Goal: Information Seeking & Learning: Learn about a topic

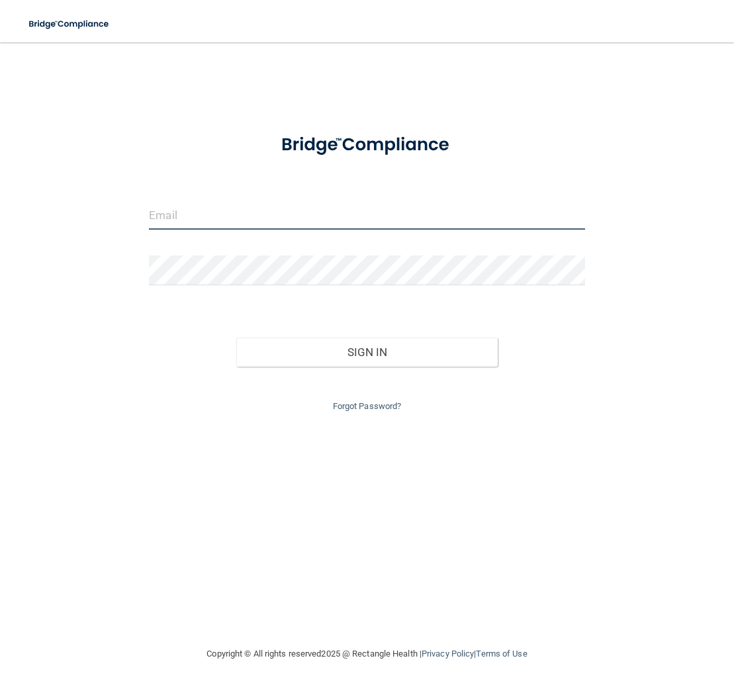
click at [204, 216] on input "email" at bounding box center [367, 215] width 436 height 30
type input "[EMAIL_ADDRESS][DOMAIN_NAME]"
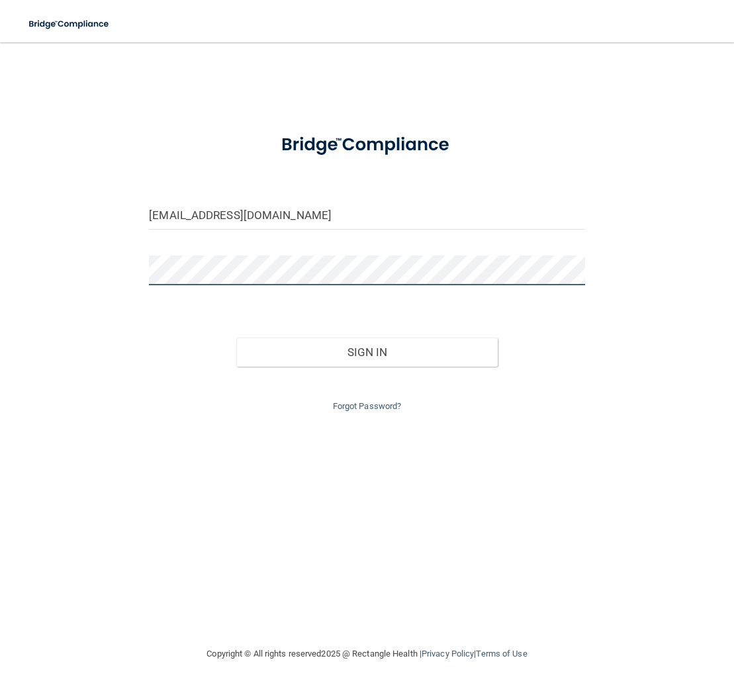
click at [236, 337] on button "Sign In" at bounding box center [366, 351] width 261 height 29
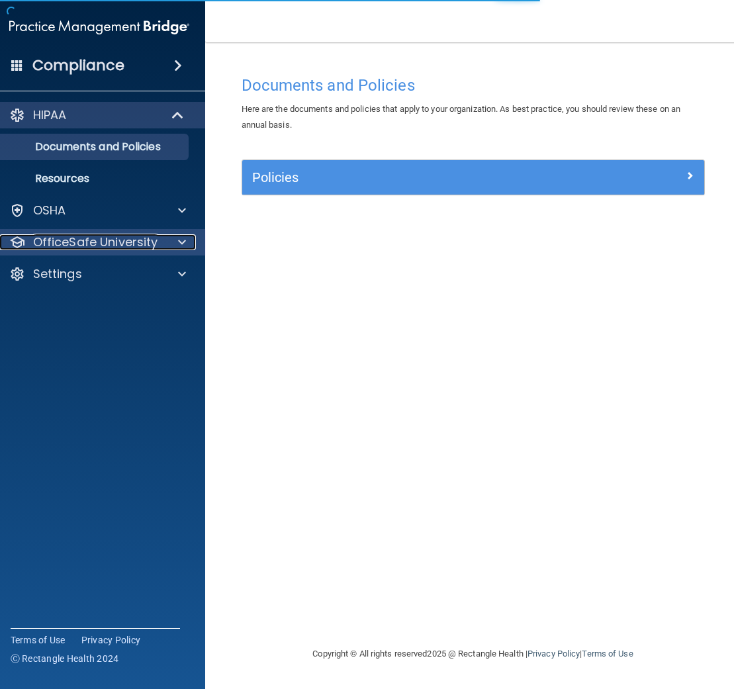
click at [92, 245] on p "OfficeSafe University" at bounding box center [95, 242] width 125 height 16
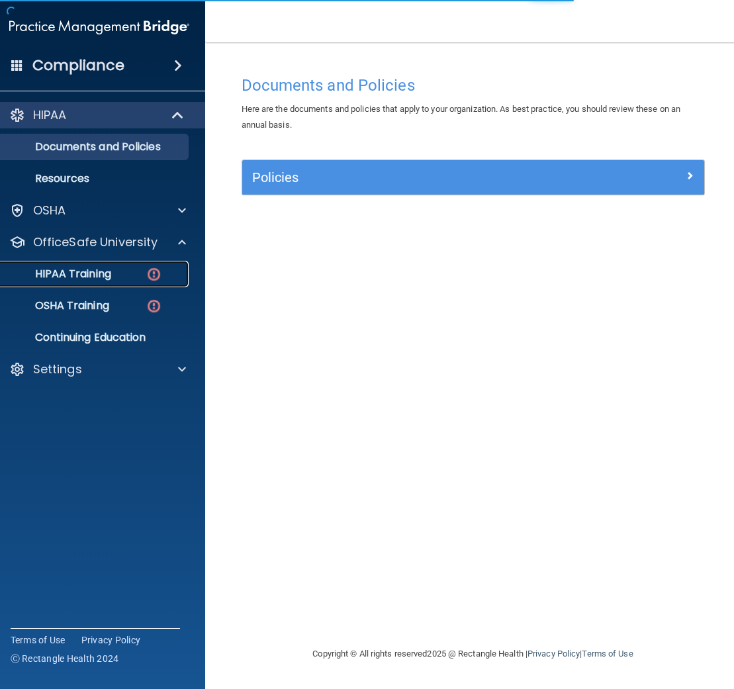
click at [111, 283] on link "HIPAA Training" at bounding box center [84, 274] width 208 height 26
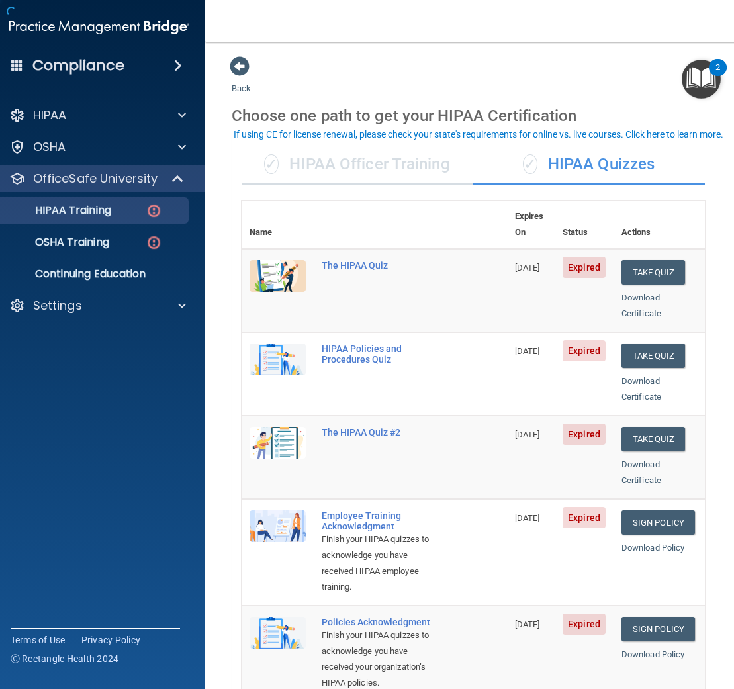
drag, startPoint x: 357, startPoint y: 183, endPoint x: 426, endPoint y: 125, distance: 90.2
click at [426, 125] on div "Back Choose one path to get your HIPAA Certification ✓ HIPAA Officer Training ✓…" at bounding box center [473, 565] width 483 height 1019
click at [449, 201] on th at bounding box center [410, 224] width 193 height 48
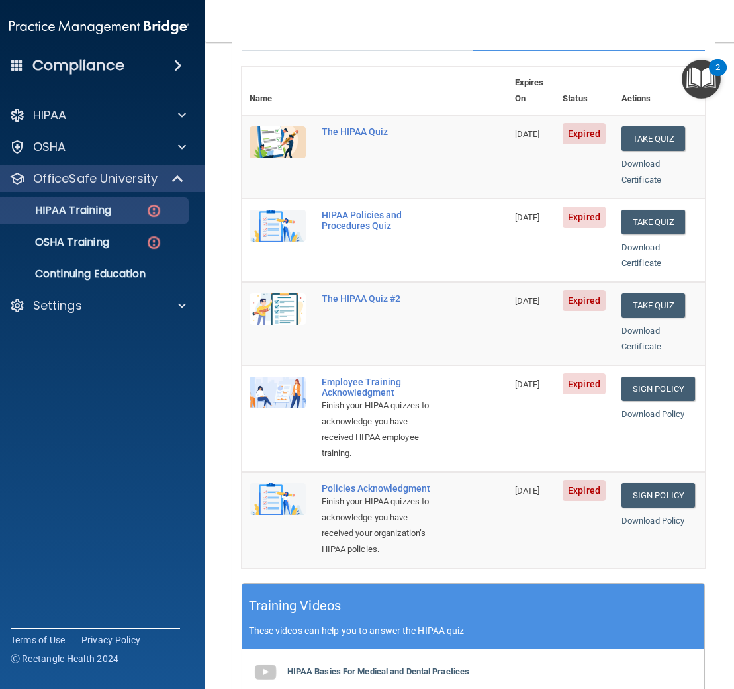
scroll to position [116, 0]
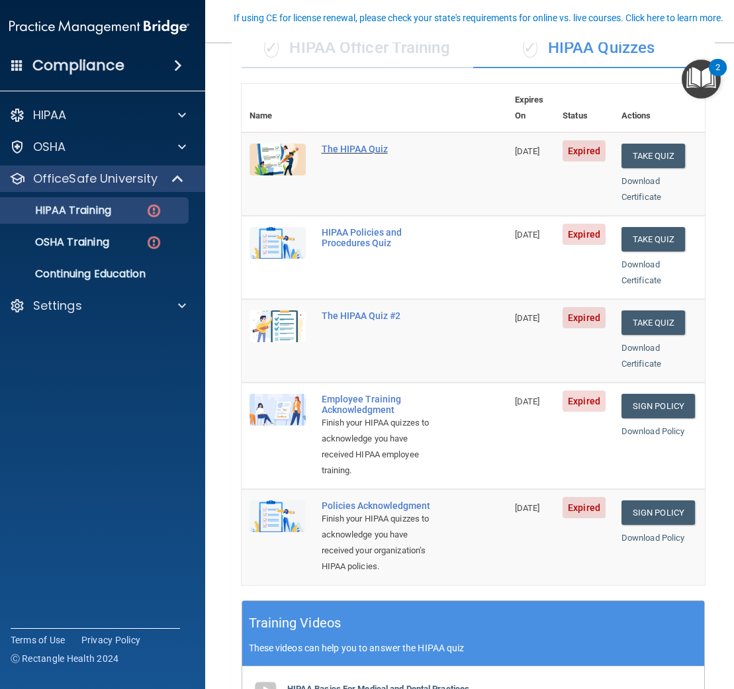
click at [336, 144] on div "The HIPAA Quiz" at bounding box center [381, 149] width 119 height 11
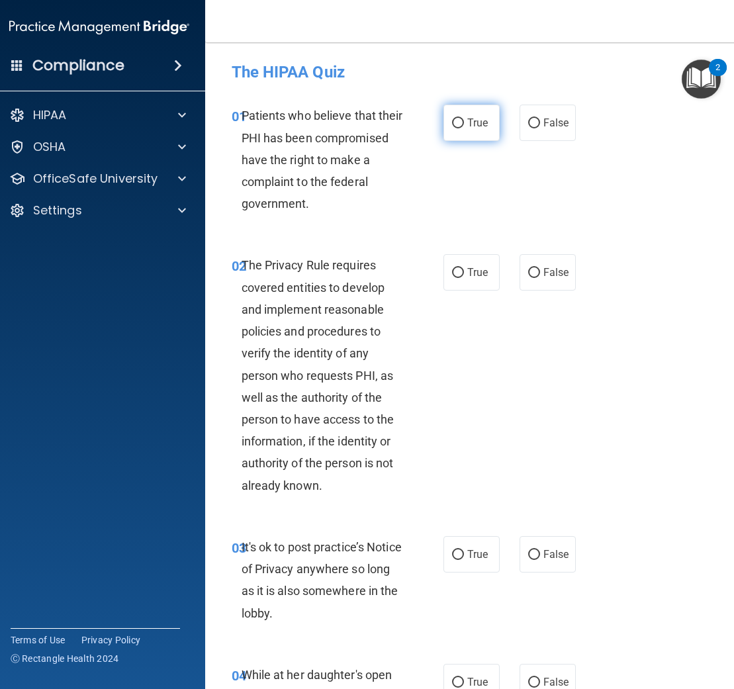
click at [472, 127] on span "True" at bounding box center [477, 122] width 21 height 13
click at [464, 127] on input "True" at bounding box center [458, 123] width 12 height 10
radio input "true"
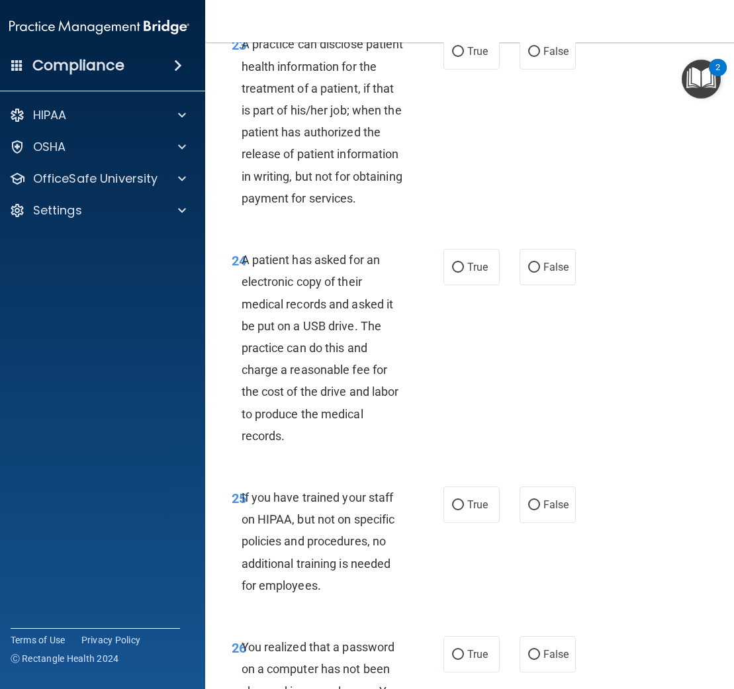
scroll to position [4326, 0]
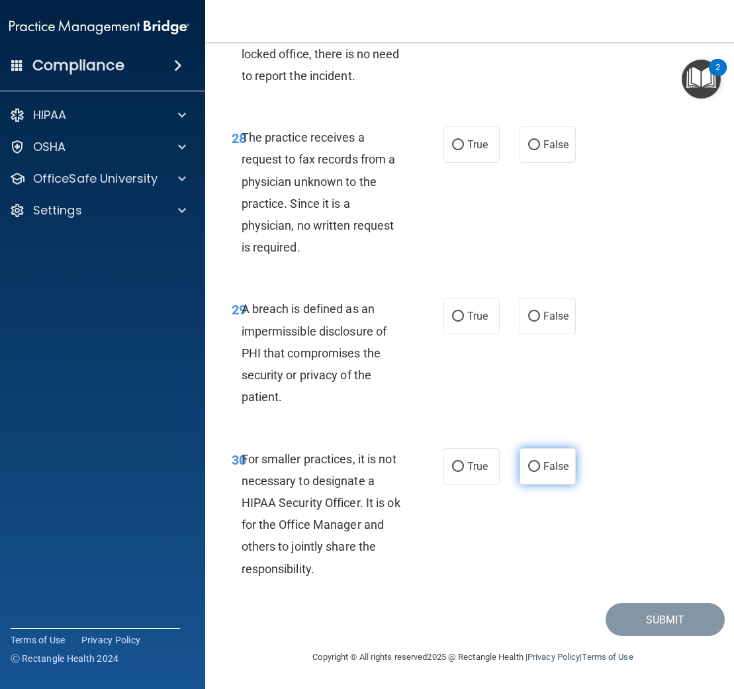
click at [541, 466] on label "False" at bounding box center [547, 466] width 56 height 36
click at [540, 466] on input "False" at bounding box center [534, 467] width 12 height 10
radio input "true"
click at [470, 306] on label "True" at bounding box center [471, 316] width 56 height 36
click at [464, 312] on input "True" at bounding box center [458, 317] width 12 height 10
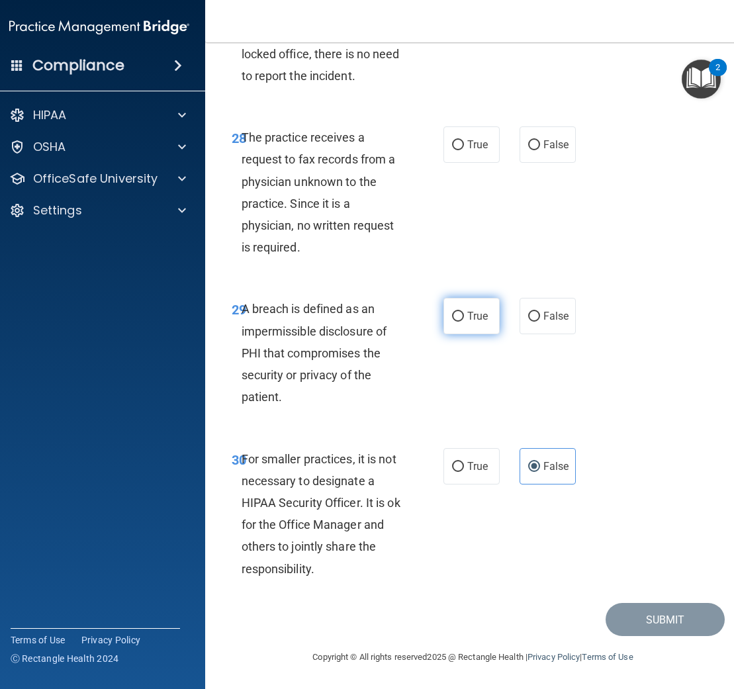
radio input "true"
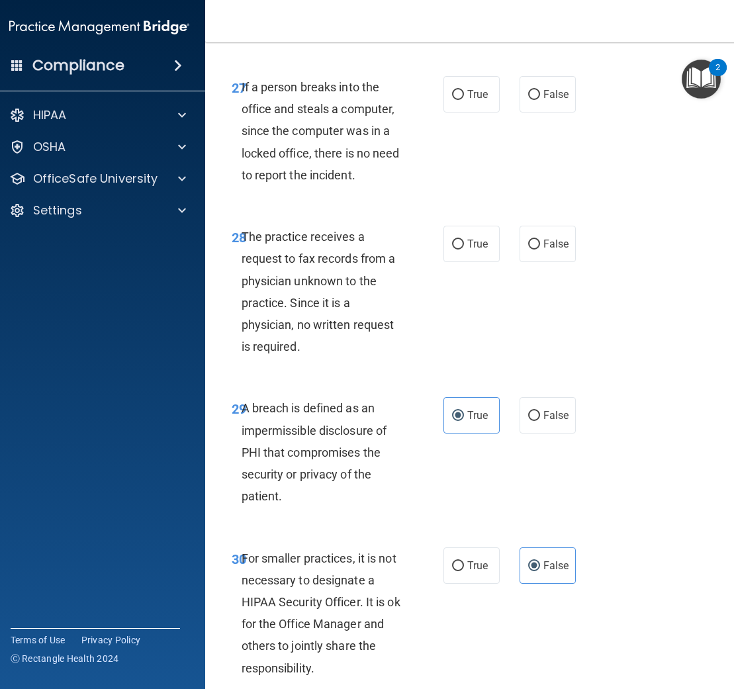
scroll to position [4149, 0]
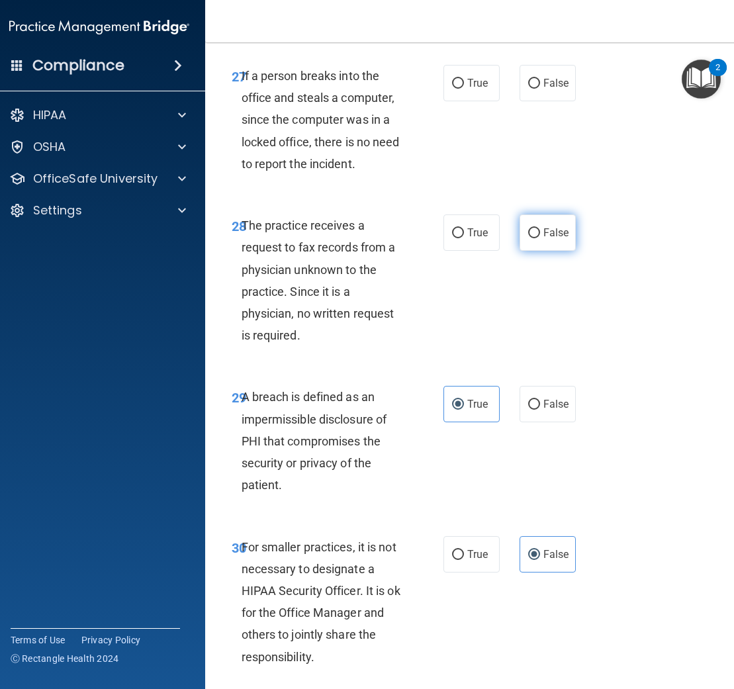
click at [550, 239] on span "False" at bounding box center [556, 232] width 26 height 13
click at [540, 238] on input "False" at bounding box center [534, 233] width 12 height 10
radio input "true"
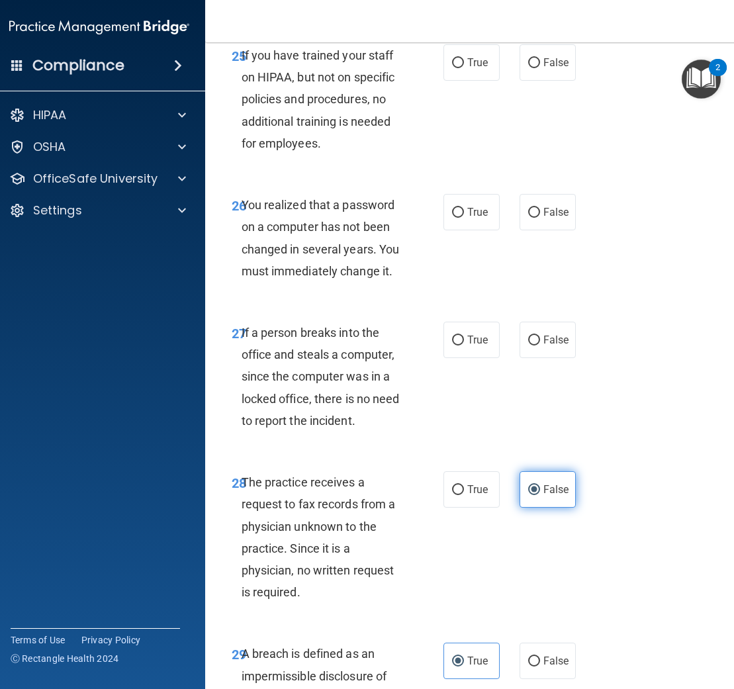
scroll to position [3888, 0]
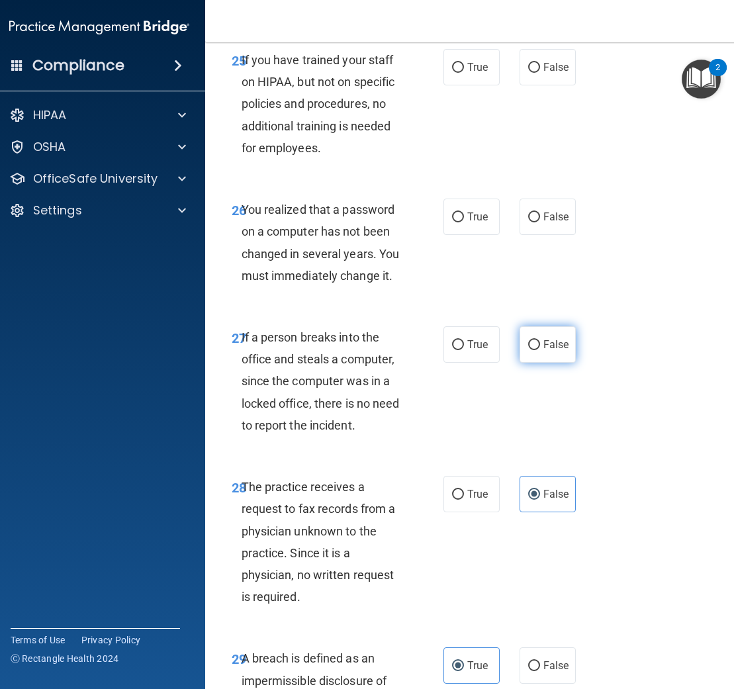
click at [535, 363] on label "False" at bounding box center [547, 344] width 56 height 36
click at [535, 350] on input "False" at bounding box center [534, 345] width 12 height 10
radio input "true"
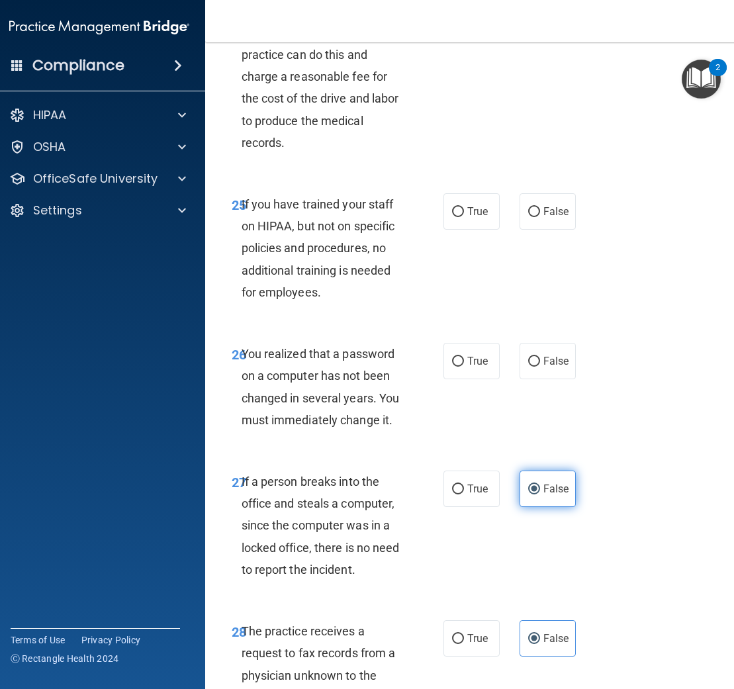
scroll to position [3734, 0]
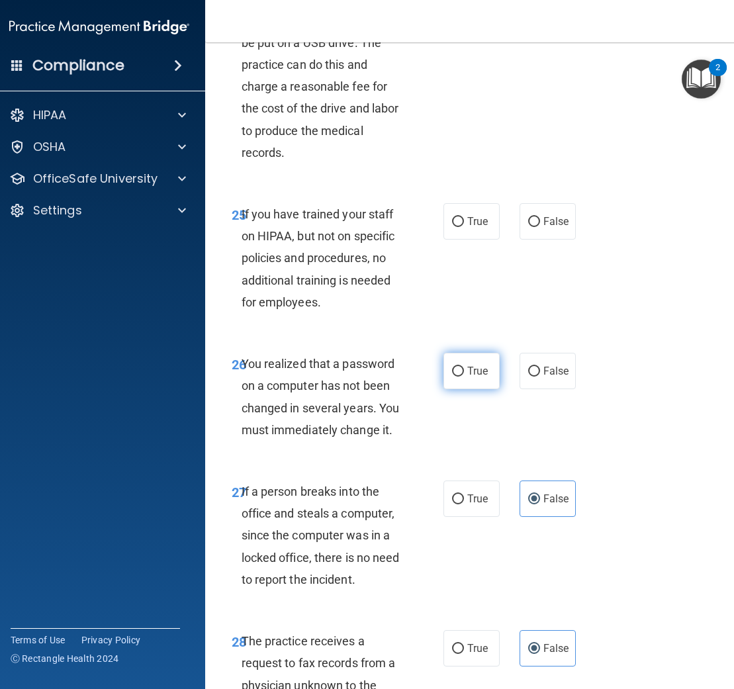
click at [470, 377] on span "True" at bounding box center [477, 371] width 21 height 13
click at [464, 376] on input "True" at bounding box center [458, 372] width 12 height 10
radio input "true"
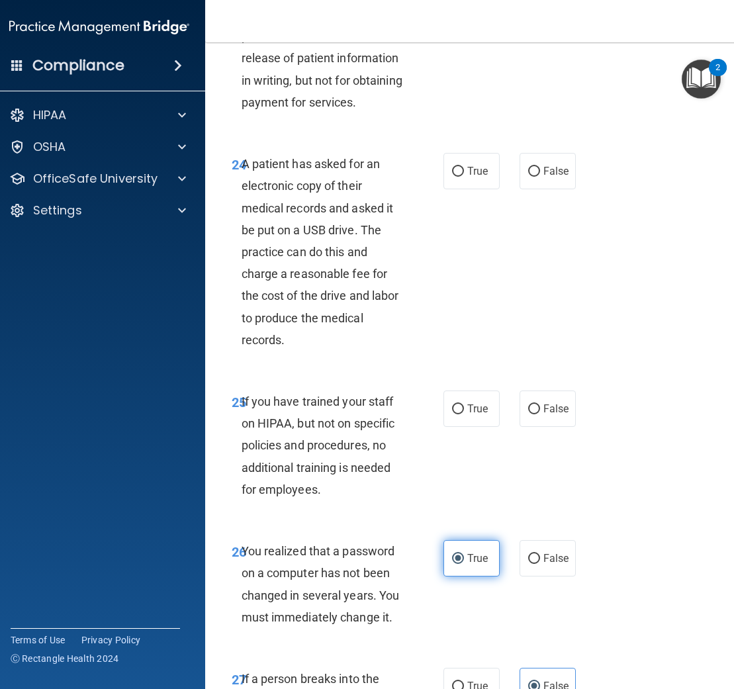
scroll to position [3542, 0]
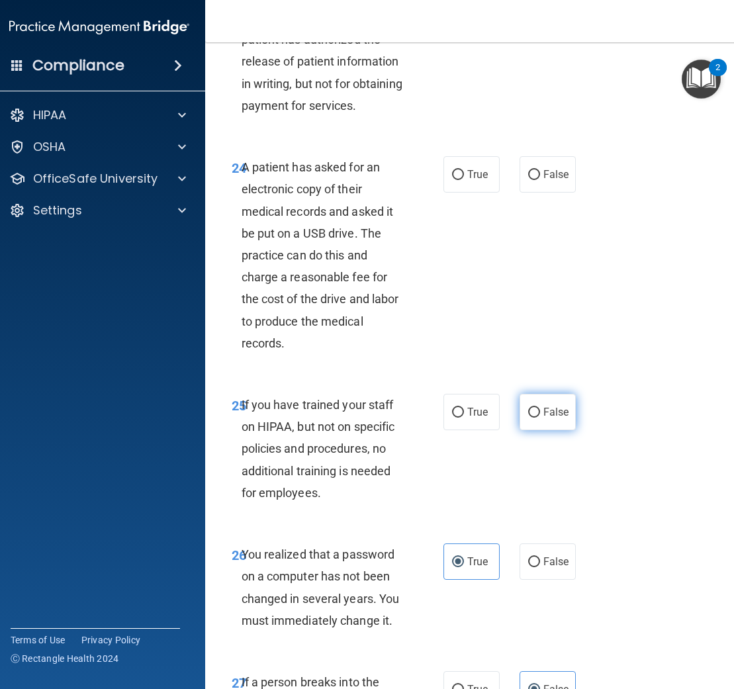
click at [541, 430] on label "False" at bounding box center [547, 412] width 56 height 36
click at [540, 417] on input "False" at bounding box center [534, 413] width 12 height 10
radio input "true"
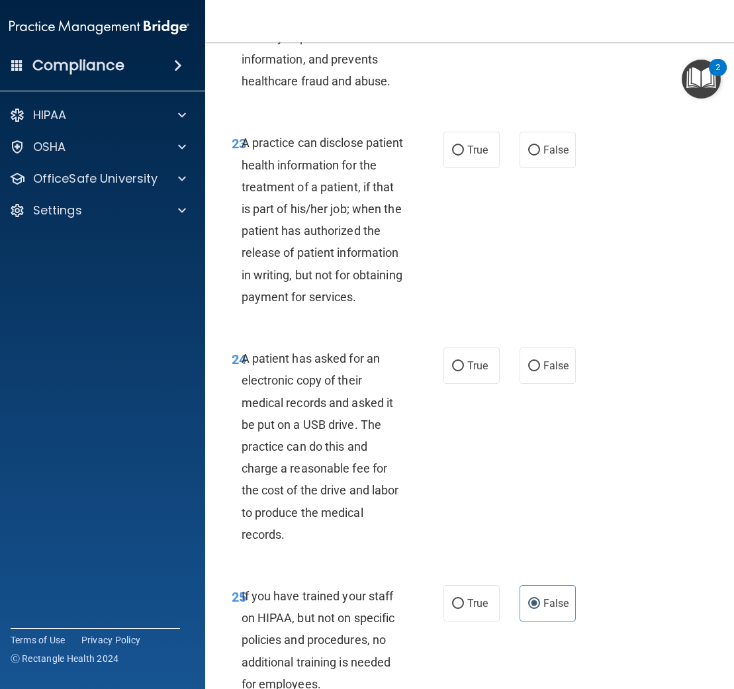
scroll to position [3355, 0]
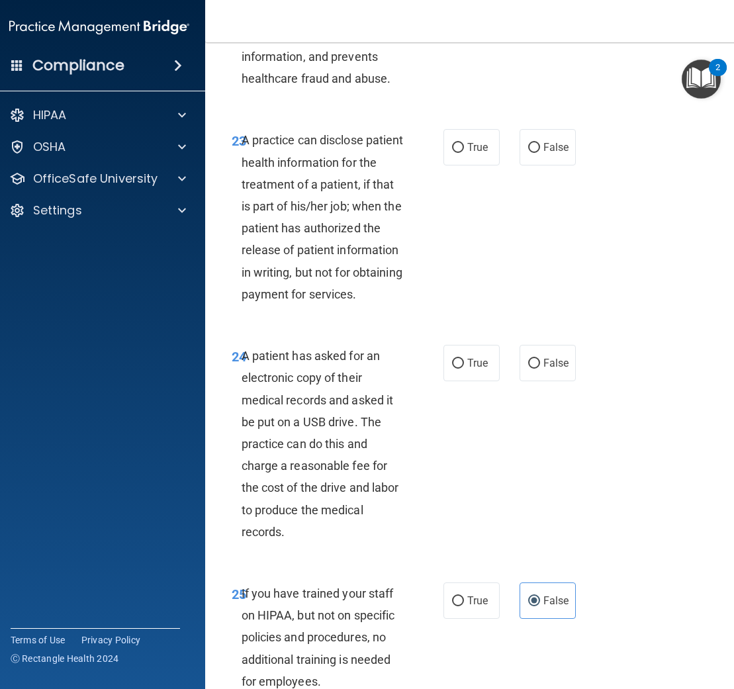
click at [439, 444] on div "24 A patient has asked for an electronic copy of their medical records and aske…" at bounding box center [337, 447] width 251 height 204
click at [451, 381] on label "True" at bounding box center [471, 363] width 56 height 36
click at [452, 369] on input "True" at bounding box center [458, 364] width 12 height 10
radio input "true"
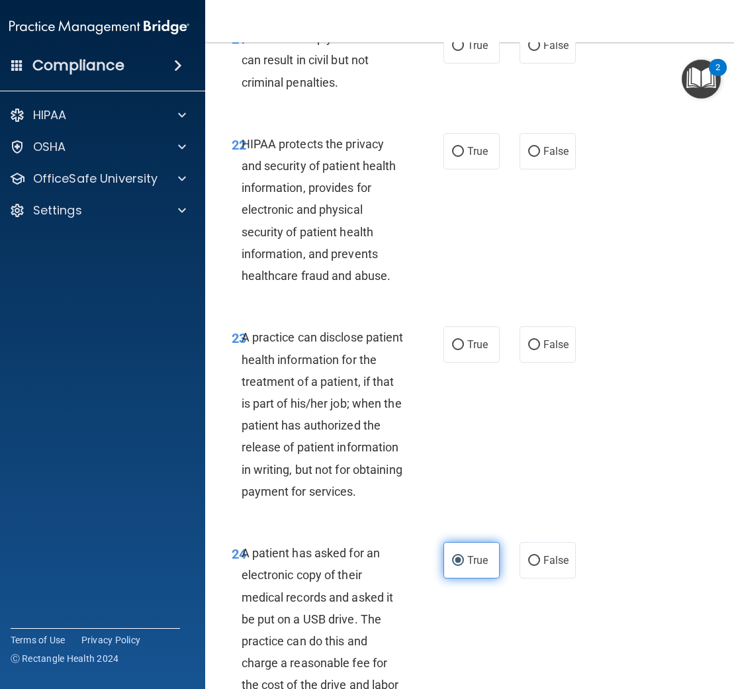
scroll to position [3158, 0]
click at [452, 349] on input "True" at bounding box center [458, 344] width 12 height 10
radio input "true"
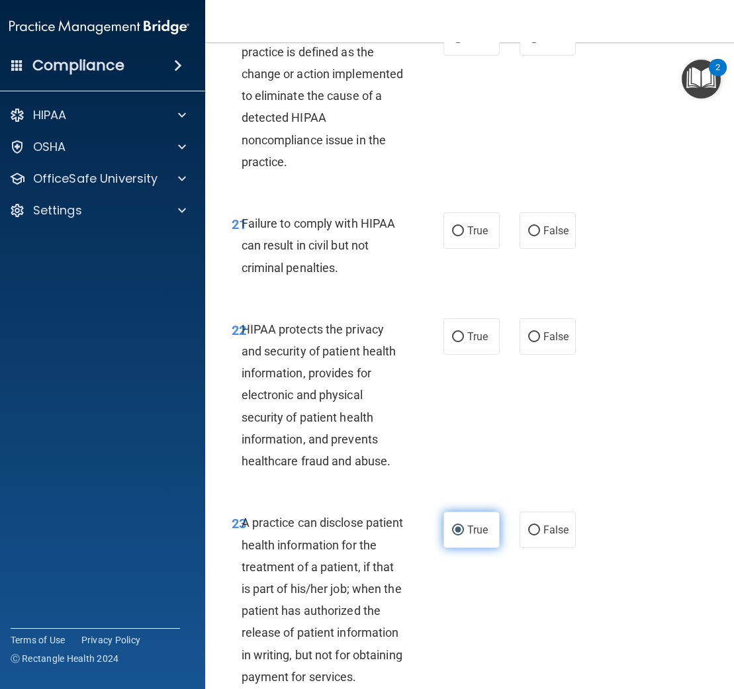
scroll to position [2944, 0]
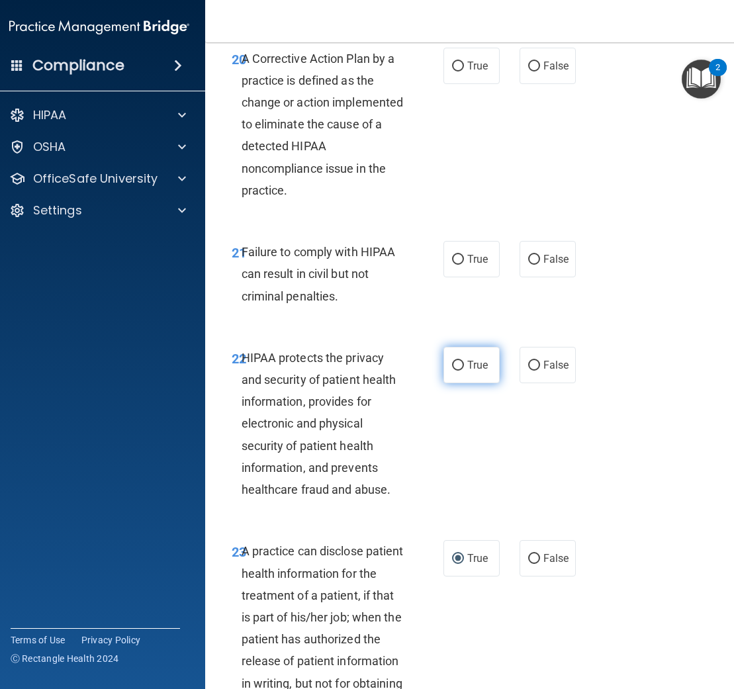
click at [483, 383] on label "True" at bounding box center [471, 365] width 56 height 36
click at [464, 371] on input "True" at bounding box center [458, 366] width 12 height 10
radio input "true"
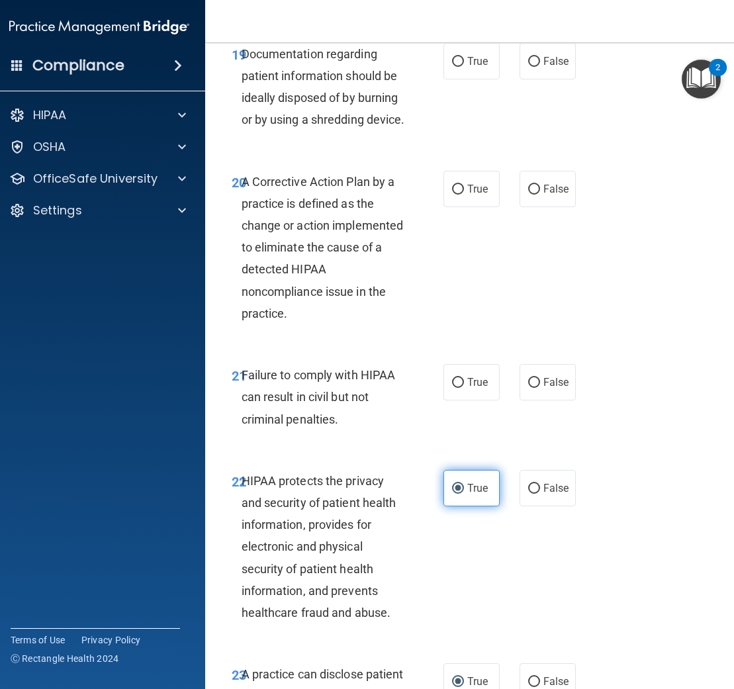
scroll to position [2802, 0]
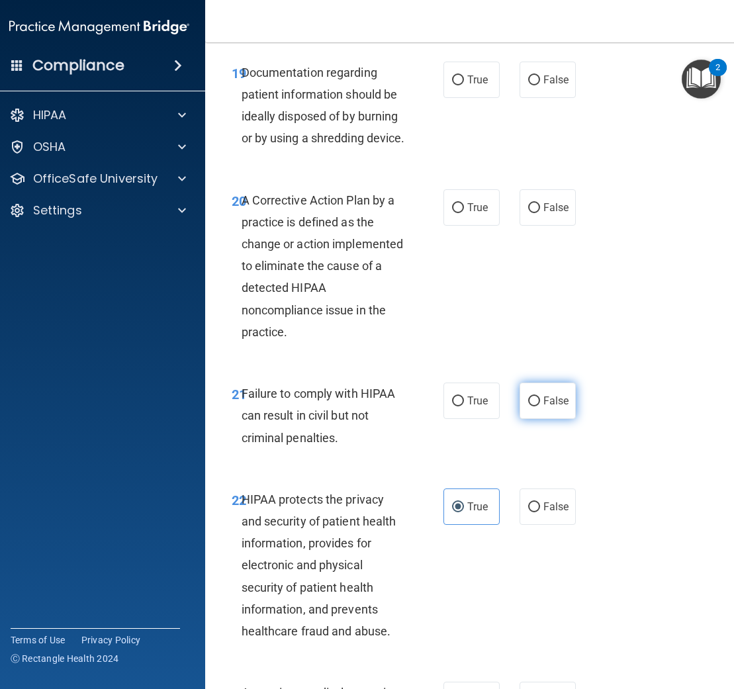
click at [549, 407] on span "False" at bounding box center [556, 400] width 26 height 13
click at [540, 406] on input "False" at bounding box center [534, 401] width 12 height 10
radio input "true"
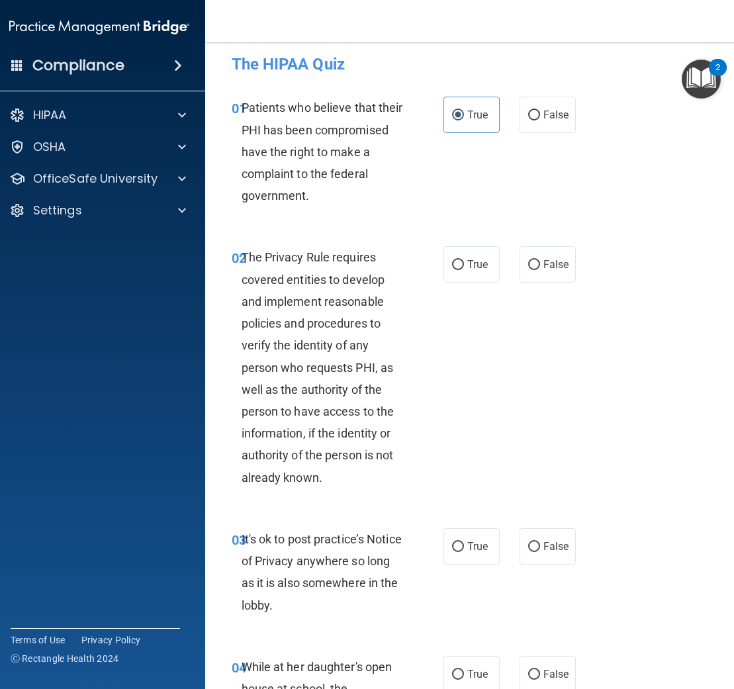
scroll to position [9, 0]
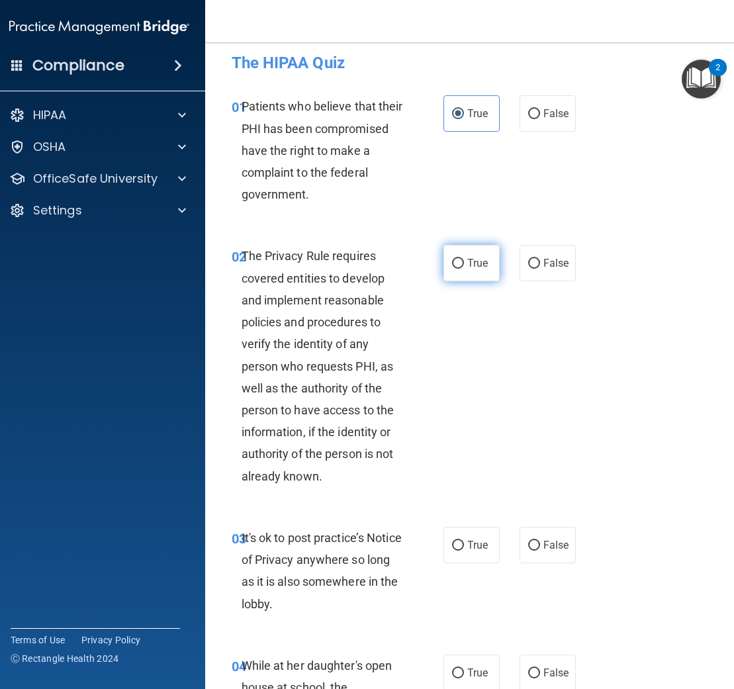
click at [451, 265] on label "True" at bounding box center [471, 263] width 56 height 36
click at [452, 265] on input "True" at bounding box center [458, 264] width 12 height 10
radio input "true"
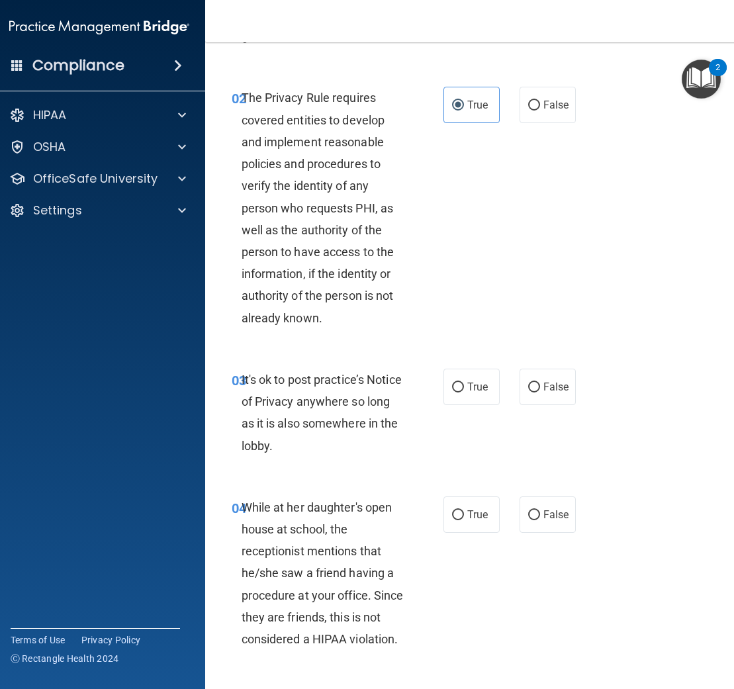
scroll to position [170, 0]
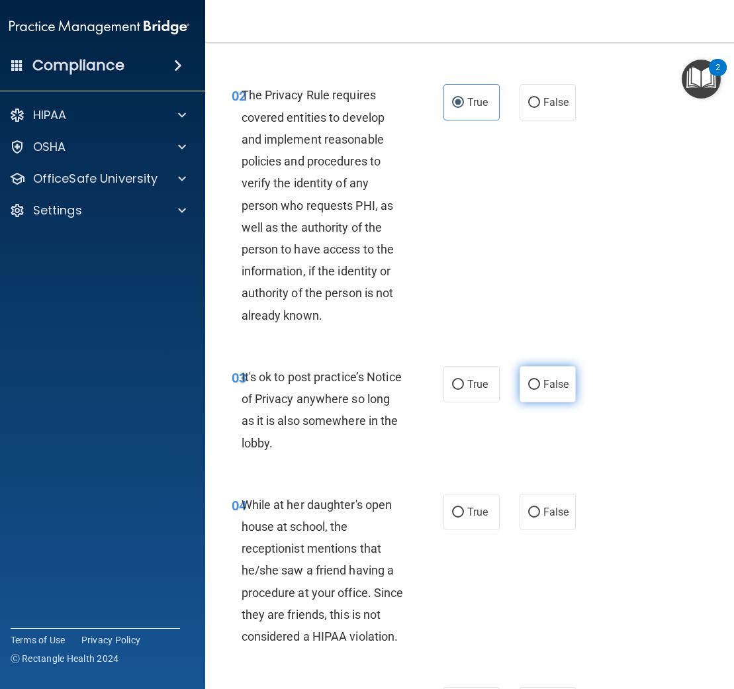
click at [543, 388] on span "False" at bounding box center [556, 384] width 26 height 13
click at [540, 388] on input "False" at bounding box center [534, 385] width 12 height 10
radio input "true"
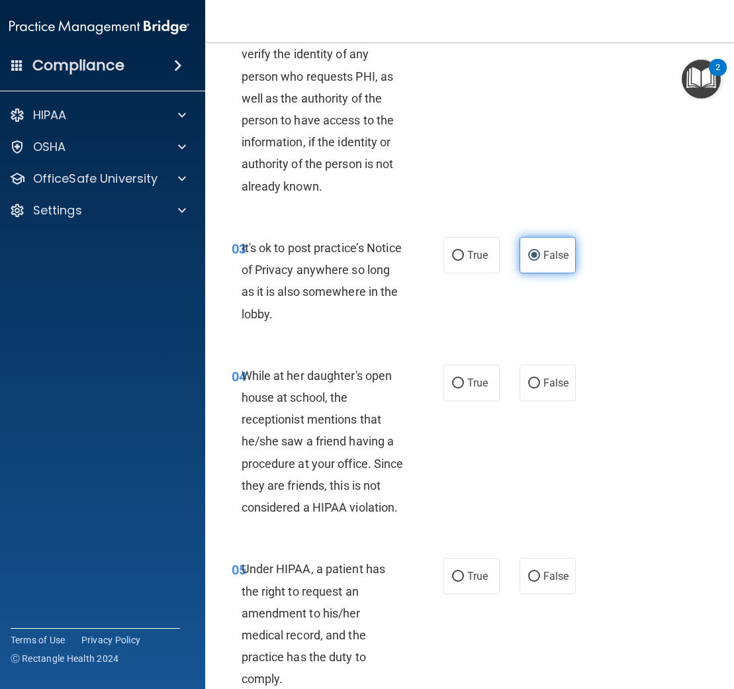
scroll to position [348, 0]
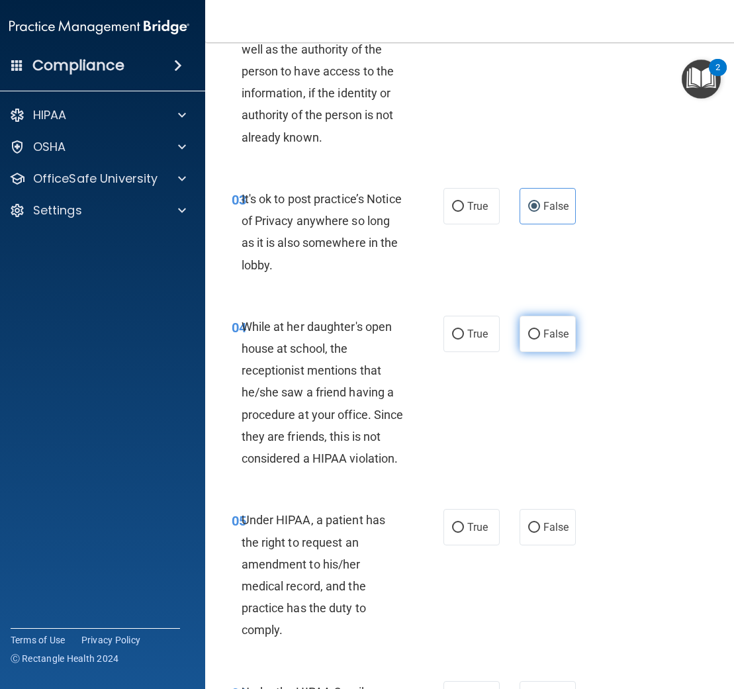
click at [539, 341] on label "False" at bounding box center [547, 334] width 56 height 36
click at [539, 339] on input "False" at bounding box center [534, 335] width 12 height 10
radio input "true"
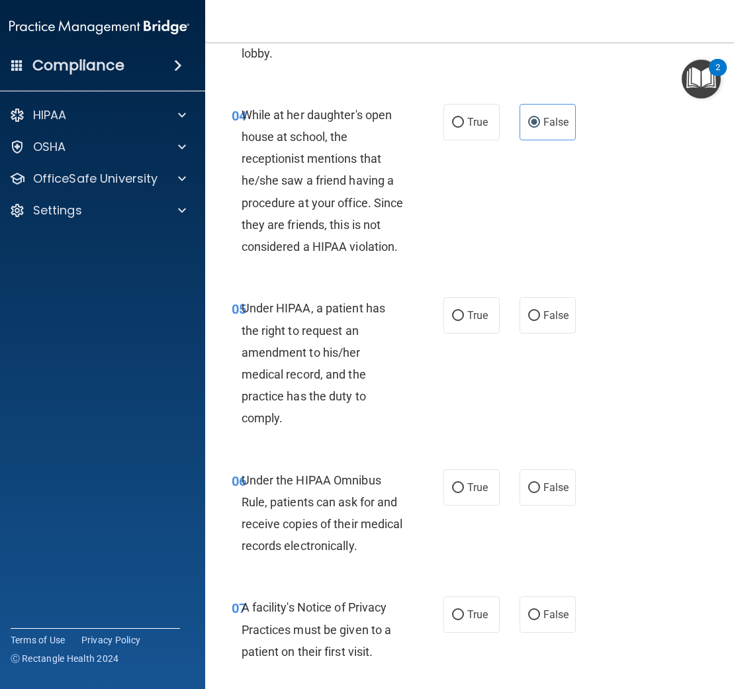
scroll to position [568, 0]
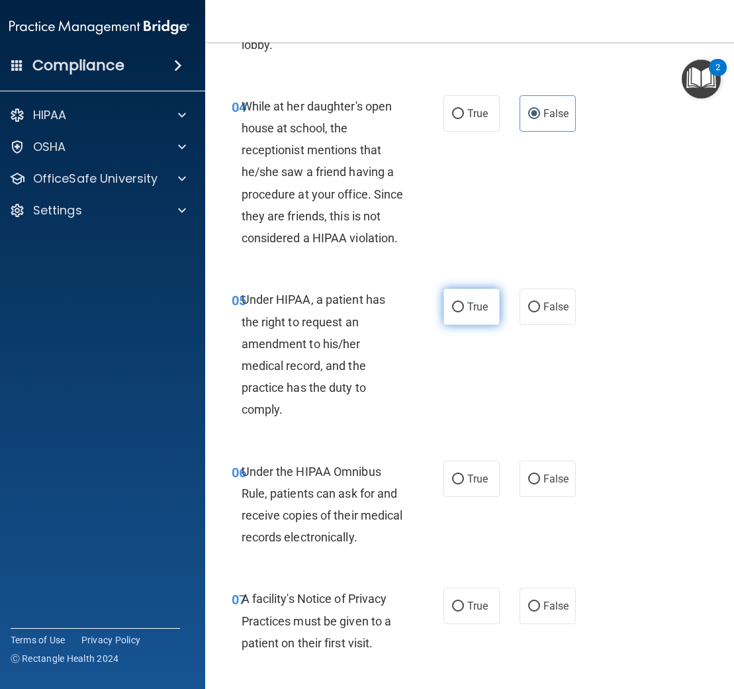
click at [472, 309] on span "True" at bounding box center [477, 306] width 21 height 13
click at [464, 309] on input "True" at bounding box center [458, 307] width 12 height 10
radio input "true"
click at [530, 317] on label "False" at bounding box center [547, 306] width 56 height 36
click at [530, 312] on input "False" at bounding box center [534, 307] width 12 height 10
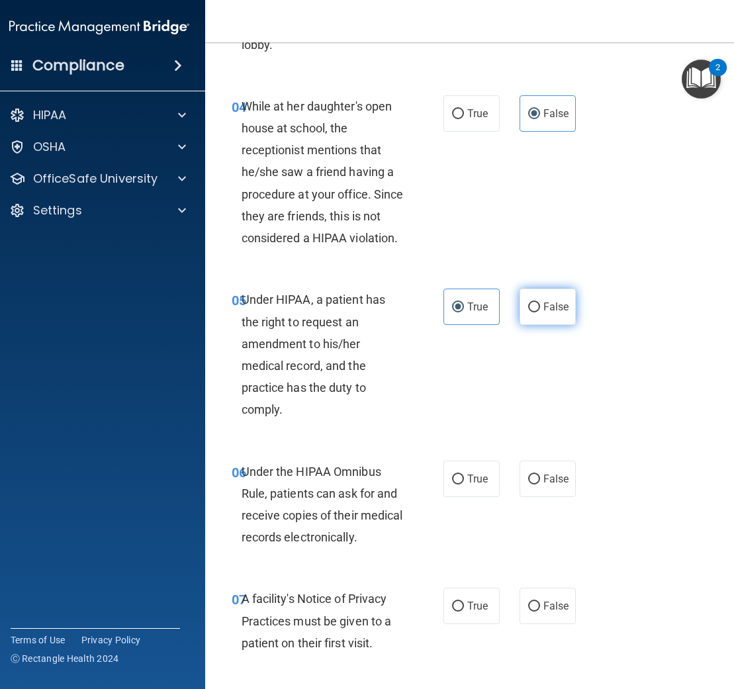
radio input "true"
radio input "false"
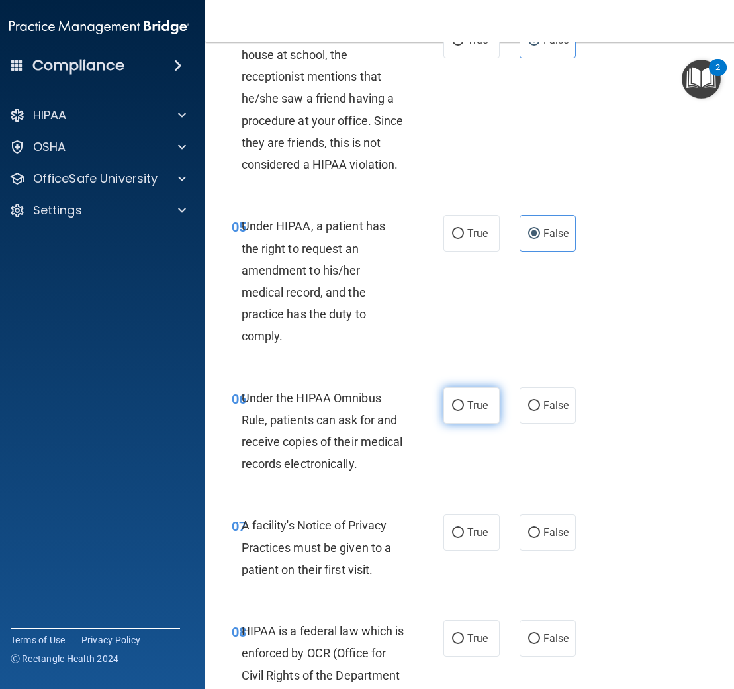
scroll to position [631, 0]
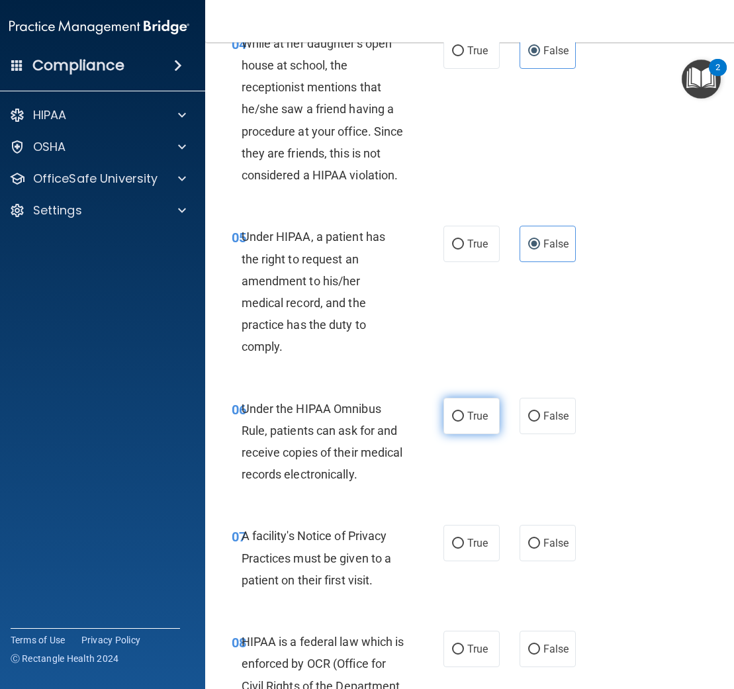
click at [472, 414] on span "True" at bounding box center [477, 416] width 21 height 13
click at [464, 414] on input "True" at bounding box center [458, 417] width 12 height 10
radio input "true"
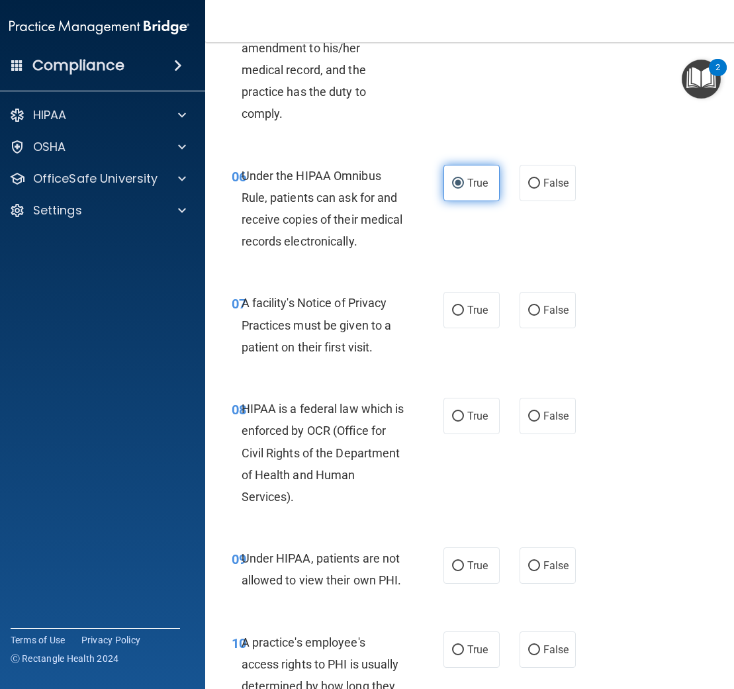
scroll to position [867, 0]
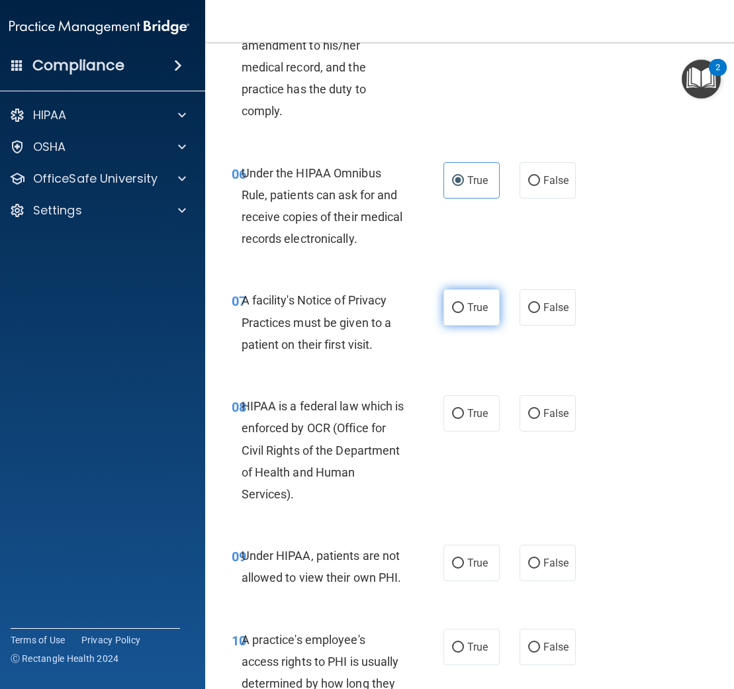
click at [479, 319] on label "True" at bounding box center [471, 307] width 56 height 36
click at [464, 313] on input "True" at bounding box center [458, 308] width 12 height 10
radio input "true"
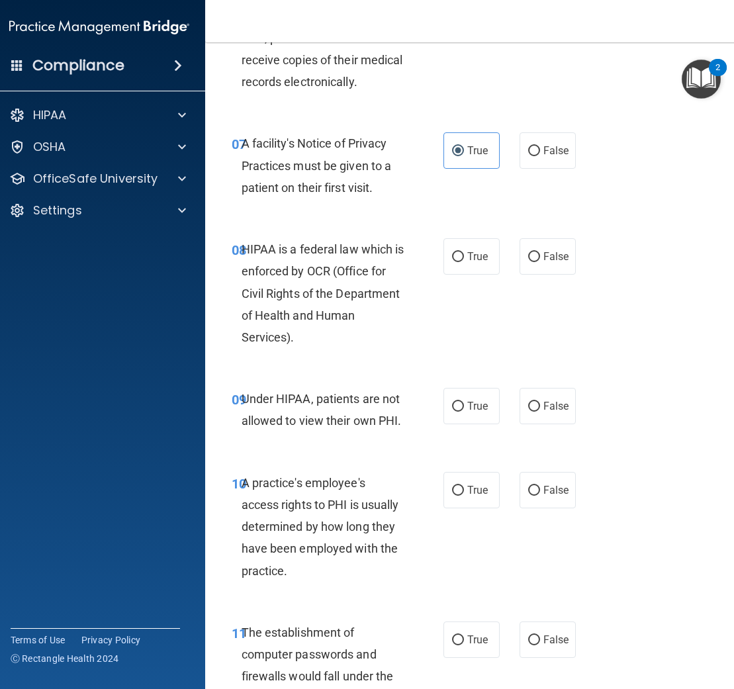
scroll to position [1032, 0]
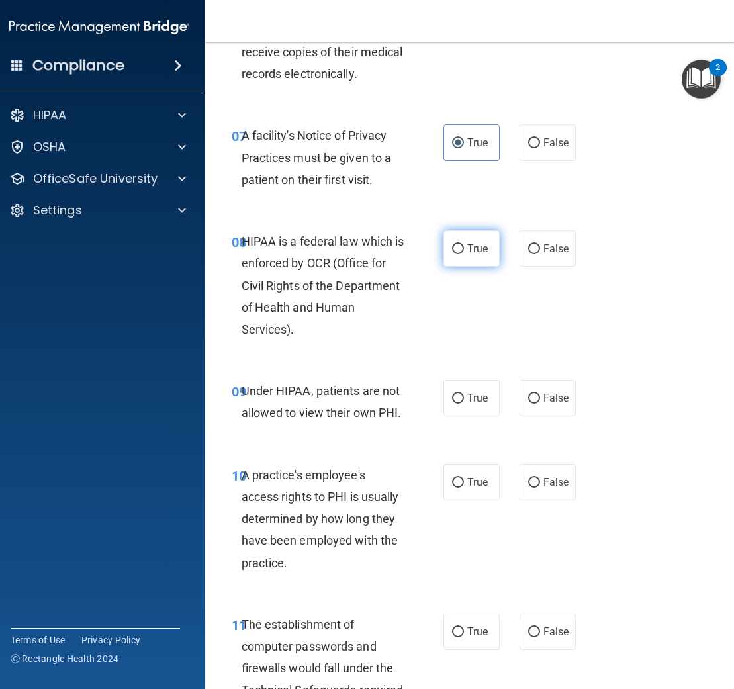
click at [485, 259] on label "True" at bounding box center [471, 248] width 56 height 36
click at [464, 254] on input "True" at bounding box center [458, 249] width 12 height 10
radio input "true"
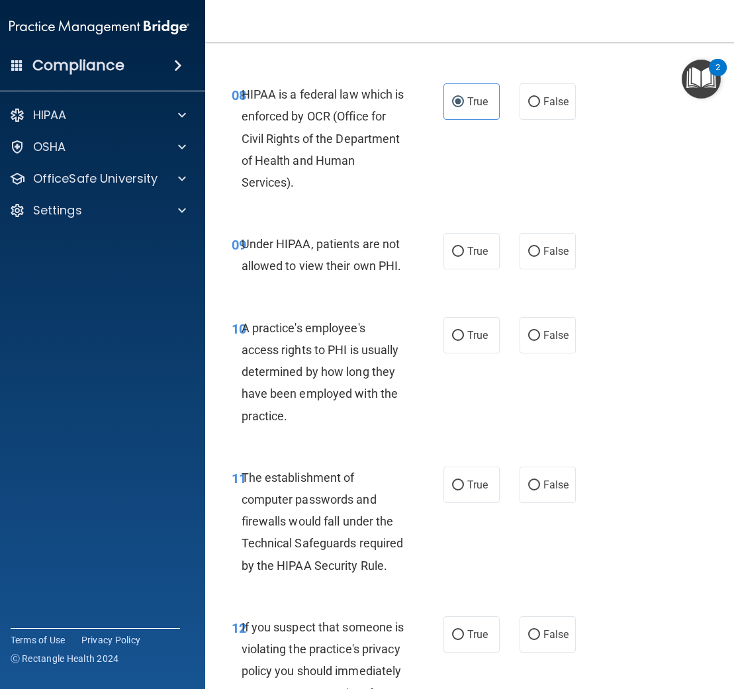
scroll to position [1181, 0]
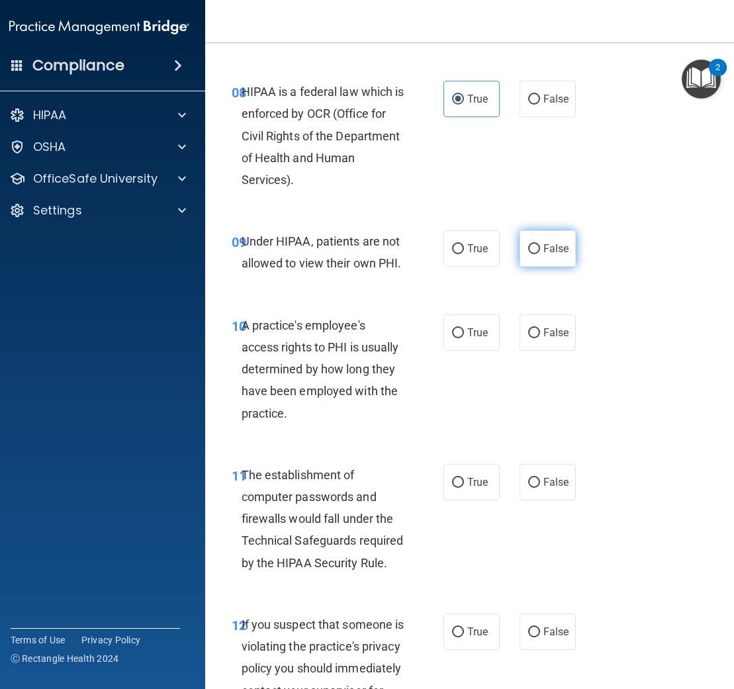
click at [550, 250] on span "False" at bounding box center [556, 248] width 26 height 13
click at [540, 250] on input "False" at bounding box center [534, 249] width 12 height 10
radio input "true"
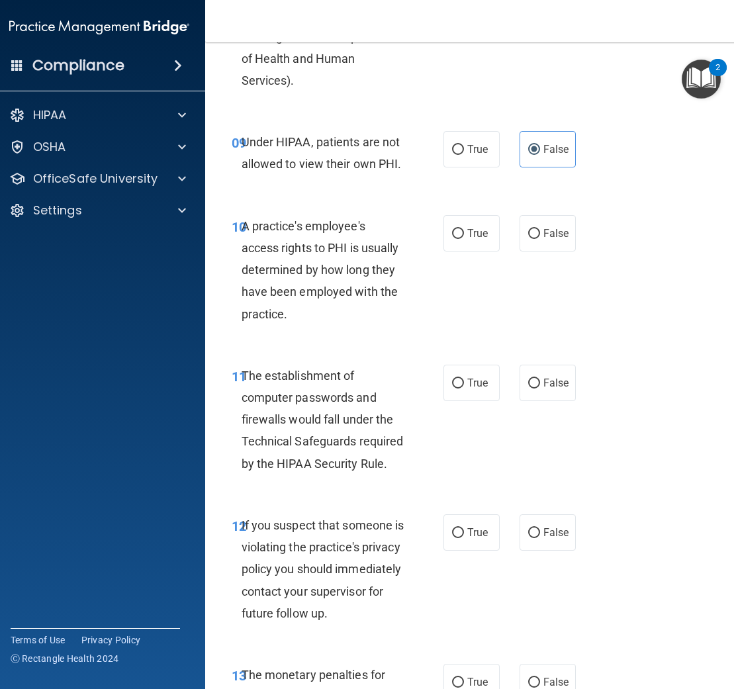
scroll to position [1287, 0]
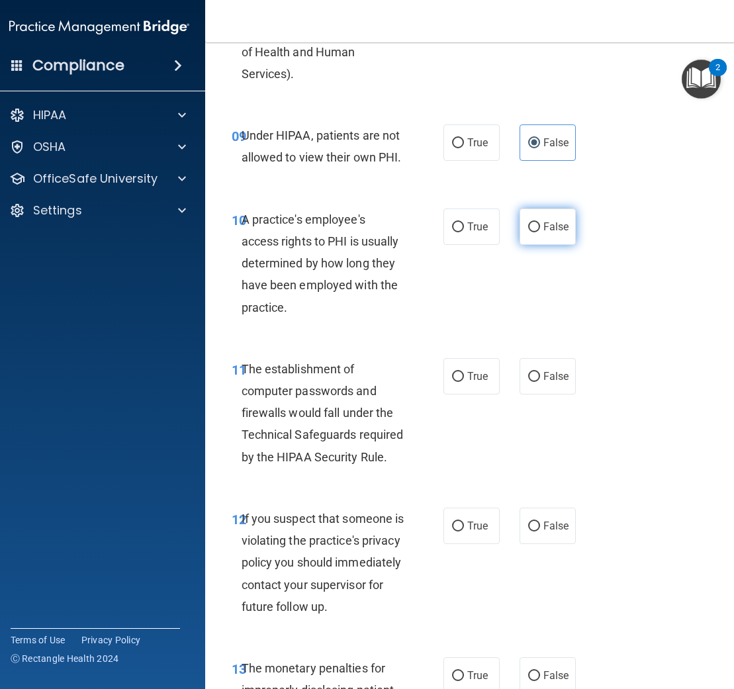
click at [525, 224] on label "False" at bounding box center [547, 226] width 56 height 36
click at [528, 224] on input "False" at bounding box center [534, 227] width 12 height 10
radio input "true"
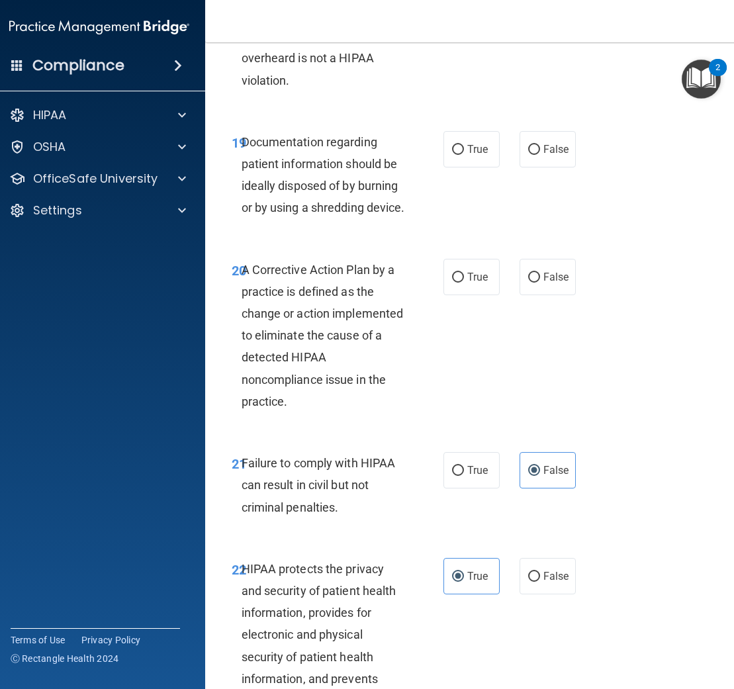
scroll to position [2731, 0]
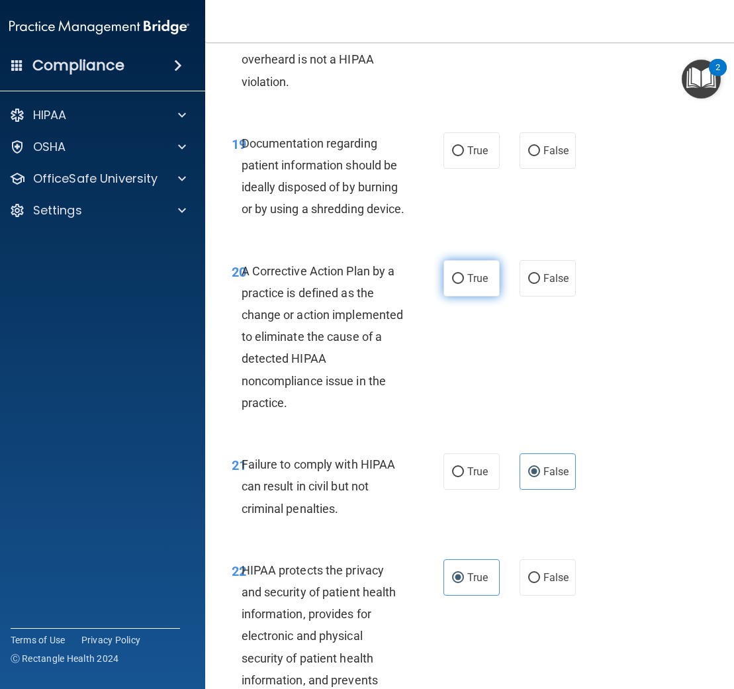
click at [464, 296] on label "True" at bounding box center [471, 278] width 56 height 36
click at [464, 284] on input "True" at bounding box center [458, 279] width 12 height 10
radio input "true"
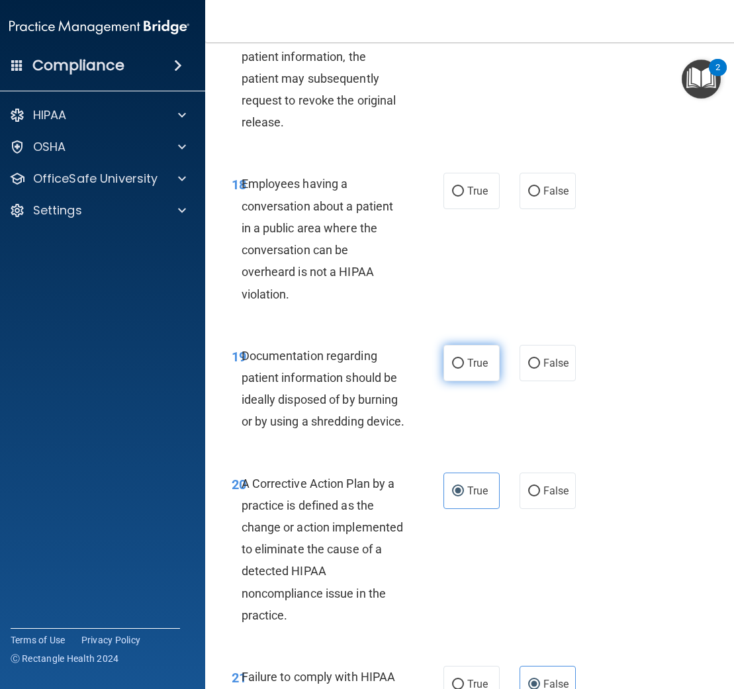
scroll to position [2518, 0]
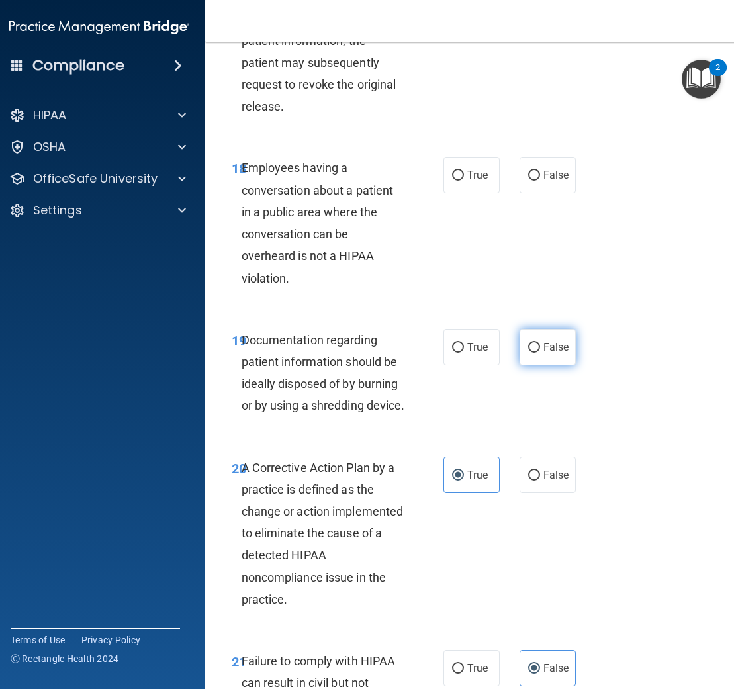
click at [546, 365] on label "False" at bounding box center [547, 347] width 56 height 36
click at [540, 353] on input "False" at bounding box center [534, 348] width 12 height 10
radio input "true"
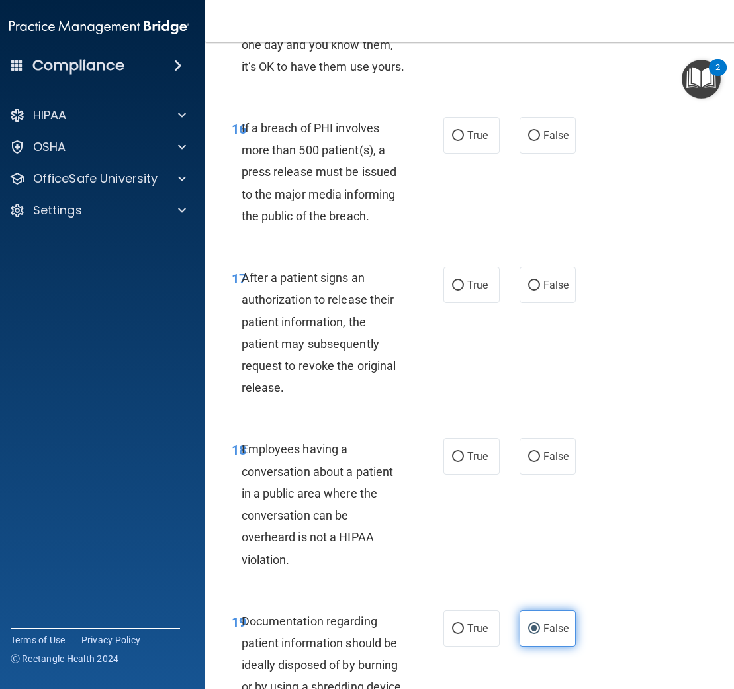
scroll to position [2234, 0]
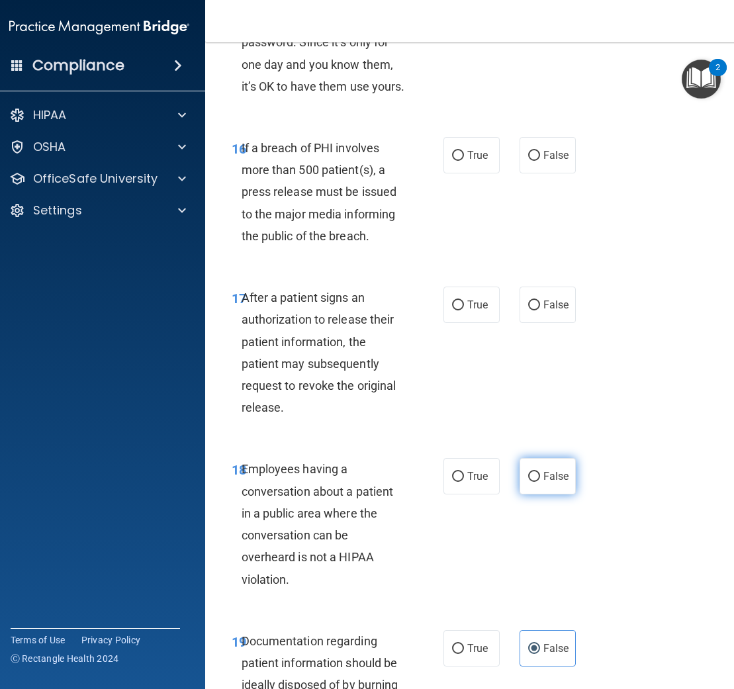
click at [539, 482] on input "False" at bounding box center [534, 477] width 12 height 10
radio input "true"
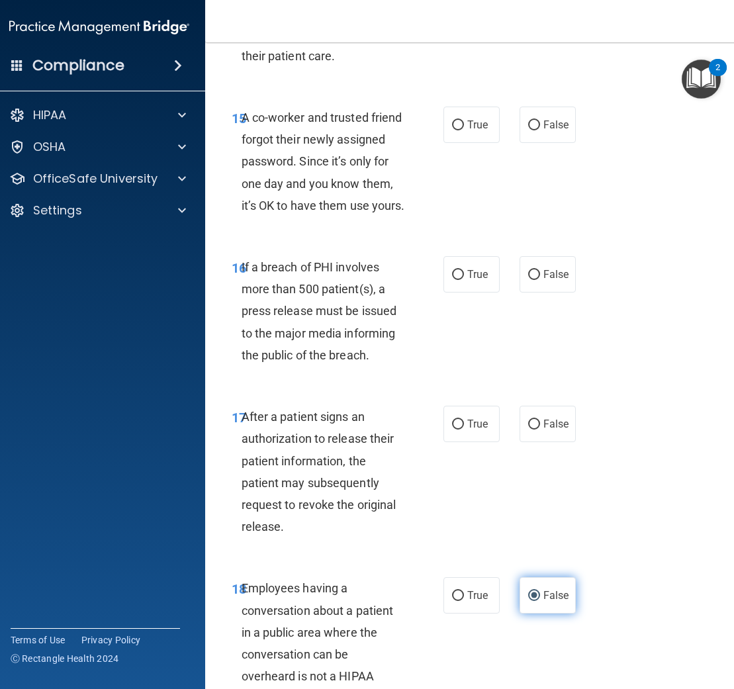
scroll to position [2114, 0]
click at [461, 430] on input "True" at bounding box center [458, 425] width 12 height 10
radio input "true"
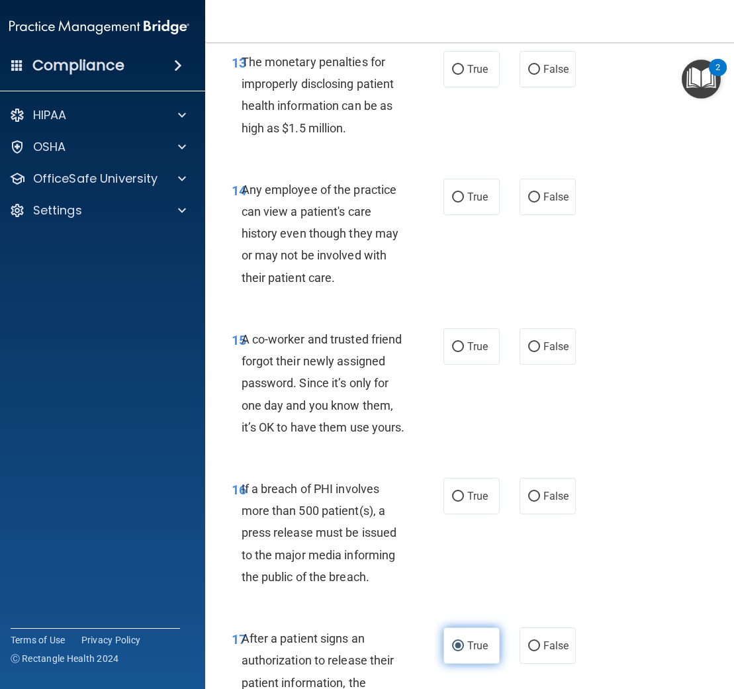
scroll to position [1885, 0]
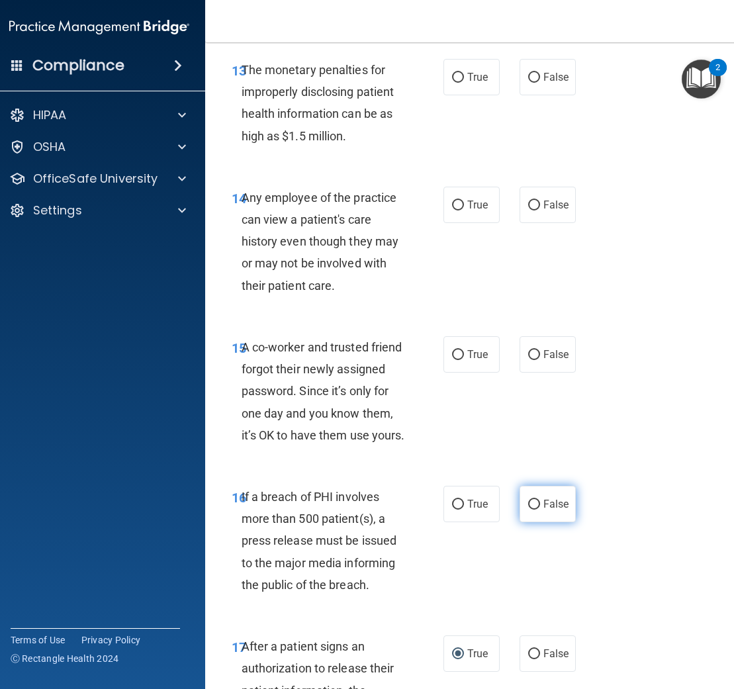
click at [533, 522] on label "False" at bounding box center [547, 504] width 56 height 36
click at [533, 509] on input "False" at bounding box center [534, 505] width 12 height 10
radio input "true"
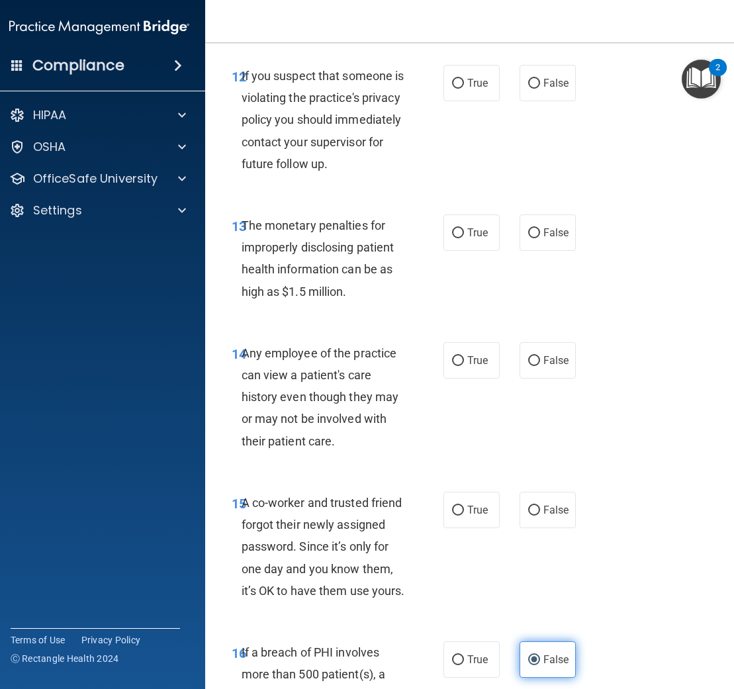
scroll to position [1721, 0]
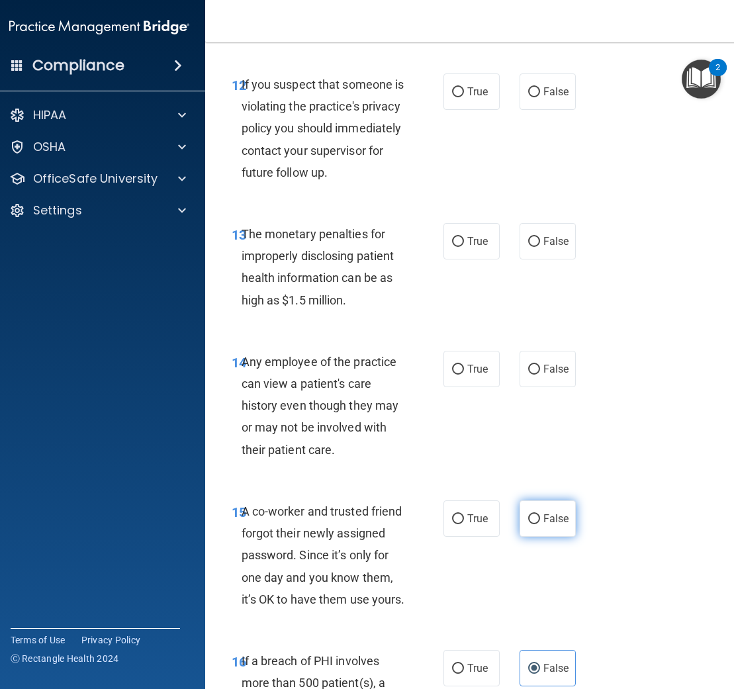
click at [532, 524] on input "False" at bounding box center [534, 519] width 12 height 10
radio input "true"
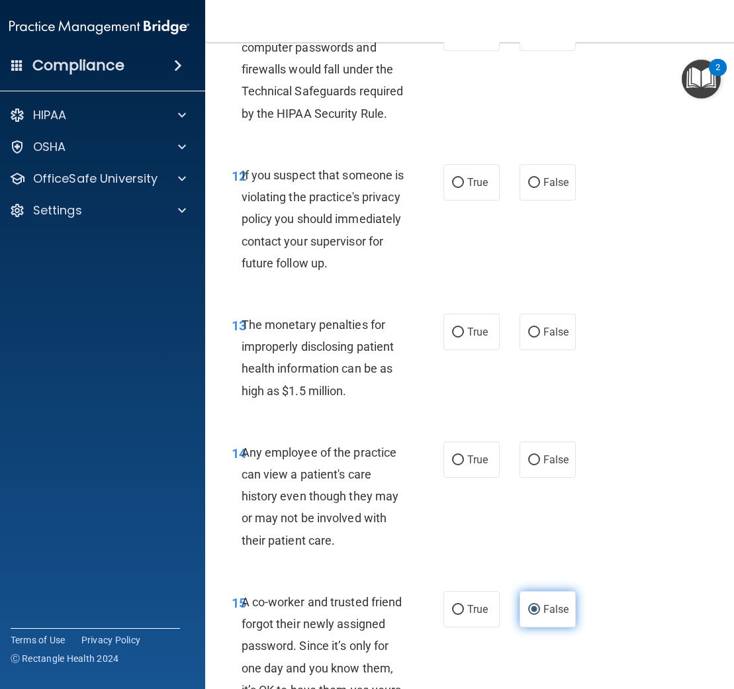
scroll to position [1629, 0]
click at [543, 466] on span "False" at bounding box center [556, 460] width 26 height 13
click at [540, 466] on input "False" at bounding box center [534, 461] width 12 height 10
radio input "true"
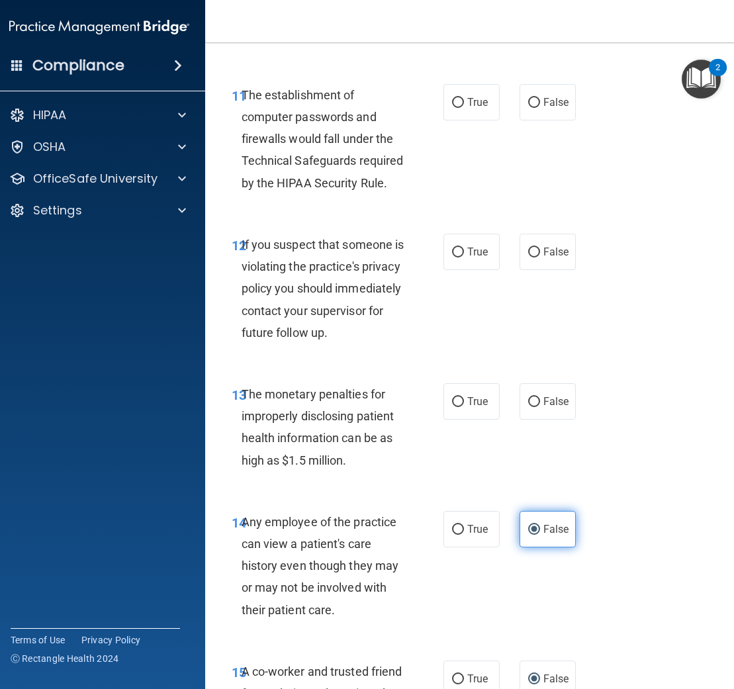
scroll to position [1556, 0]
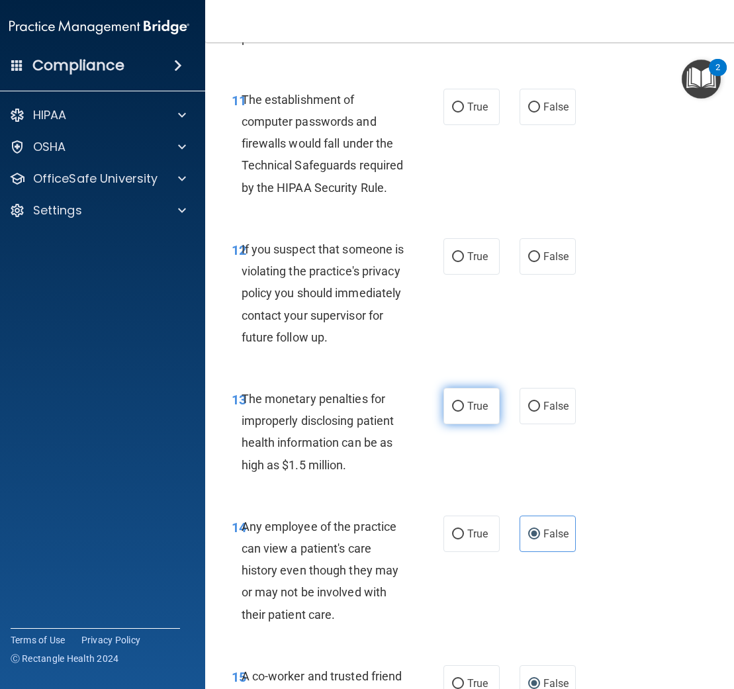
click at [482, 424] on label "True" at bounding box center [471, 406] width 56 height 36
click at [464, 412] on input "True" at bounding box center [458, 407] width 12 height 10
radio input "true"
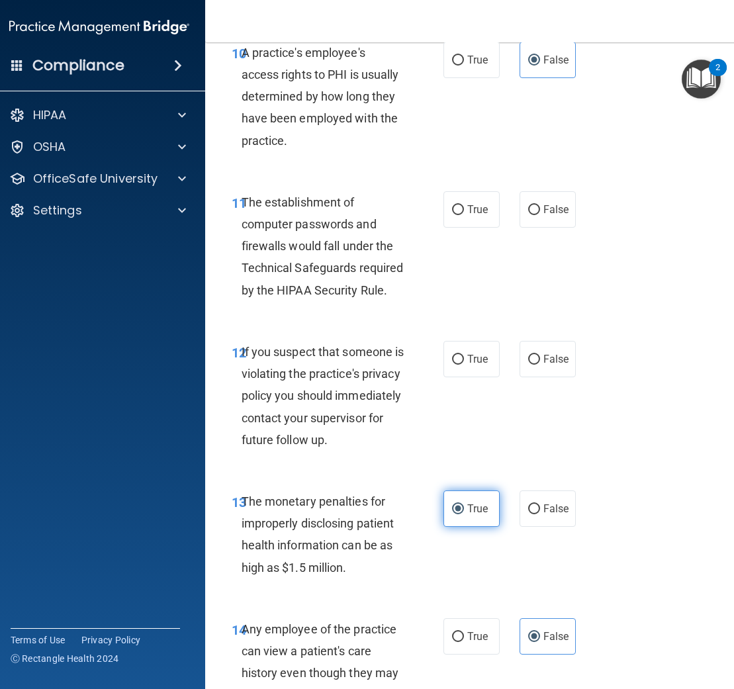
scroll to position [1451, 0]
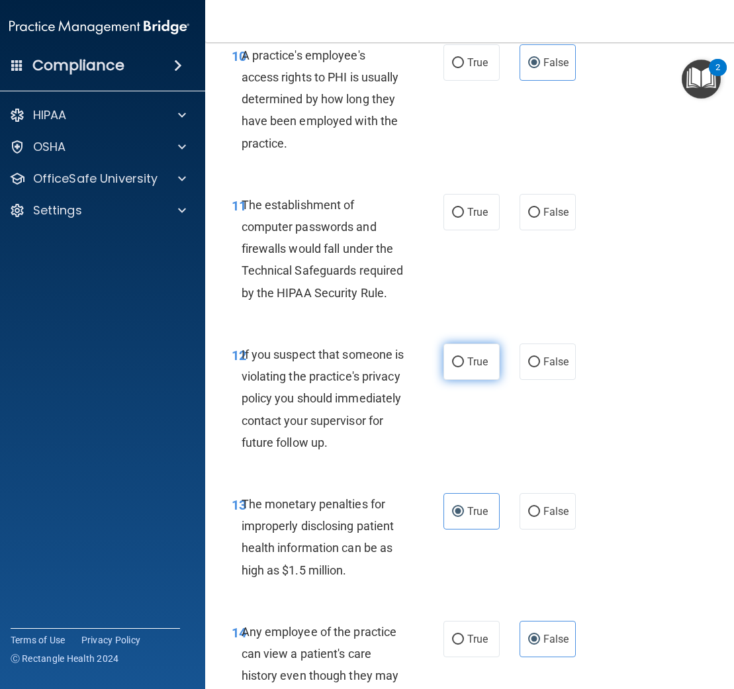
click at [480, 369] on label "True" at bounding box center [471, 361] width 56 height 36
click at [464, 367] on input "True" at bounding box center [458, 362] width 12 height 10
radio input "true"
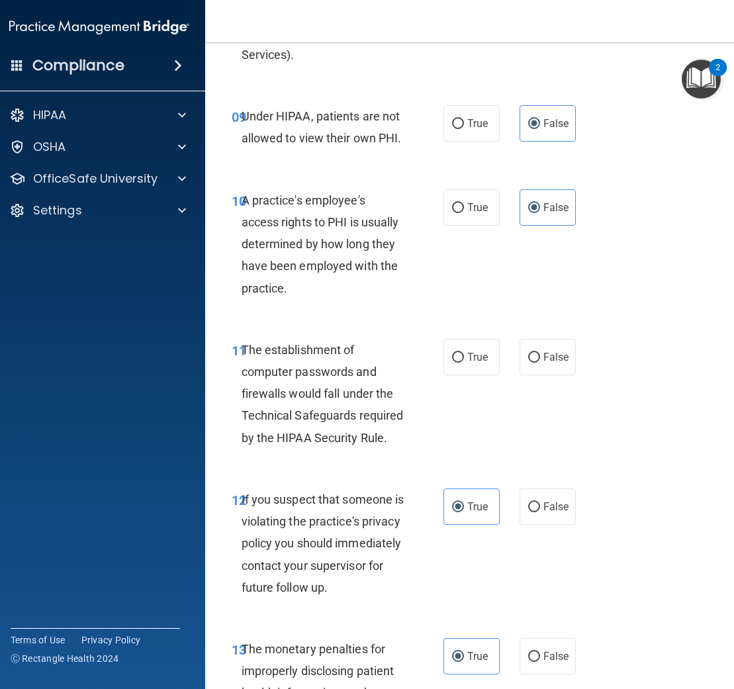
scroll to position [1310, 0]
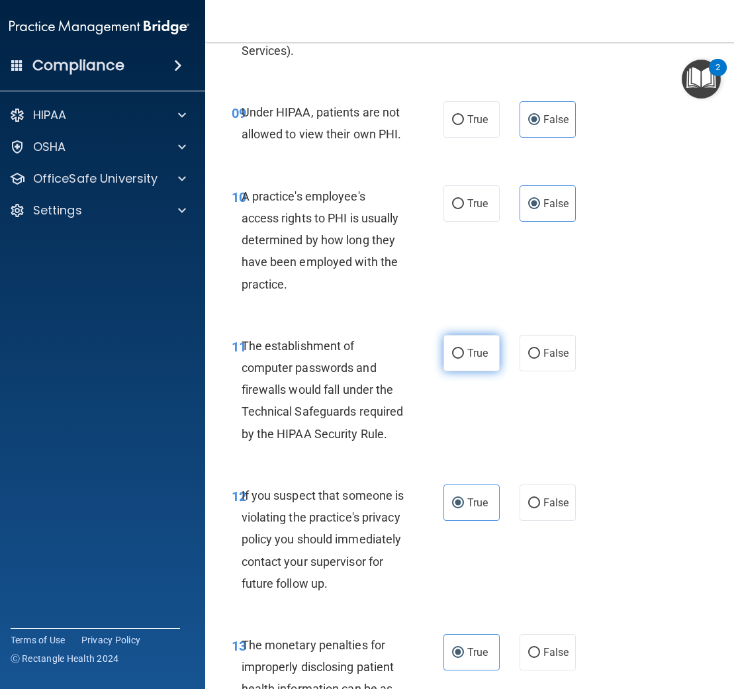
click at [453, 361] on label "True" at bounding box center [471, 353] width 56 height 36
click at [453, 359] on input "True" at bounding box center [458, 354] width 12 height 10
radio input "true"
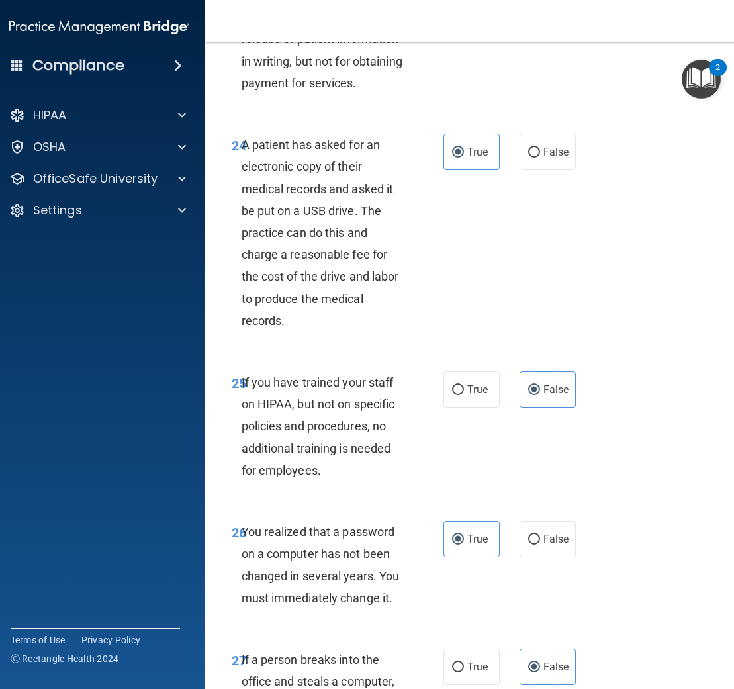
scroll to position [4326, 0]
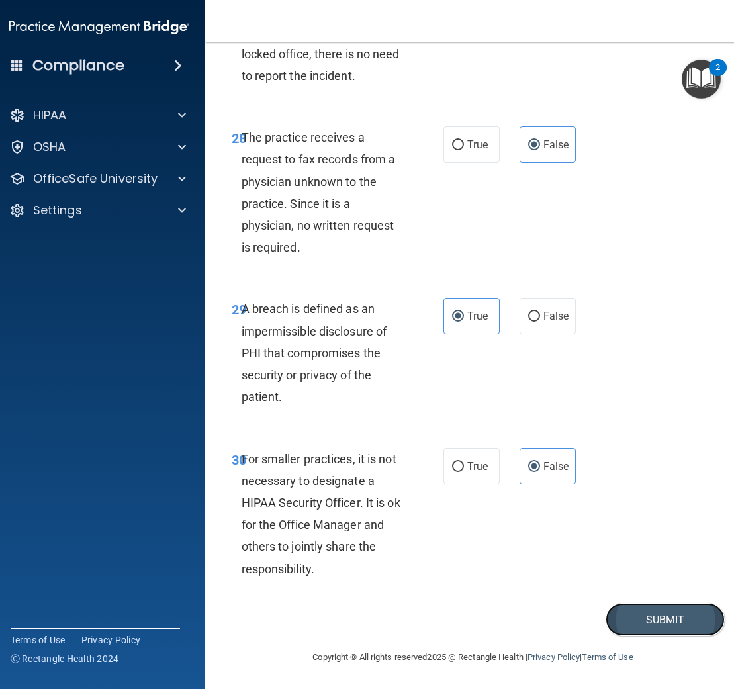
click at [635, 616] on button "Submit" at bounding box center [664, 620] width 119 height 34
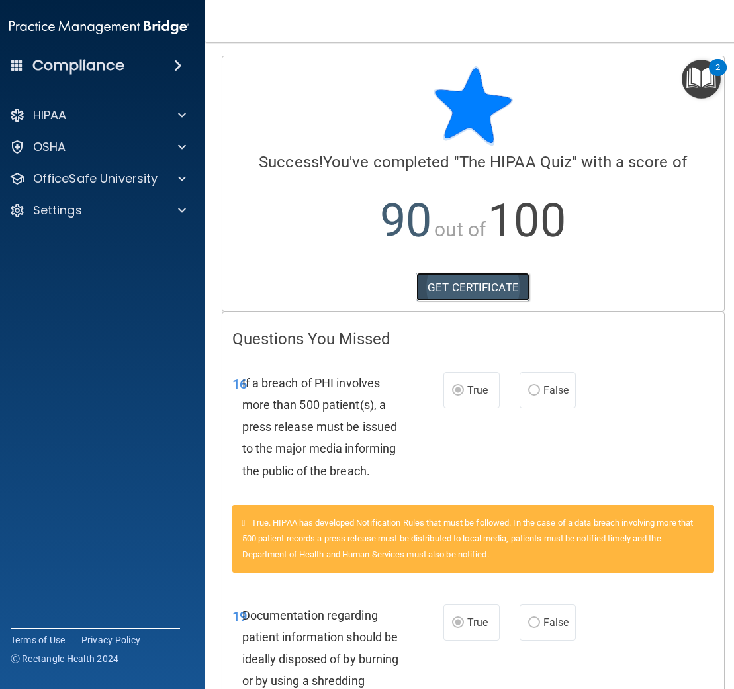
click at [478, 287] on link "GET CERTIFICATE" at bounding box center [472, 287] width 113 height 29
click at [134, 173] on p "OfficeSafe University" at bounding box center [95, 179] width 125 height 16
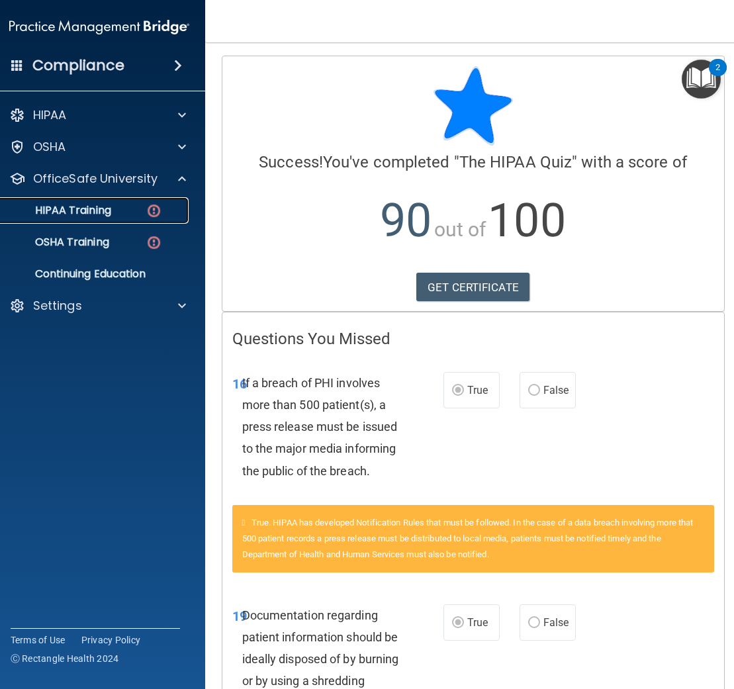
click at [128, 202] on link "HIPAA Training" at bounding box center [84, 210] width 208 height 26
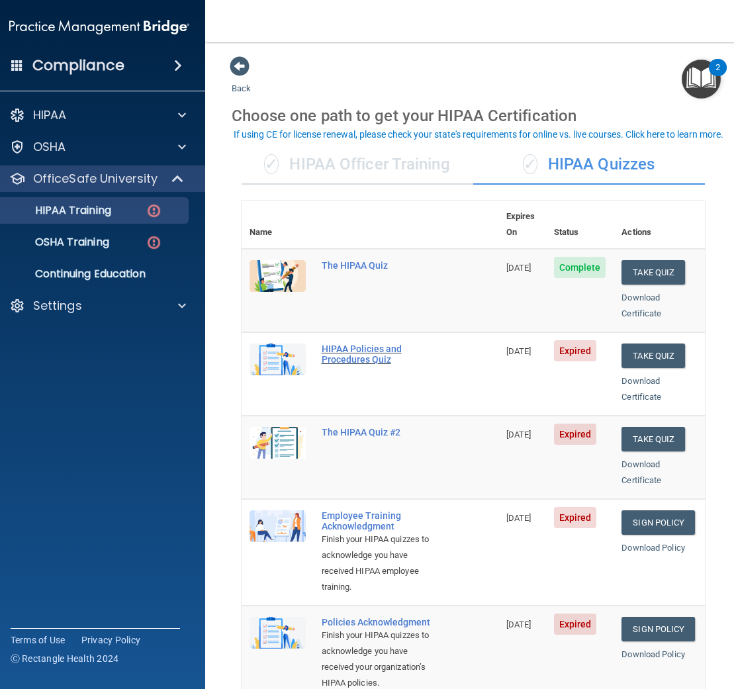
click at [348, 343] on div "HIPAA Policies and Procedures Quiz" at bounding box center [377, 353] width 110 height 21
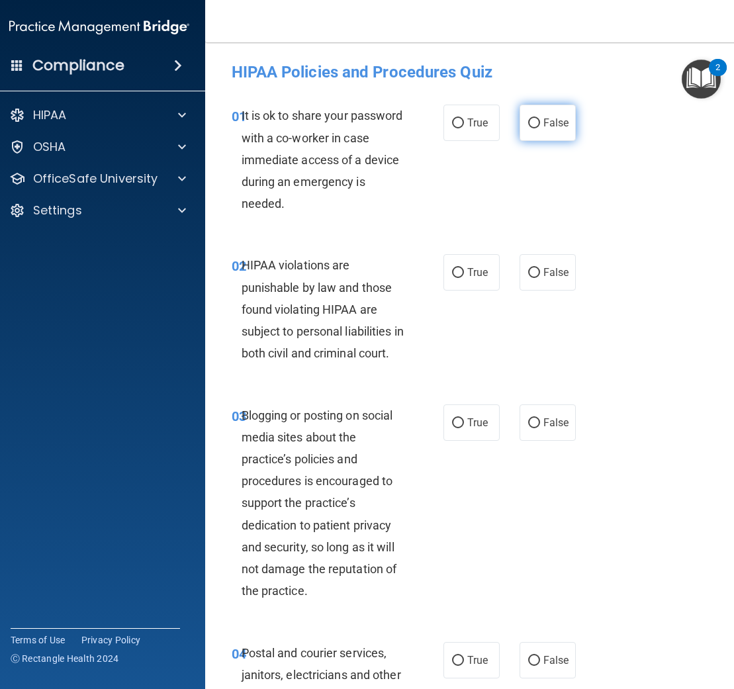
click at [545, 128] on span "False" at bounding box center [556, 122] width 26 height 13
click at [540, 128] on input "False" at bounding box center [534, 123] width 12 height 10
radio input "true"
click at [476, 273] on span "True" at bounding box center [477, 272] width 21 height 13
click at [464, 273] on input "True" at bounding box center [458, 273] width 12 height 10
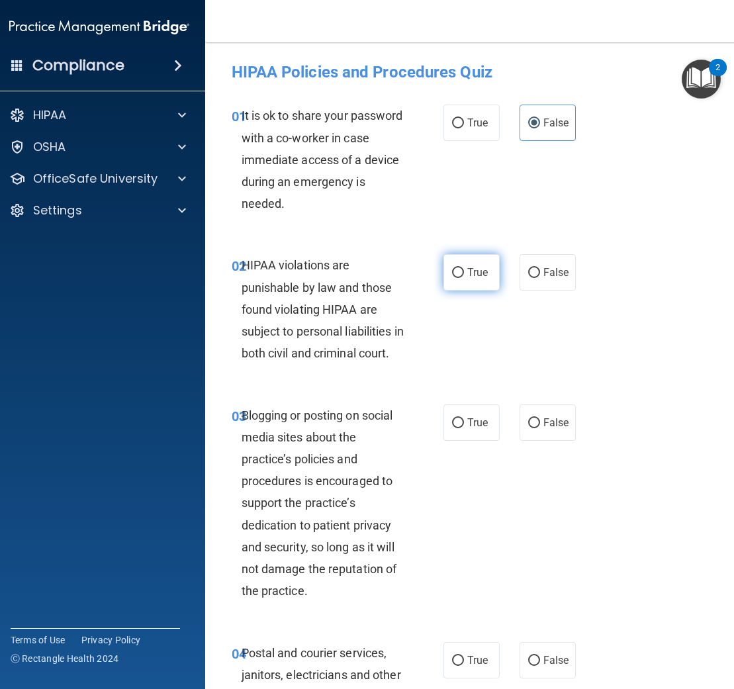
radio input "true"
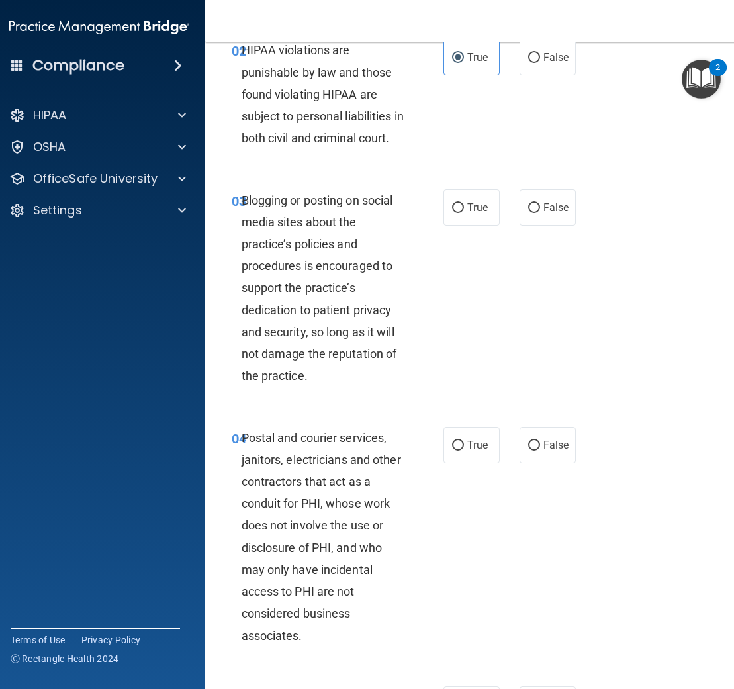
scroll to position [206, 0]
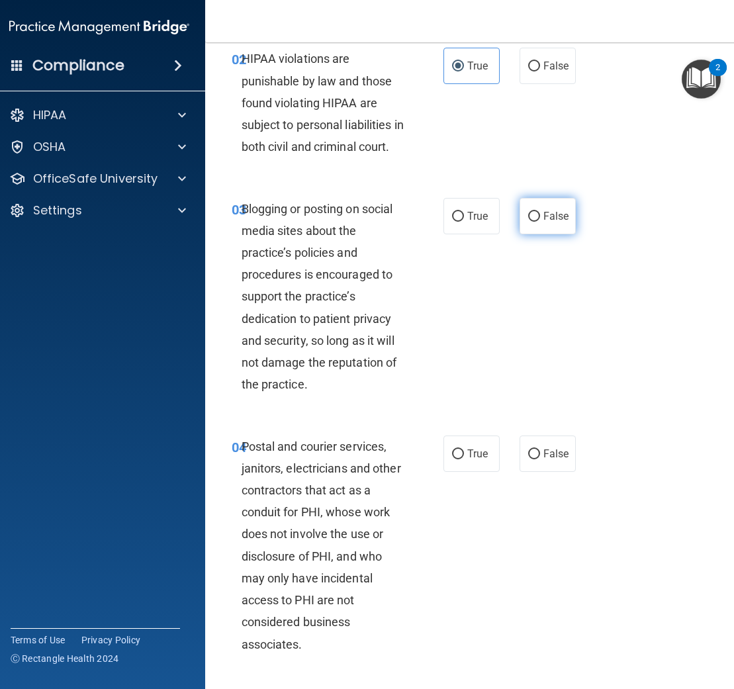
click at [545, 227] on label "False" at bounding box center [547, 216] width 56 height 36
click at [540, 222] on input "False" at bounding box center [534, 217] width 12 height 10
radio input "true"
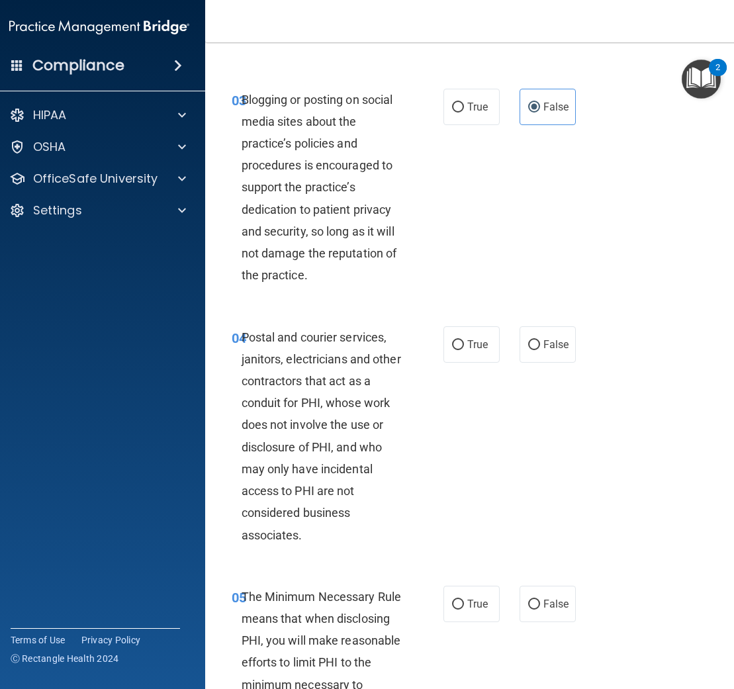
scroll to position [390, 0]
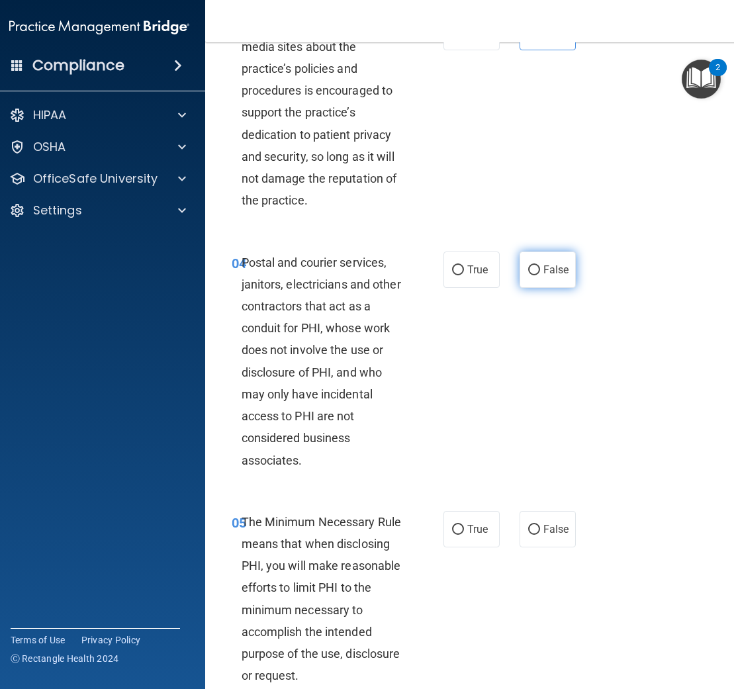
click at [558, 276] on span "False" at bounding box center [556, 269] width 26 height 13
click at [540, 275] on input "False" at bounding box center [534, 270] width 12 height 10
radio input "true"
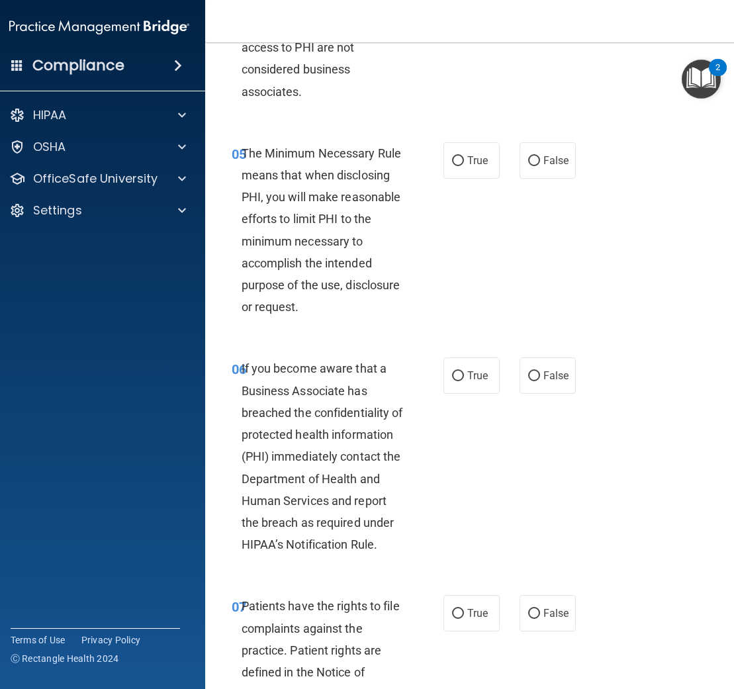
scroll to position [777, 0]
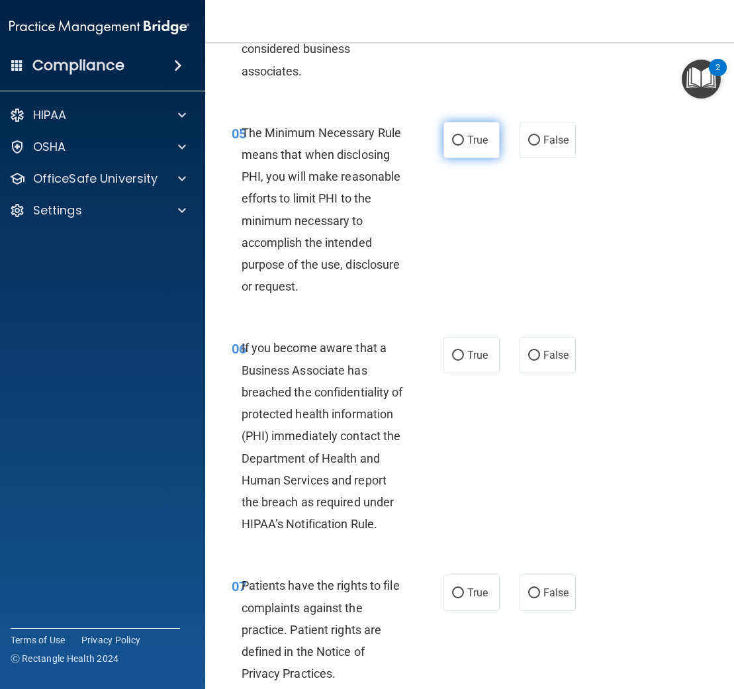
click at [466, 158] on label "True" at bounding box center [471, 140] width 56 height 36
click at [464, 146] on input "True" at bounding box center [458, 141] width 12 height 10
radio input "true"
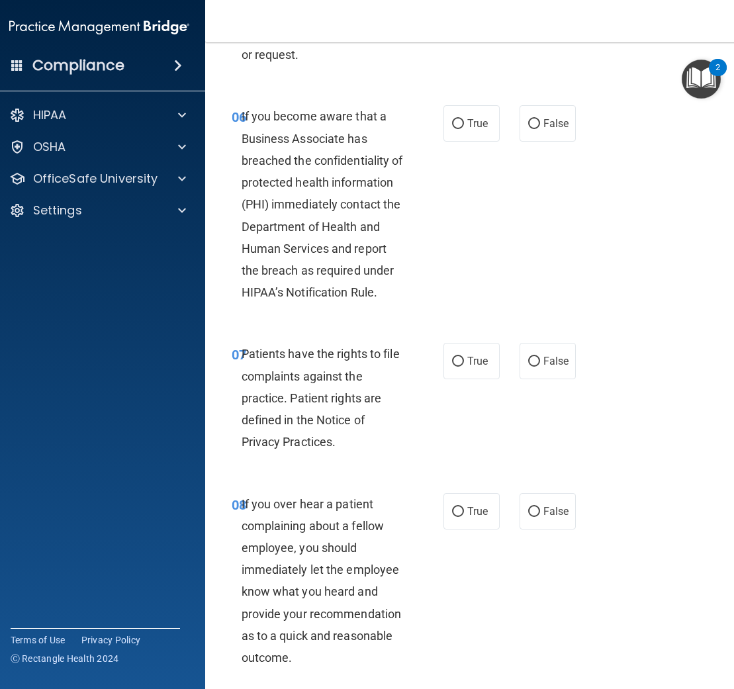
scroll to position [1015, 0]
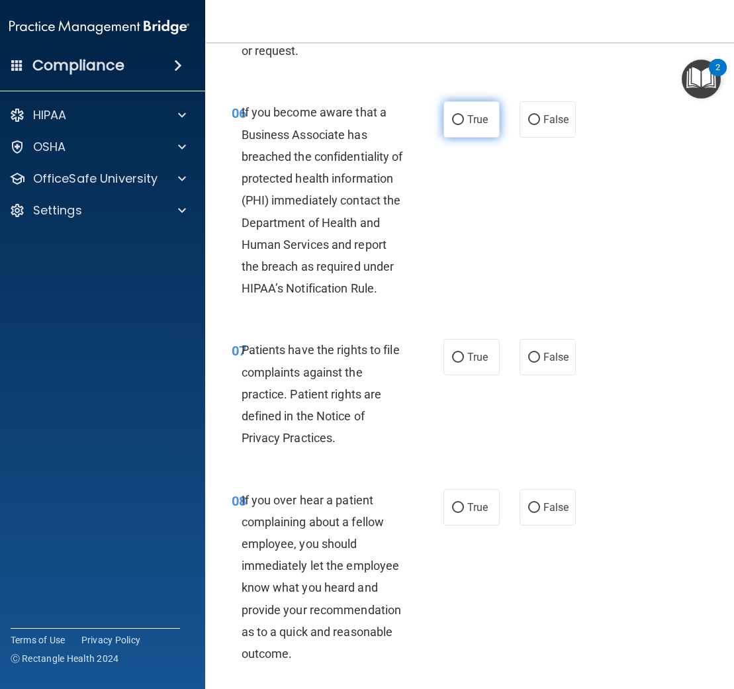
click at [490, 131] on label "True" at bounding box center [471, 119] width 56 height 36
click at [464, 125] on input "True" at bounding box center [458, 120] width 12 height 10
radio input "true"
click at [474, 369] on label "True" at bounding box center [471, 357] width 56 height 36
click at [464, 363] on input "True" at bounding box center [458, 358] width 12 height 10
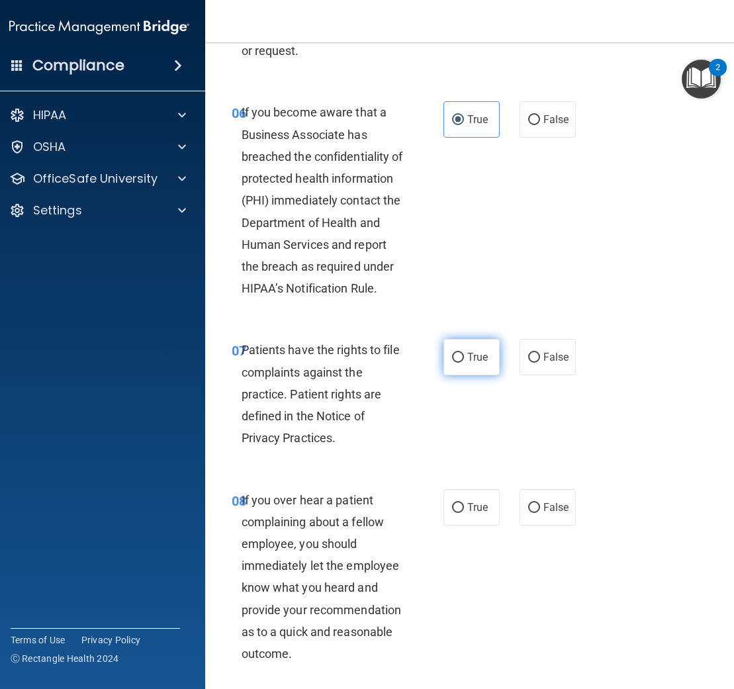
radio input "true"
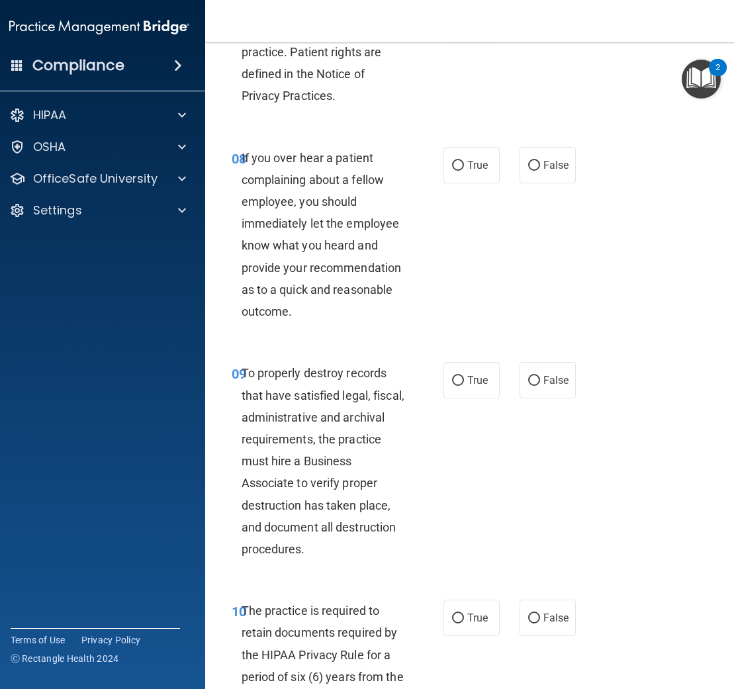
scroll to position [1359, 0]
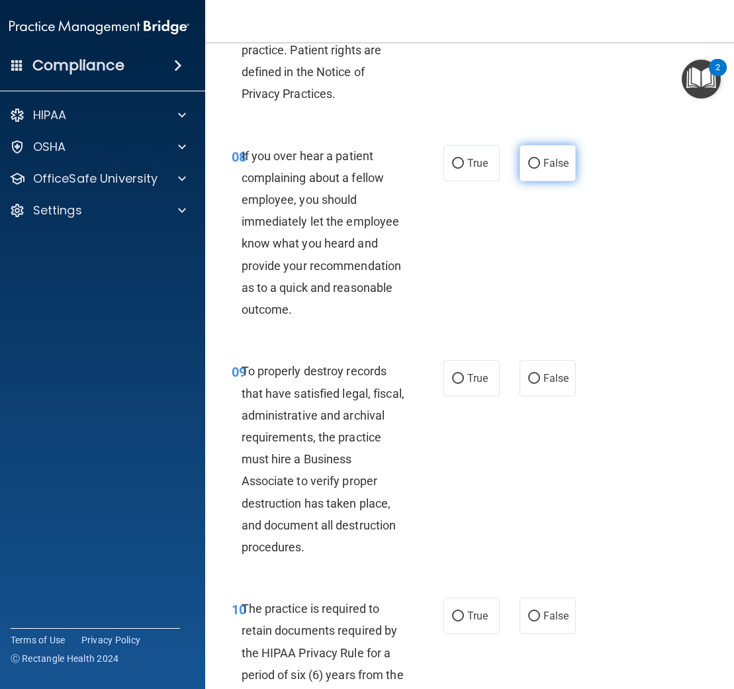
drag, startPoint x: 560, startPoint y: 175, endPoint x: 556, endPoint y: 188, distance: 13.2
click at [560, 176] on label "False" at bounding box center [547, 163] width 56 height 36
click at [540, 169] on input "False" at bounding box center [534, 164] width 12 height 10
radio input "true"
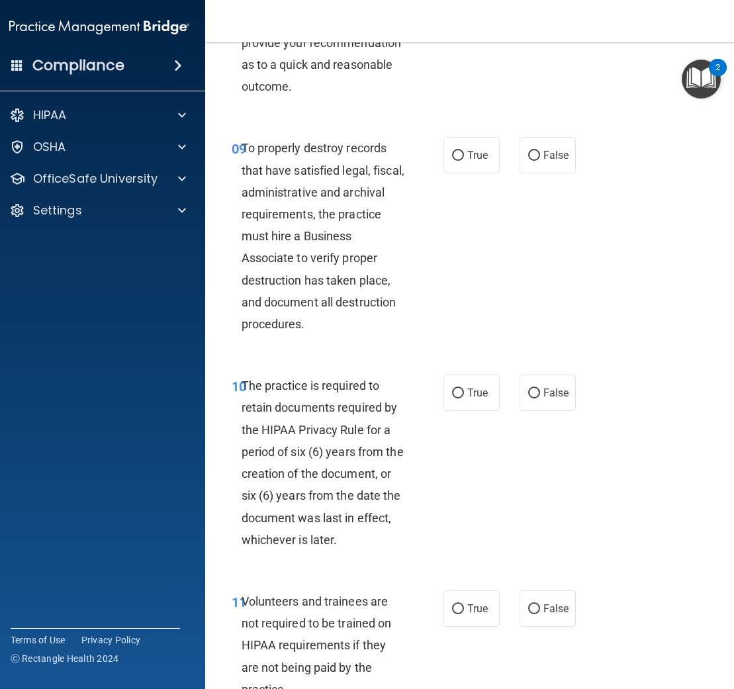
scroll to position [1615, 0]
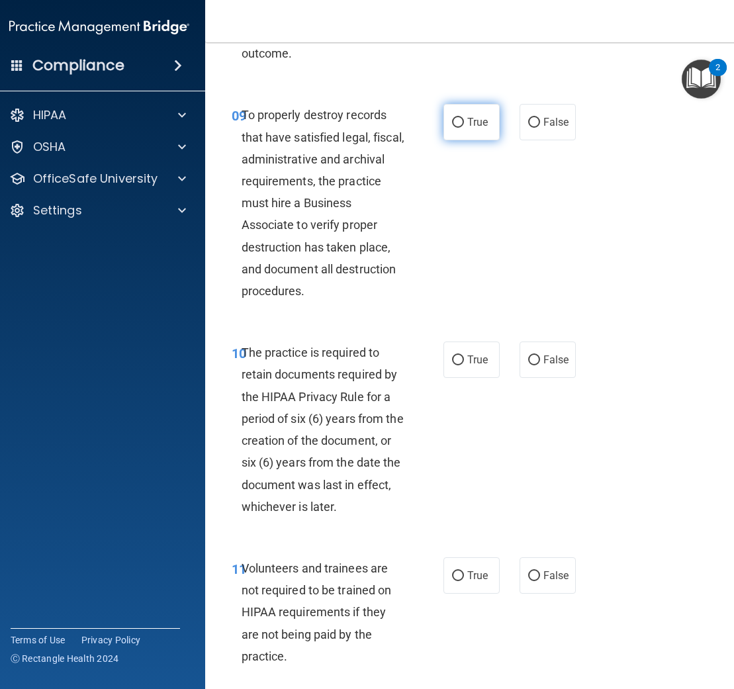
click at [449, 140] on label "True" at bounding box center [471, 122] width 56 height 36
click at [452, 128] on input "True" at bounding box center [458, 123] width 12 height 10
radio input "true"
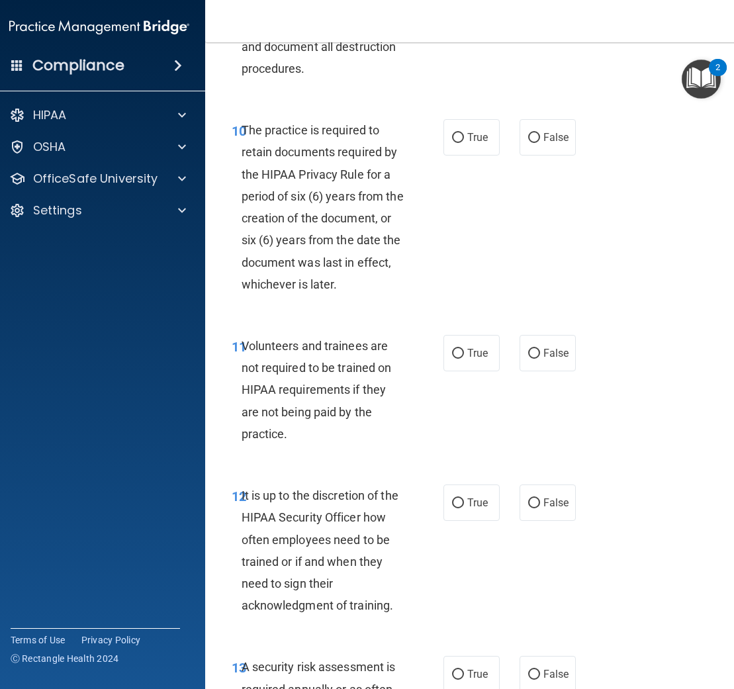
scroll to position [1848, 0]
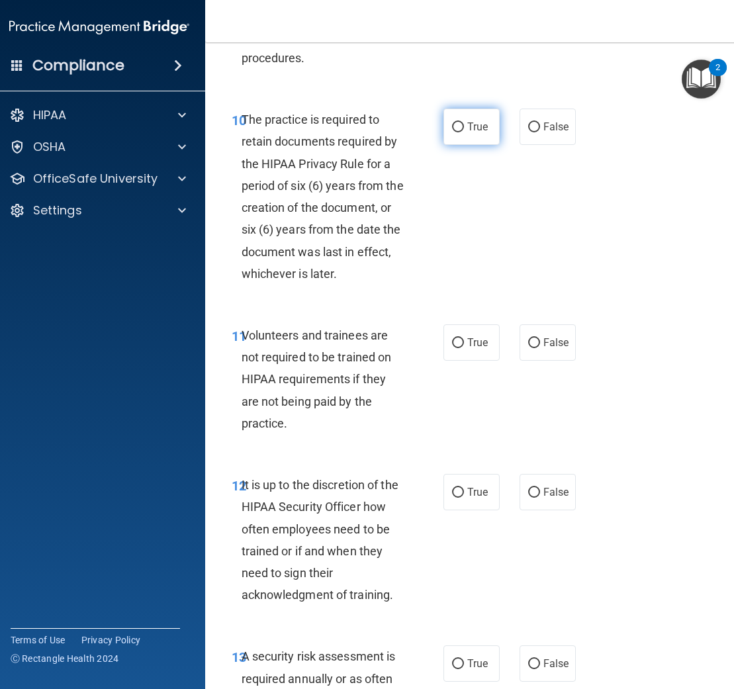
click at [476, 145] on label "True" at bounding box center [471, 127] width 56 height 36
click at [464, 132] on input "True" at bounding box center [458, 127] width 12 height 10
radio input "true"
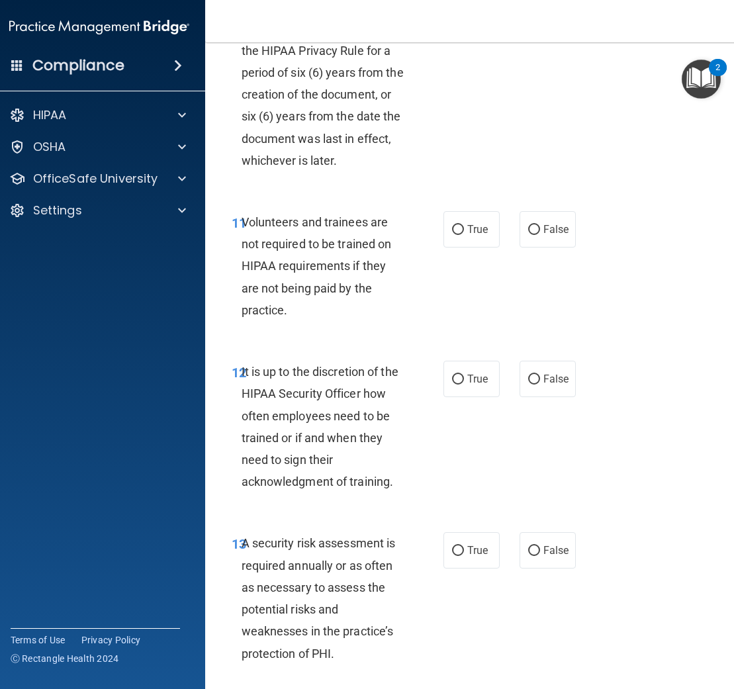
scroll to position [1962, 0]
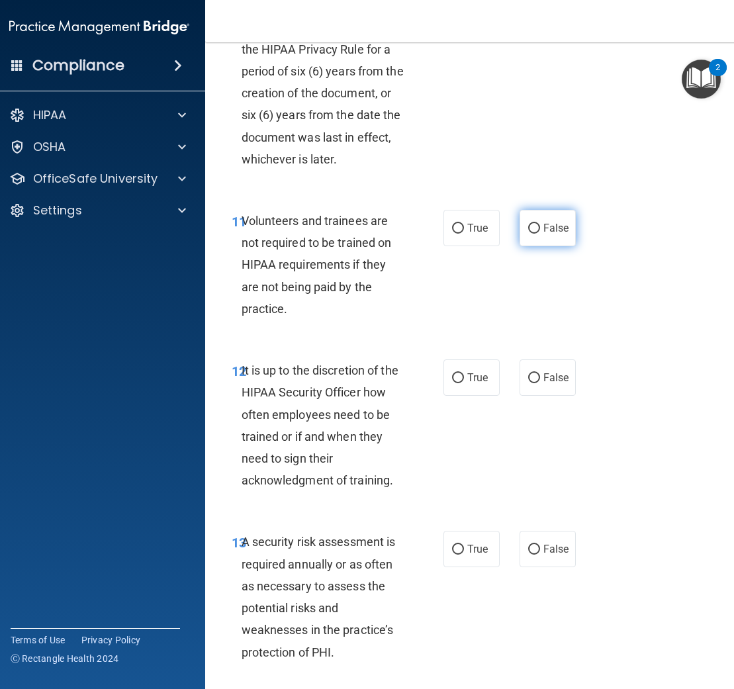
click at [547, 234] on span "False" at bounding box center [556, 228] width 26 height 13
click at [540, 234] on input "False" at bounding box center [534, 229] width 12 height 10
radio input "true"
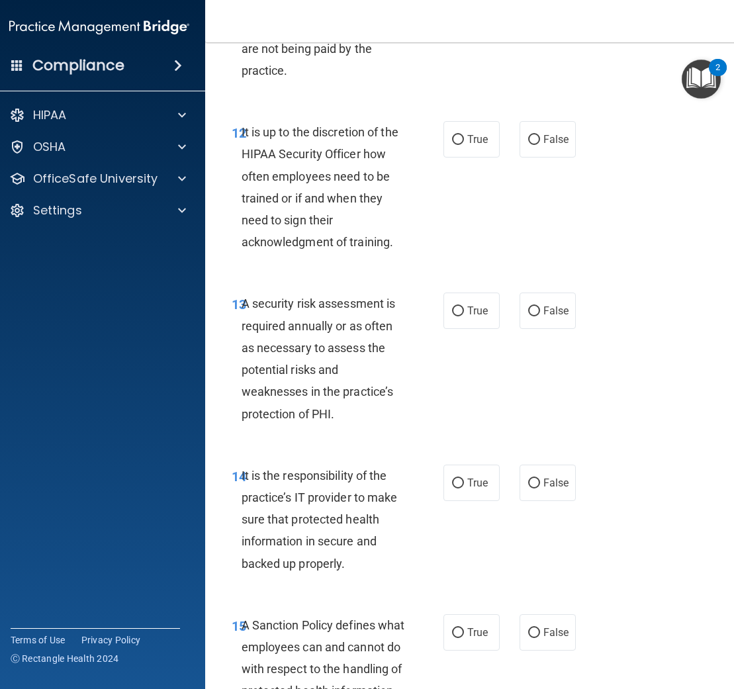
scroll to position [2244, 0]
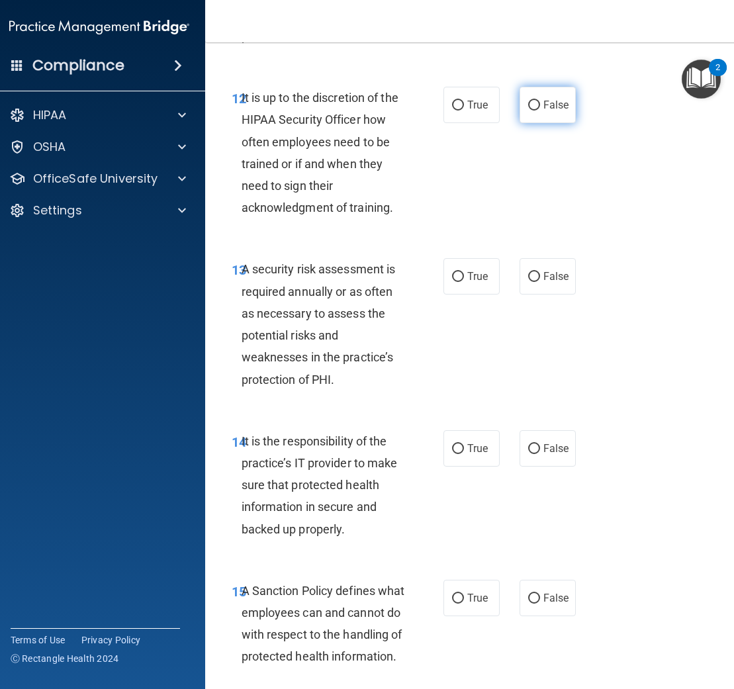
click at [533, 110] on input "False" at bounding box center [534, 106] width 12 height 10
radio input "true"
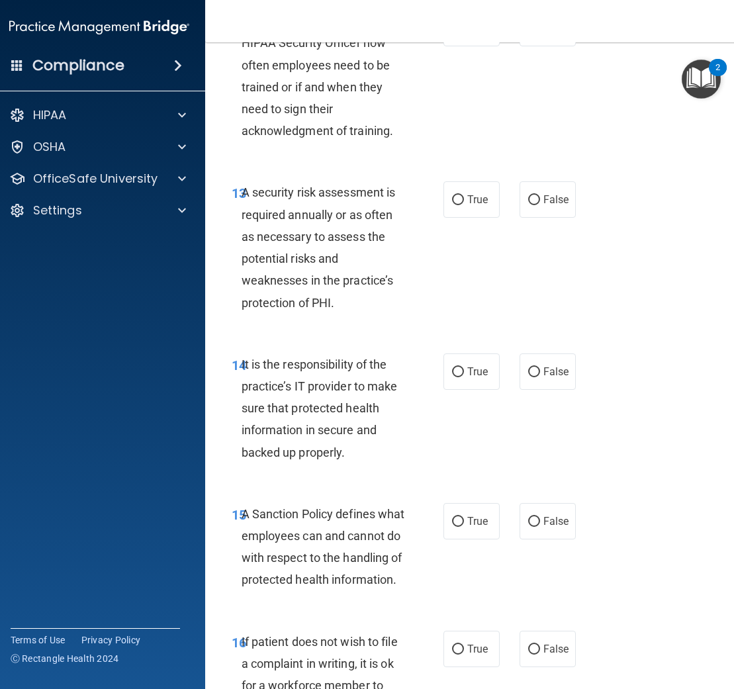
scroll to position [2353, 0]
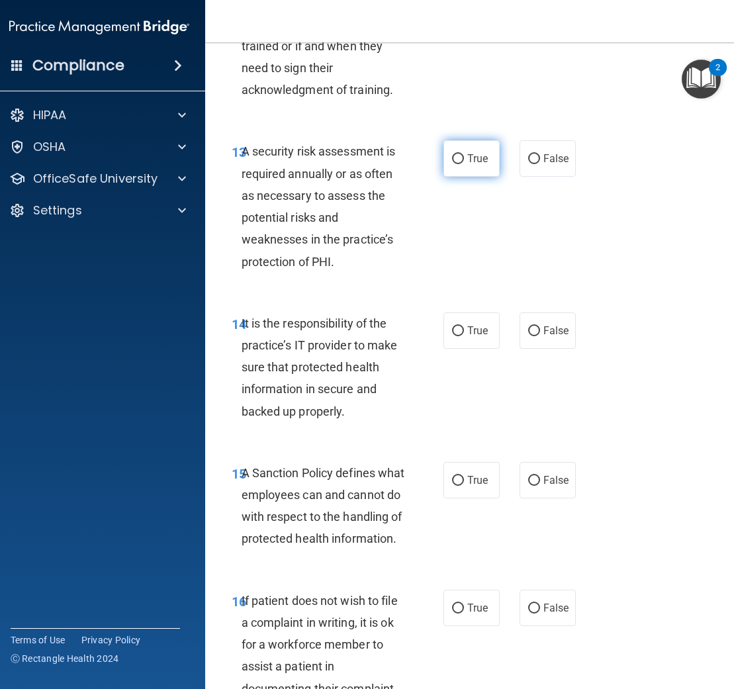
click at [485, 169] on label "True" at bounding box center [471, 158] width 56 height 36
click at [464, 164] on input "True" at bounding box center [458, 159] width 12 height 10
radio input "true"
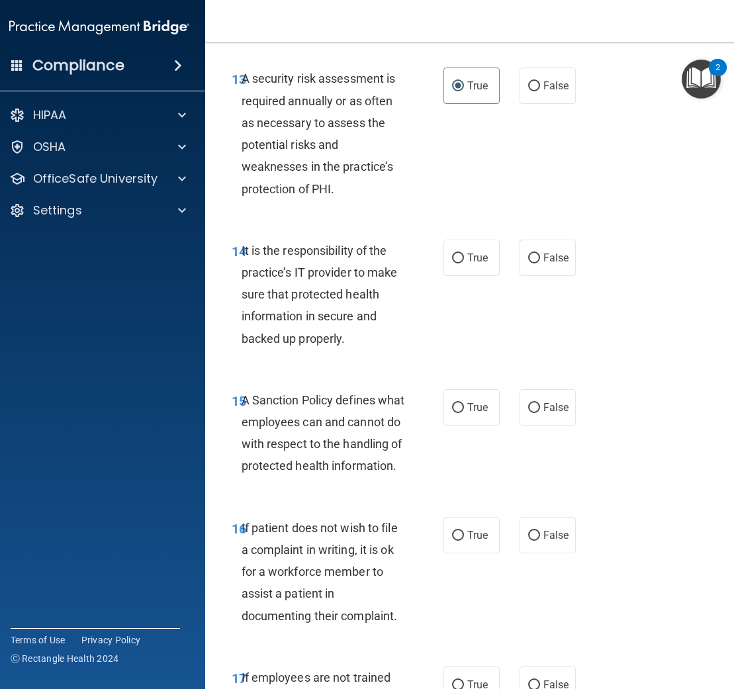
scroll to position [2428, 0]
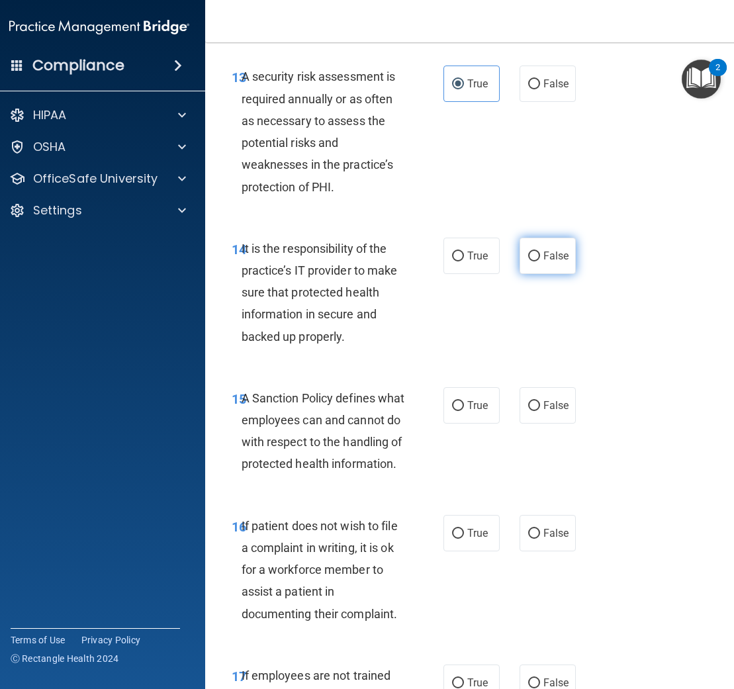
click at [533, 261] on input "False" at bounding box center [534, 256] width 12 height 10
radio input "true"
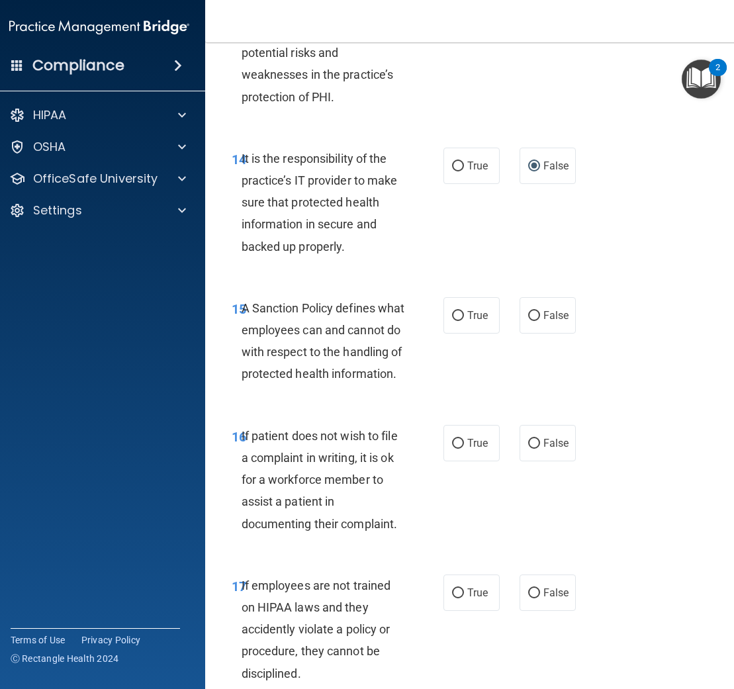
scroll to position [2518, 0]
click at [544, 321] on span "False" at bounding box center [556, 314] width 26 height 13
click at [540, 320] on input "False" at bounding box center [534, 315] width 12 height 10
radio input "true"
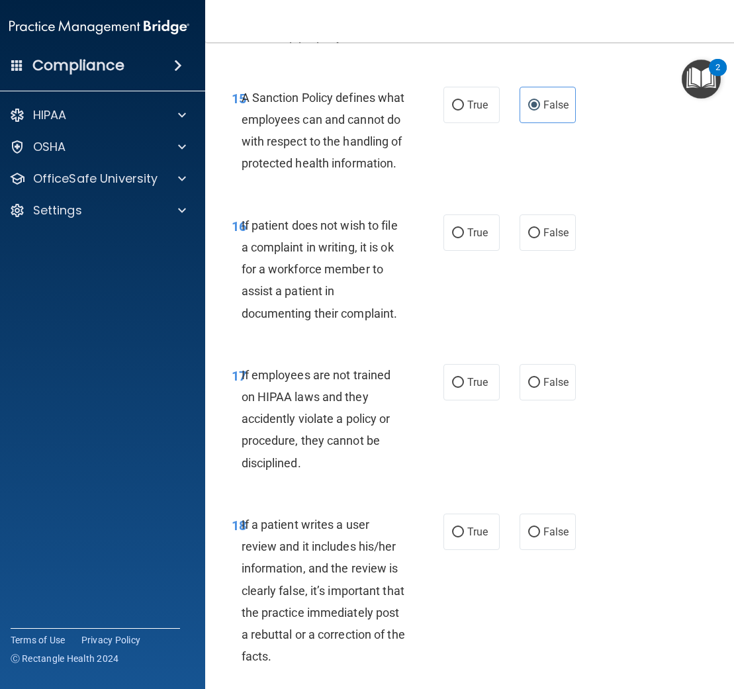
scroll to position [2733, 0]
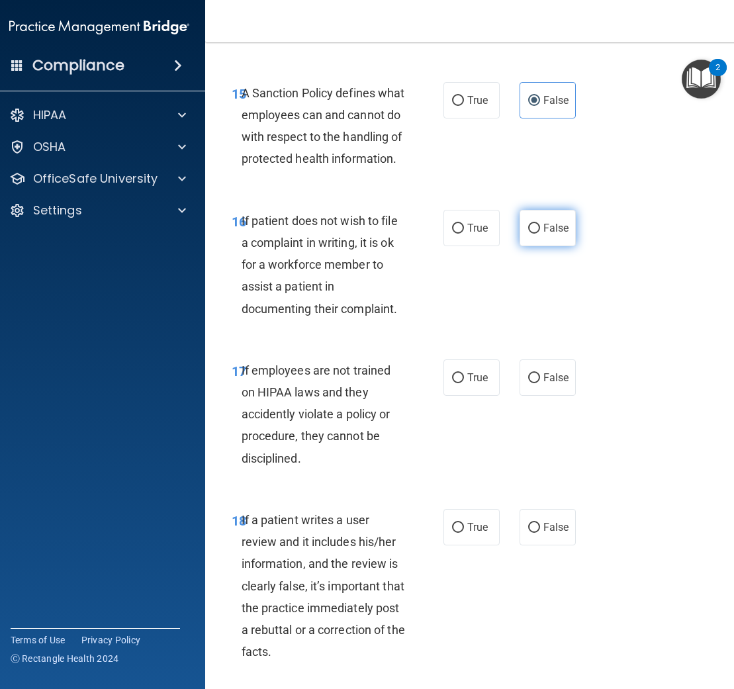
click at [543, 246] on label "False" at bounding box center [547, 228] width 56 height 36
click at [540, 234] on input "False" at bounding box center [534, 229] width 12 height 10
radio input "true"
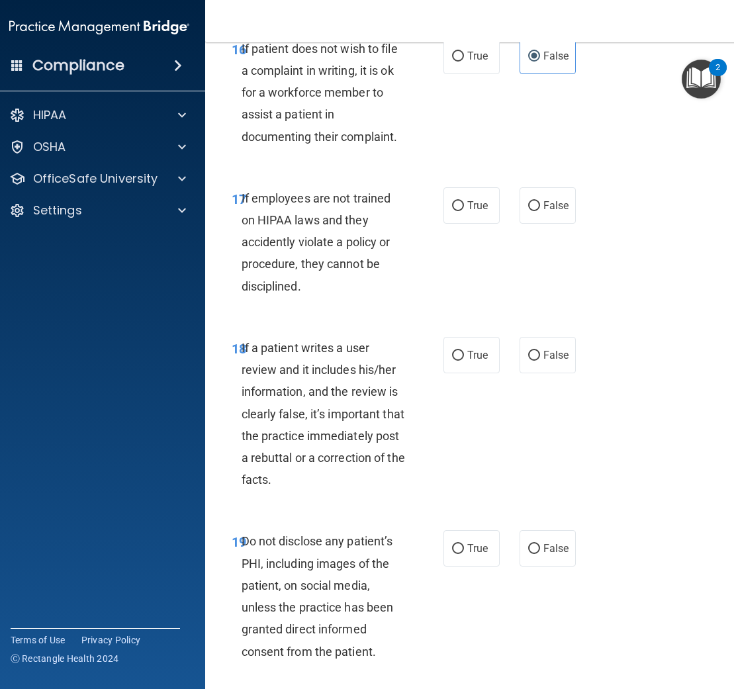
scroll to position [2903, 0]
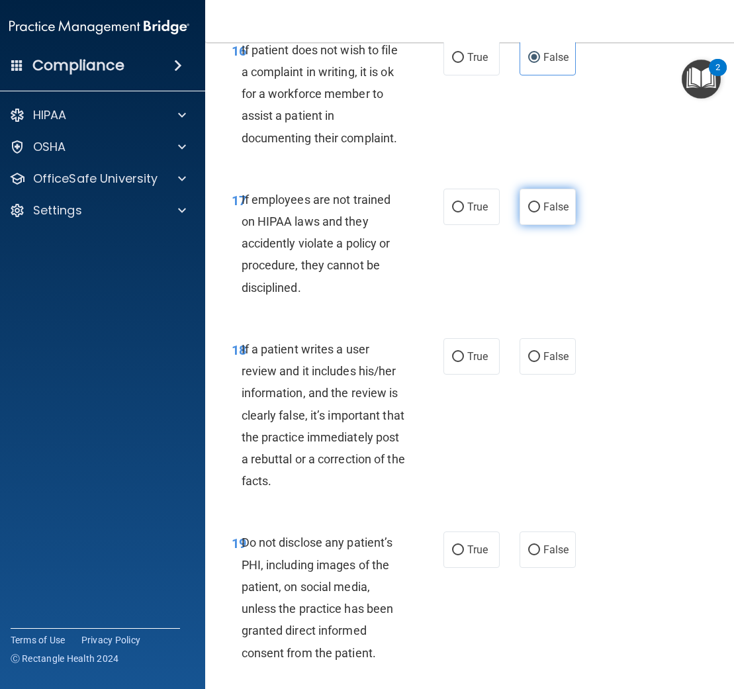
click at [556, 213] on span "False" at bounding box center [556, 206] width 26 height 13
click at [540, 212] on input "False" at bounding box center [534, 207] width 12 height 10
radio input "true"
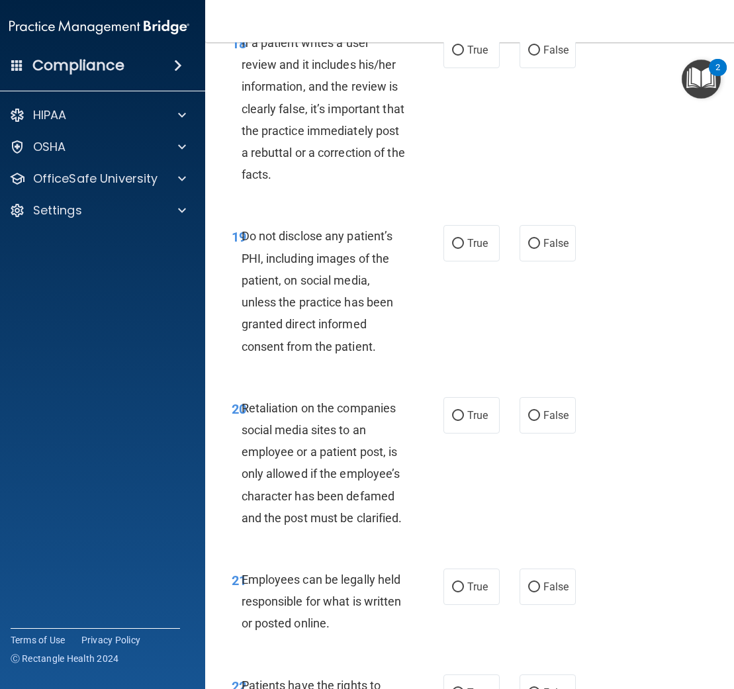
scroll to position [3214, 0]
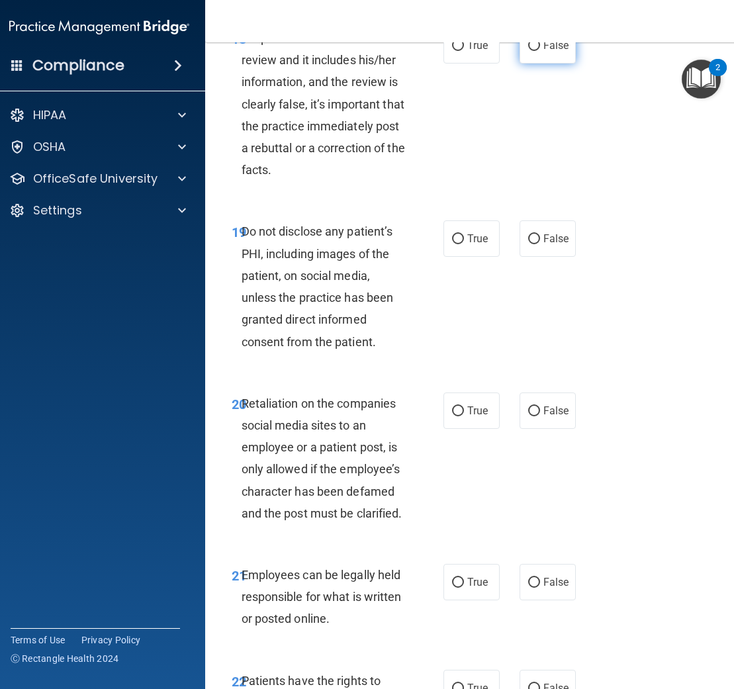
click at [543, 52] on span "False" at bounding box center [556, 45] width 26 height 13
click at [540, 51] on input "False" at bounding box center [534, 46] width 12 height 10
radio input "true"
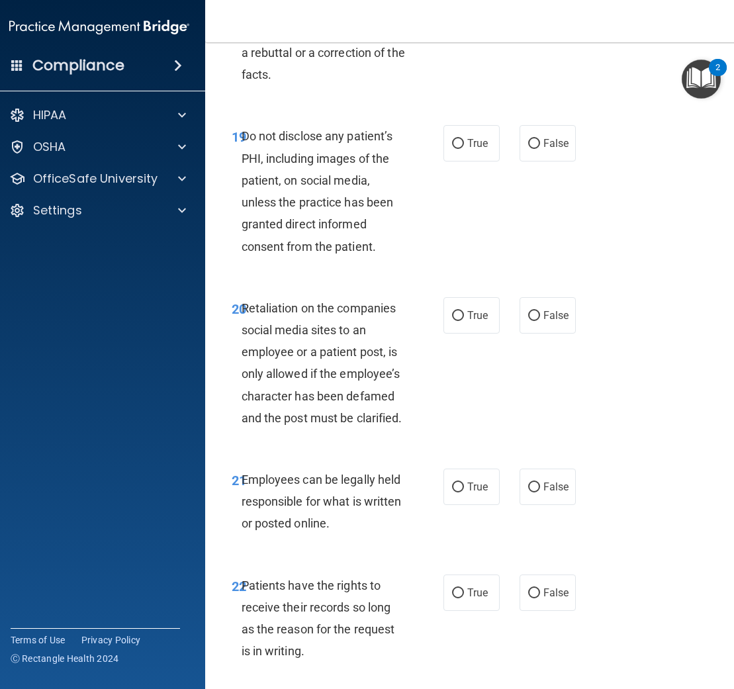
scroll to position [3342, 0]
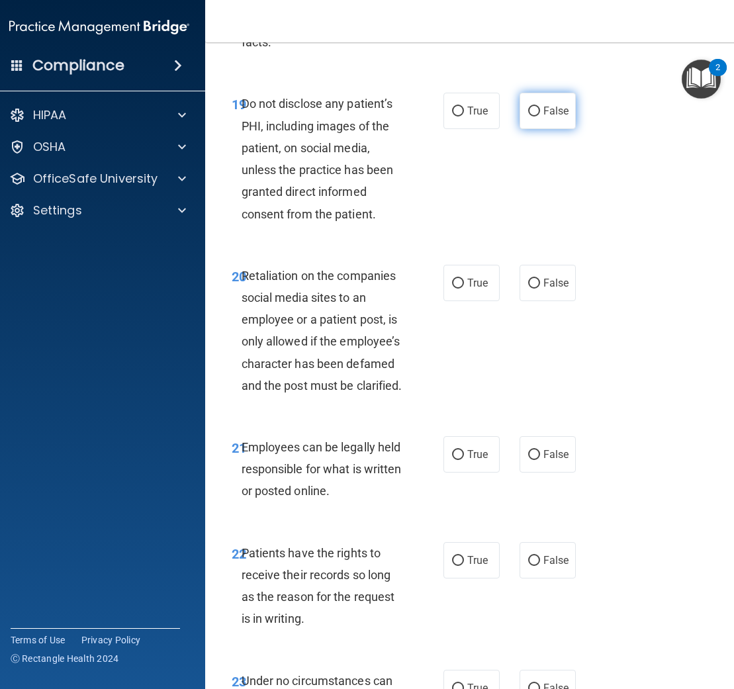
click at [547, 117] on span "False" at bounding box center [556, 111] width 26 height 13
click at [540, 116] on input "False" at bounding box center [534, 112] width 12 height 10
radio input "true"
click at [486, 117] on span "True" at bounding box center [477, 111] width 21 height 13
click at [464, 116] on input "True" at bounding box center [458, 112] width 12 height 10
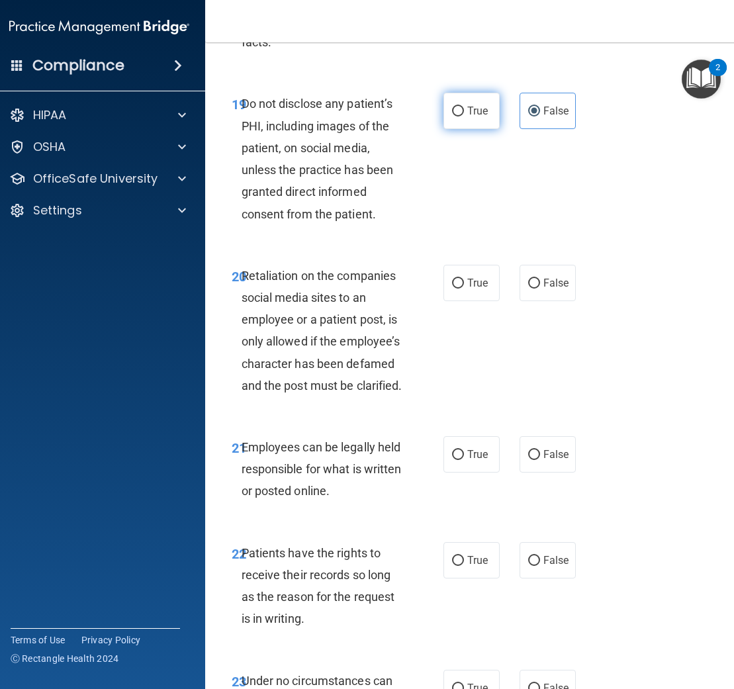
radio input "true"
radio input "false"
click at [550, 301] on label "False" at bounding box center [547, 283] width 56 height 36
click at [540, 288] on input "False" at bounding box center [534, 284] width 12 height 10
radio input "true"
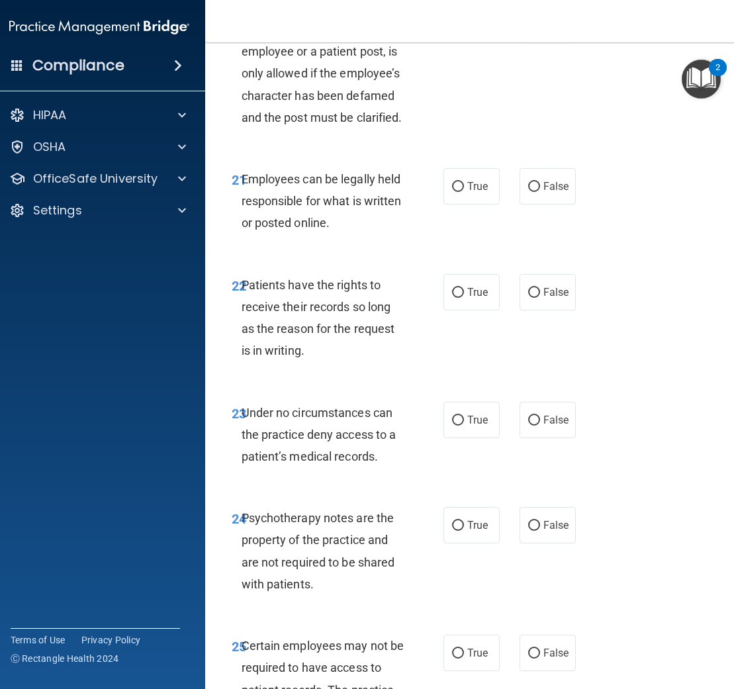
scroll to position [3615, 0]
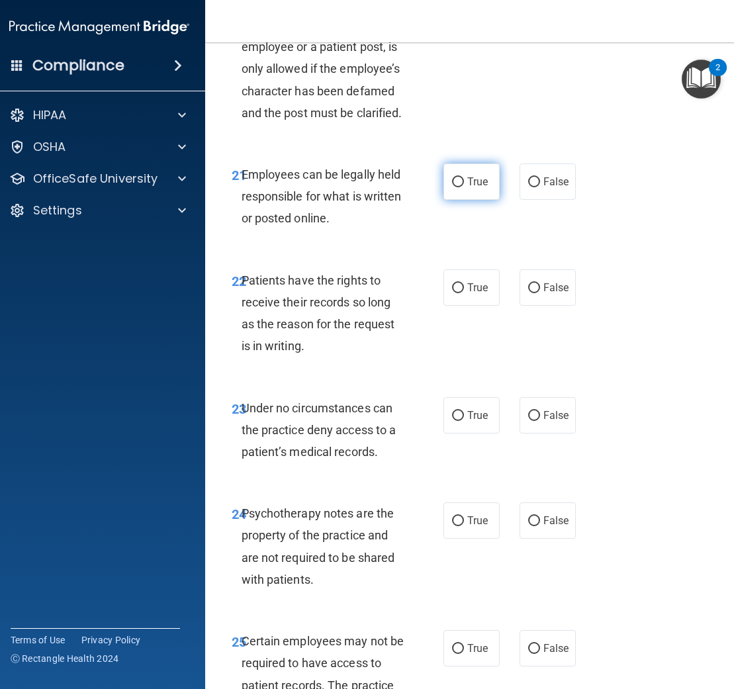
click at [480, 188] on span "True" at bounding box center [477, 181] width 21 height 13
click at [464, 187] on input "True" at bounding box center [458, 182] width 12 height 10
radio input "true"
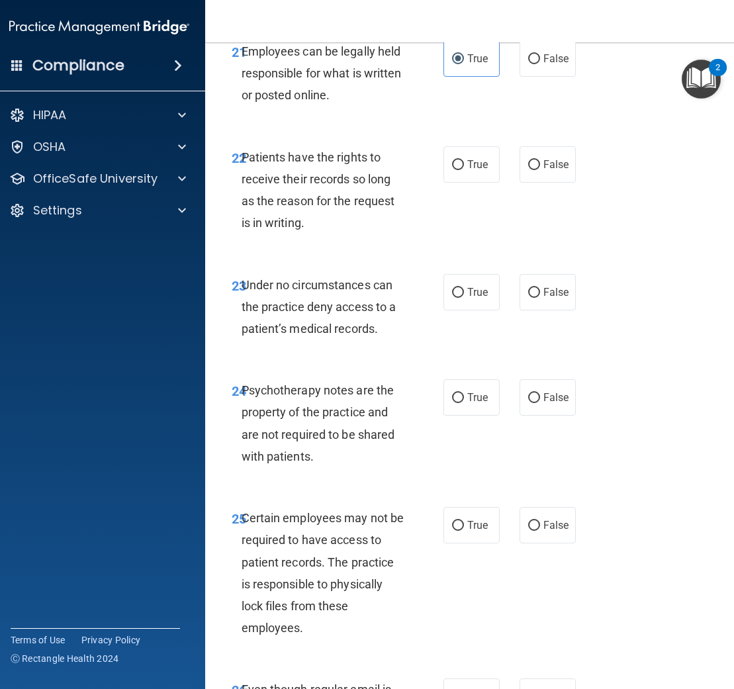
scroll to position [3771, 0]
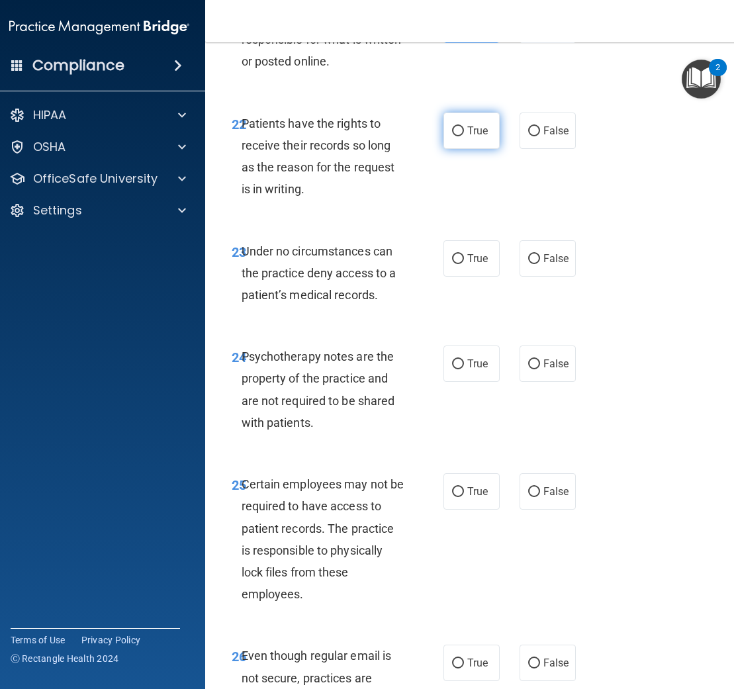
click at [490, 149] on label "True" at bounding box center [471, 130] width 56 height 36
click at [464, 136] on input "True" at bounding box center [458, 131] width 12 height 10
radio input "true"
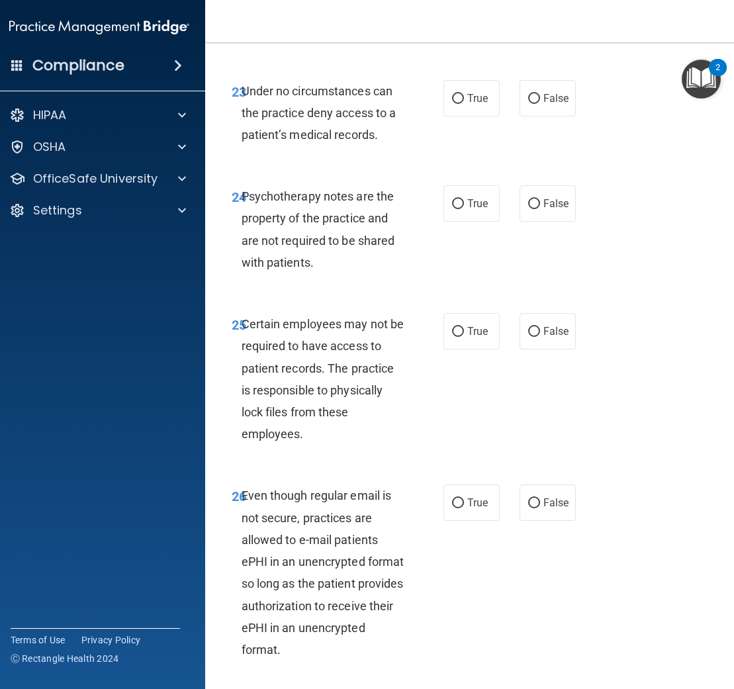
scroll to position [3935, 0]
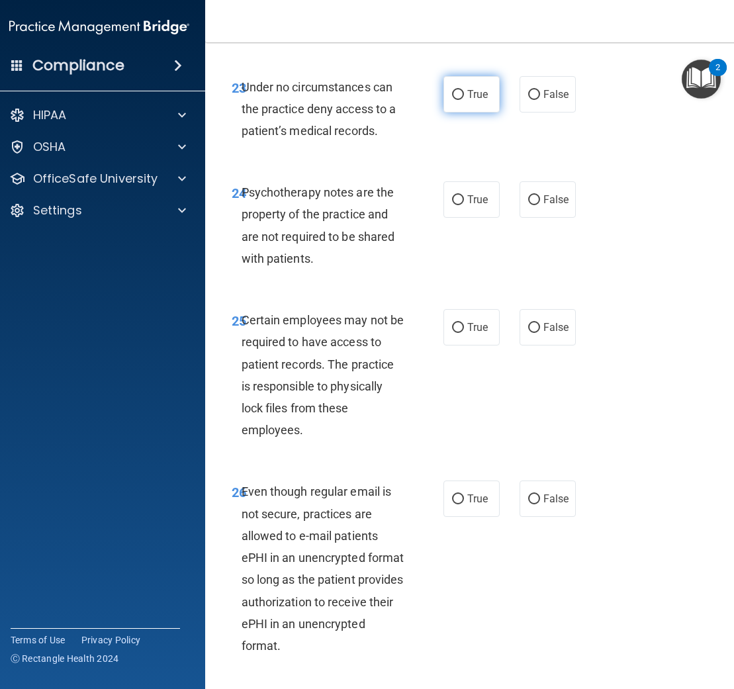
click at [452, 112] on label "True" at bounding box center [471, 94] width 56 height 36
click at [452, 100] on input "True" at bounding box center [458, 95] width 12 height 10
radio input "true"
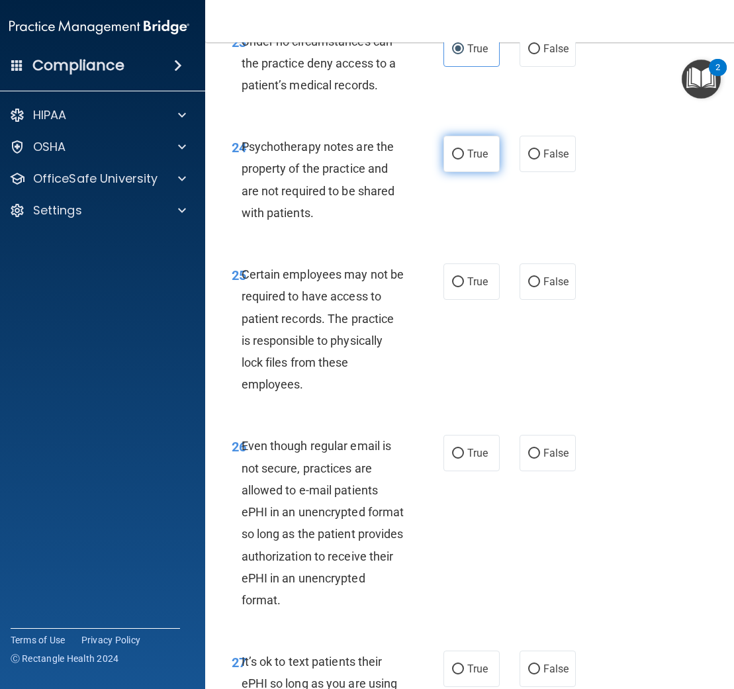
scroll to position [3982, 0]
click at [552, 171] on label "False" at bounding box center [547, 153] width 56 height 36
click at [540, 159] on input "False" at bounding box center [534, 154] width 12 height 10
radio input "true"
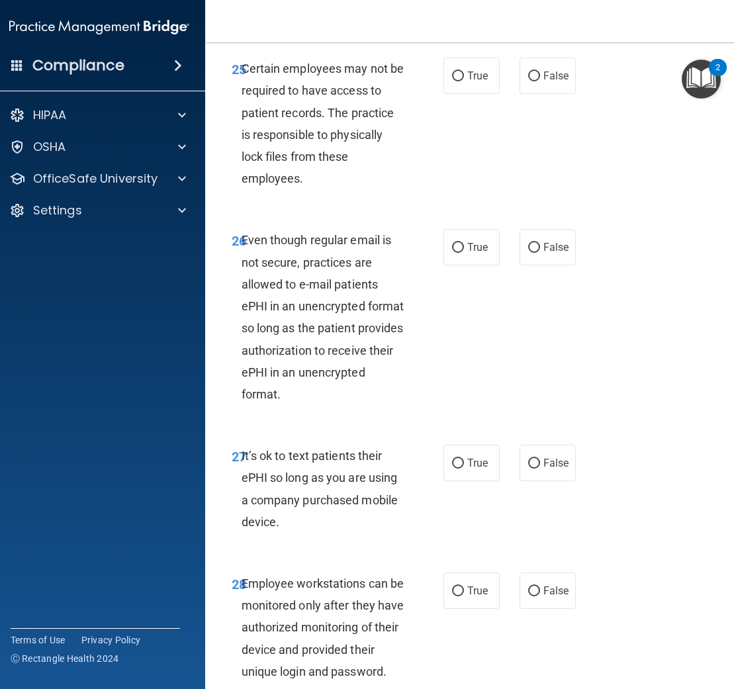
scroll to position [4203, 0]
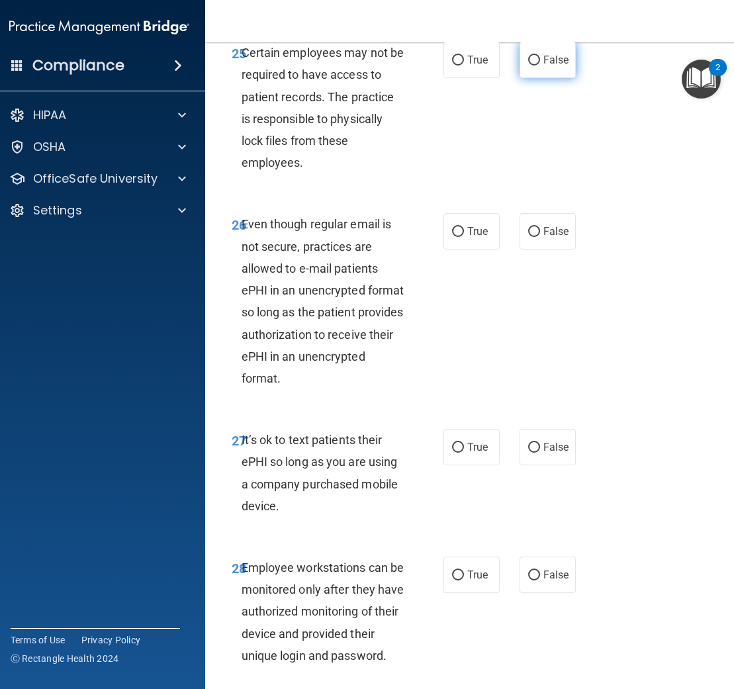
click at [570, 78] on label "False" at bounding box center [547, 60] width 56 height 36
click at [540, 66] on input "False" at bounding box center [534, 61] width 12 height 10
radio input "true"
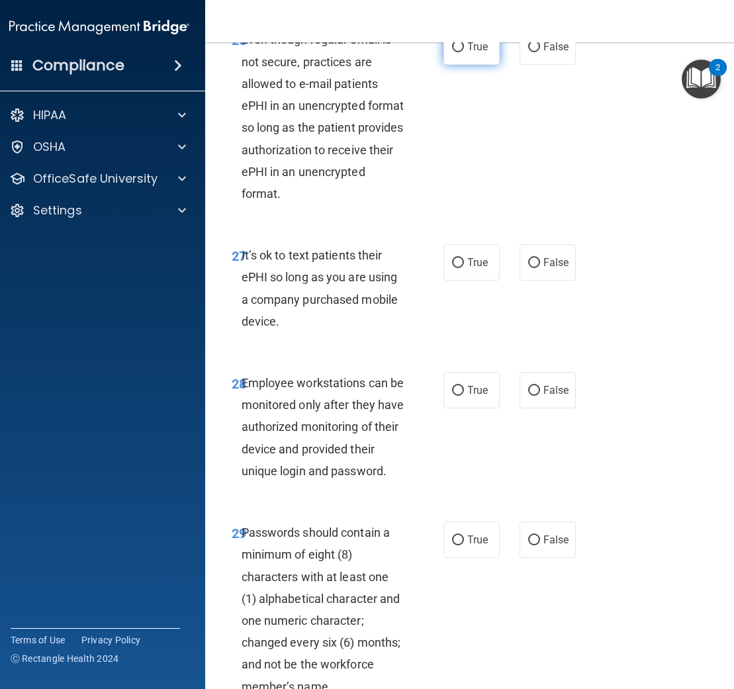
scroll to position [4404, 0]
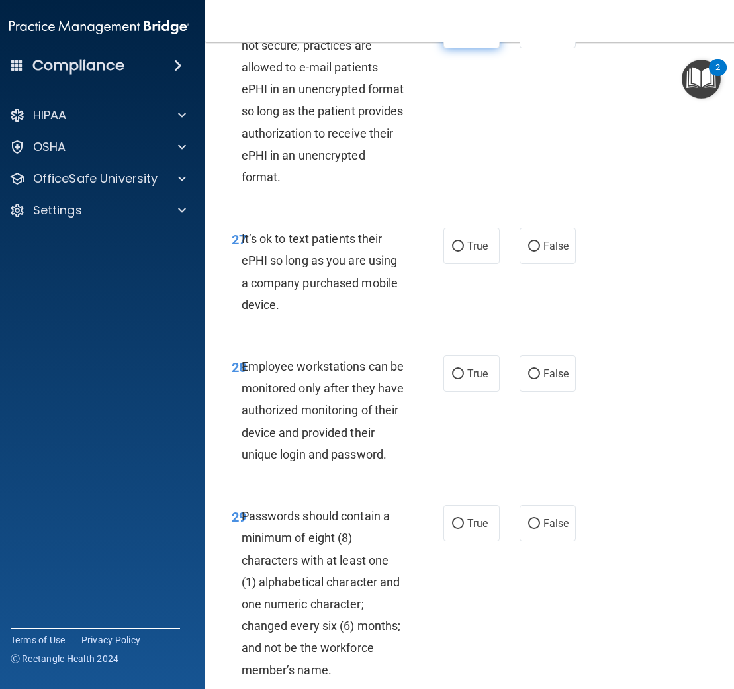
click at [466, 48] on label "True" at bounding box center [471, 30] width 56 height 36
click at [464, 36] on input "True" at bounding box center [458, 31] width 12 height 10
radio input "true"
click at [543, 264] on label "False" at bounding box center [547, 246] width 56 height 36
click at [540, 251] on input "False" at bounding box center [534, 247] width 12 height 10
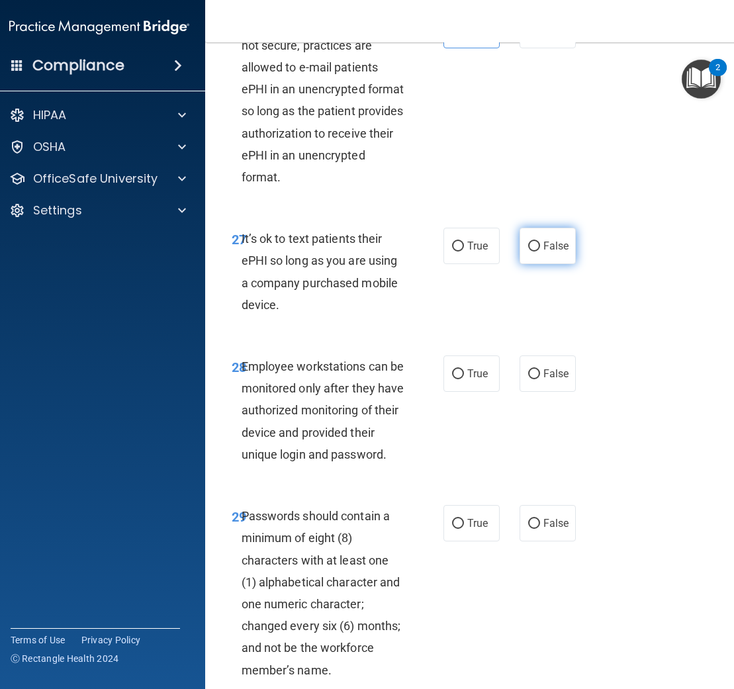
radio input "true"
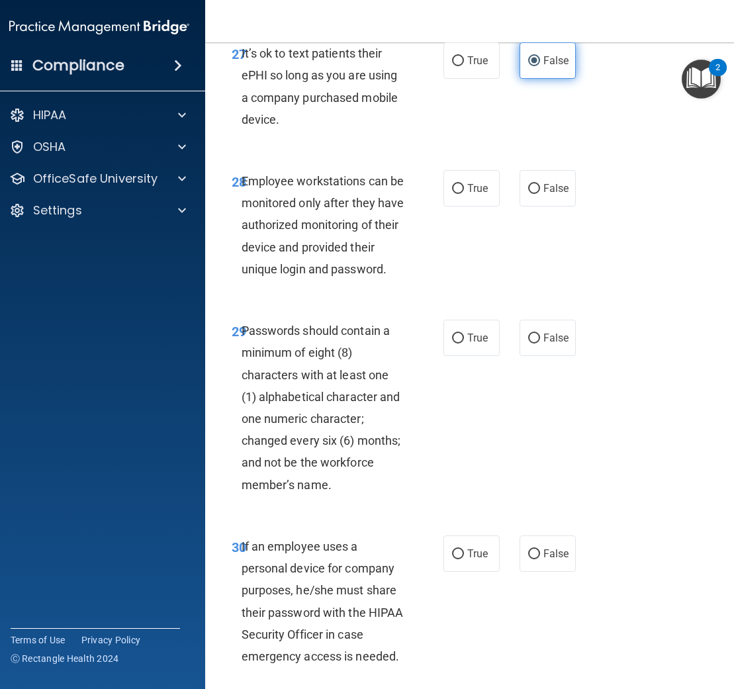
scroll to position [4621, 0]
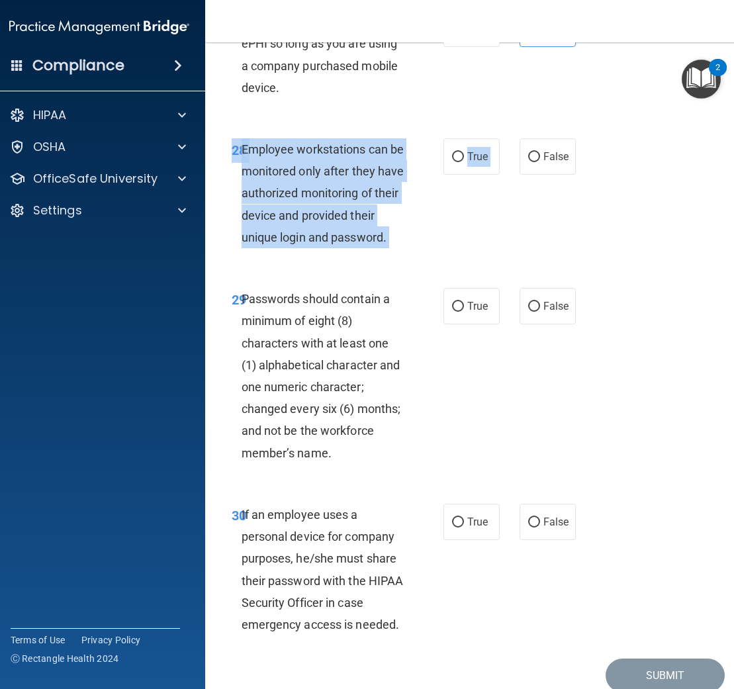
drag, startPoint x: 546, startPoint y: 199, endPoint x: 496, endPoint y: 274, distance: 89.7
click at [496, 271] on div "28 Employee workstations can be monitored only after they have authorized monit…" at bounding box center [473, 197] width 503 height 150
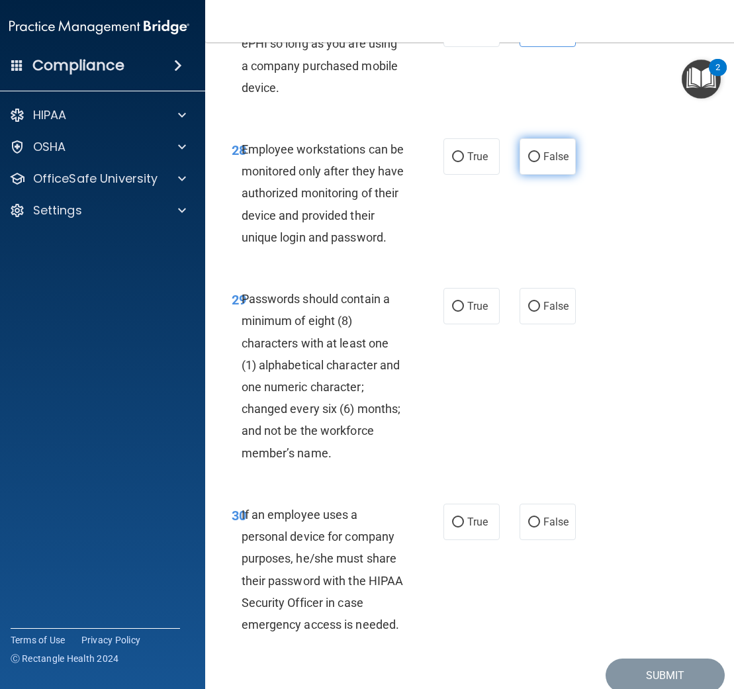
click at [566, 163] on span "False" at bounding box center [556, 156] width 26 height 13
click at [540, 162] on input "False" at bounding box center [534, 157] width 12 height 10
radio input "true"
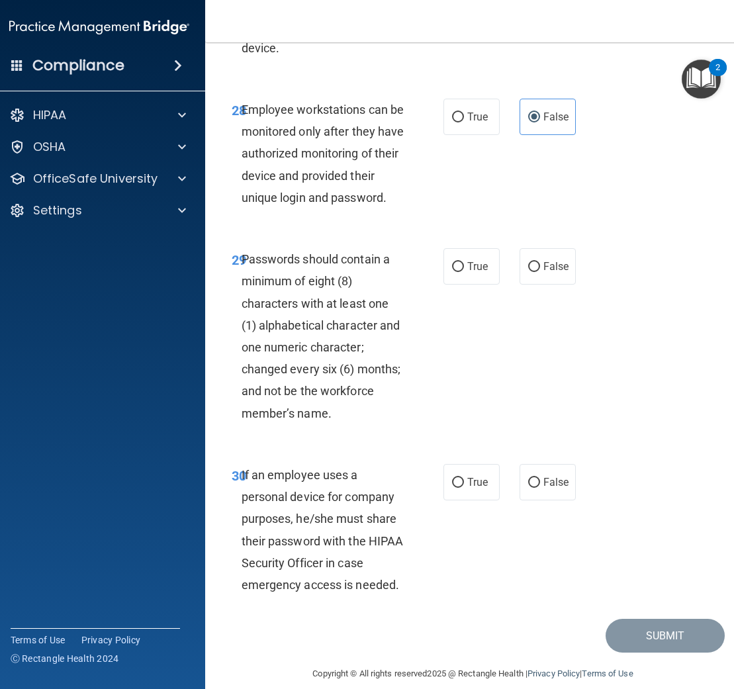
scroll to position [4722, 0]
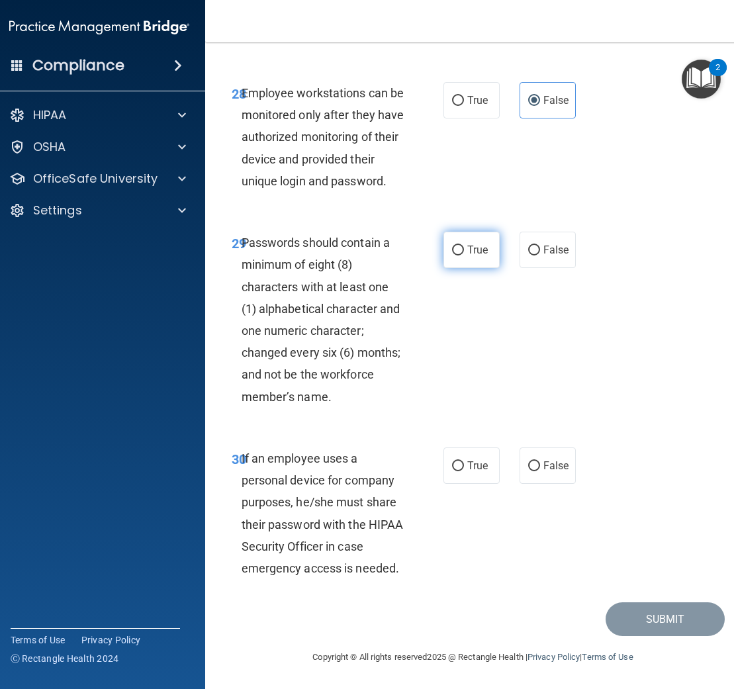
click at [472, 243] on label "True" at bounding box center [471, 250] width 56 height 36
click at [464, 245] on input "True" at bounding box center [458, 250] width 12 height 10
radio input "true"
click at [571, 471] on label "False" at bounding box center [547, 465] width 56 height 36
click at [540, 471] on input "False" at bounding box center [534, 466] width 12 height 10
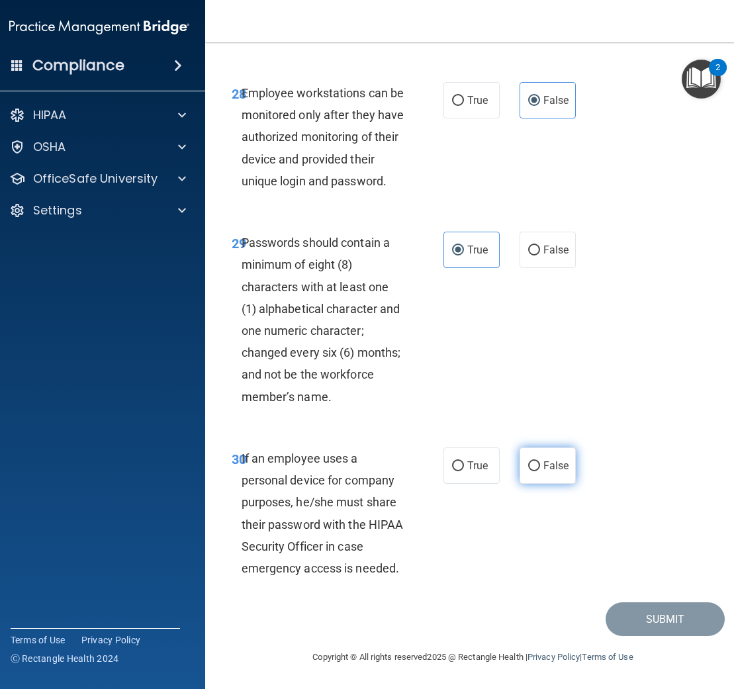
radio input "true"
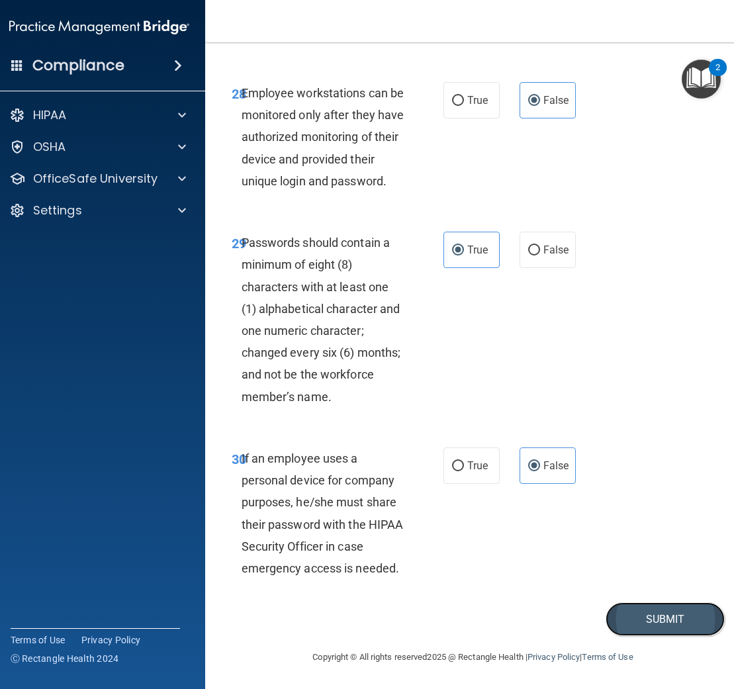
click at [646, 605] on button "Submit" at bounding box center [664, 619] width 119 height 34
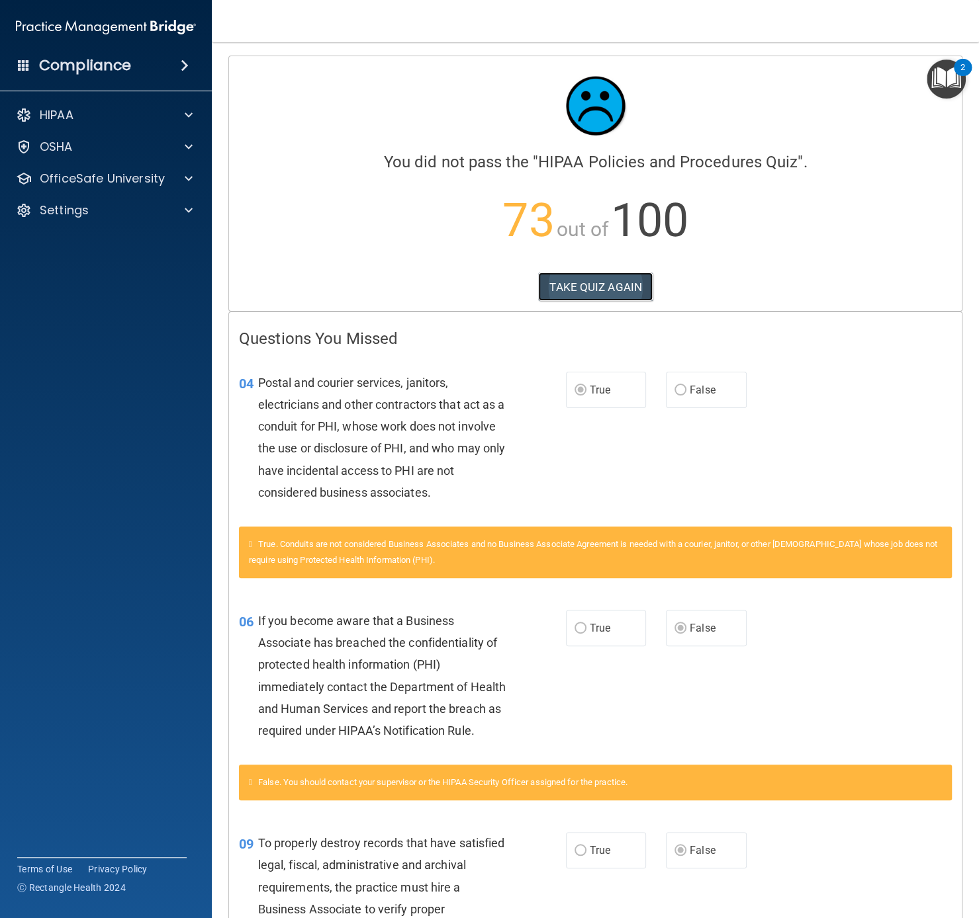
click at [610, 292] on button "TAKE QUIZ AGAIN" at bounding box center [595, 287] width 114 height 29
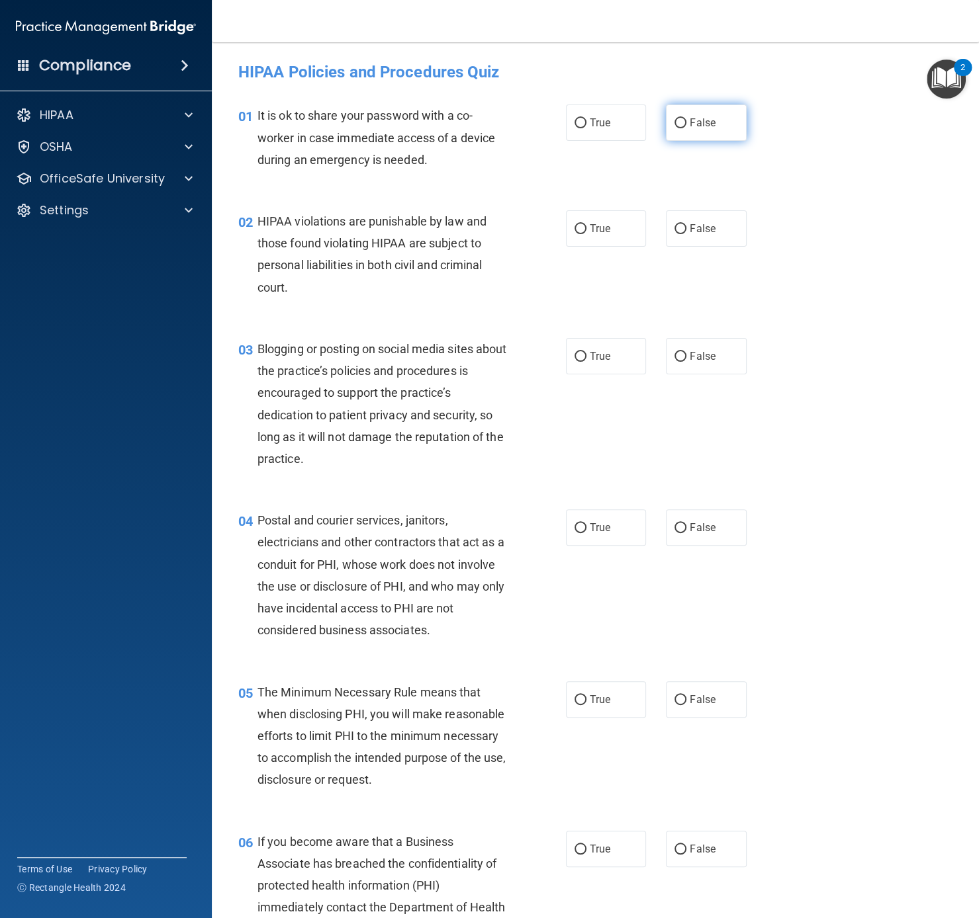
click at [698, 140] on label "False" at bounding box center [706, 123] width 81 height 36
click at [686, 128] on input "False" at bounding box center [680, 123] width 12 height 10
radio input "true"
click at [602, 528] on span "True" at bounding box center [600, 527] width 21 height 13
click at [586, 528] on input "True" at bounding box center [580, 528] width 12 height 10
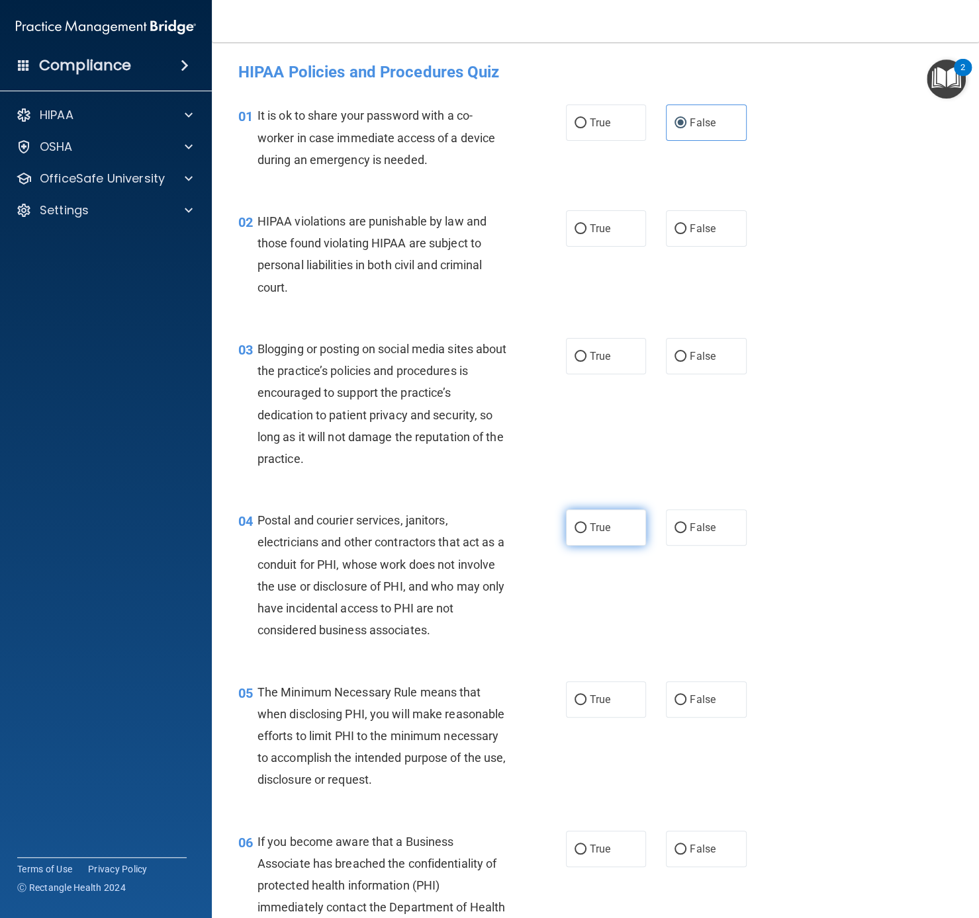
radio input "true"
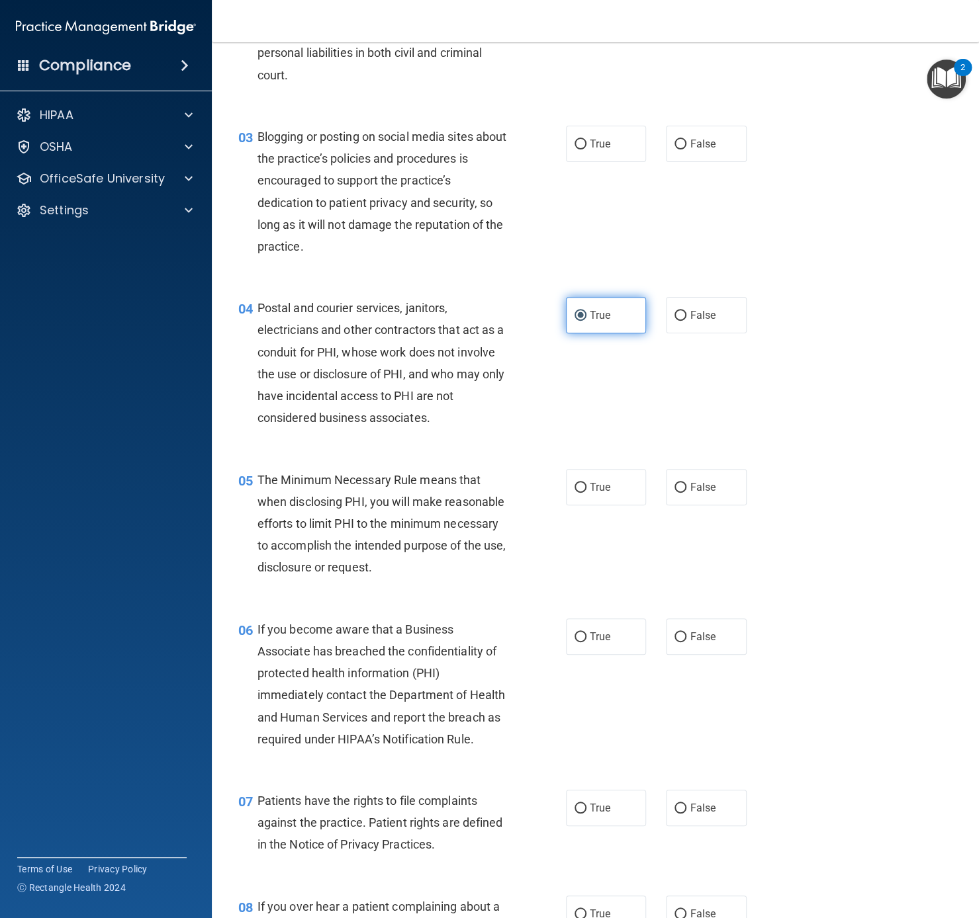
scroll to position [232, 0]
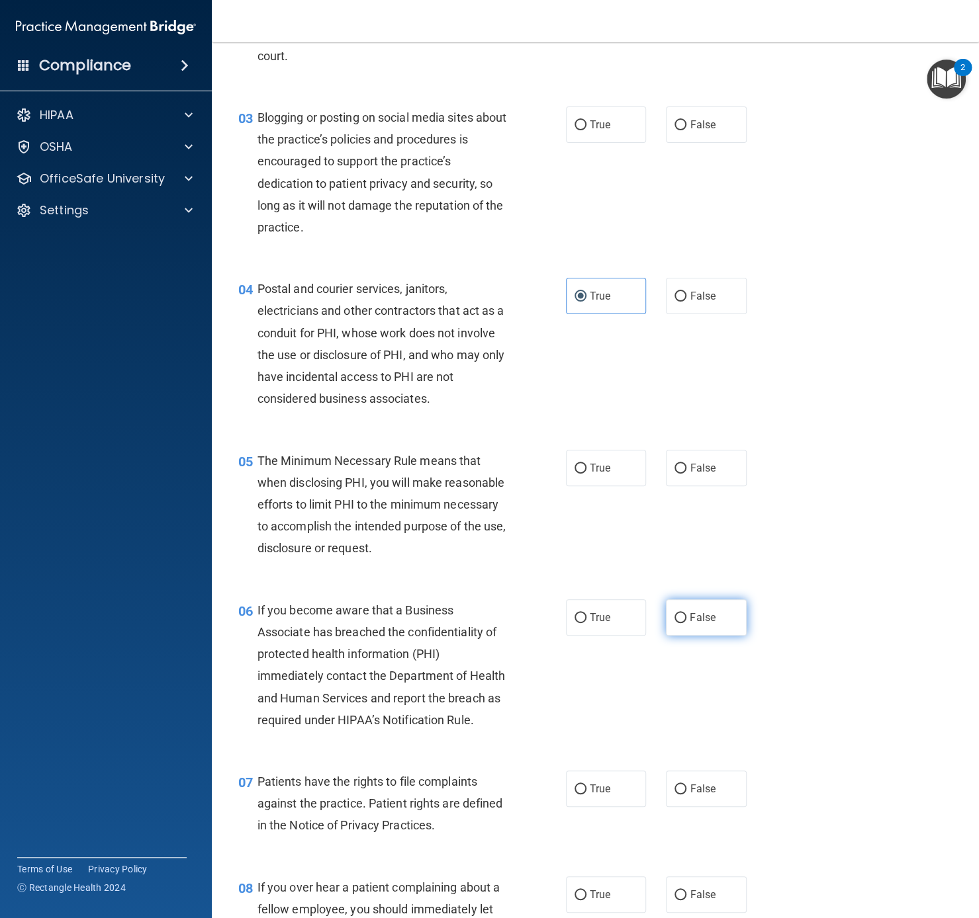
click at [680, 613] on input "False" at bounding box center [680, 618] width 12 height 10
radio input "true"
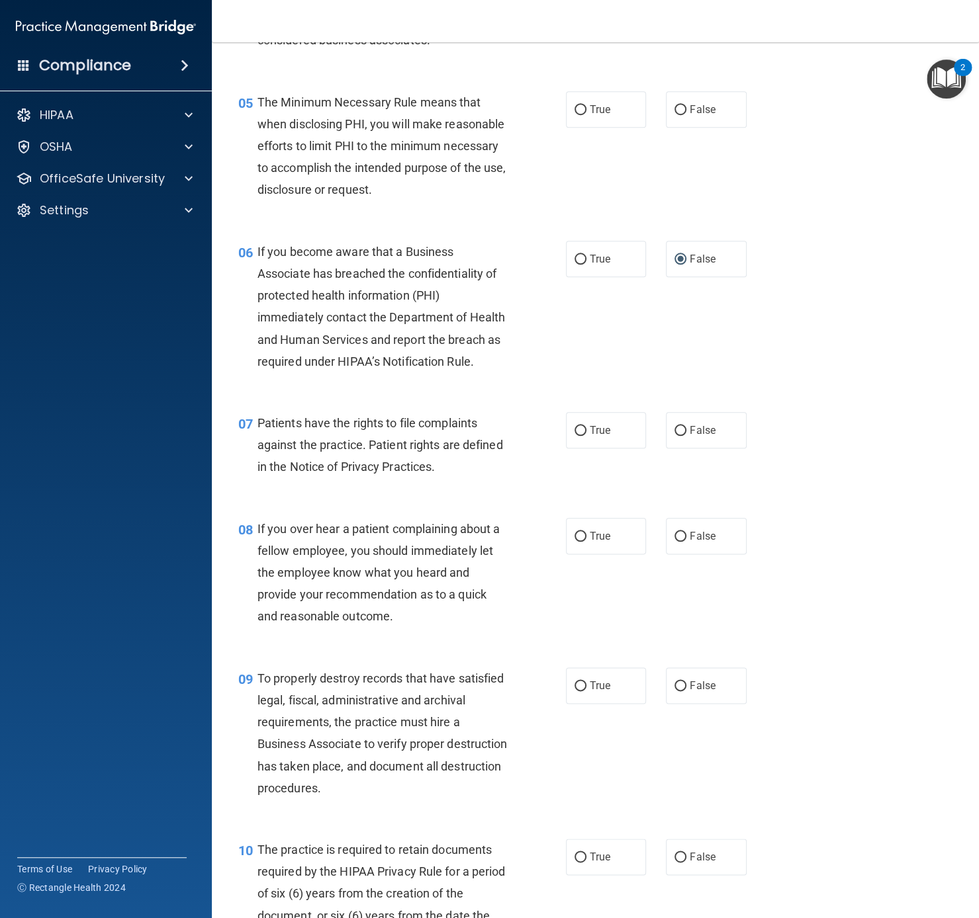
scroll to position [663, 0]
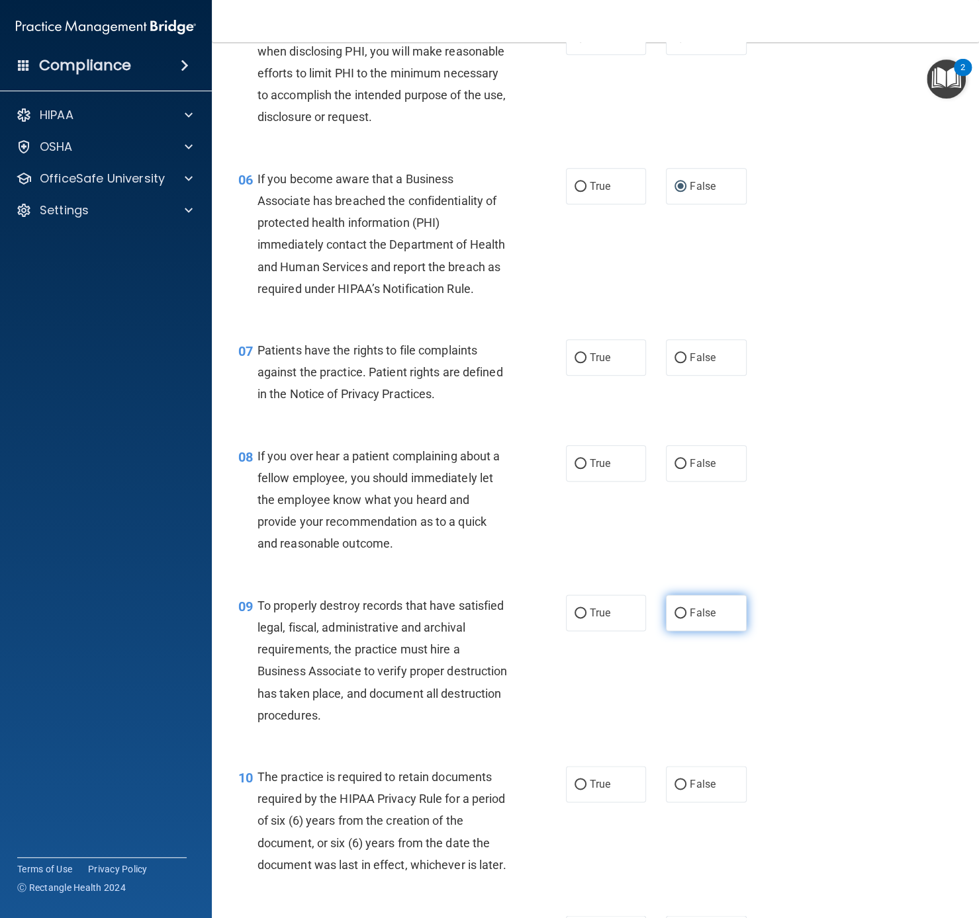
click at [707, 608] on span "False" at bounding box center [702, 613] width 26 height 13
click at [686, 609] on input "False" at bounding box center [680, 614] width 12 height 10
radio input "true"
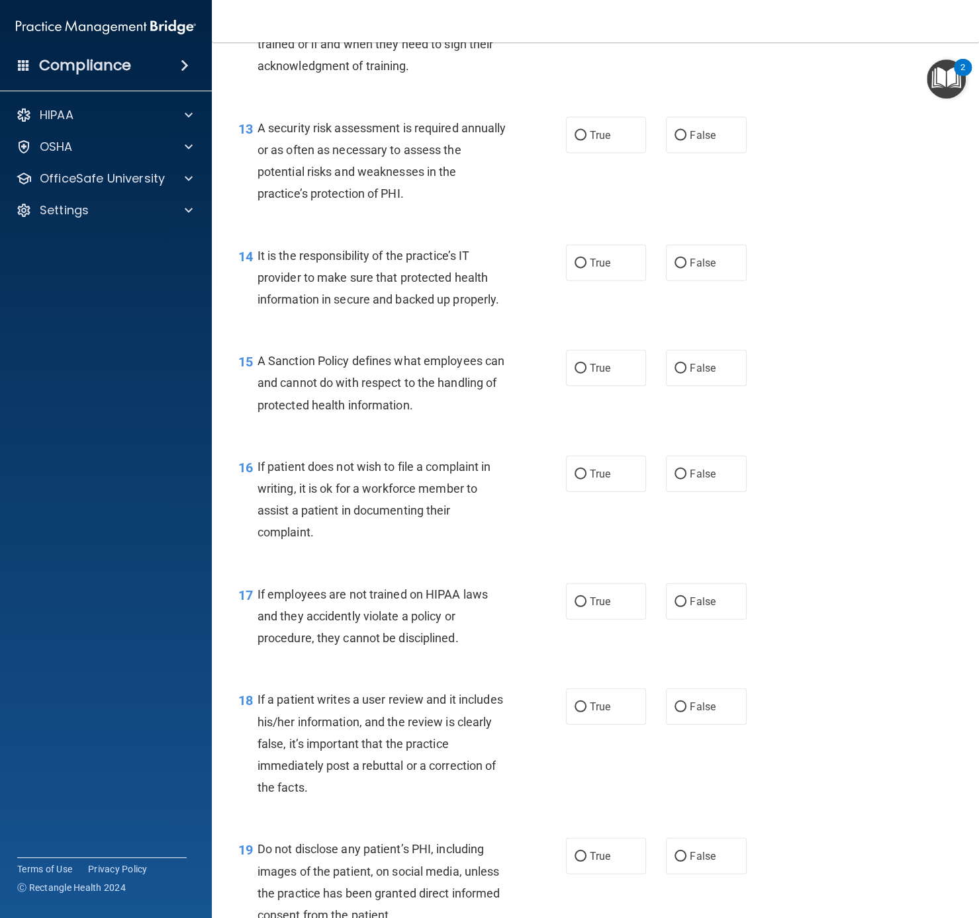
scroll to position [1782, 0]
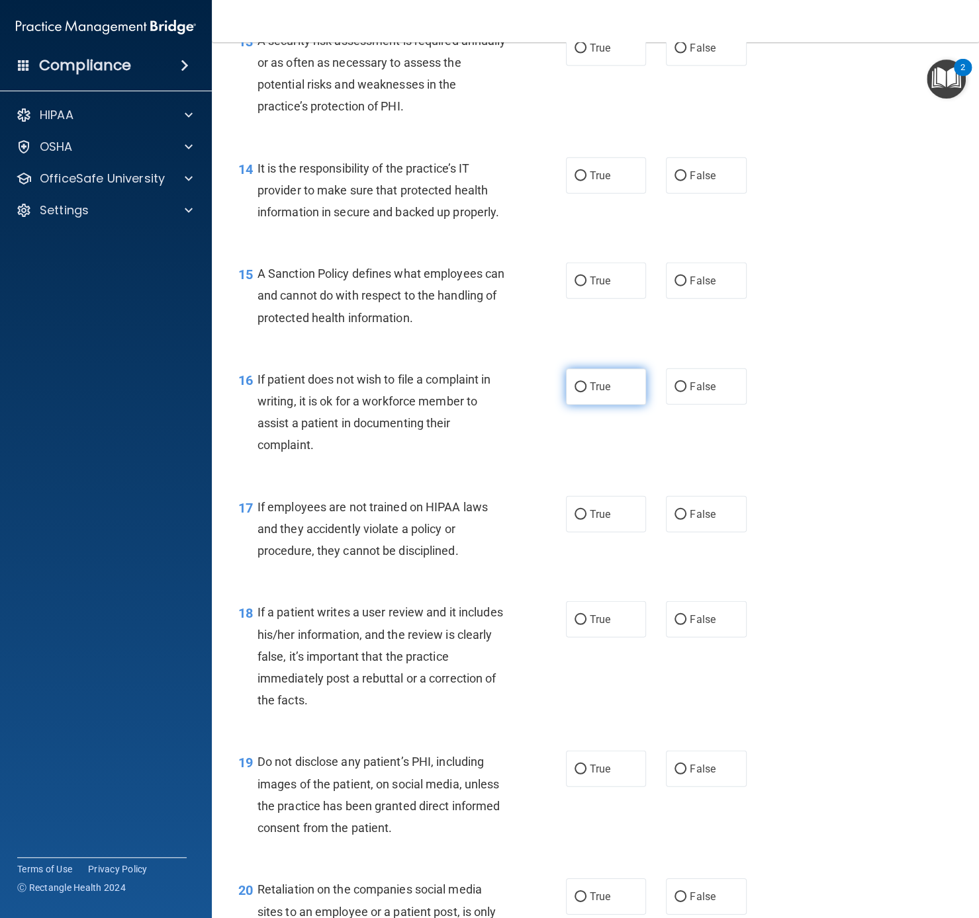
click at [599, 378] on label "True" at bounding box center [606, 387] width 81 height 36
click at [586, 382] on input "True" at bounding box center [580, 387] width 12 height 10
radio input "true"
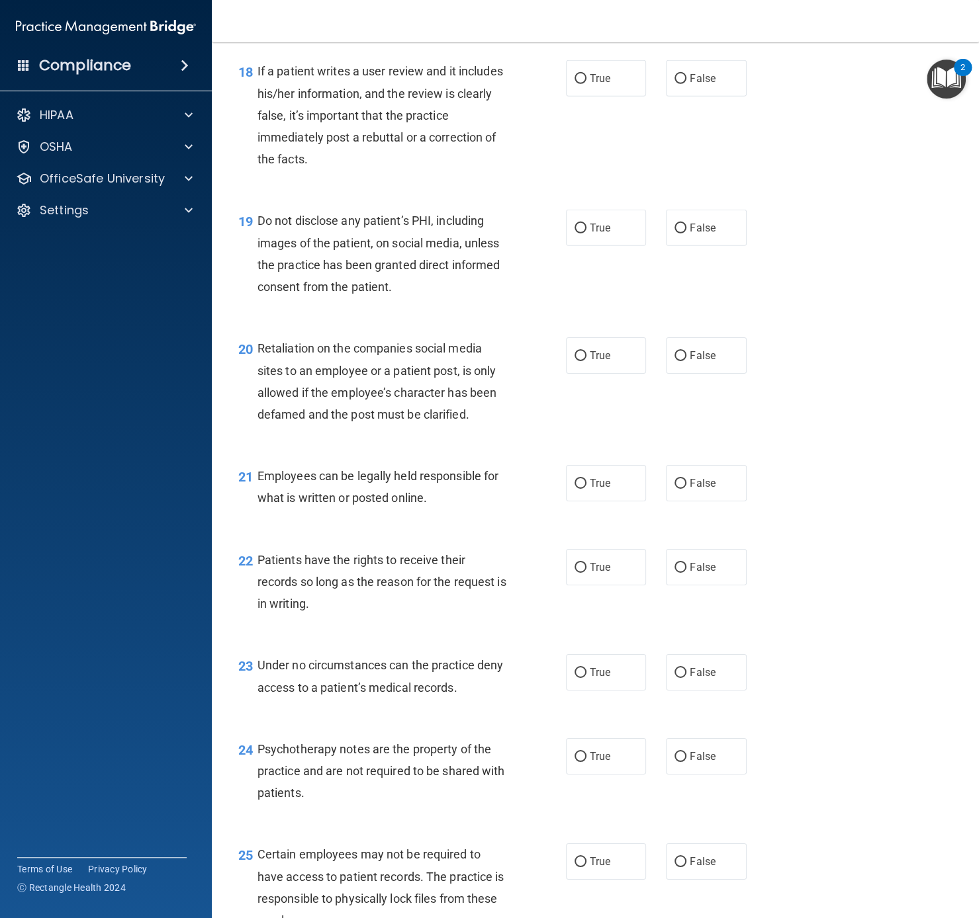
scroll to position [2391, 0]
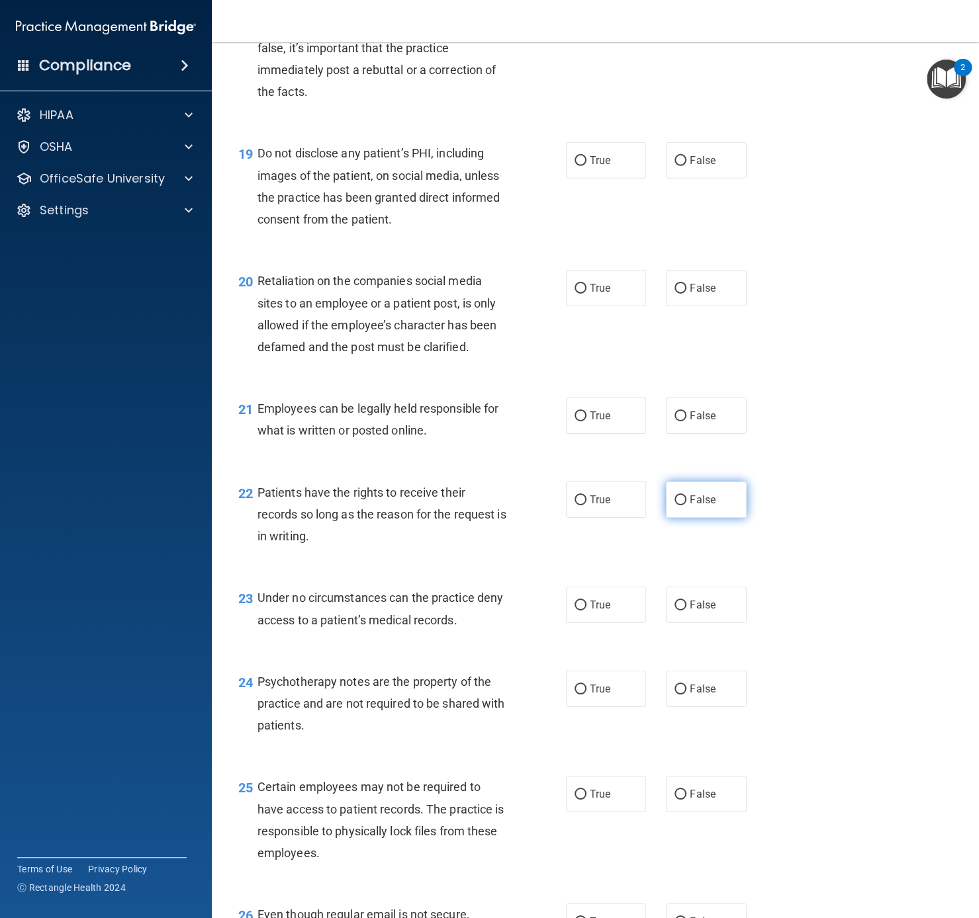
click at [705, 503] on span "False" at bounding box center [702, 500] width 26 height 13
click at [686, 503] on input "False" at bounding box center [680, 501] width 12 height 10
radio input "true"
click at [678, 609] on input "False" at bounding box center [680, 606] width 12 height 10
radio input "true"
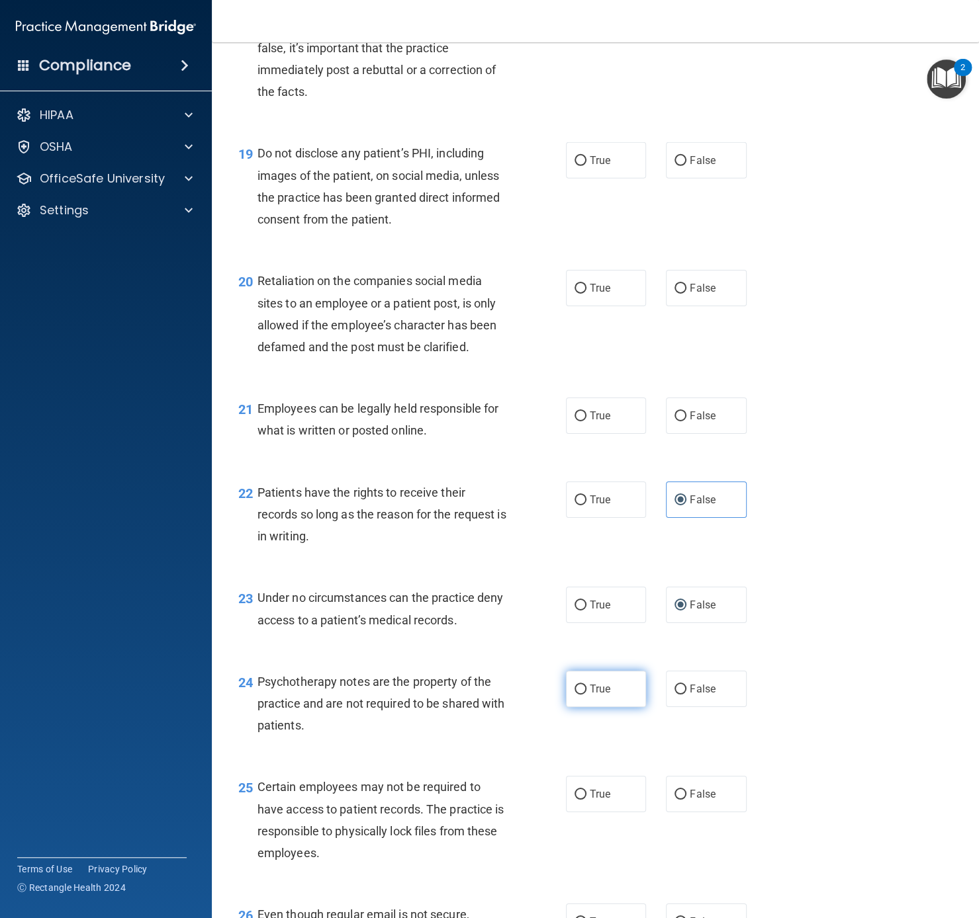
click at [581, 688] on input "True" at bounding box center [580, 690] width 12 height 10
radio input "true"
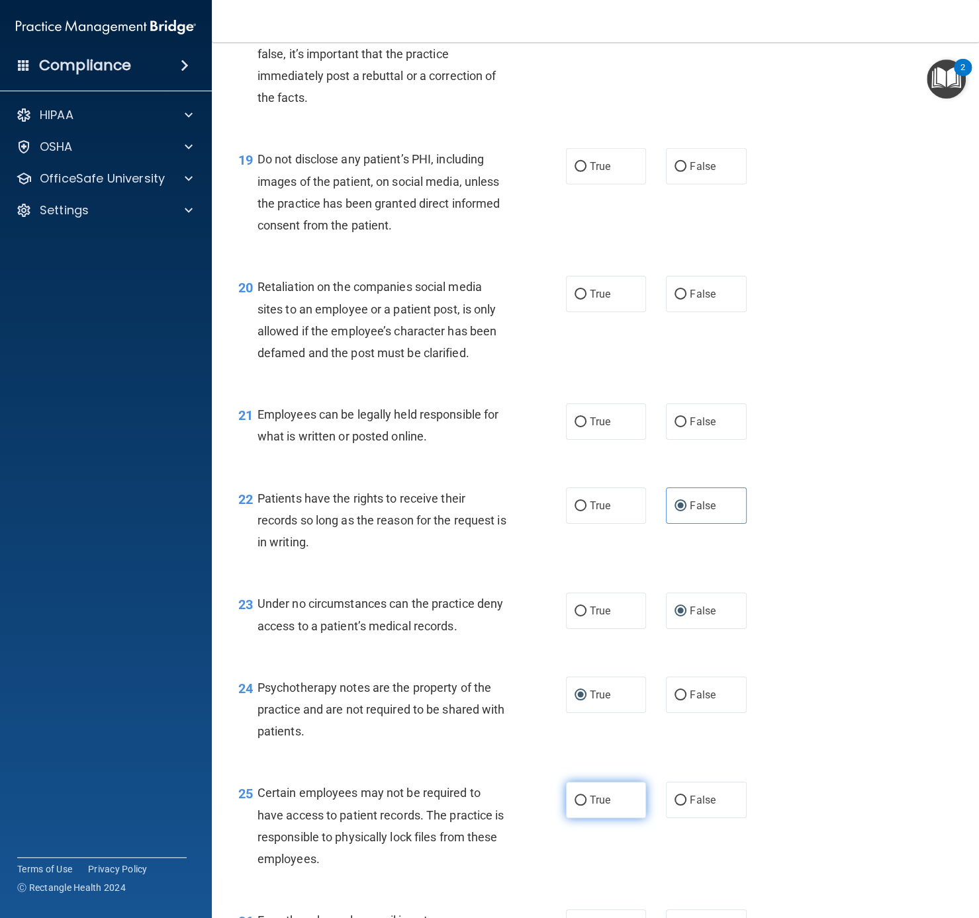
click at [612, 688] on label "True" at bounding box center [606, 800] width 81 height 36
click at [586, 688] on input "True" at bounding box center [580, 801] width 12 height 10
radio input "true"
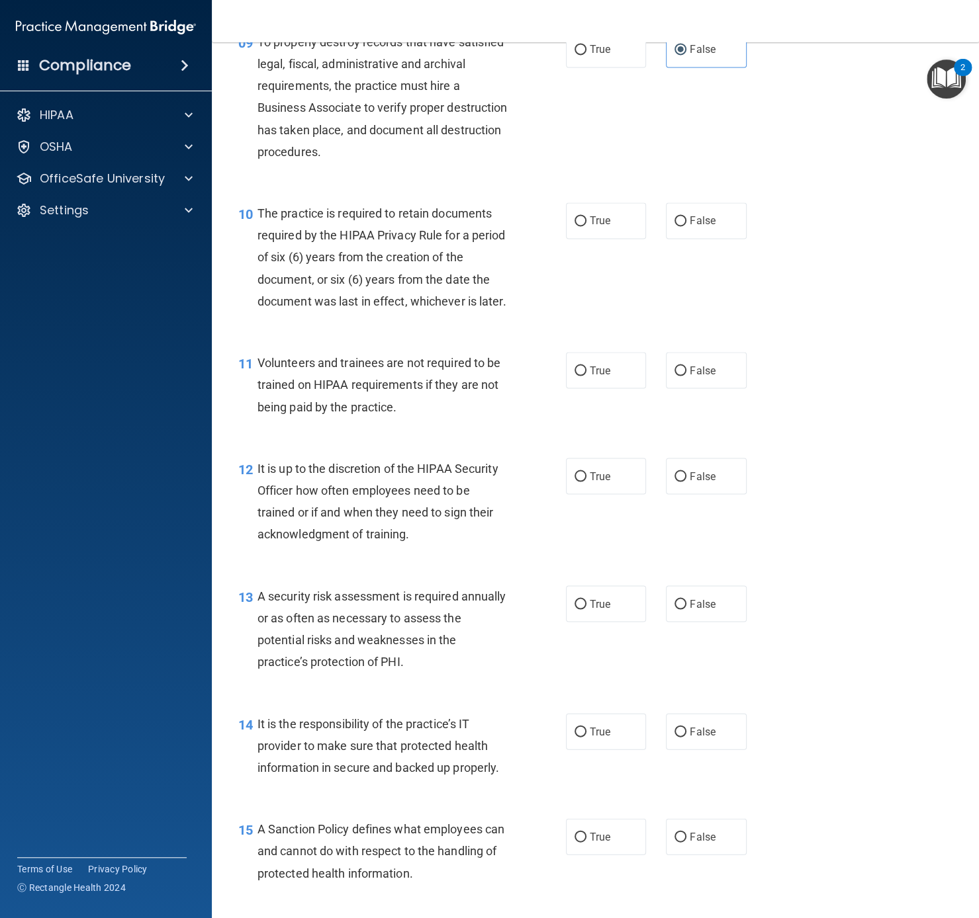
scroll to position [0, 0]
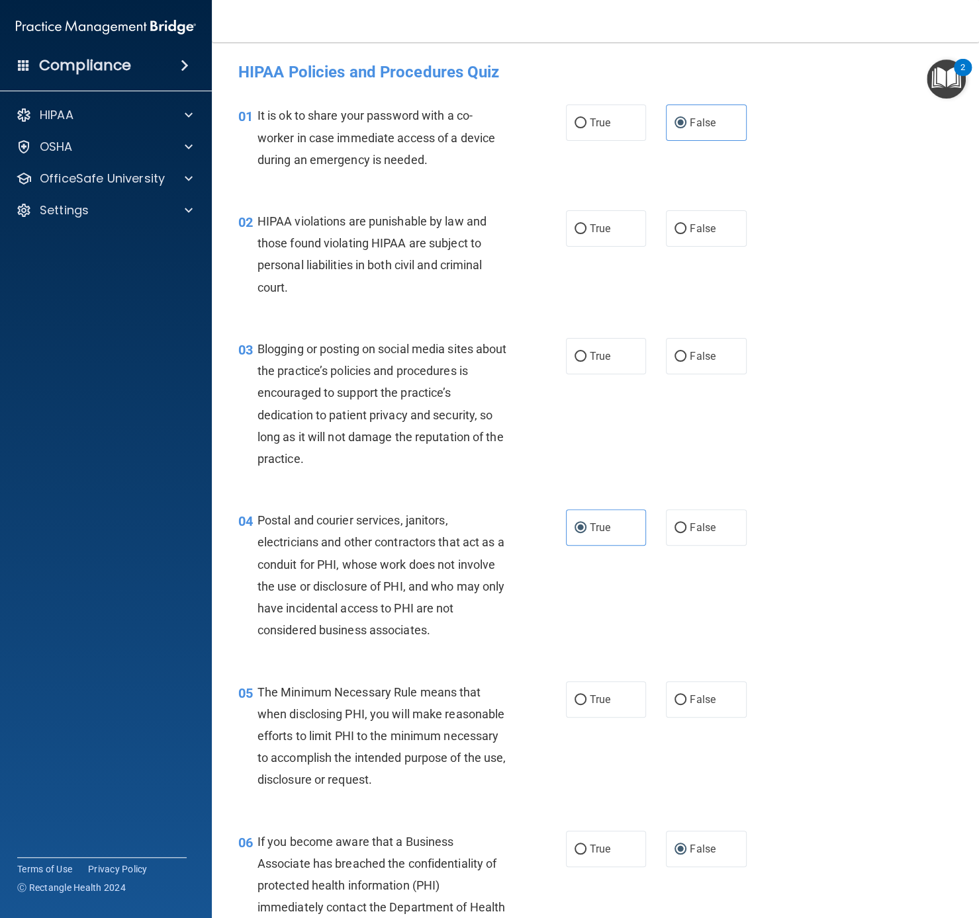
click at [613, 251] on div "02 HIPAA violations are punishable by law and those found violating HIPAA are s…" at bounding box center [595, 258] width 734 height 128
click at [610, 236] on label "True" at bounding box center [606, 228] width 81 height 36
click at [586, 234] on input "True" at bounding box center [580, 229] width 12 height 10
radio input "true"
click at [694, 347] on label "False" at bounding box center [706, 356] width 81 height 36
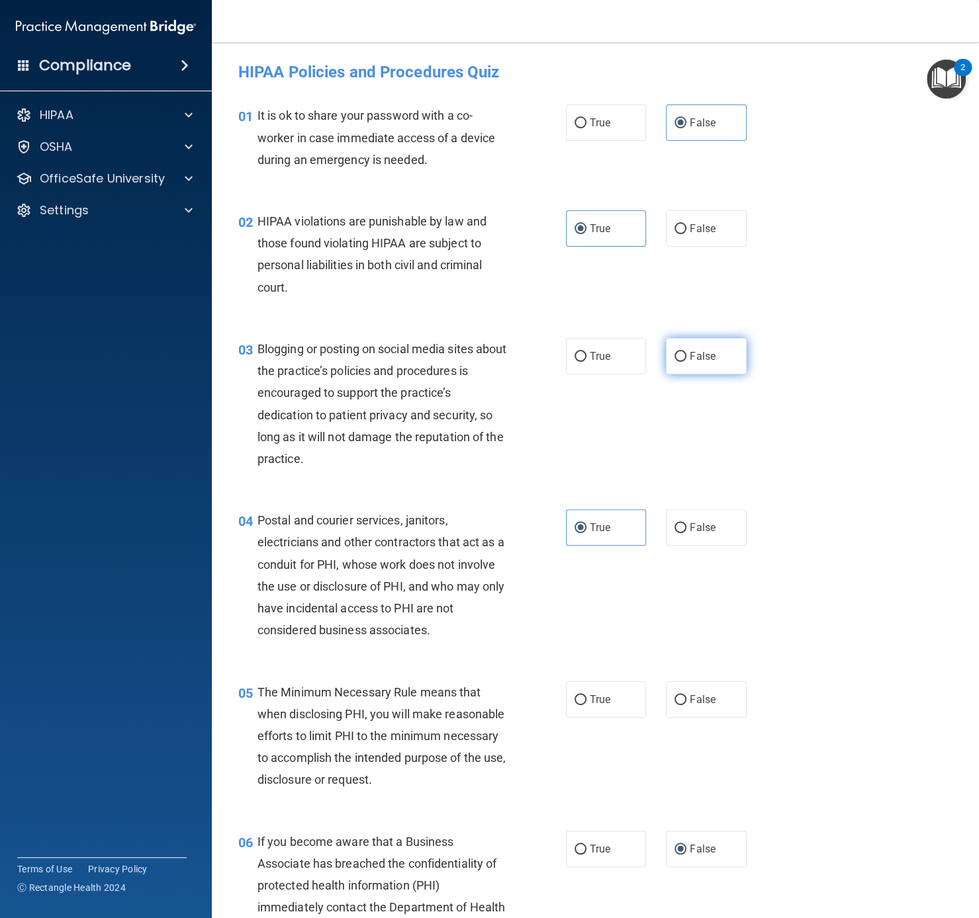
click at [686, 352] on input "False" at bounding box center [680, 357] width 12 height 10
radio input "true"
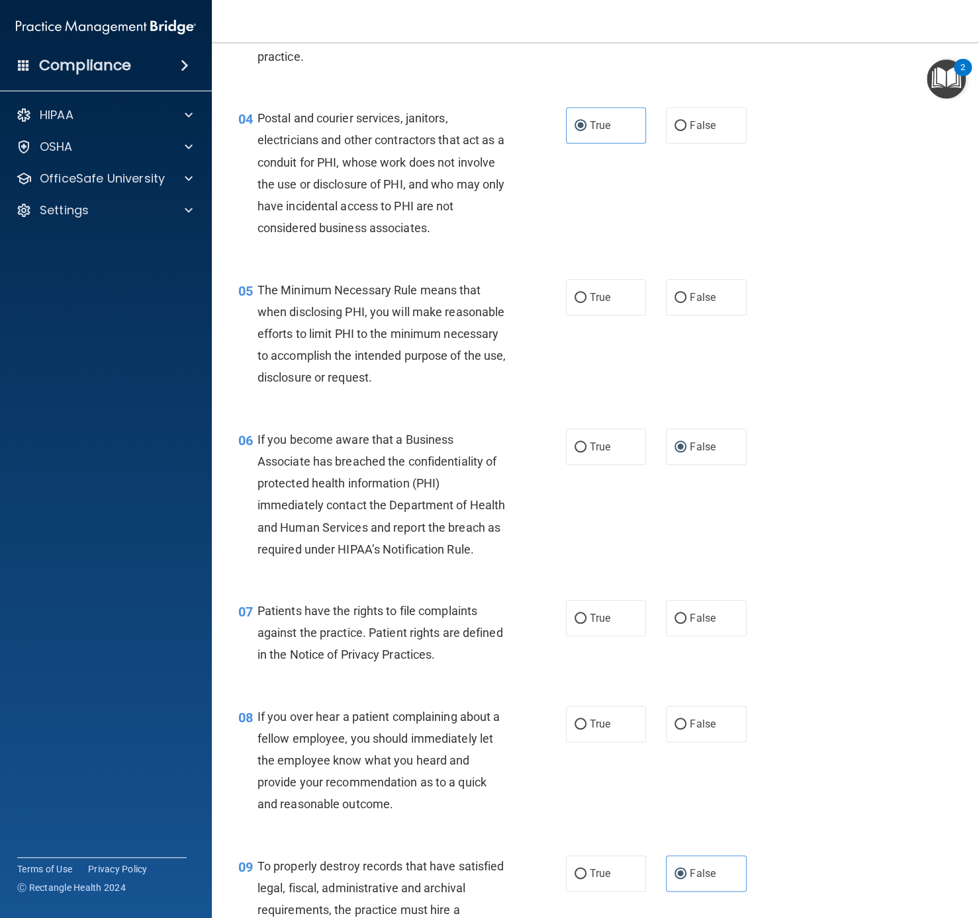
scroll to position [423, 0]
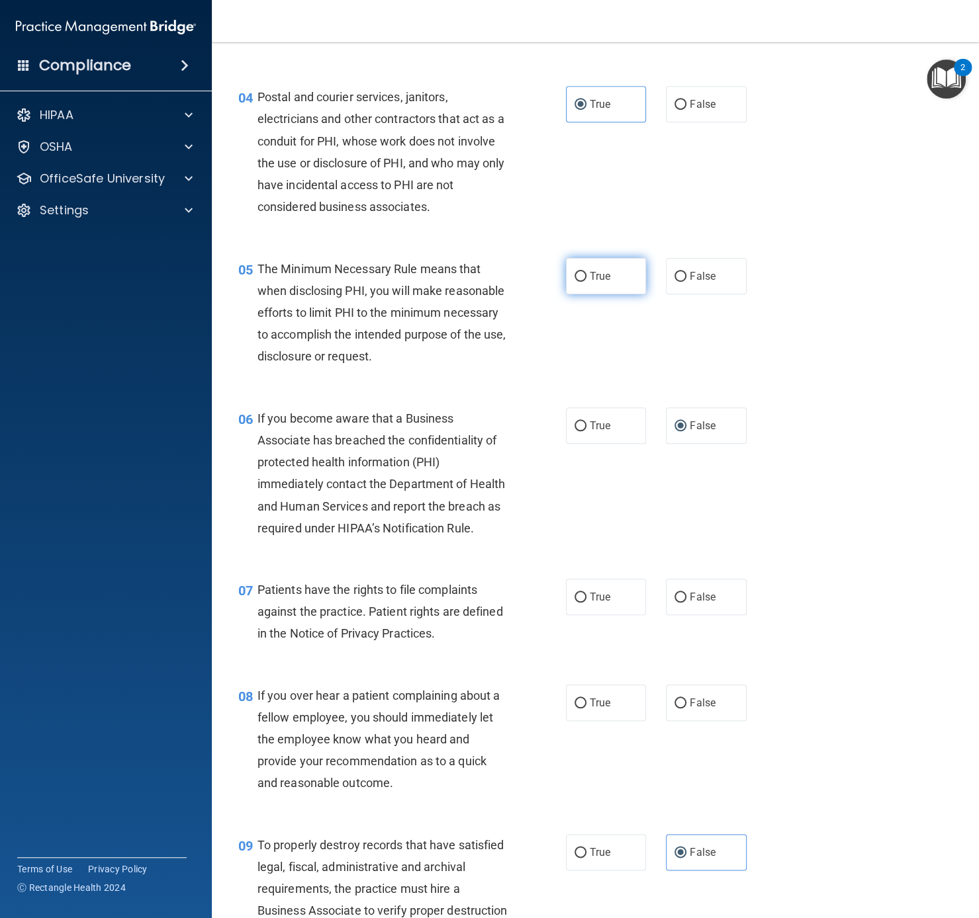
click at [603, 286] on label "True" at bounding box center [606, 276] width 81 height 36
click at [586, 282] on input "True" at bounding box center [580, 277] width 12 height 10
radio input "true"
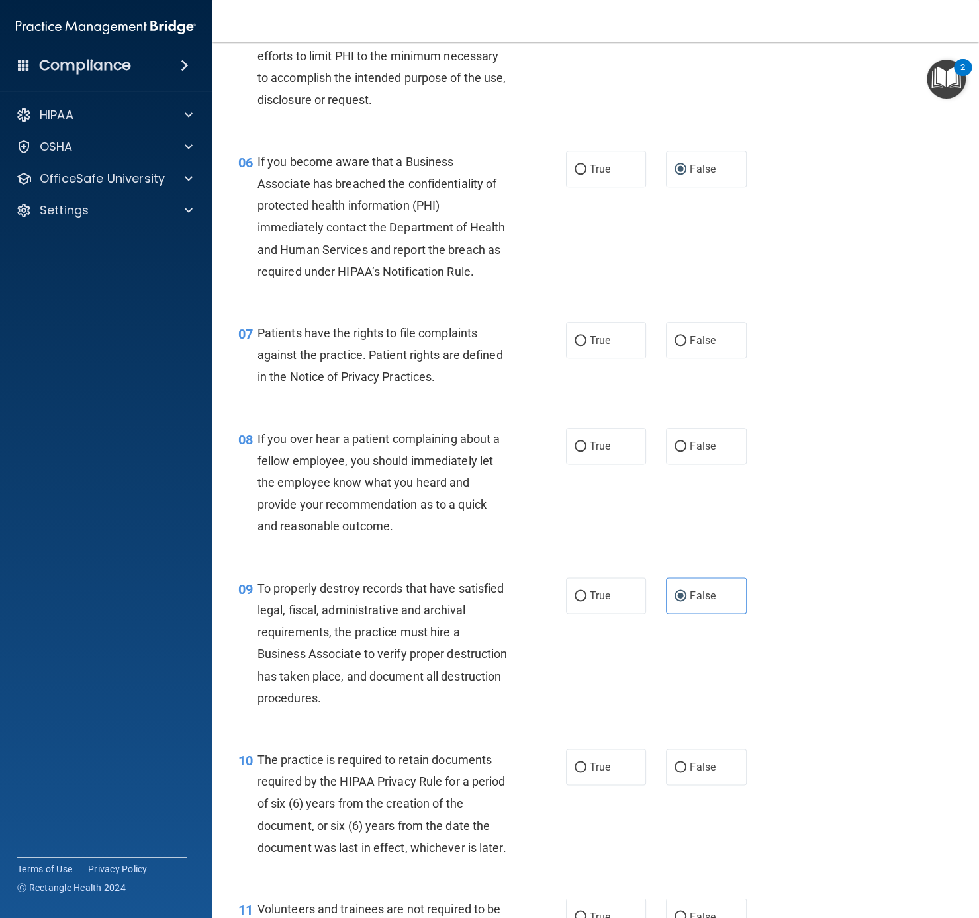
scroll to position [681, 0]
click at [593, 337] on span "True" at bounding box center [600, 339] width 21 height 13
click at [586, 337] on input "True" at bounding box center [580, 340] width 12 height 10
radio input "true"
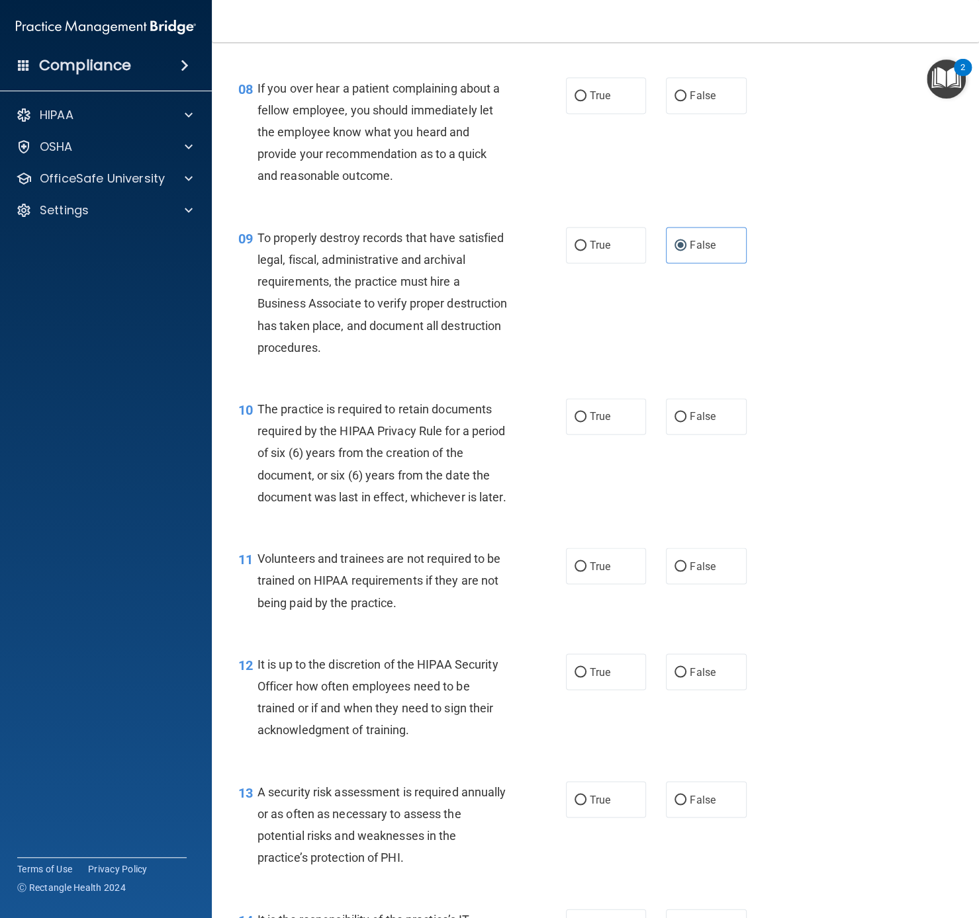
scroll to position [1023, 0]
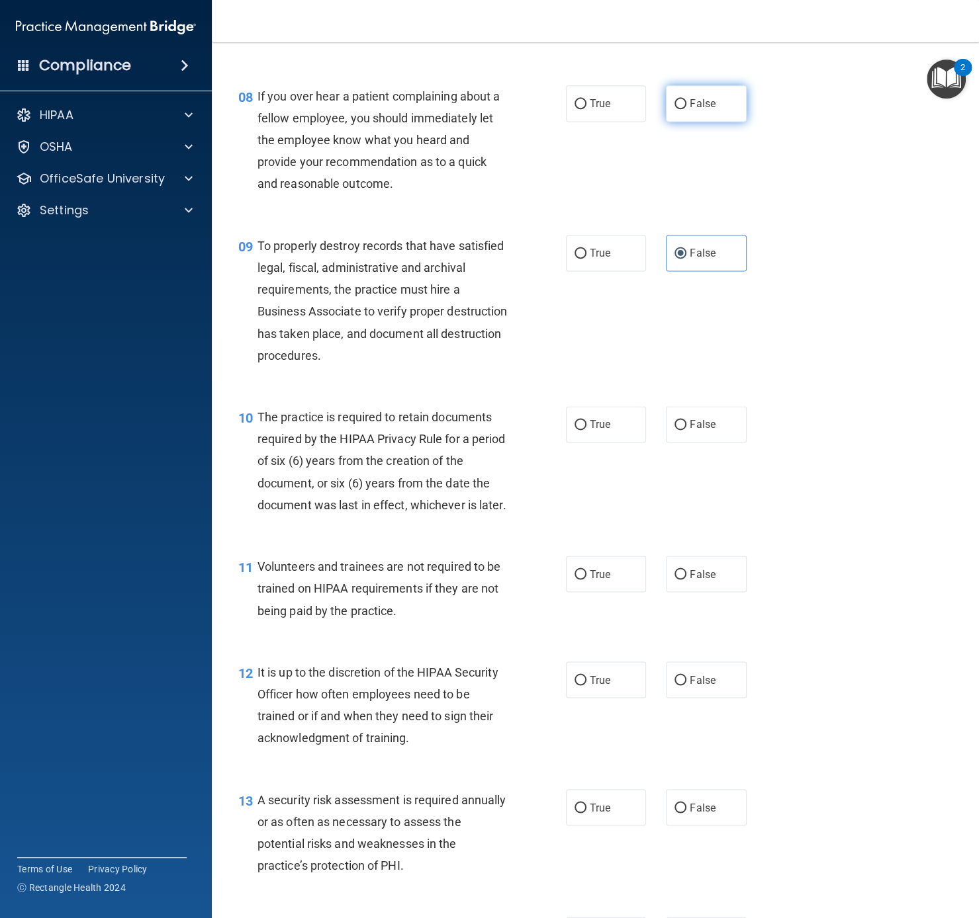
click at [705, 106] on span "False" at bounding box center [702, 103] width 26 height 13
click at [686, 106] on input "False" at bounding box center [680, 104] width 12 height 10
radio input "true"
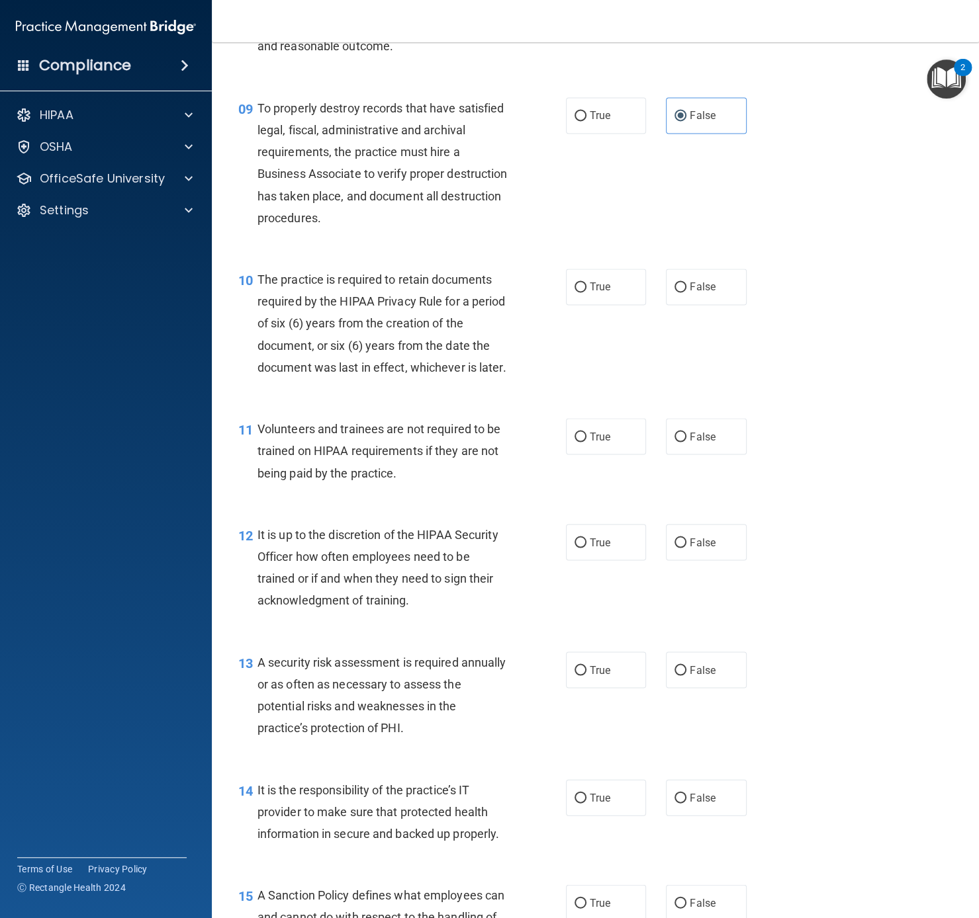
scroll to position [1158, 0]
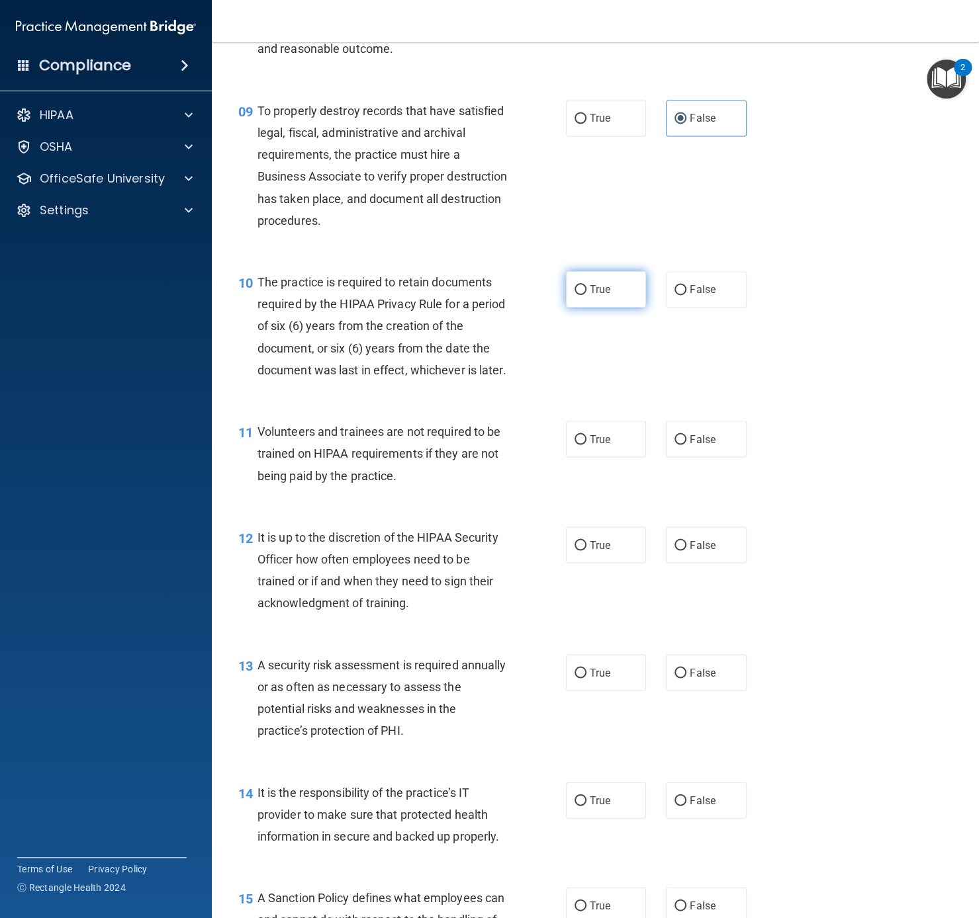
click at [607, 293] on span "True" at bounding box center [600, 289] width 21 height 13
click at [586, 293] on input "True" at bounding box center [580, 290] width 12 height 10
radio input "true"
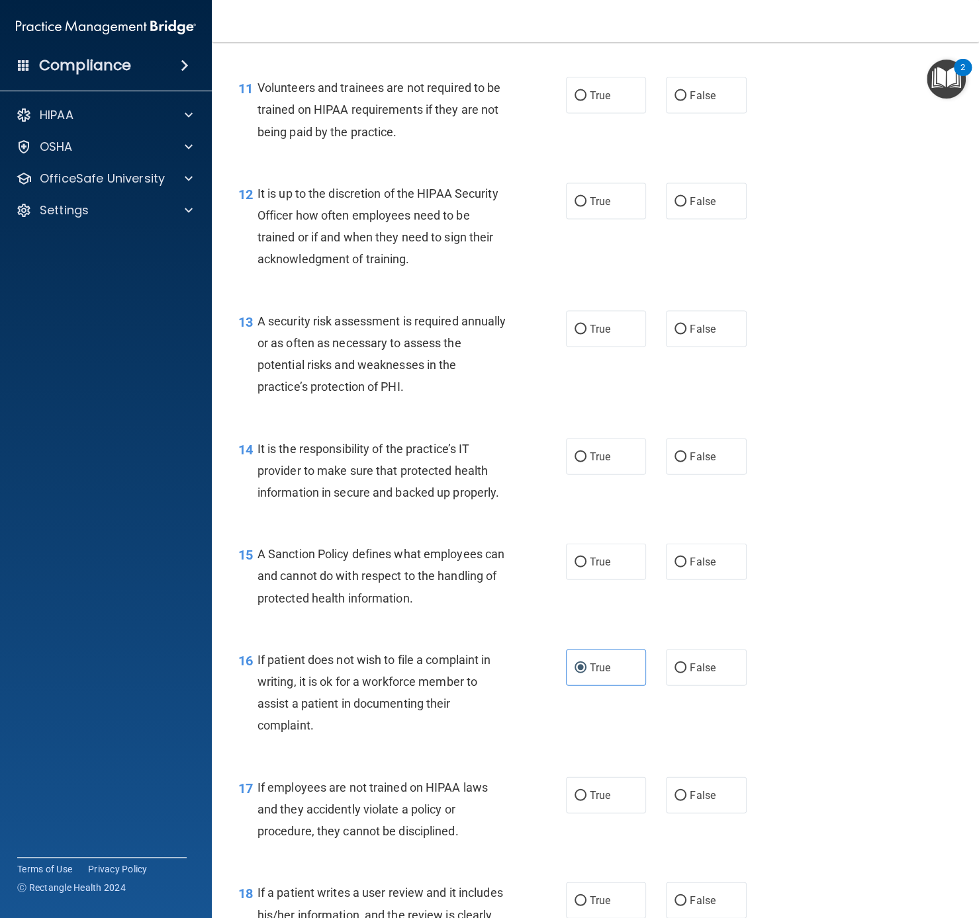
scroll to position [1504, 0]
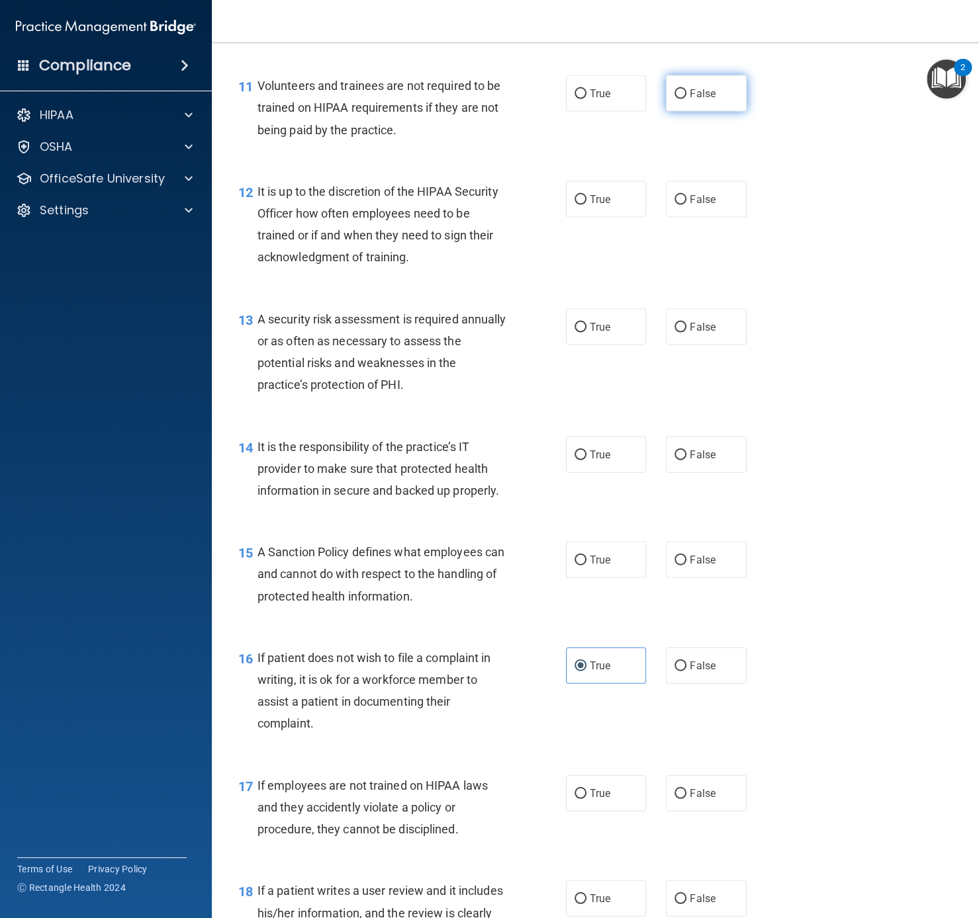
click at [718, 93] on label "False" at bounding box center [706, 93] width 81 height 36
click at [686, 93] on input "False" at bounding box center [680, 94] width 12 height 10
radio input "true"
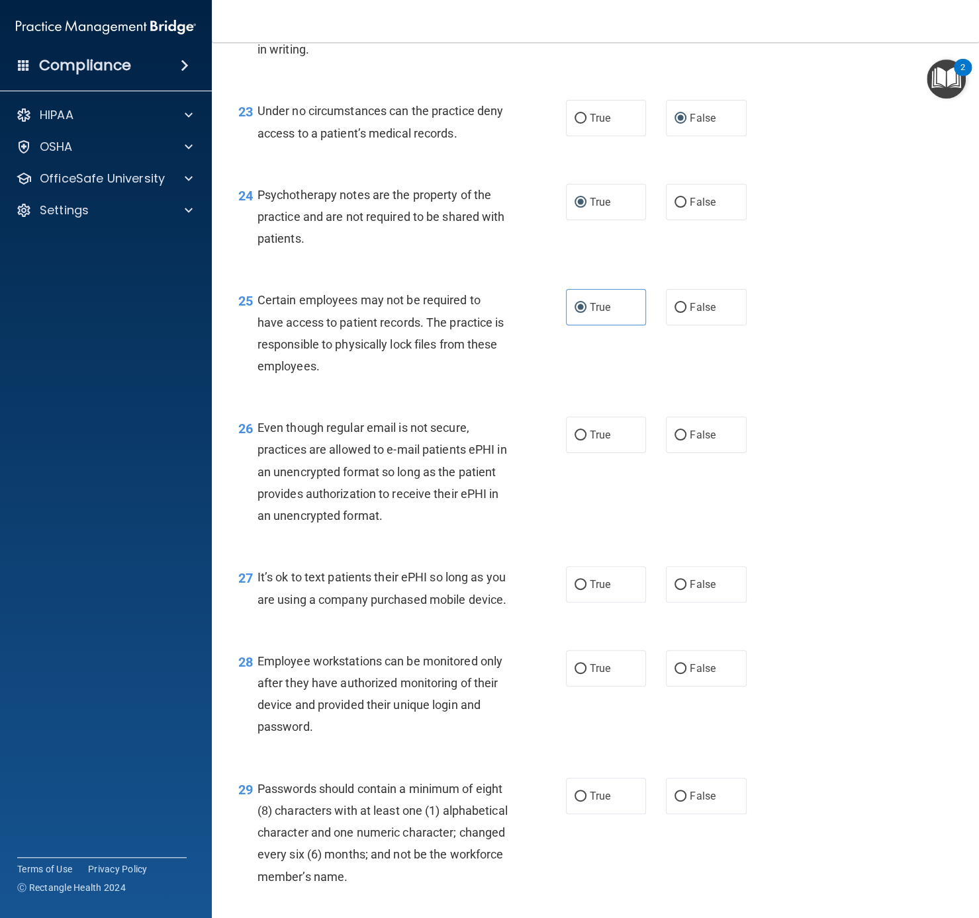
scroll to position [3106, 0]
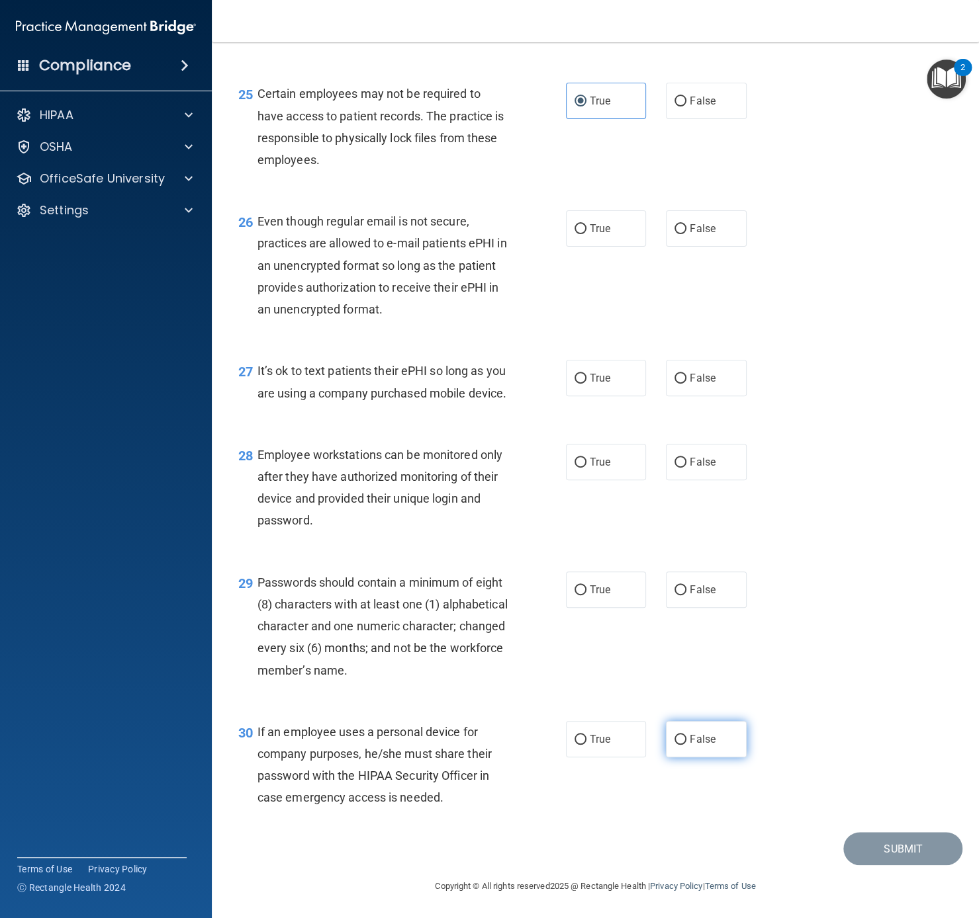
click at [730, 688] on label "False" at bounding box center [706, 739] width 81 height 36
click at [686, 688] on input "False" at bounding box center [680, 740] width 12 height 10
radio input "true"
click at [598, 591] on span "True" at bounding box center [600, 590] width 21 height 13
click at [586, 591] on input "True" at bounding box center [580, 591] width 12 height 10
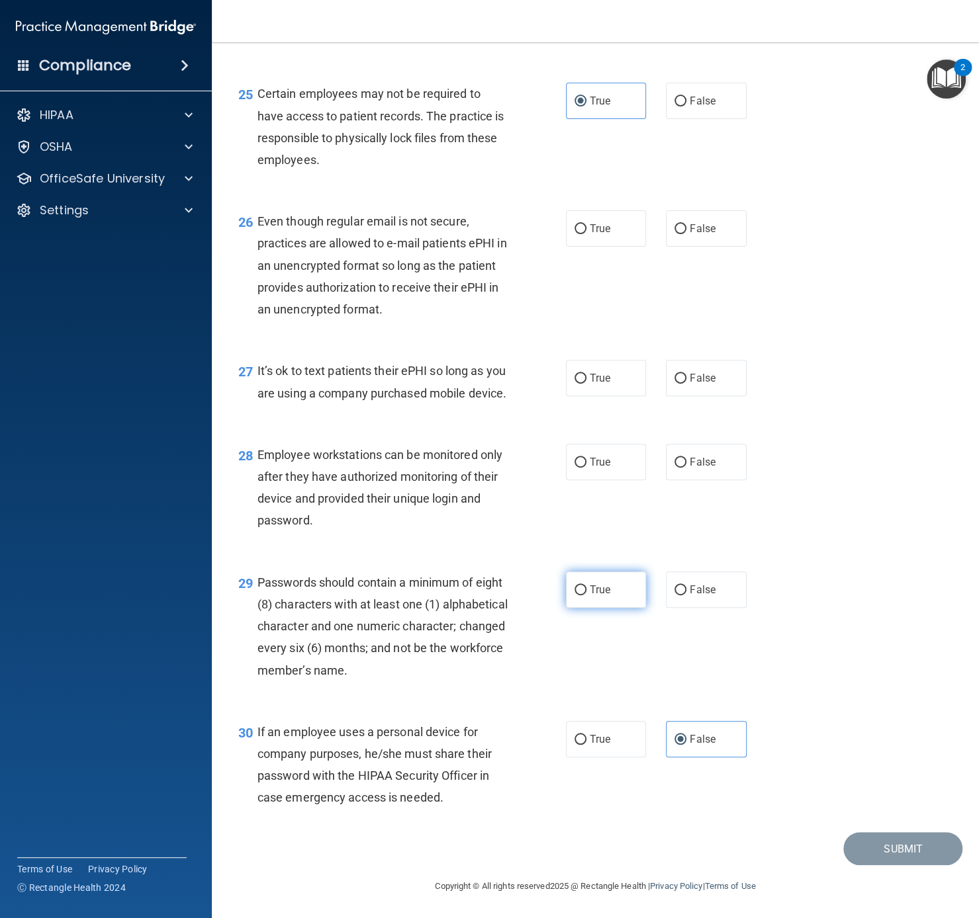
radio input "true"
click at [683, 470] on label "False" at bounding box center [706, 462] width 81 height 36
click at [683, 468] on input "False" at bounding box center [680, 463] width 12 height 10
radio input "true"
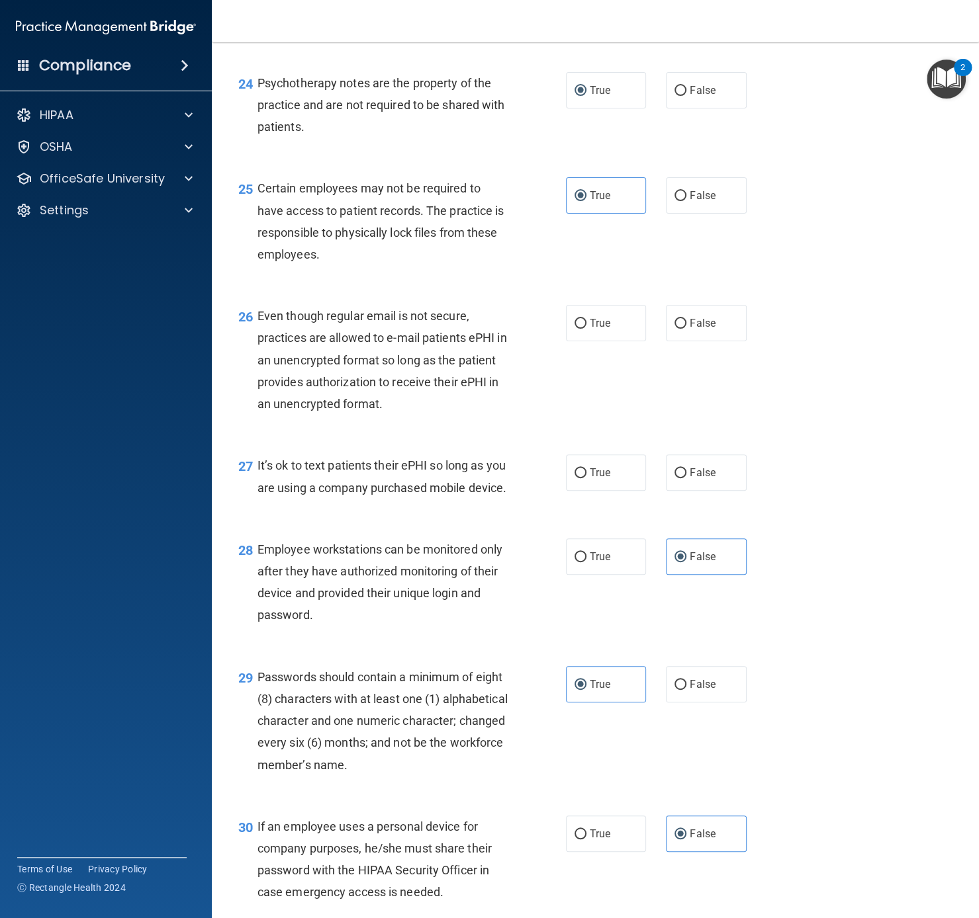
scroll to position [2979, 0]
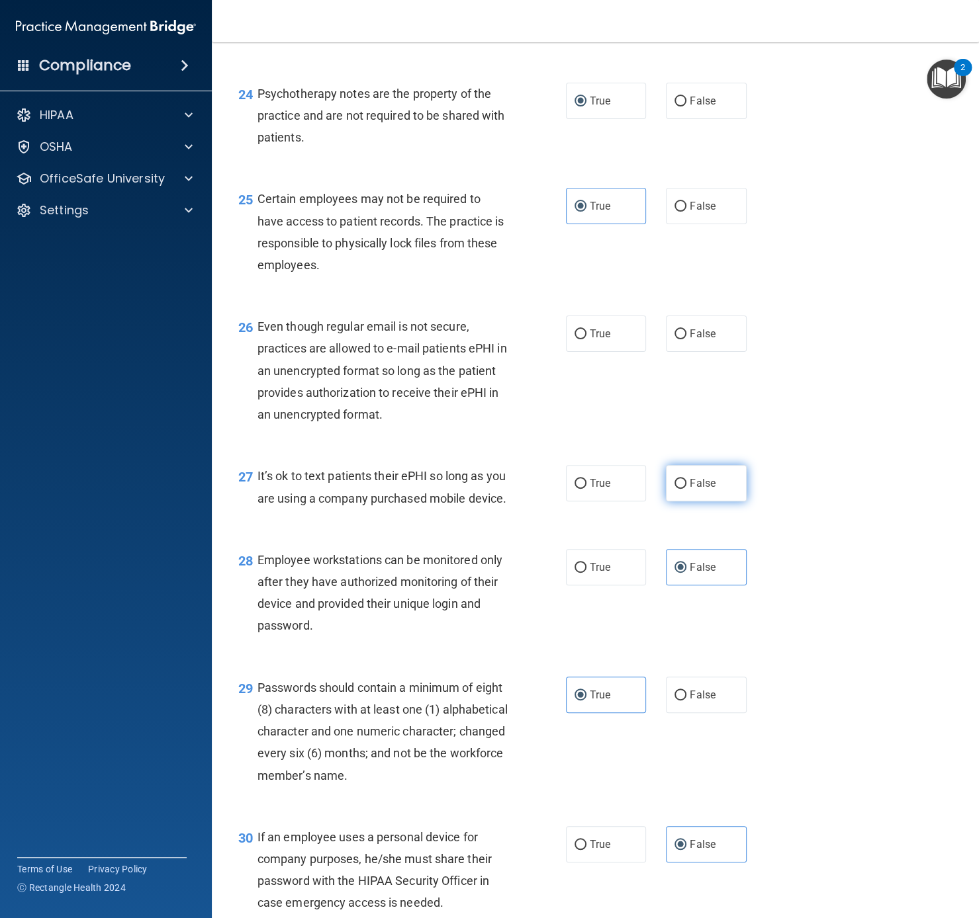
click at [699, 488] on span "False" at bounding box center [702, 483] width 26 height 13
click at [686, 488] on input "False" at bounding box center [680, 484] width 12 height 10
radio input "true"
click at [600, 321] on label "True" at bounding box center [606, 334] width 81 height 36
click at [586, 330] on input "True" at bounding box center [580, 335] width 12 height 10
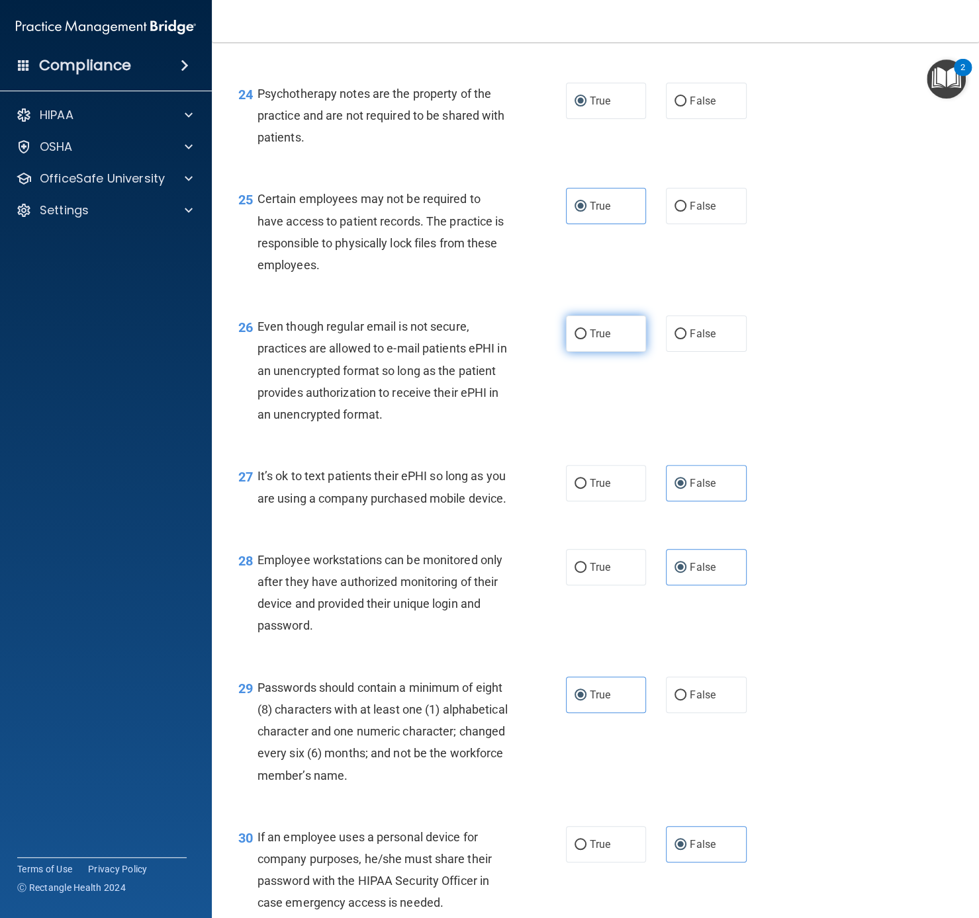
radio input "true"
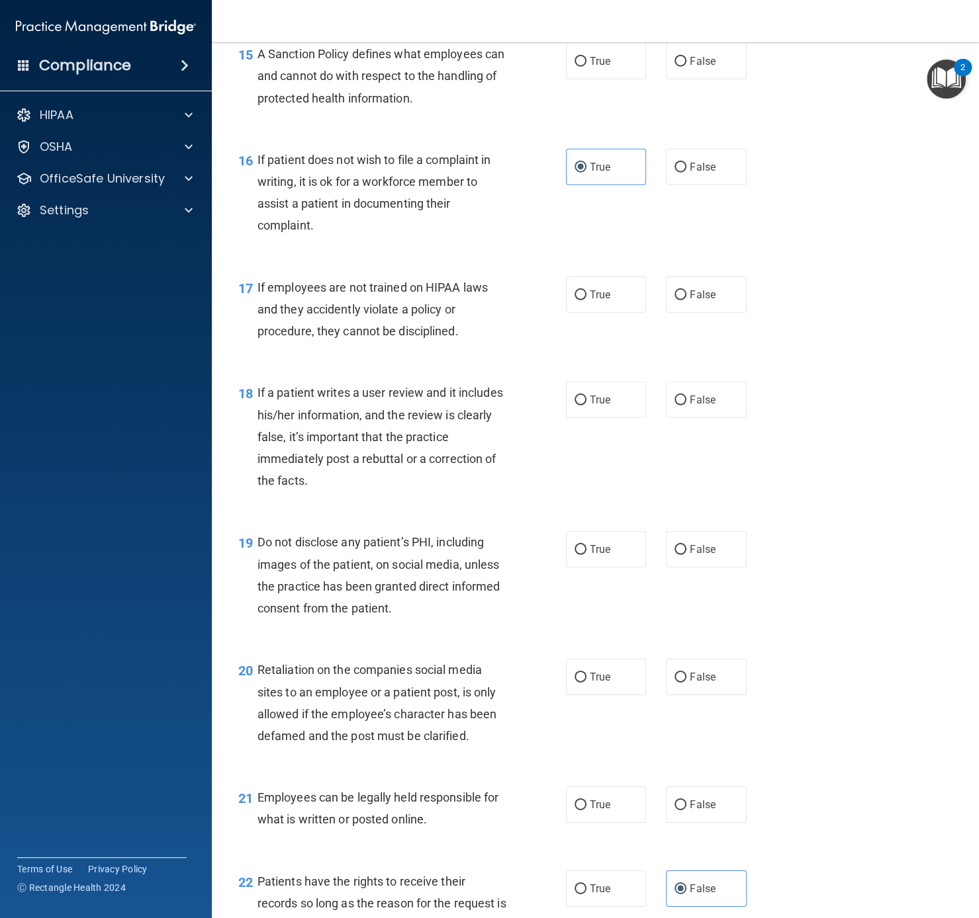
scroll to position [2001, 0]
click at [607, 688] on label "True" at bounding box center [606, 806] width 81 height 36
click at [586, 688] on input "True" at bounding box center [580, 807] width 12 height 10
radio input "true"
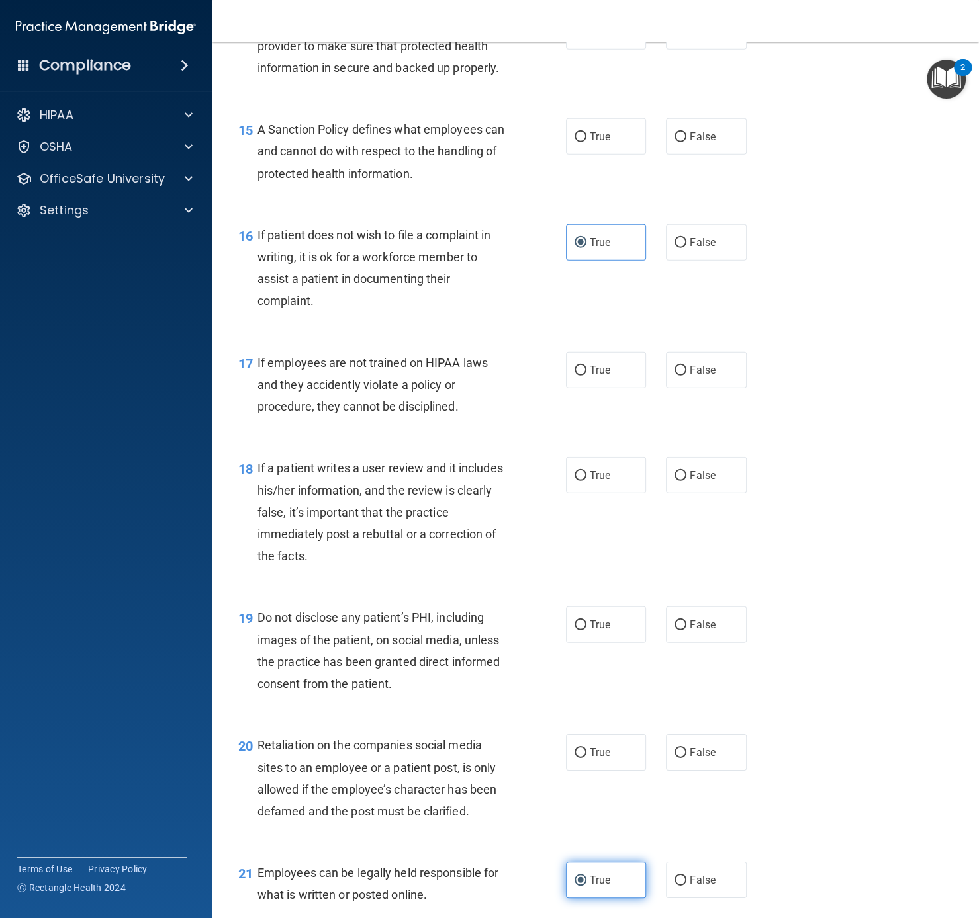
scroll to position [1919, 0]
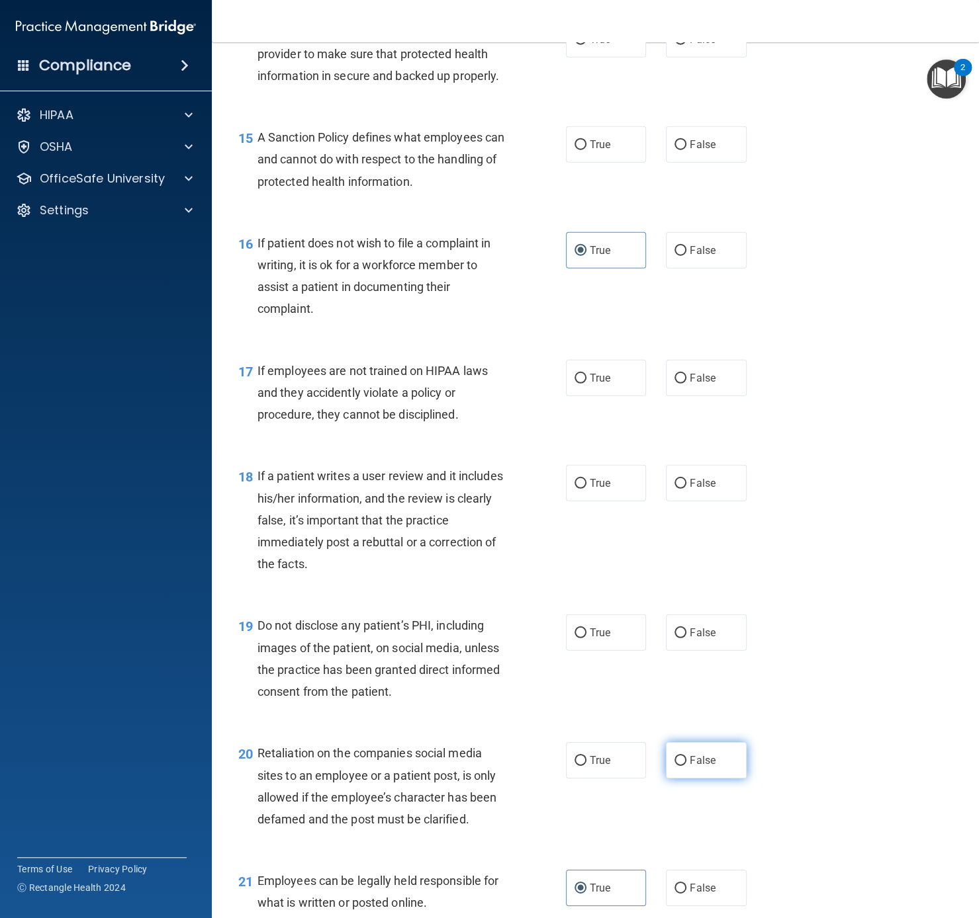
click at [708, 688] on span "False" at bounding box center [702, 760] width 26 height 13
click at [686, 688] on input "False" at bounding box center [680, 761] width 12 height 10
radio input "true"
click at [606, 637] on span "True" at bounding box center [600, 633] width 21 height 13
click at [586, 637] on input "True" at bounding box center [580, 634] width 12 height 10
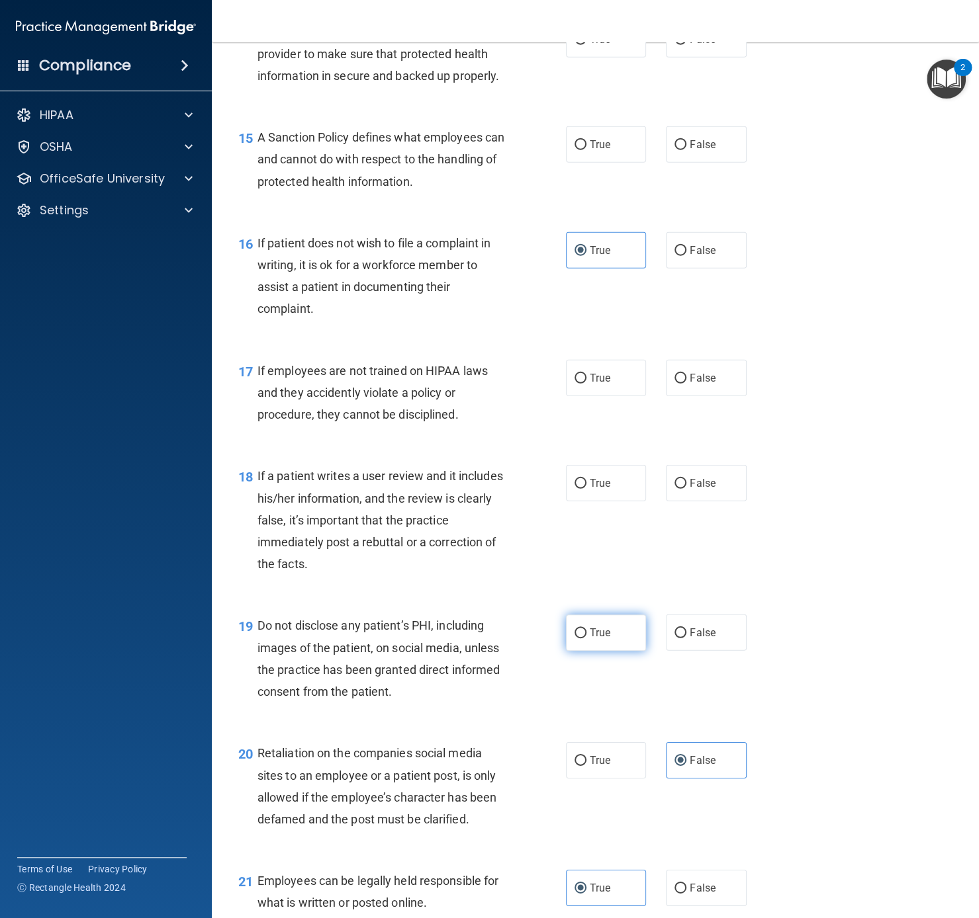
radio input "true"
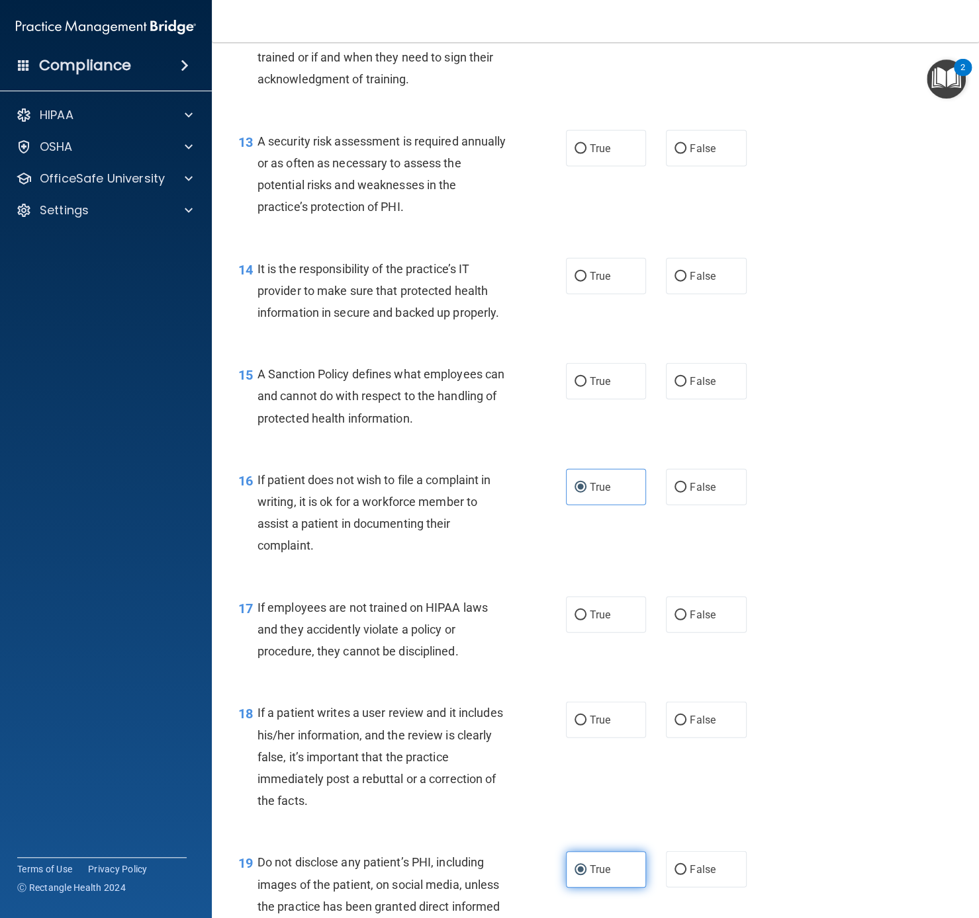
scroll to position [1667, 0]
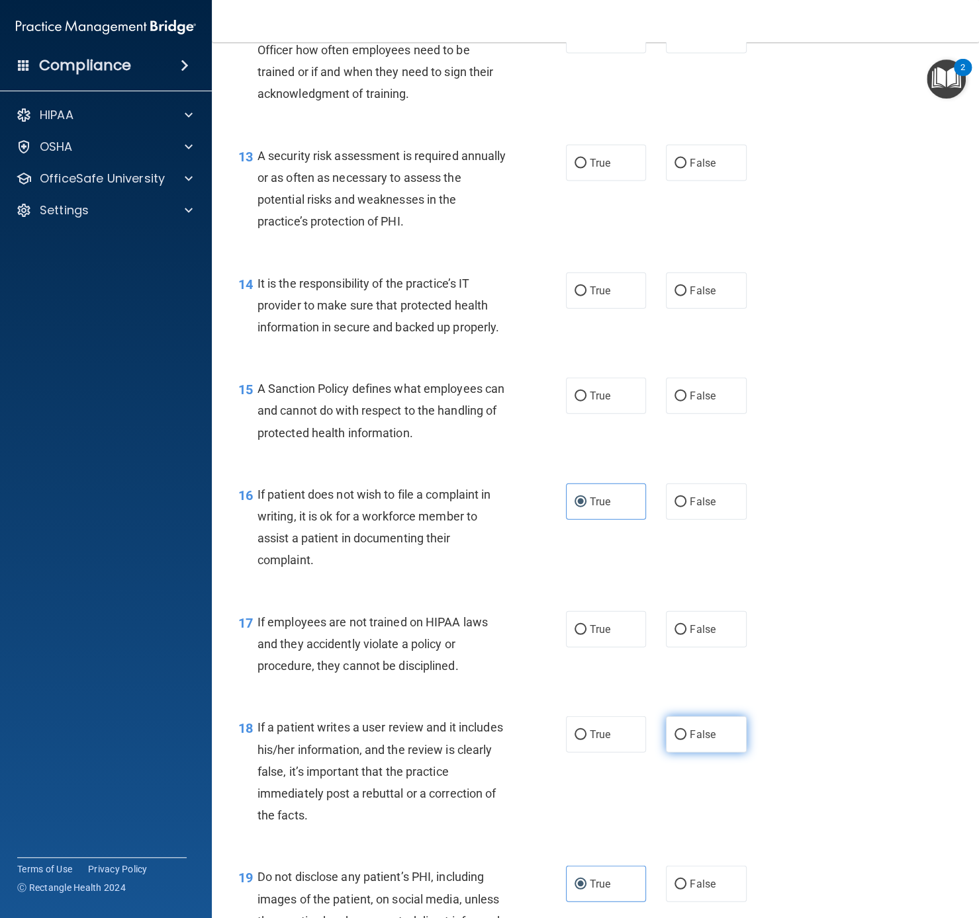
click at [700, 688] on span "False" at bounding box center [702, 734] width 26 height 13
click at [686, 688] on input "False" at bounding box center [680, 735] width 12 height 10
radio input "true"
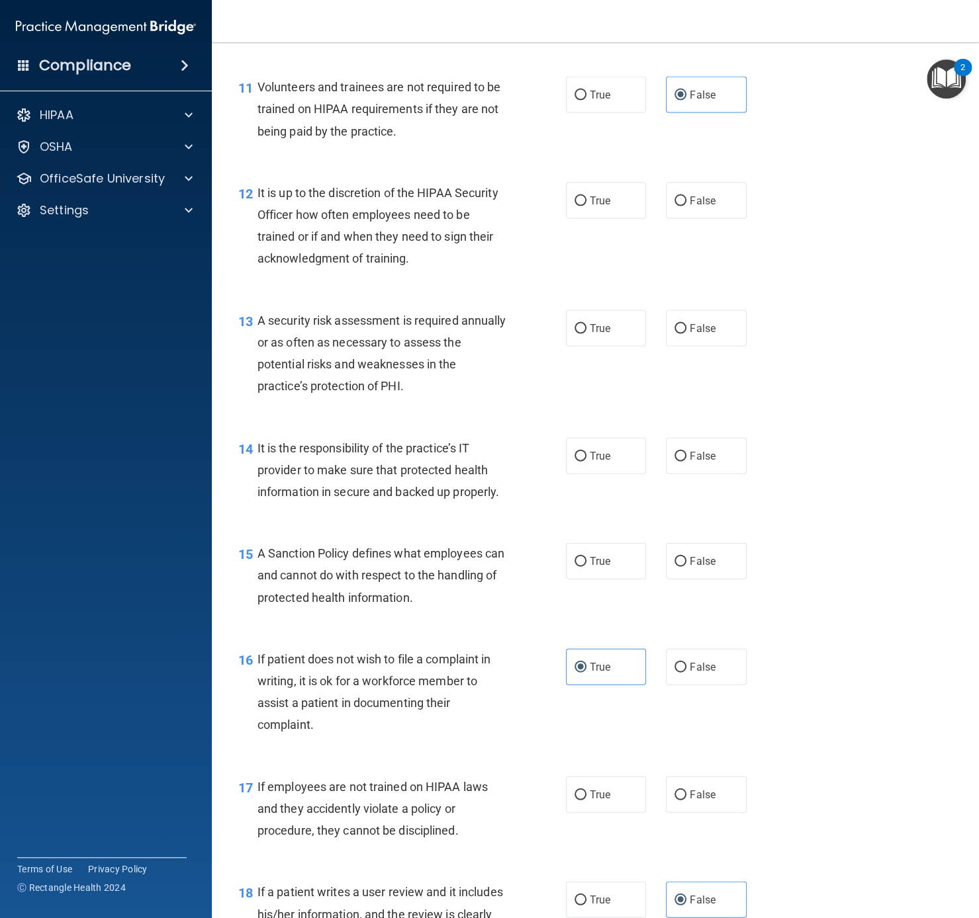
scroll to position [1502, 0]
click at [732, 688] on label "False" at bounding box center [706, 795] width 81 height 36
click at [686, 688] on input "False" at bounding box center [680, 796] width 12 height 10
radio input "true"
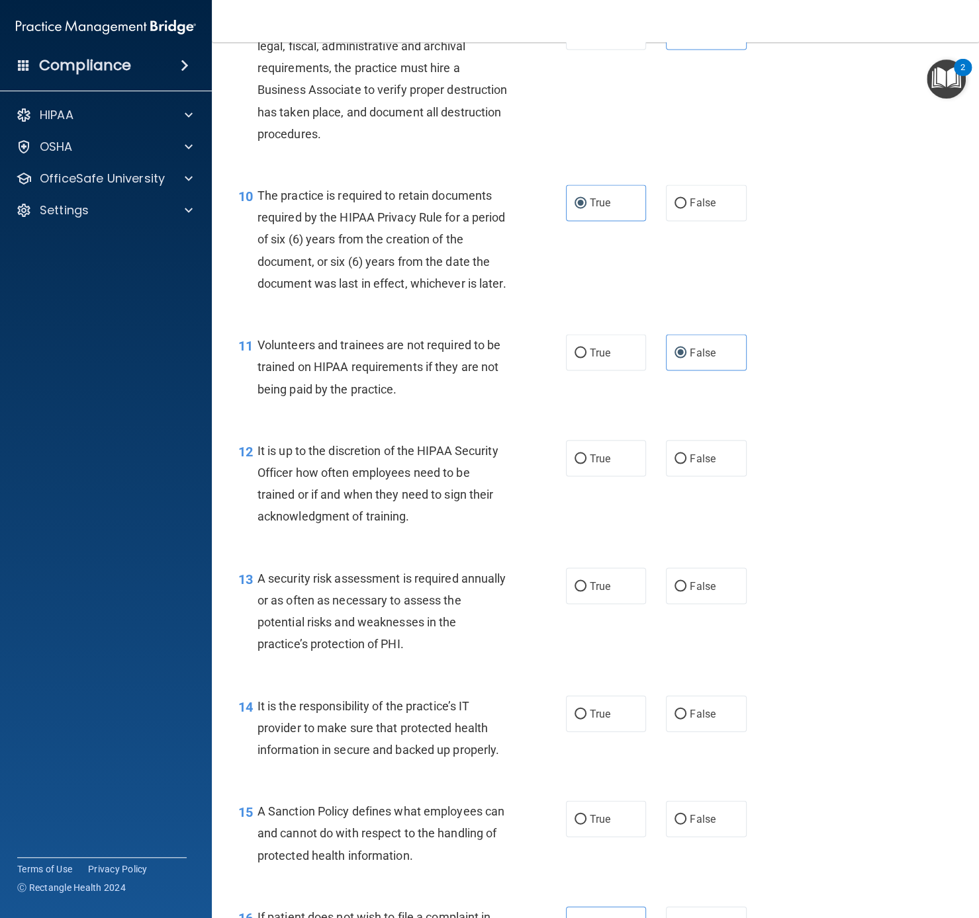
scroll to position [1272, 0]
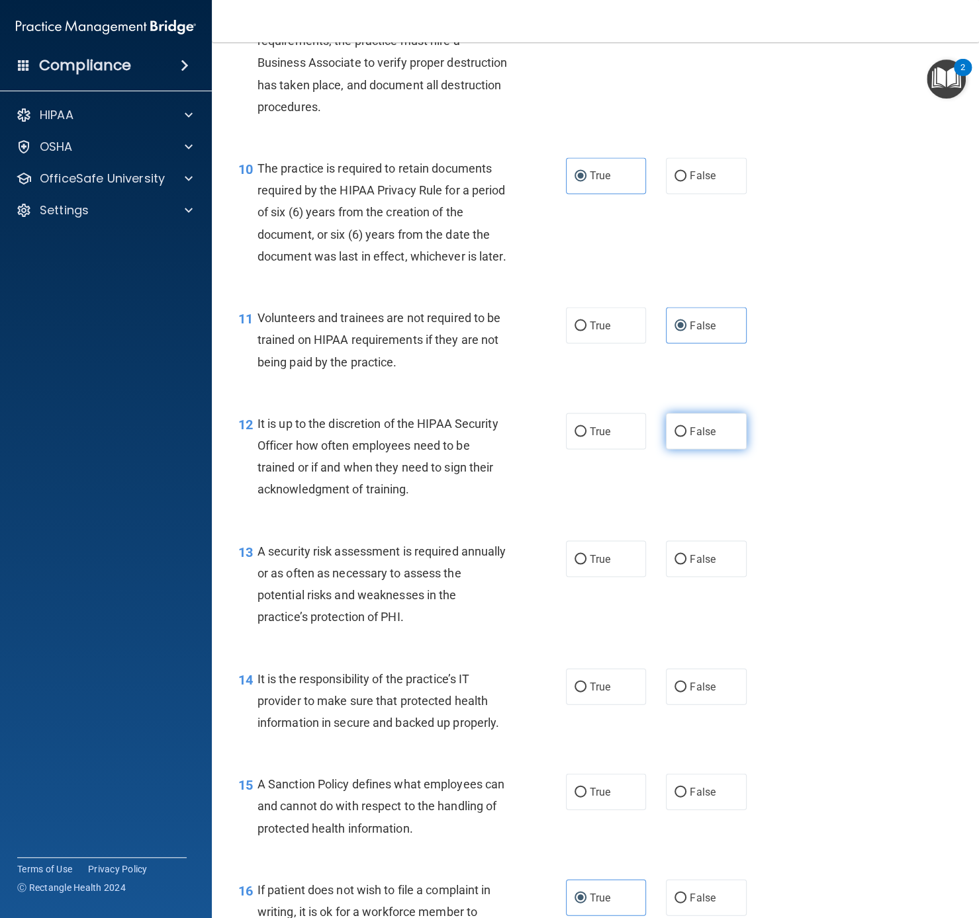
click at [693, 421] on label "False" at bounding box center [706, 431] width 81 height 36
click at [686, 427] on input "False" at bounding box center [680, 432] width 12 height 10
radio input "true"
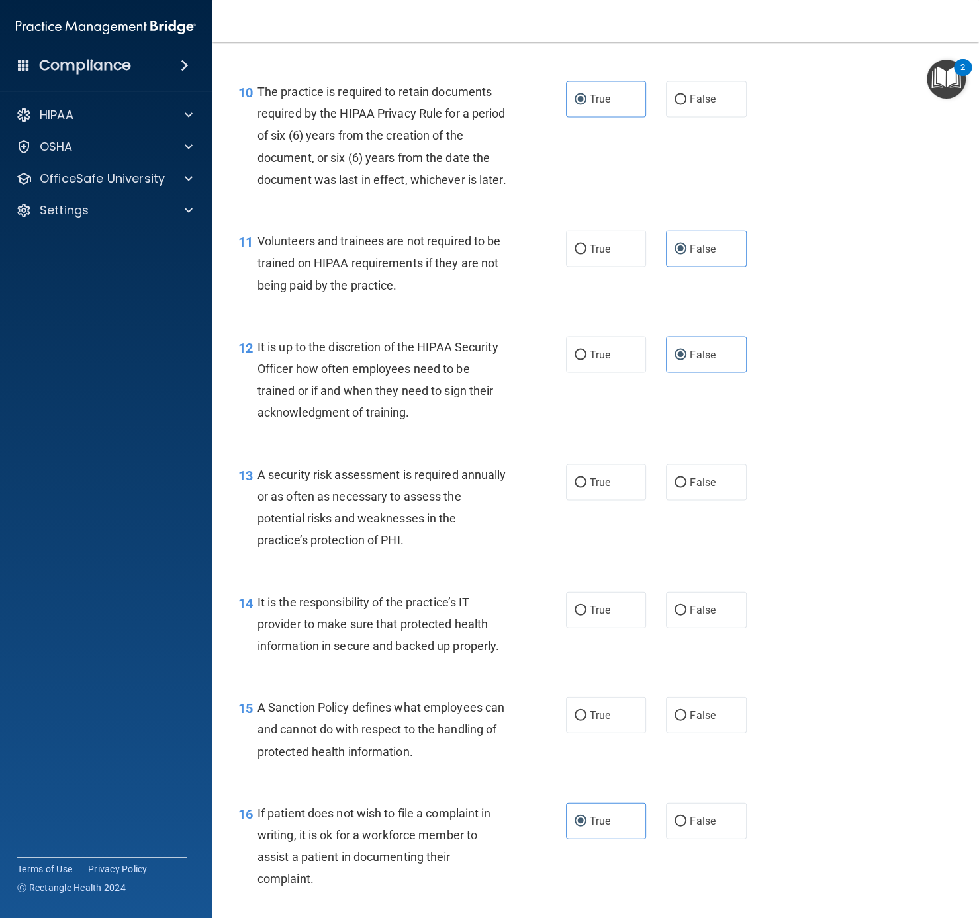
scroll to position [1398, 0]
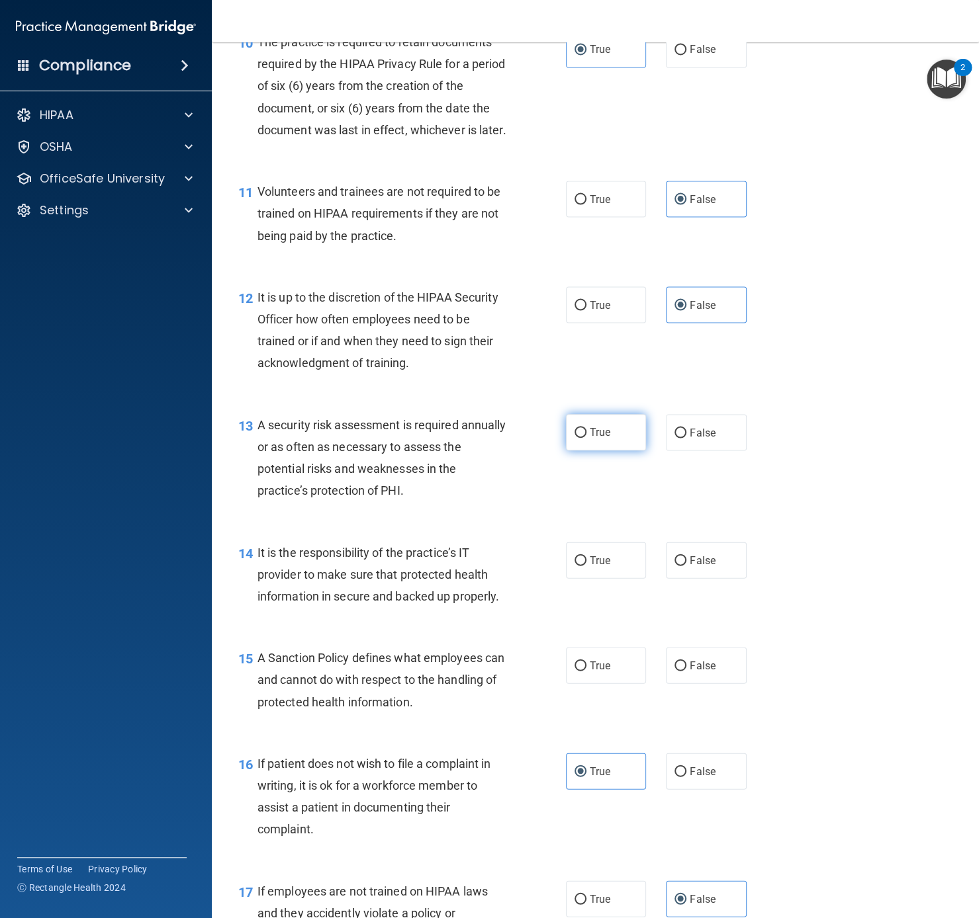
click at [587, 427] on label "True" at bounding box center [606, 432] width 81 height 36
click at [586, 428] on input "True" at bounding box center [580, 433] width 12 height 10
radio input "true"
click at [702, 558] on span "False" at bounding box center [702, 560] width 26 height 13
click at [686, 558] on input "False" at bounding box center [680, 561] width 12 height 10
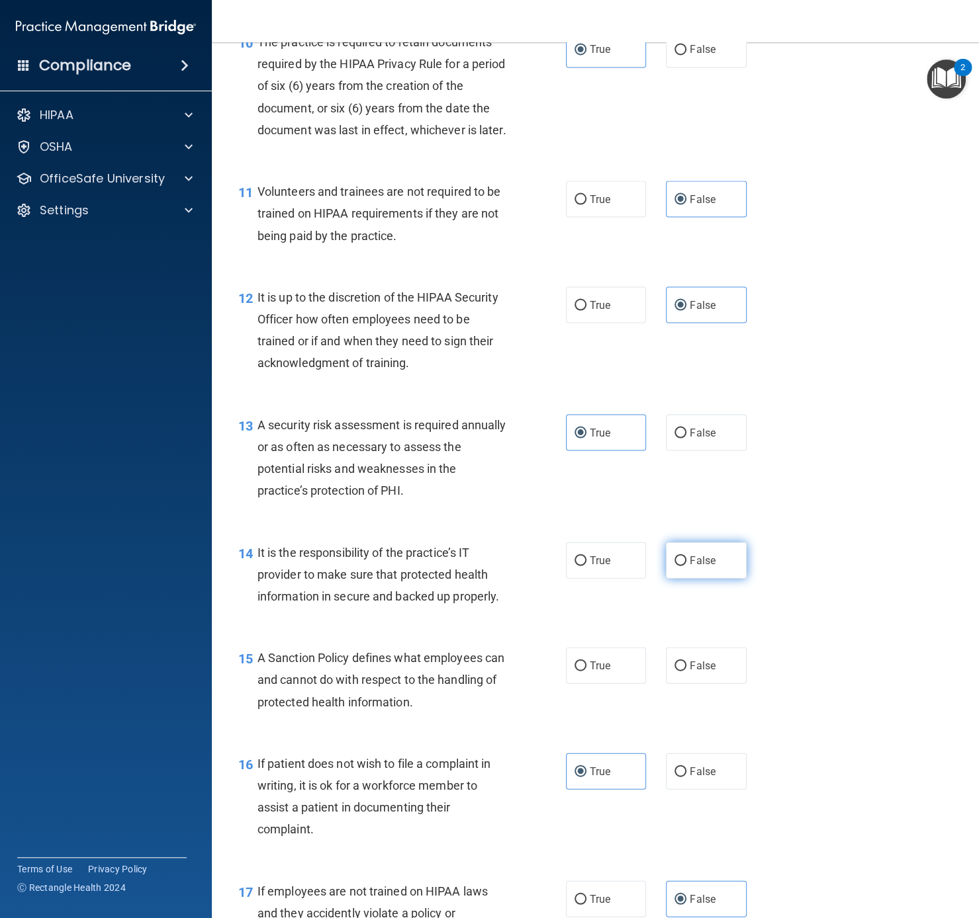
radio input "true"
drag, startPoint x: 611, startPoint y: 662, endPoint x: 776, endPoint y: 739, distance: 182.0
click at [733, 688] on div "01 It is ok to share your password with a co-worker in case immediate access of…" at bounding box center [595, 604] width 734 height 3828
click at [624, 672] on label "True" at bounding box center [606, 665] width 81 height 36
click at [586, 671] on input "True" at bounding box center [580, 666] width 12 height 10
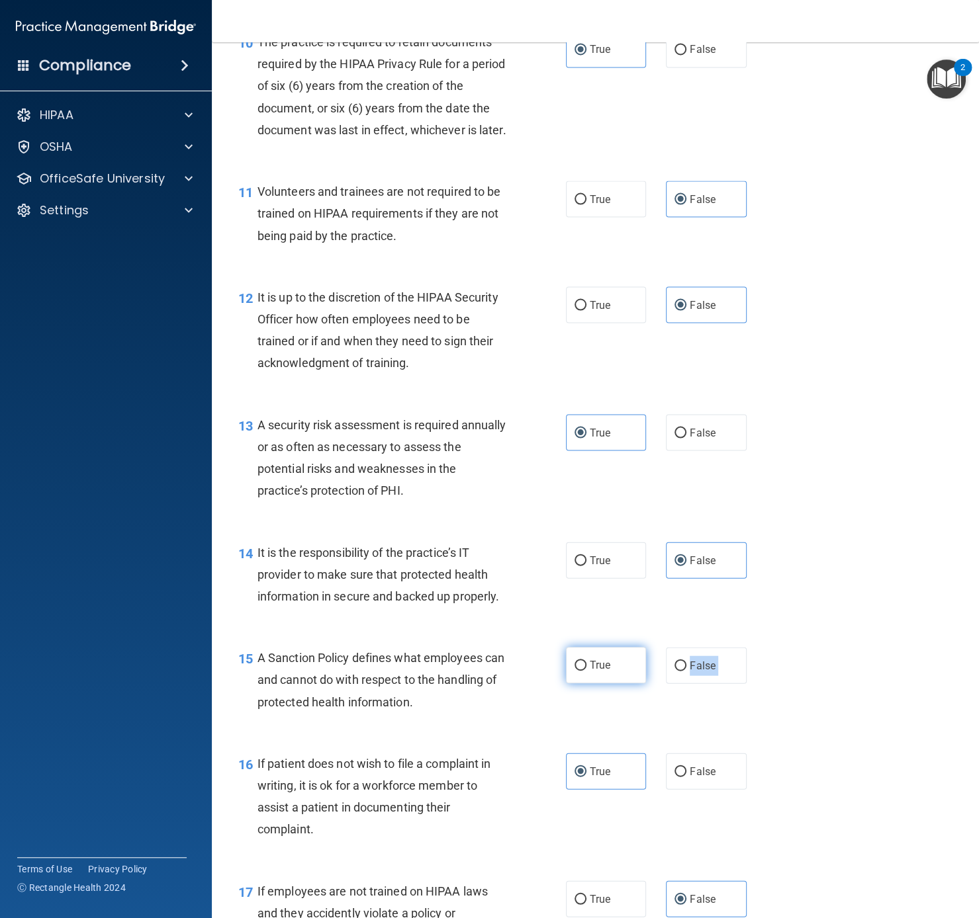
radio input "true"
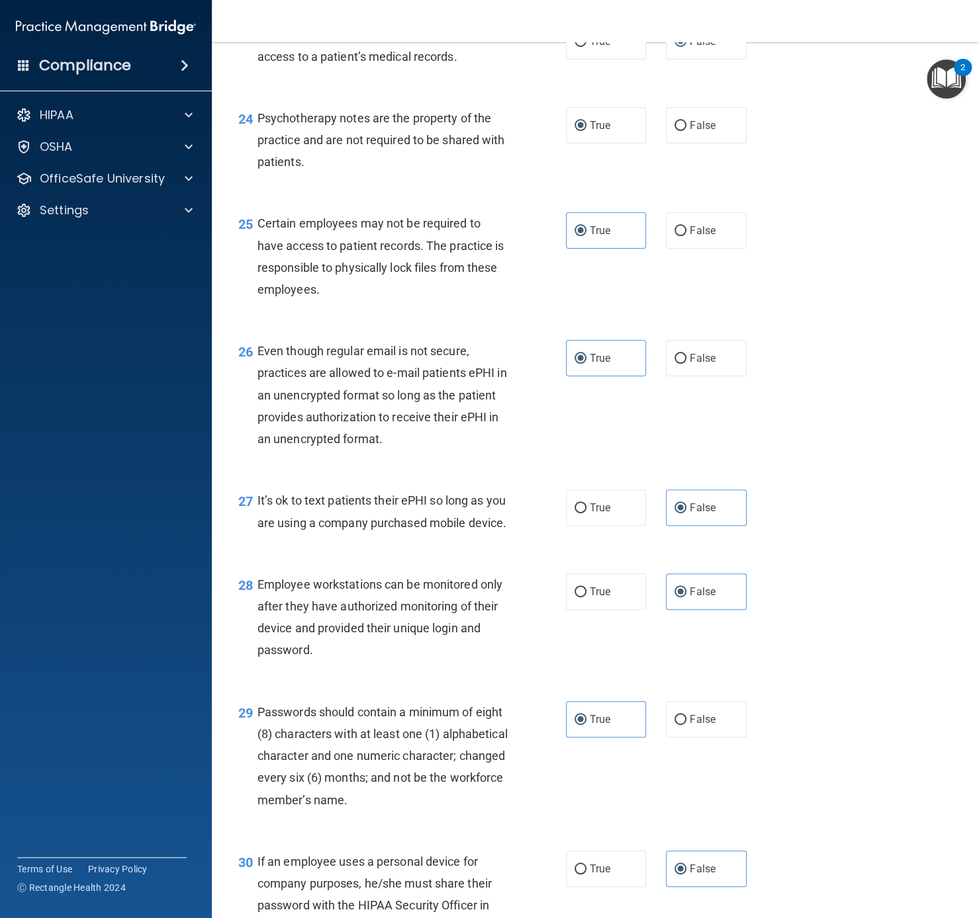
scroll to position [3106, 0]
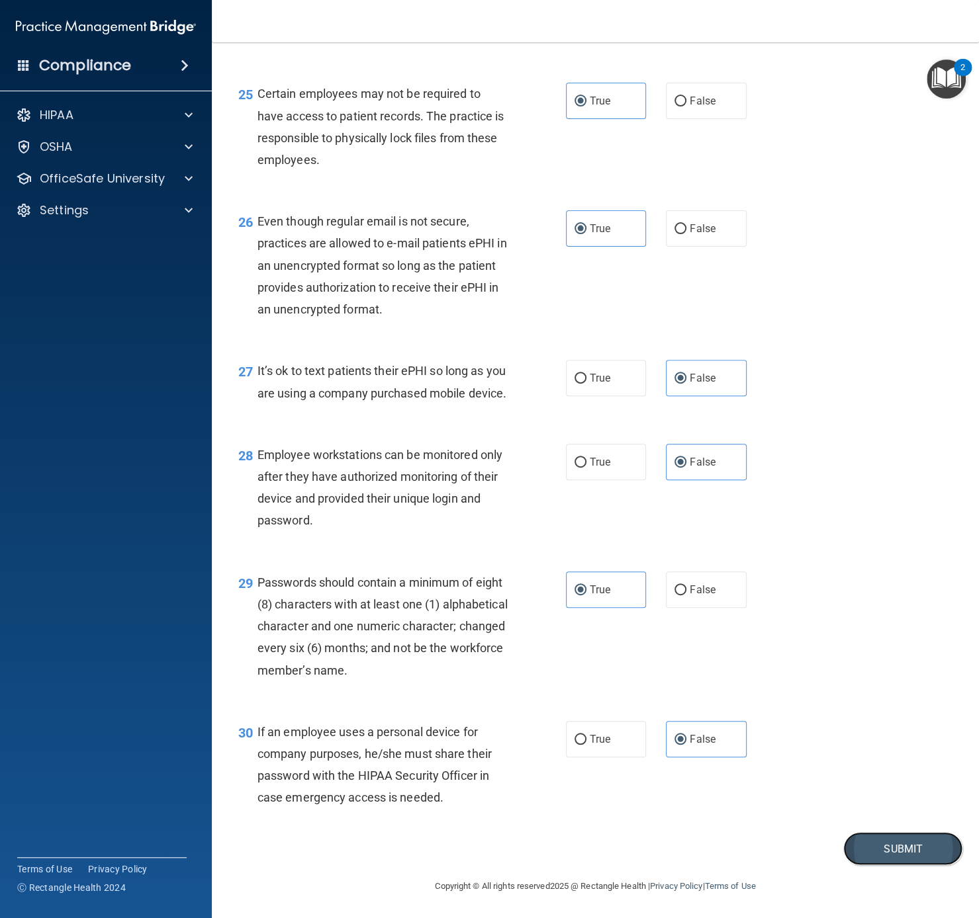
click at [733, 688] on button "Submit" at bounding box center [902, 849] width 119 height 34
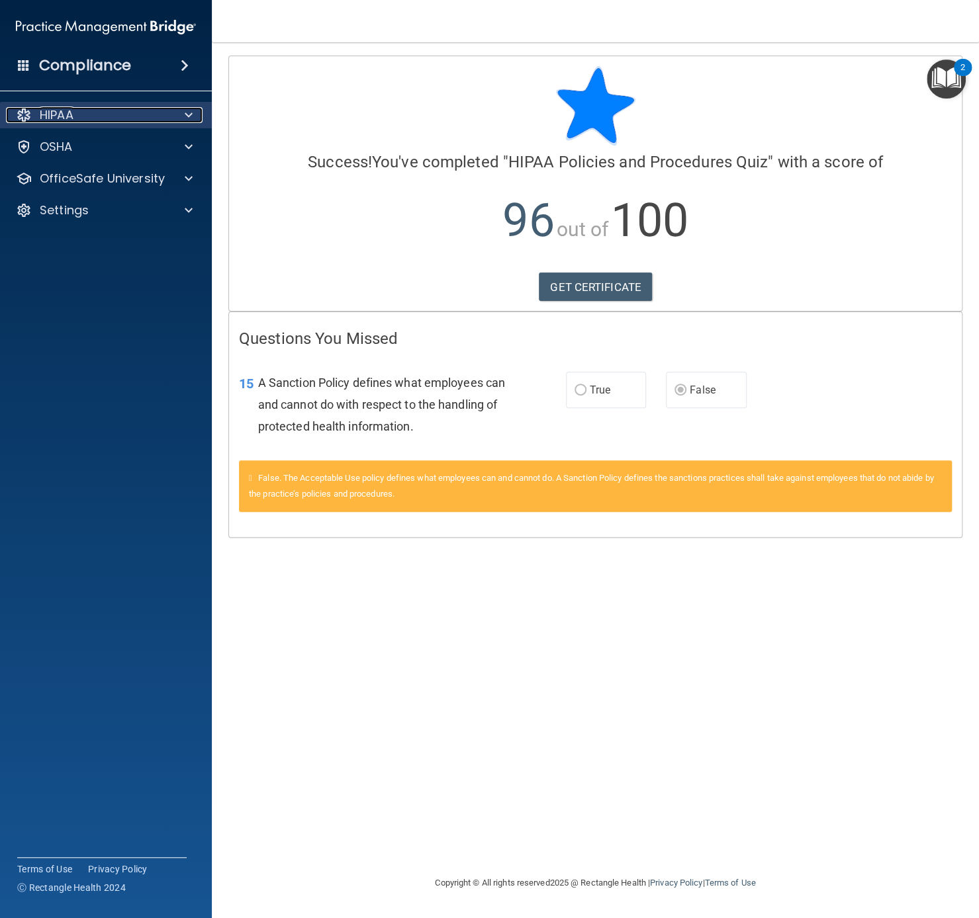
click at [121, 115] on div "HIPAA" at bounding box center [88, 115] width 164 height 16
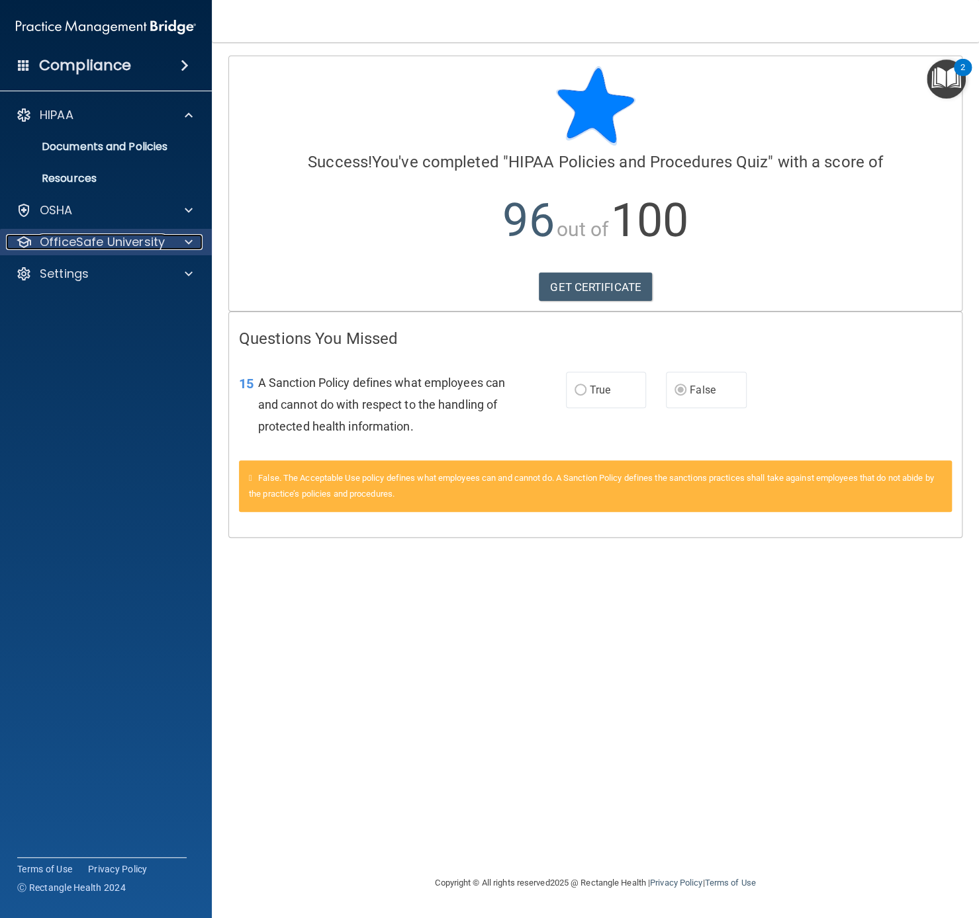
click at [140, 245] on p "OfficeSafe University" at bounding box center [102, 242] width 125 height 16
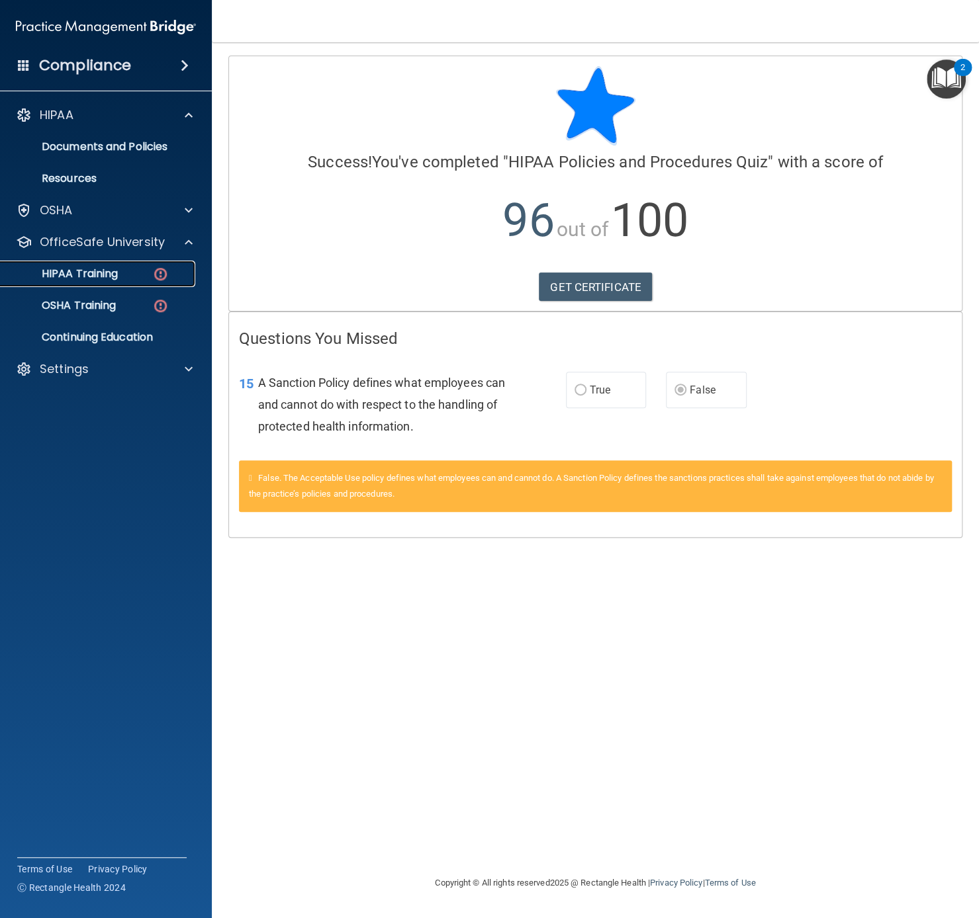
click at [150, 283] on link "HIPAA Training" at bounding box center [91, 274] width 208 height 26
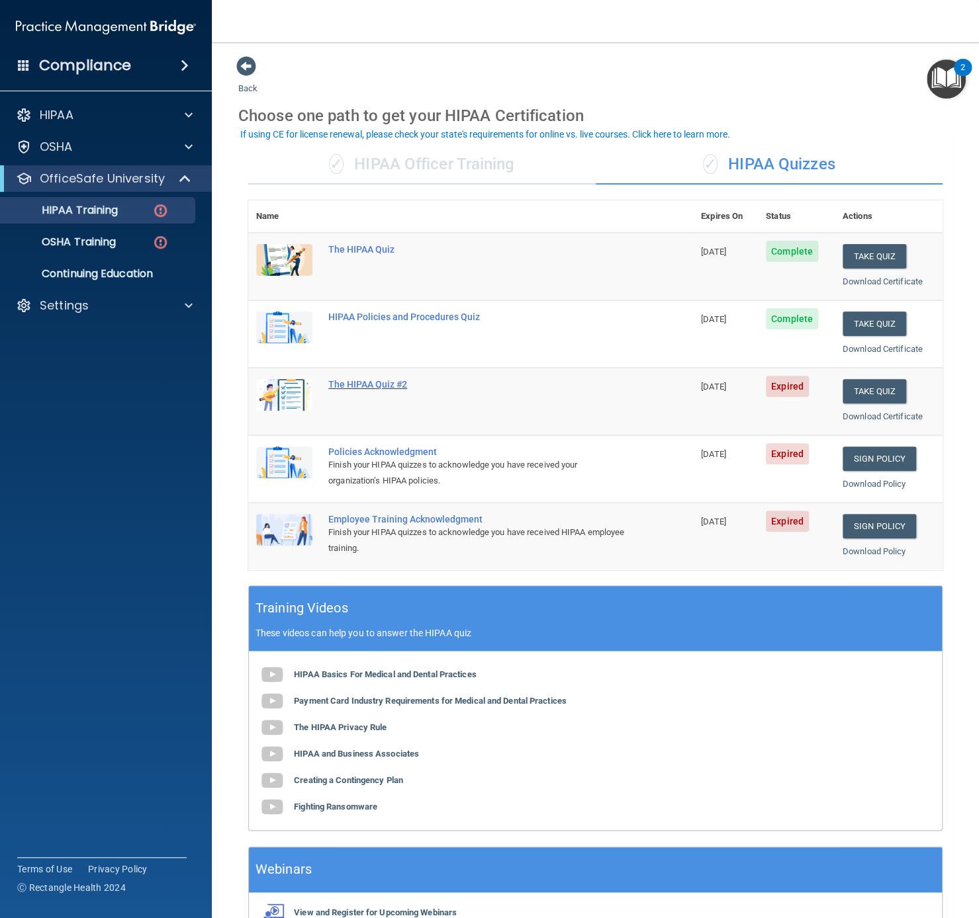
click at [364, 380] on div "The HIPAA Quiz #2" at bounding box center [477, 384] width 298 height 11
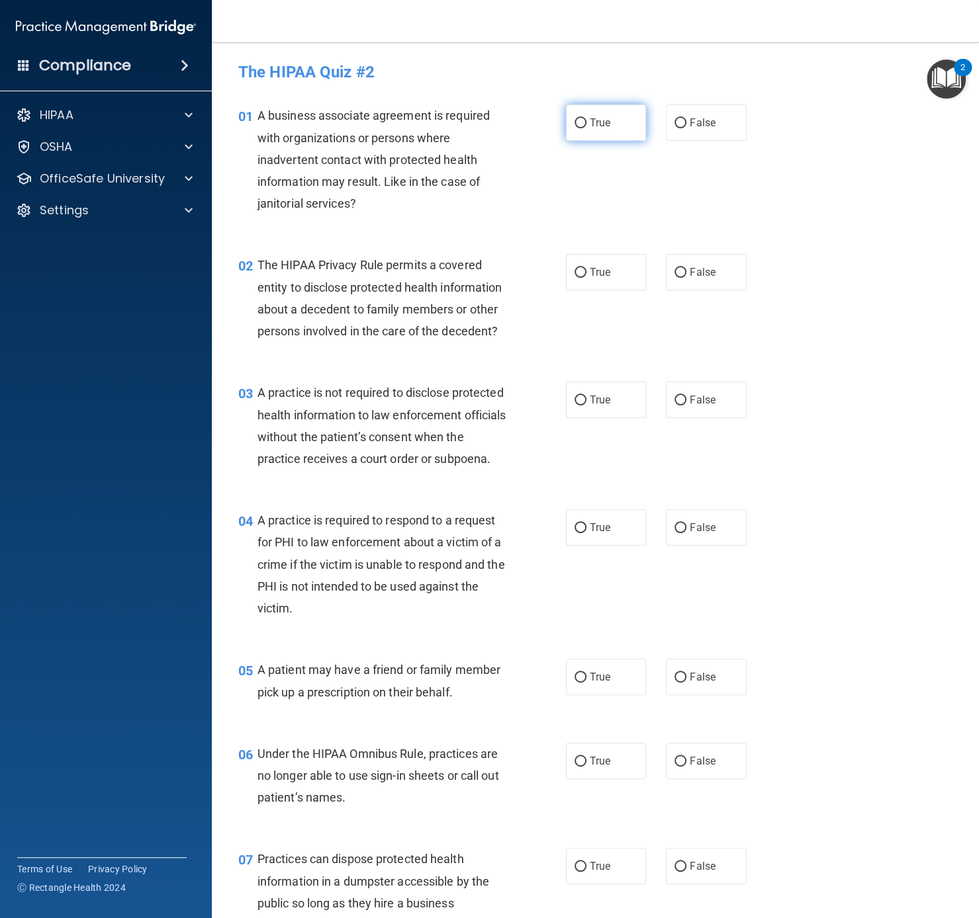
click at [613, 133] on label "True" at bounding box center [606, 123] width 81 height 36
click at [586, 128] on input "True" at bounding box center [580, 123] width 12 height 10
radio input "true"
click at [631, 281] on label "True" at bounding box center [606, 272] width 81 height 36
click at [586, 278] on input "True" at bounding box center [580, 273] width 12 height 10
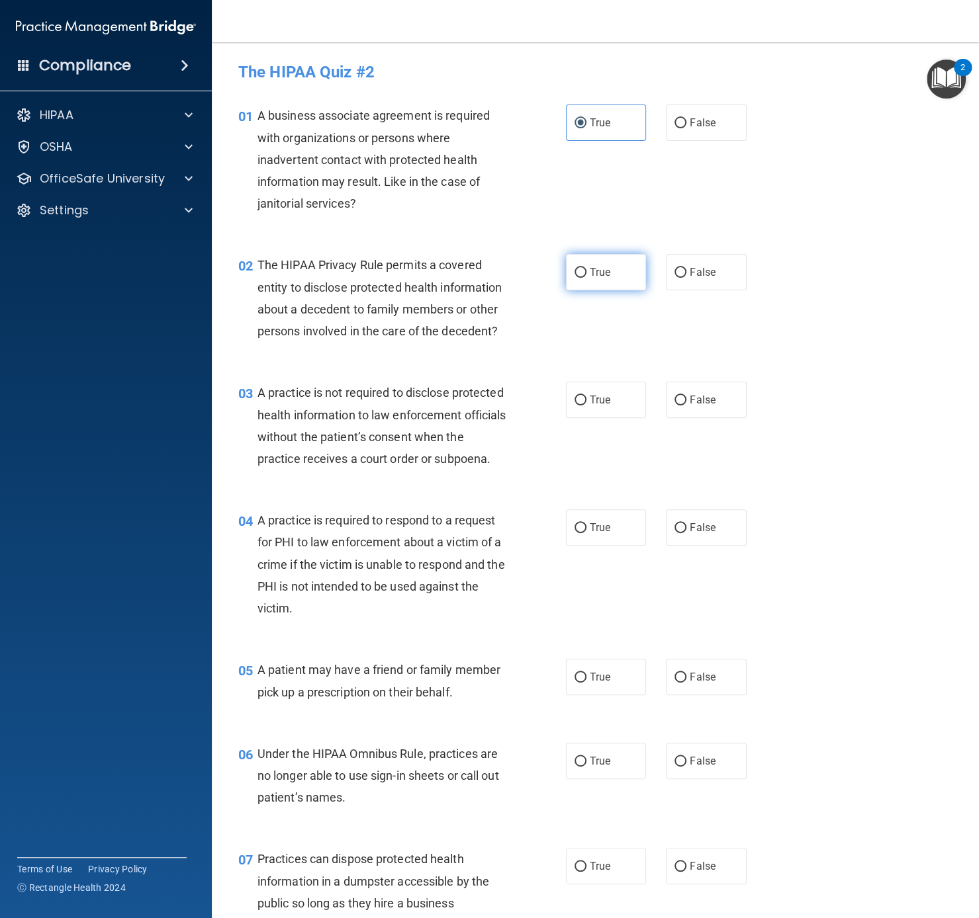
radio input "true"
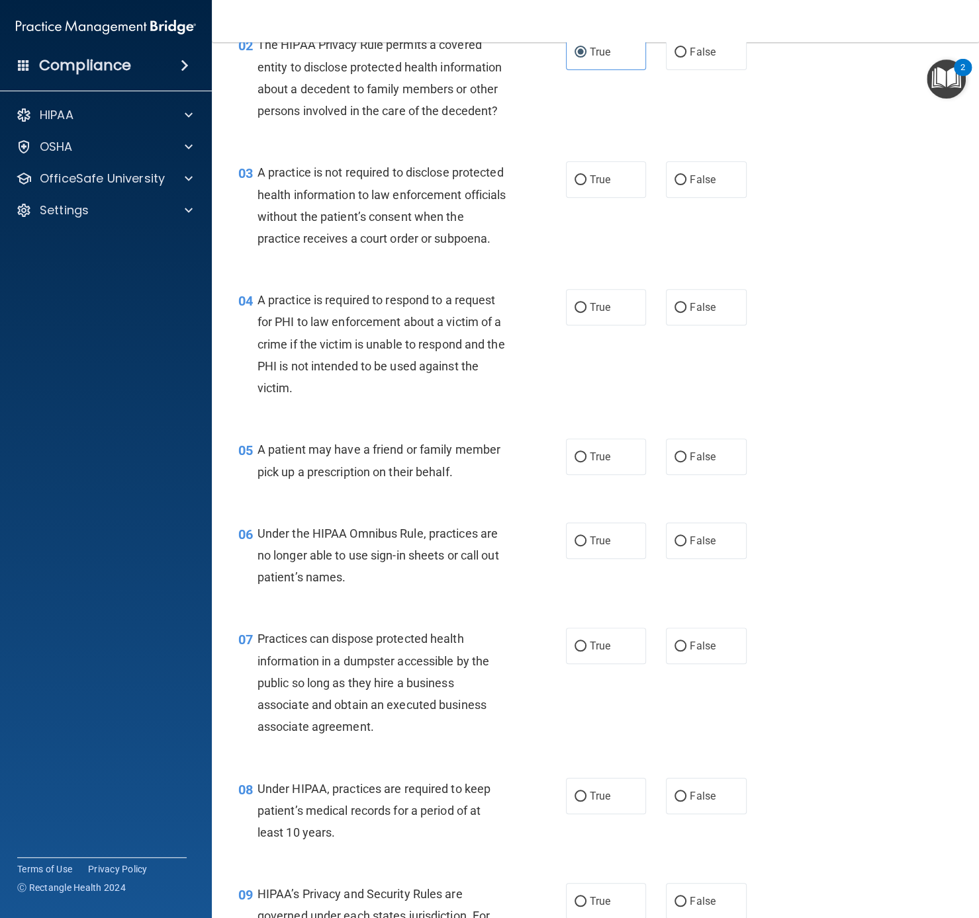
scroll to position [228, 0]
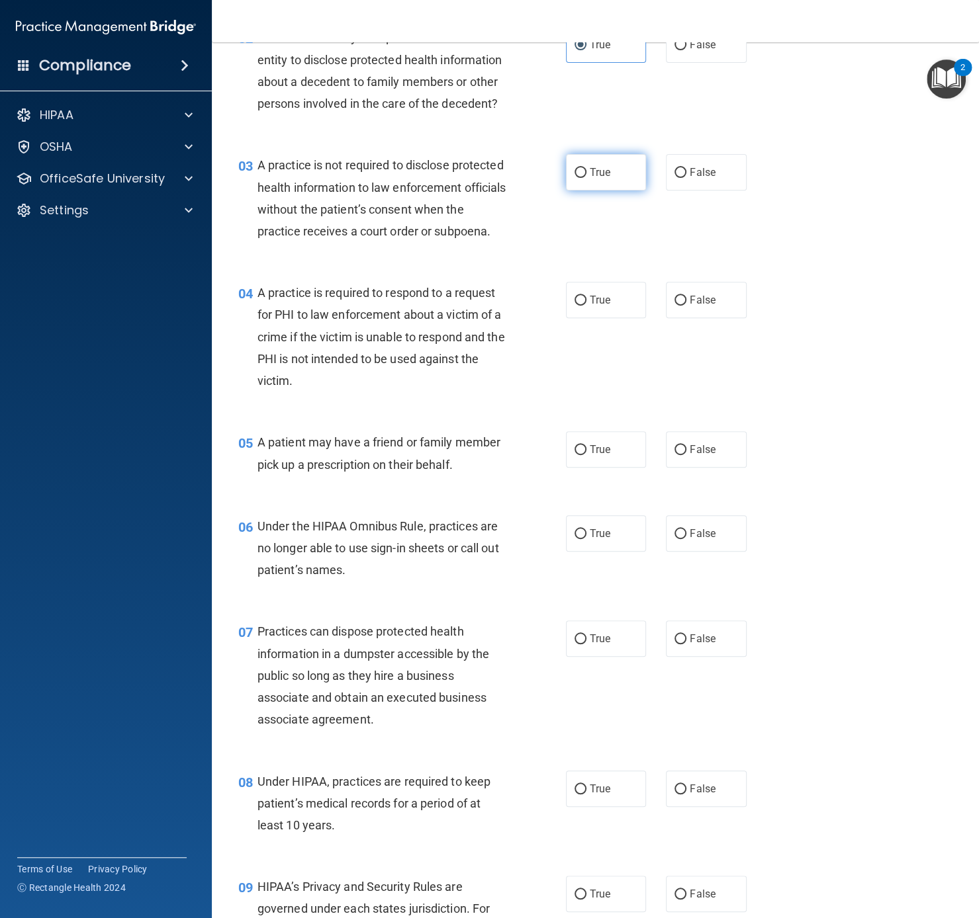
click at [611, 179] on label "True" at bounding box center [606, 172] width 81 height 36
click at [586, 178] on input "True" at bounding box center [580, 173] width 12 height 10
radio input "true"
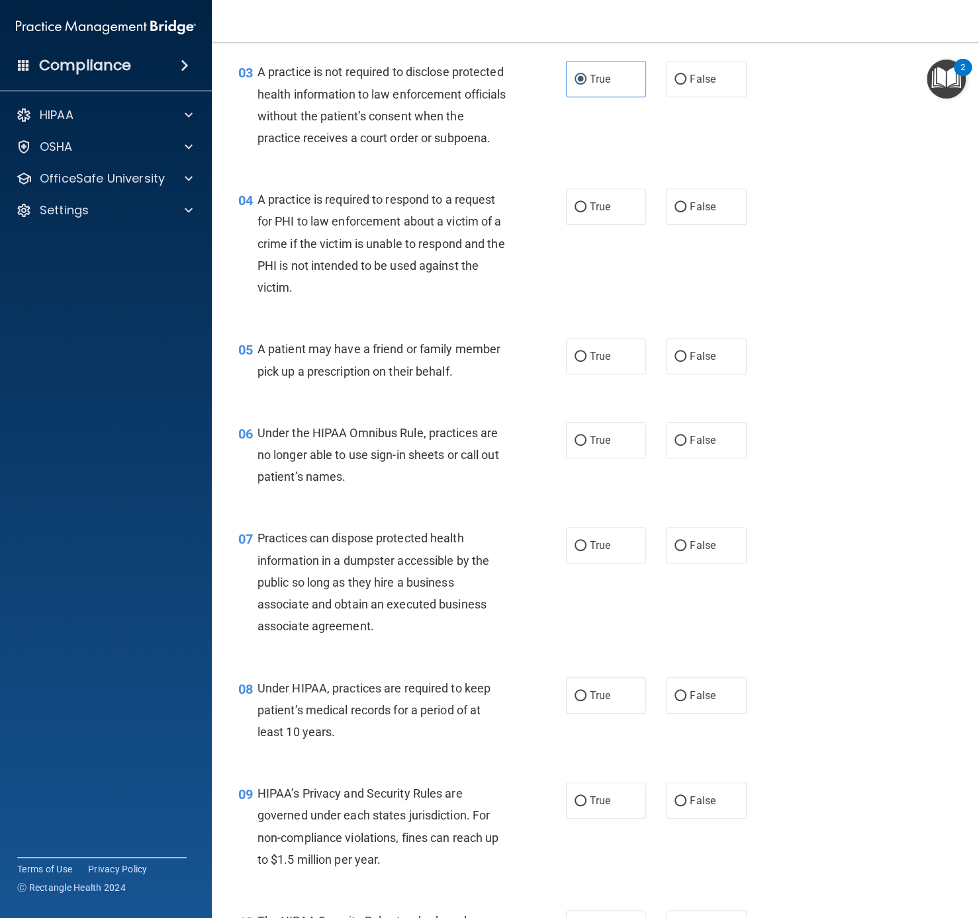
scroll to position [331, 0]
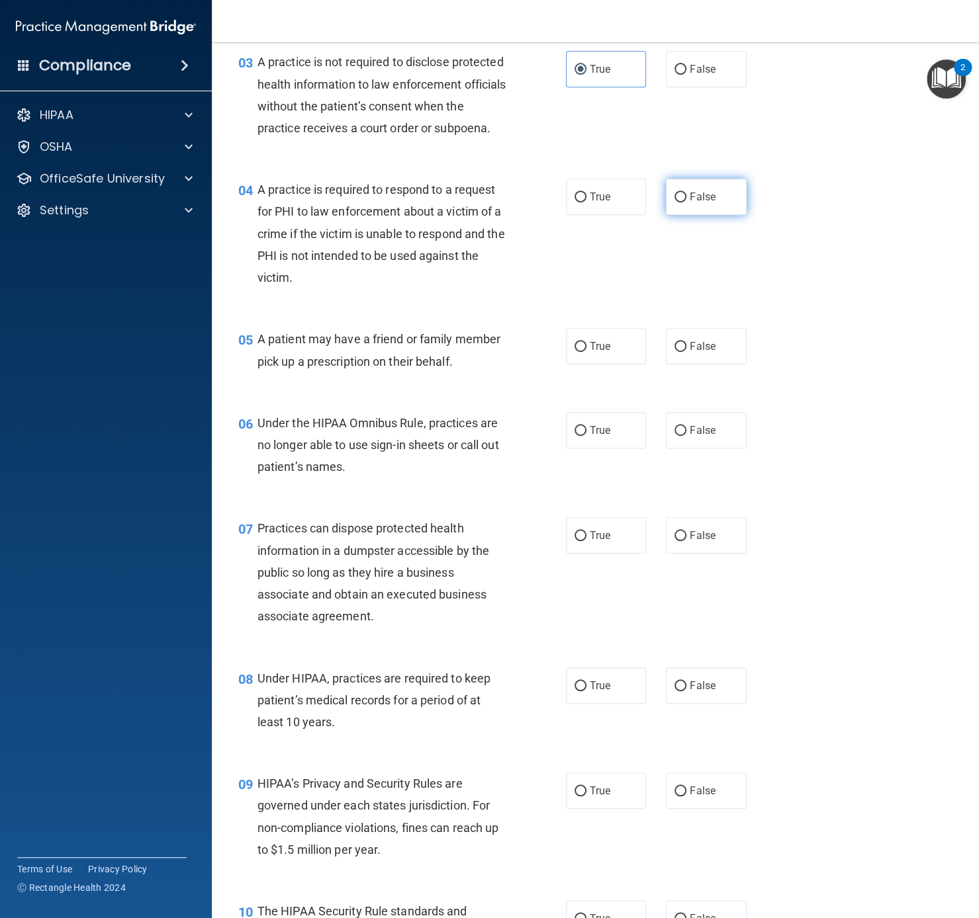
click at [686, 215] on label "False" at bounding box center [706, 197] width 81 height 36
click at [686, 202] on input "False" at bounding box center [680, 198] width 12 height 10
radio input "true"
click at [719, 365] on label "False" at bounding box center [706, 346] width 81 height 36
click at [686, 352] on input "False" at bounding box center [680, 347] width 12 height 10
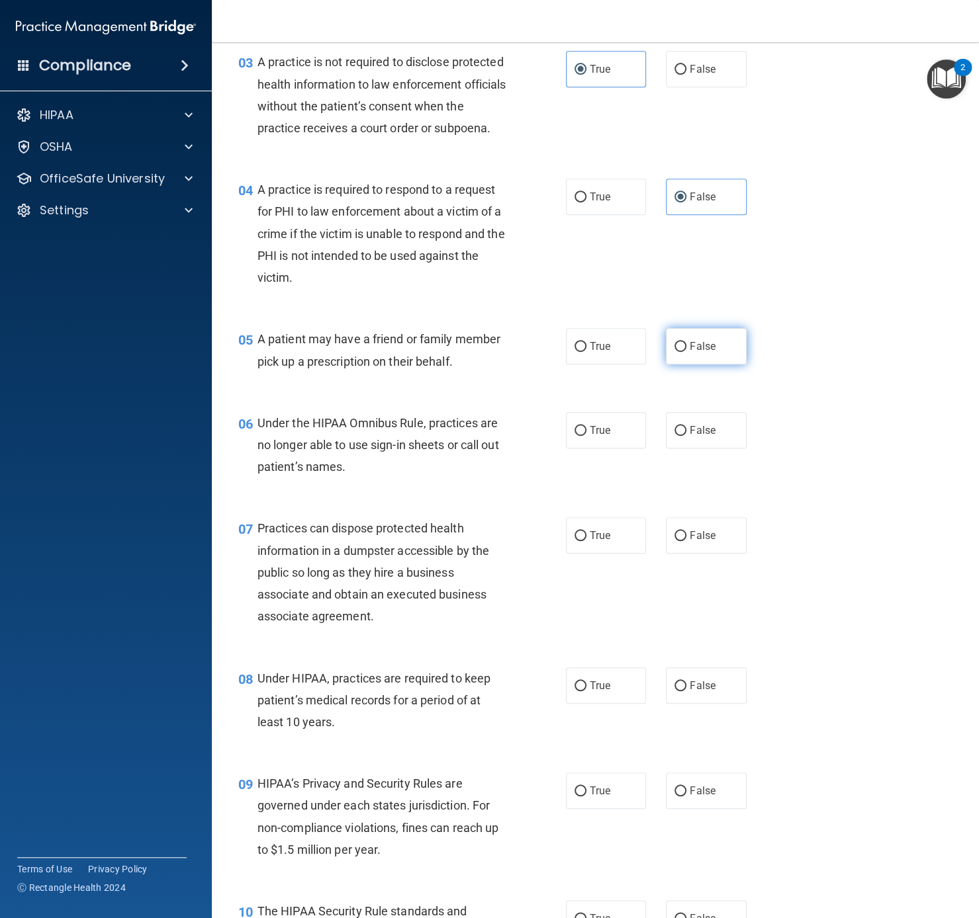
radio input "true"
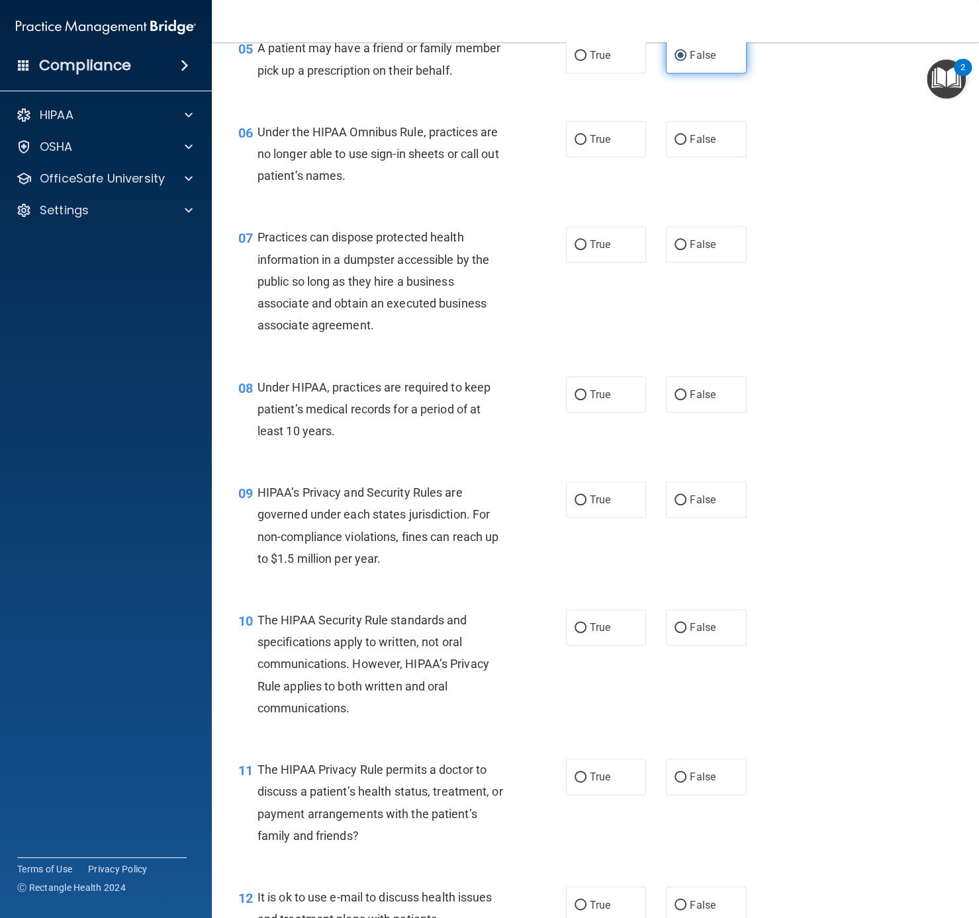
scroll to position [633, 0]
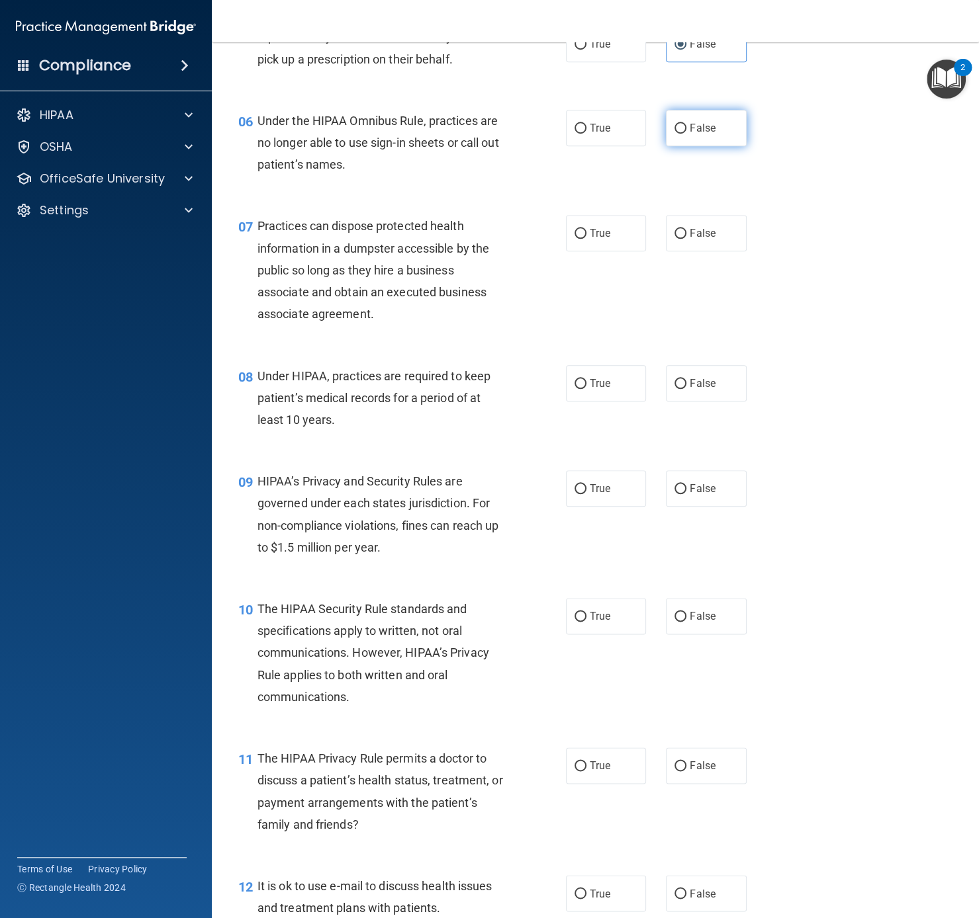
click at [685, 134] on input "False" at bounding box center [680, 129] width 12 height 10
radio input "true"
click at [709, 240] on span "False" at bounding box center [702, 233] width 26 height 13
click at [686, 239] on input "False" at bounding box center [680, 234] width 12 height 10
radio input "true"
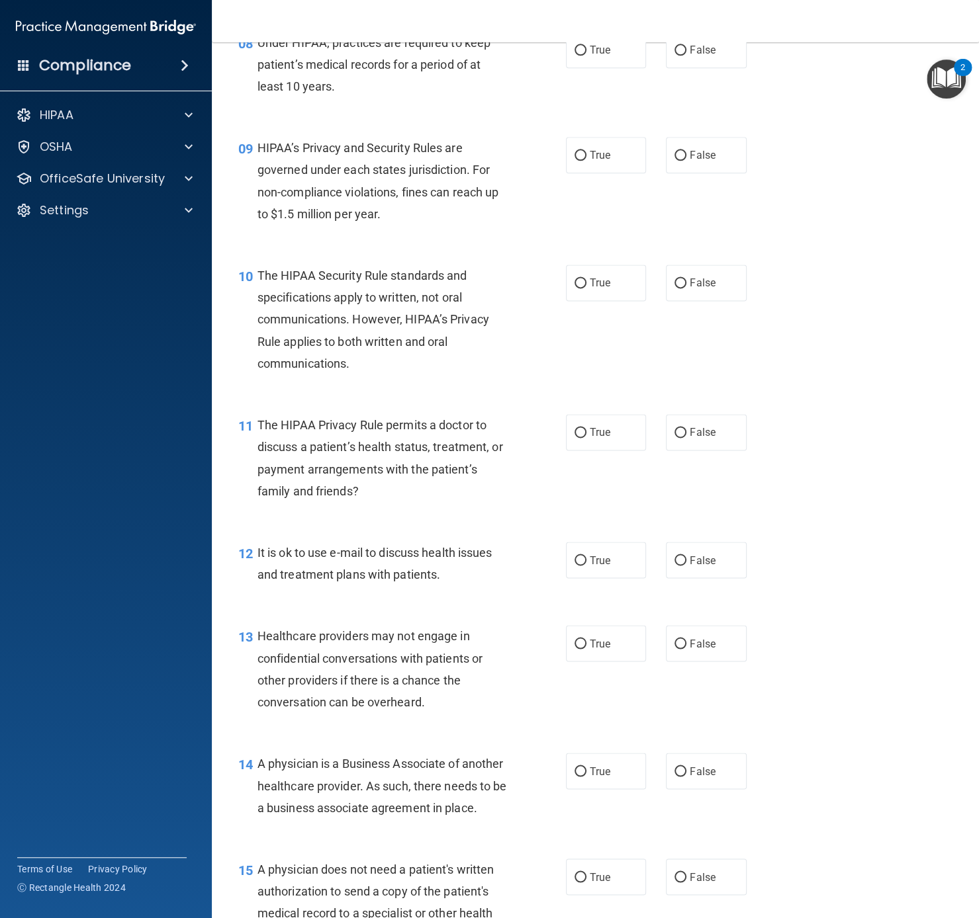
scroll to position [969, 0]
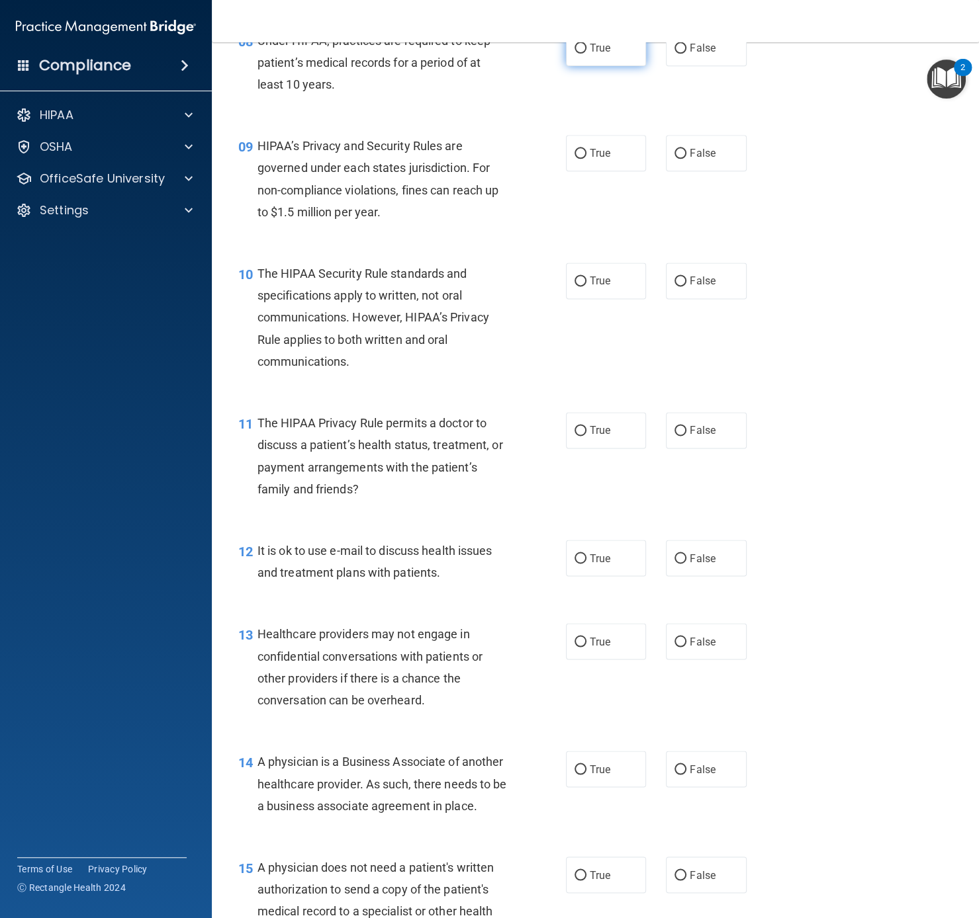
click at [612, 66] on label "True" at bounding box center [606, 48] width 81 height 36
click at [586, 54] on input "True" at bounding box center [580, 49] width 12 height 10
radio input "true"
click at [582, 171] on label "True" at bounding box center [606, 153] width 81 height 36
click at [582, 159] on input "True" at bounding box center [580, 154] width 12 height 10
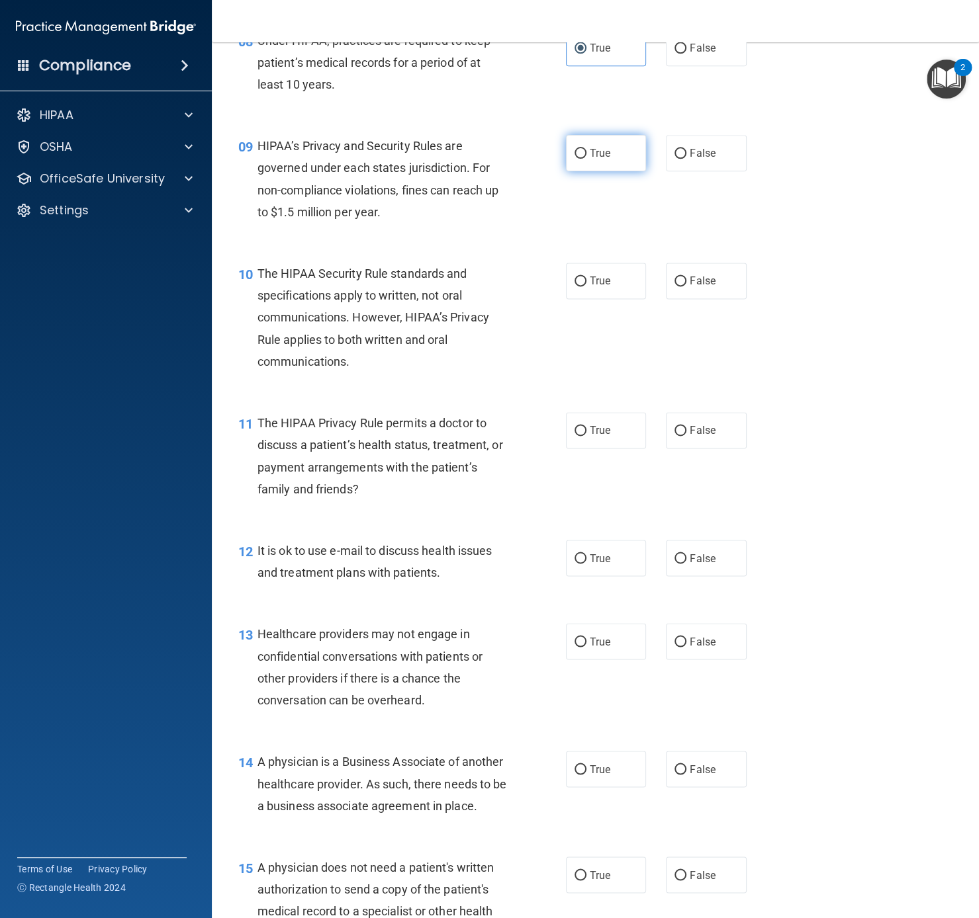
radio input "true"
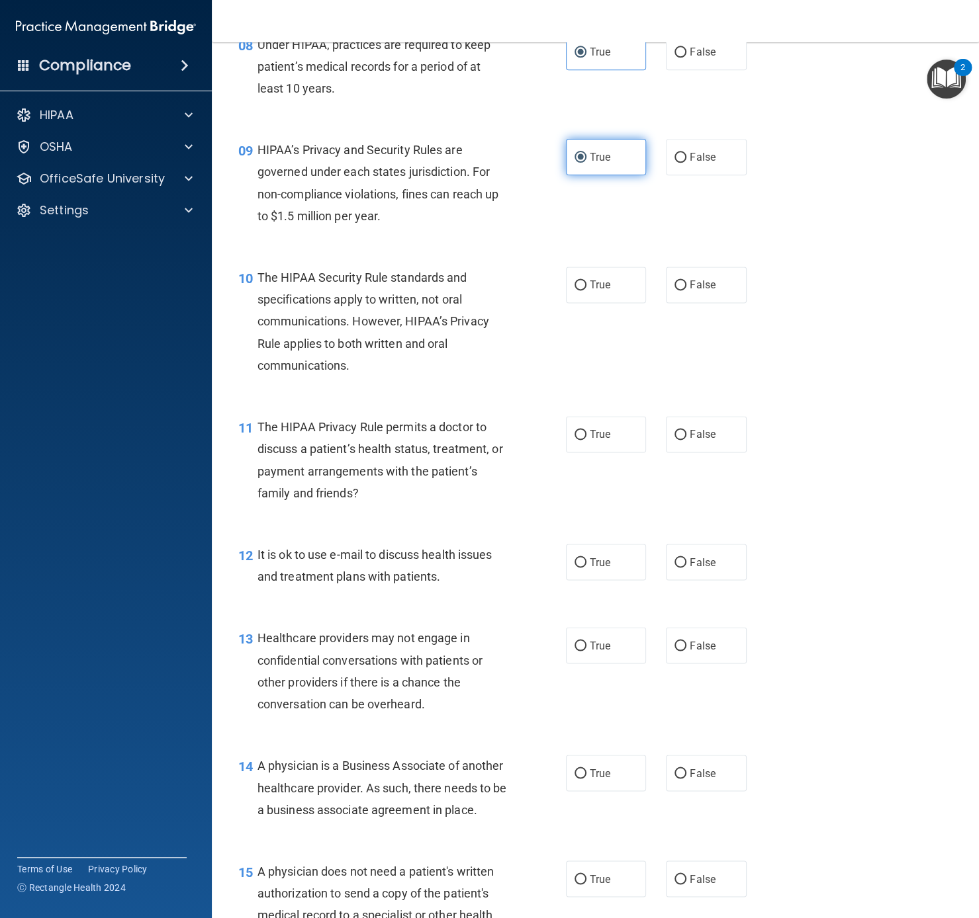
scroll to position [962, 0]
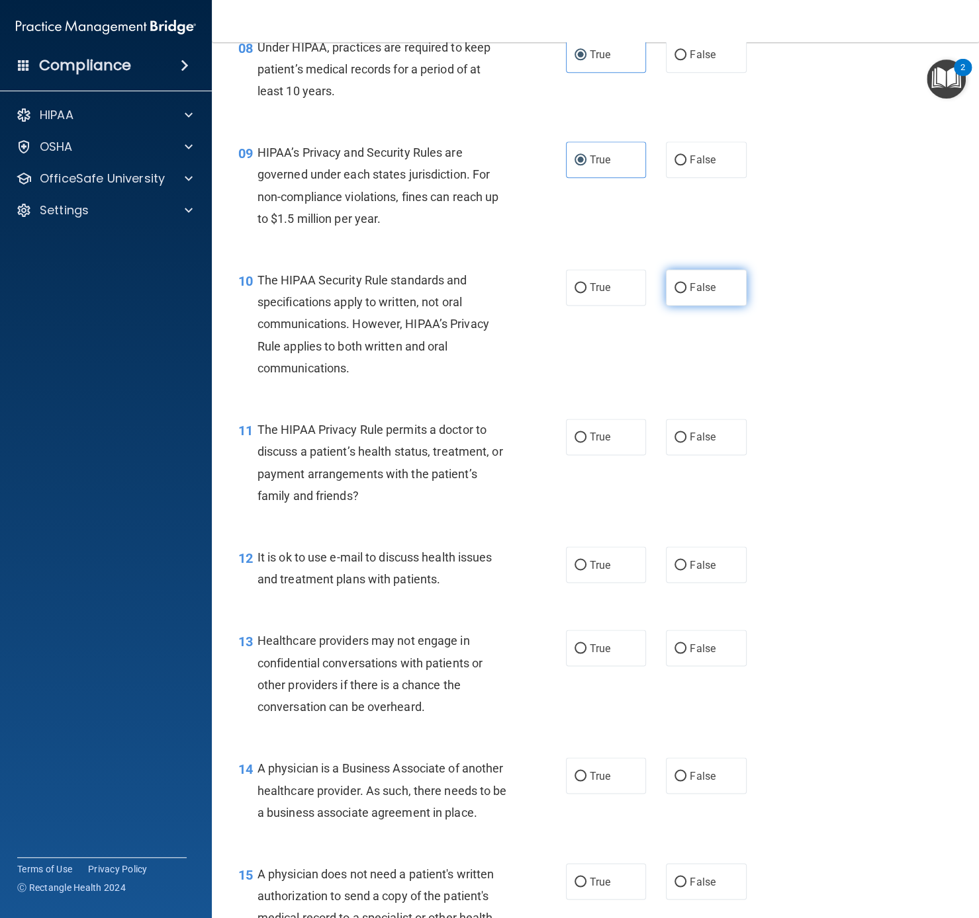
click at [698, 294] on span "False" at bounding box center [702, 287] width 26 height 13
click at [686, 293] on input "False" at bounding box center [680, 288] width 12 height 10
radio input "true"
click at [699, 443] on span "False" at bounding box center [702, 437] width 26 height 13
click at [686, 443] on input "False" at bounding box center [680, 438] width 12 height 10
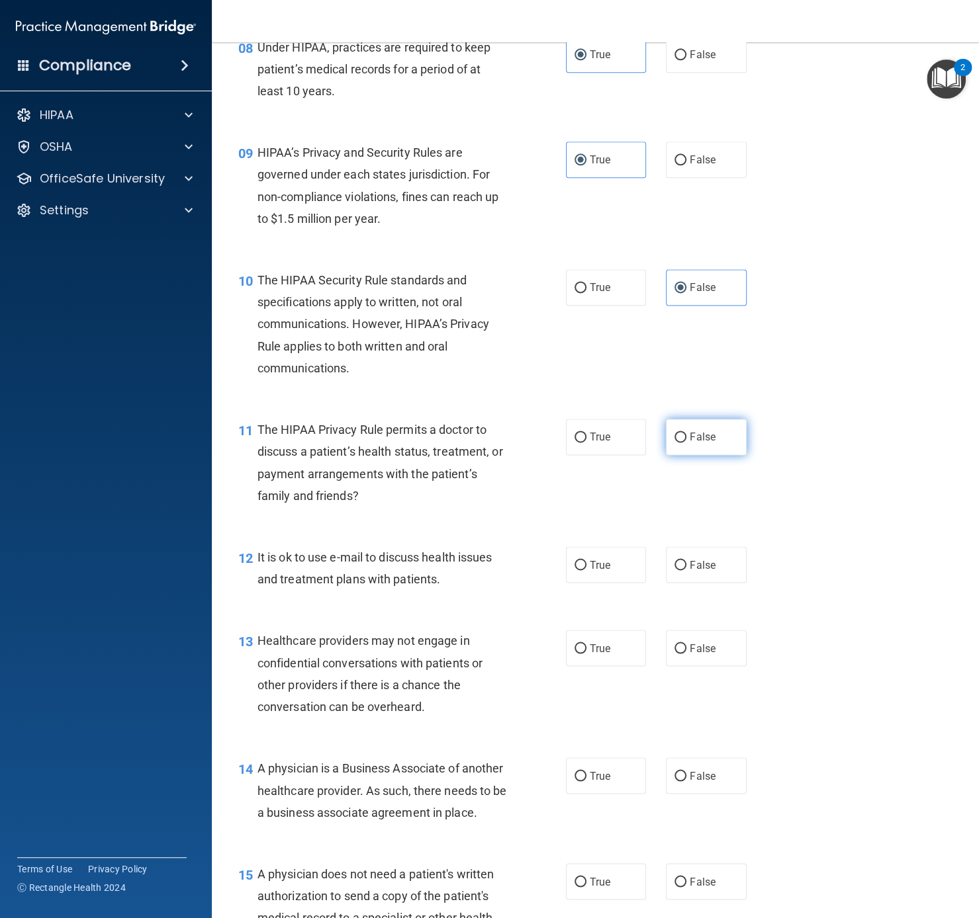
radio input "true"
click at [691, 572] on label "False" at bounding box center [706, 565] width 81 height 36
click at [686, 570] on input "False" at bounding box center [680, 565] width 12 height 10
radio input "true"
click at [620, 666] on label "True" at bounding box center [606, 648] width 81 height 36
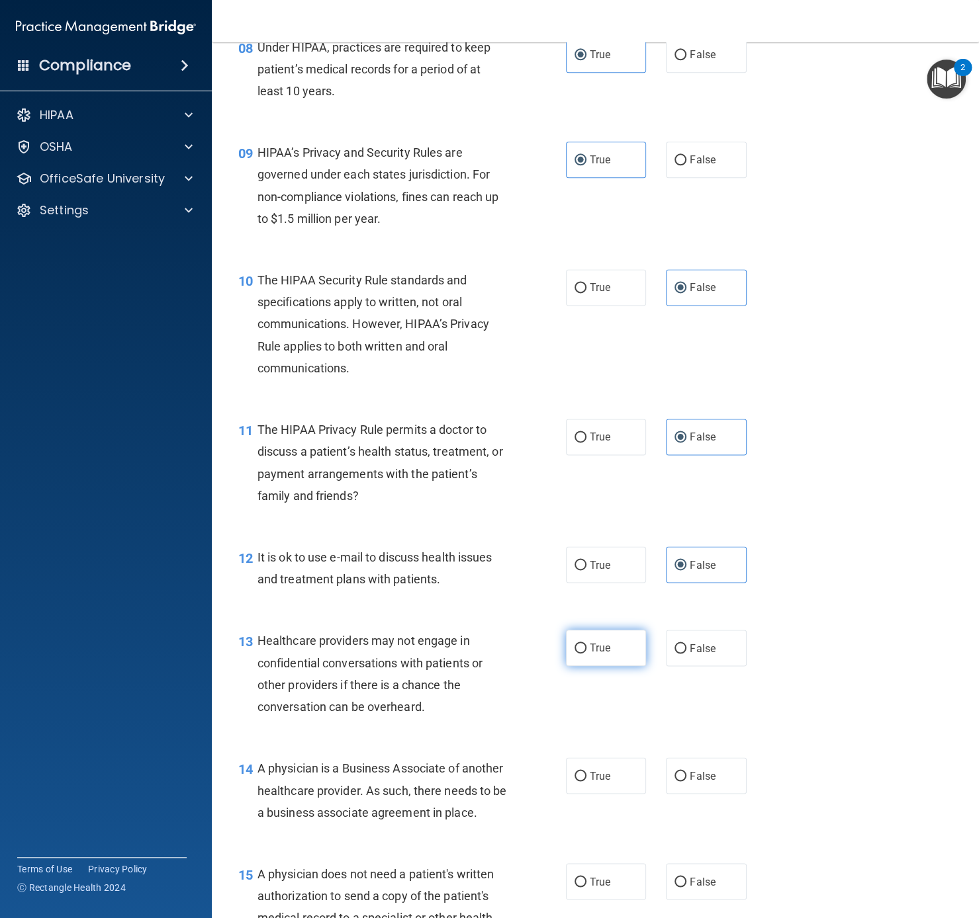
click at [586, 654] on input "True" at bounding box center [580, 649] width 12 height 10
radio input "true"
click at [594, 688] on span "True" at bounding box center [600, 775] width 21 height 13
click at [586, 688] on input "True" at bounding box center [580, 776] width 12 height 10
radio input "true"
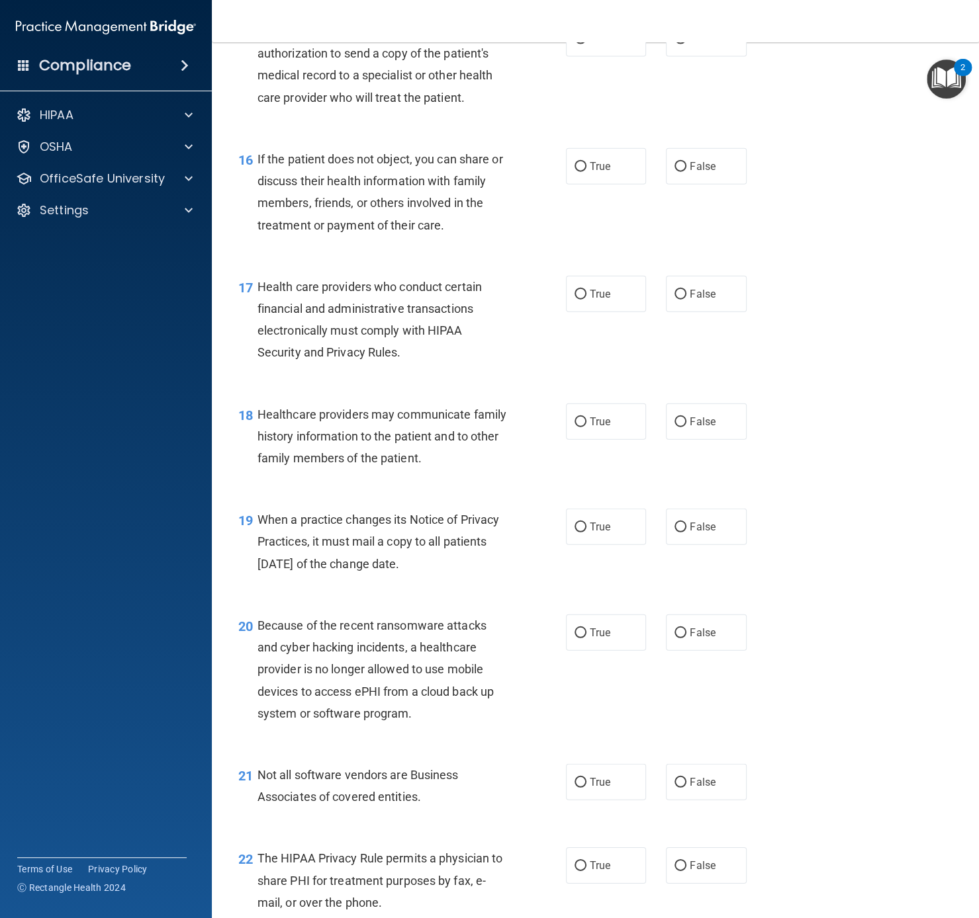
scroll to position [1795, 0]
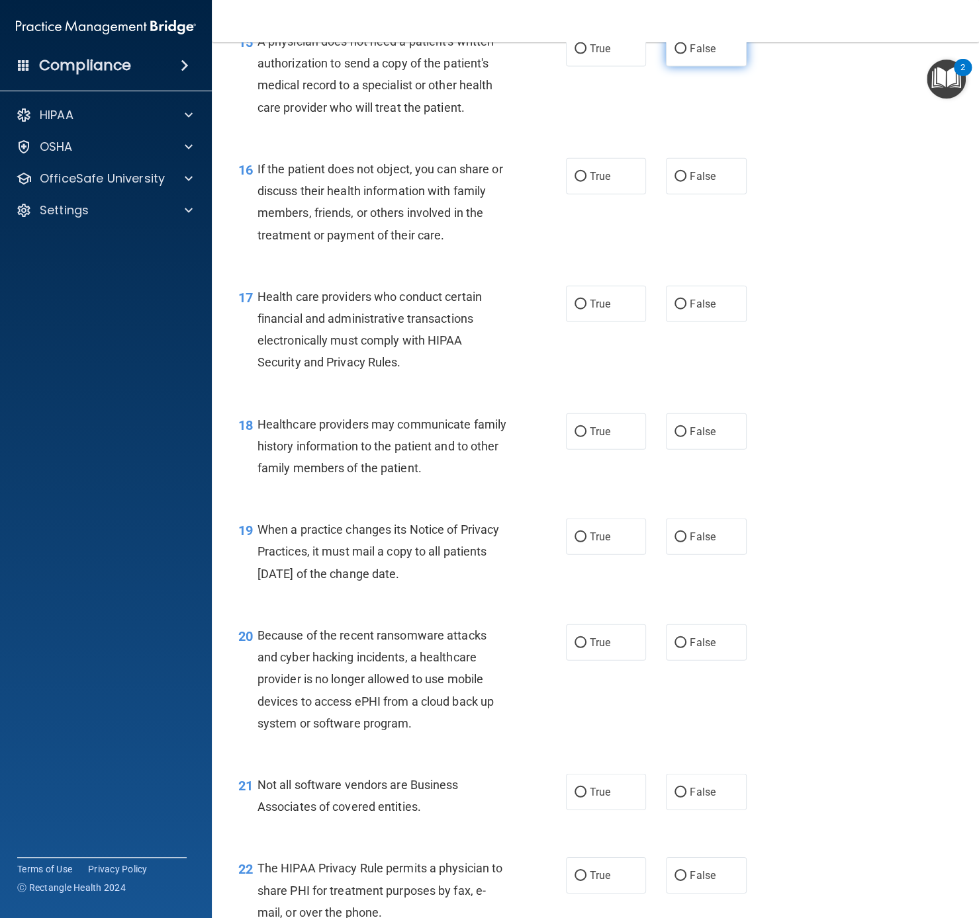
click at [687, 67] on label "False" at bounding box center [706, 48] width 81 height 36
click at [686, 54] on input "False" at bounding box center [680, 49] width 12 height 10
radio input "true"
click at [704, 183] on span "False" at bounding box center [702, 176] width 26 height 13
click at [686, 182] on input "False" at bounding box center [680, 177] width 12 height 10
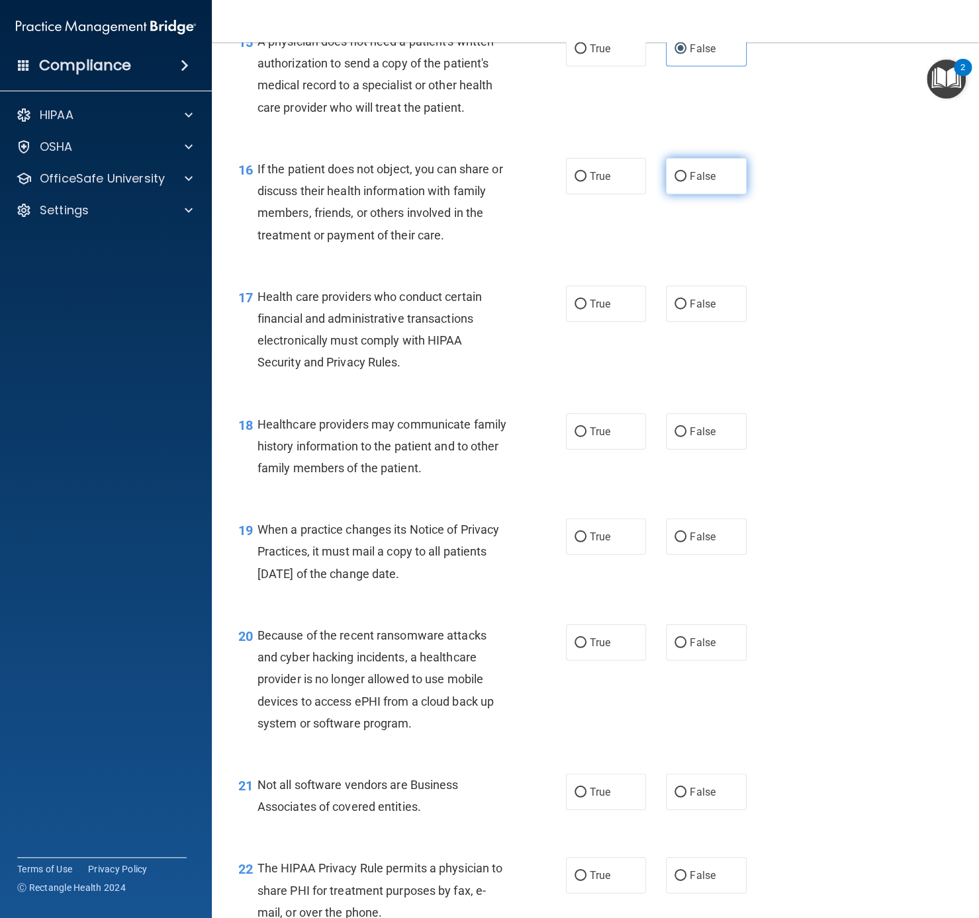
radio input "true"
click at [590, 310] on span "True" at bounding box center [600, 304] width 21 height 13
click at [586, 310] on input "True" at bounding box center [580, 305] width 12 height 10
radio input "true"
click at [691, 450] on label "False" at bounding box center [706, 432] width 81 height 36
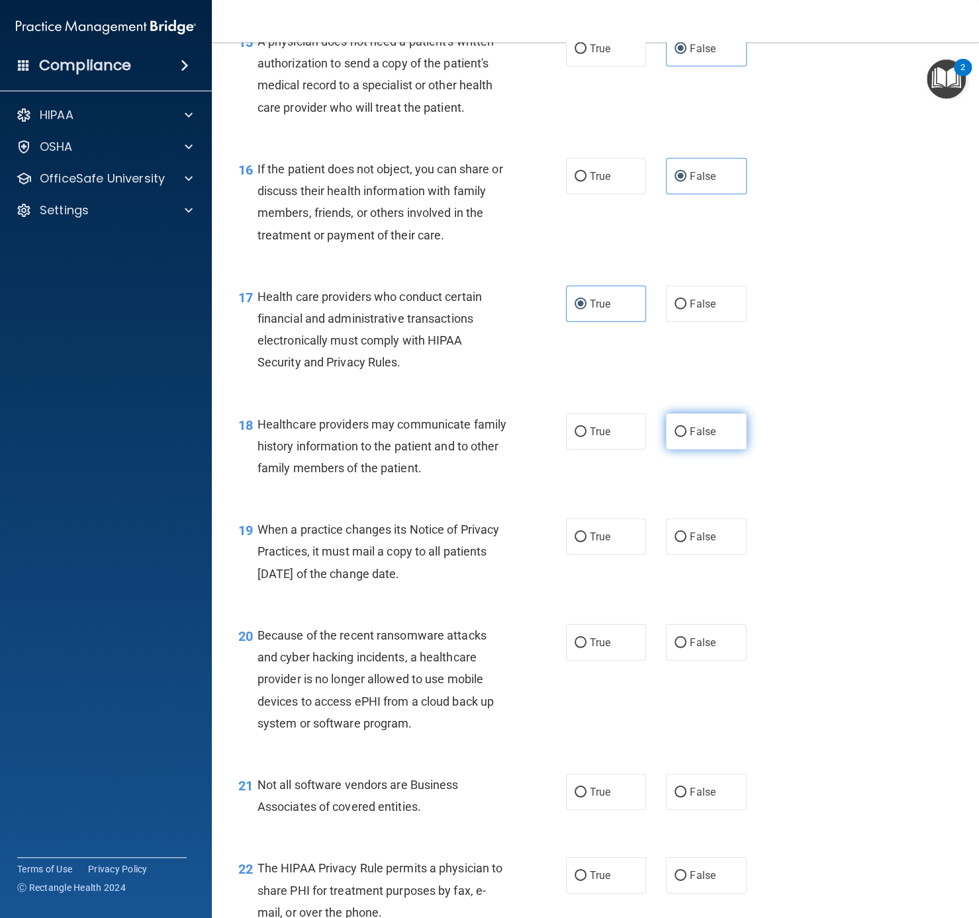
click at [686, 437] on input "False" at bounding box center [680, 432] width 12 height 10
radio input "true"
click at [597, 543] on span "True" at bounding box center [600, 537] width 21 height 13
click at [586, 543] on input "True" at bounding box center [580, 538] width 12 height 10
radio input "true"
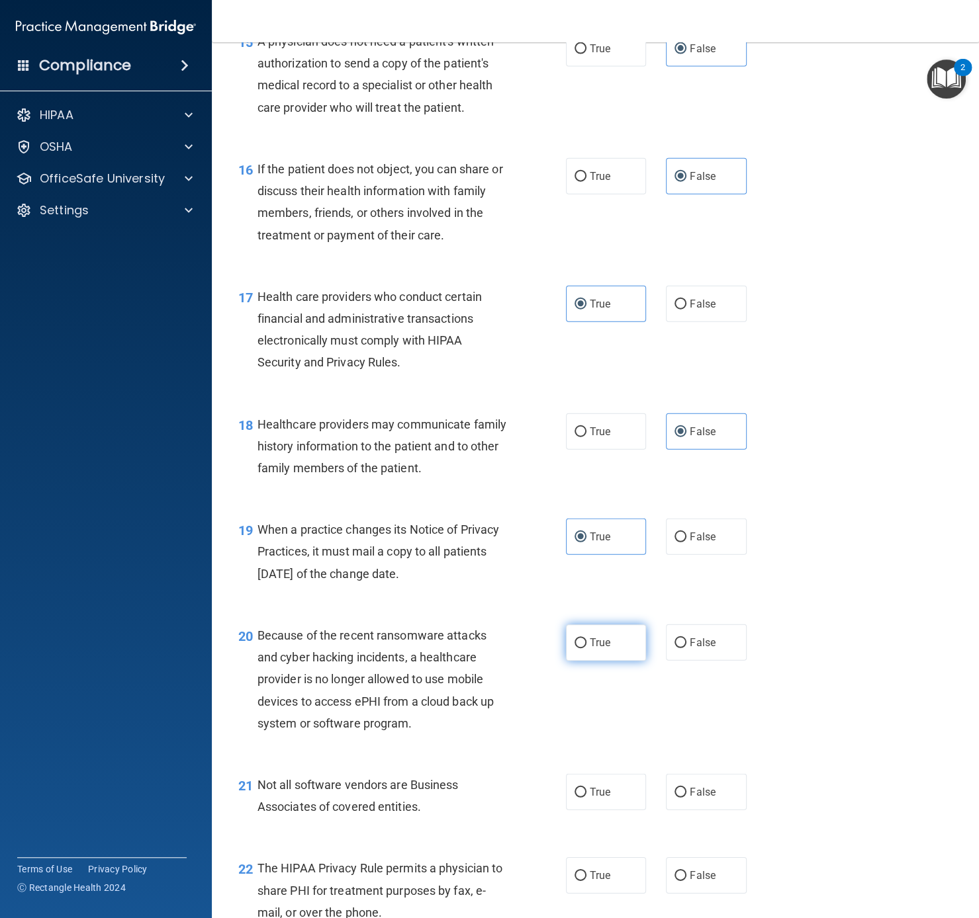
click at [595, 649] on span "True" at bounding box center [600, 643] width 21 height 13
click at [586, 648] on input "True" at bounding box center [580, 643] width 12 height 10
radio input "true"
click at [603, 688] on label "True" at bounding box center [606, 792] width 81 height 36
click at [586, 688] on input "True" at bounding box center [580, 793] width 12 height 10
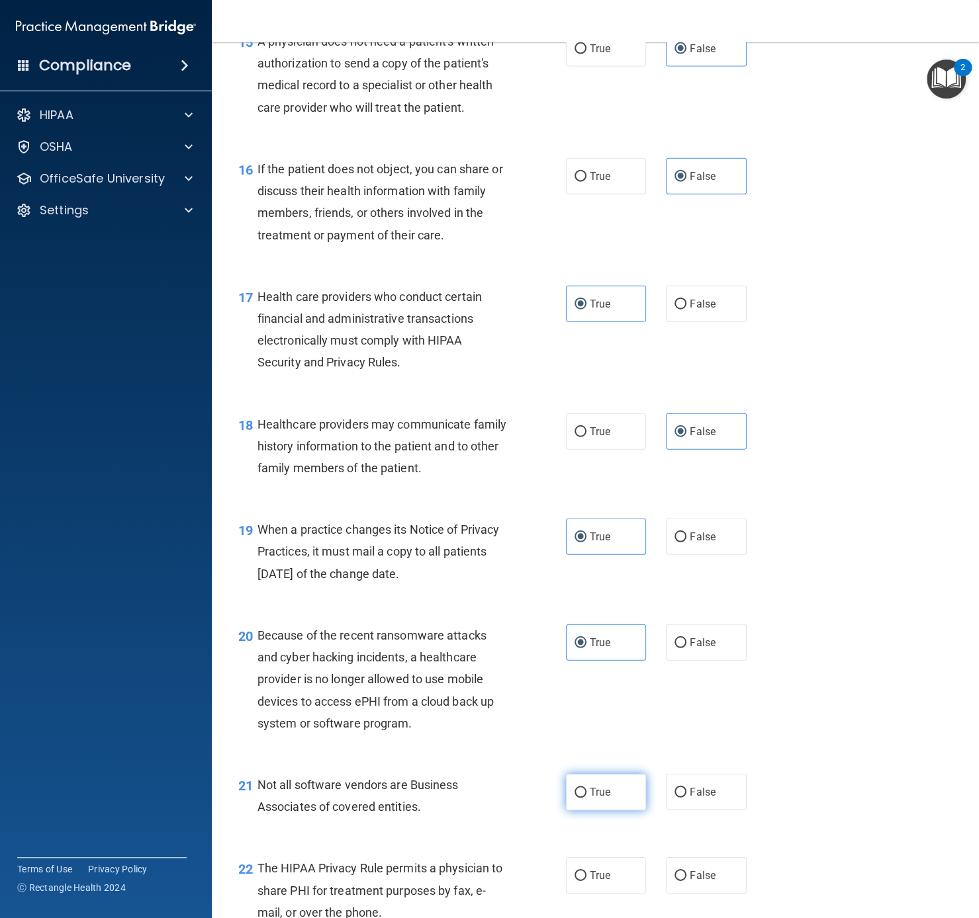
radio input "true"
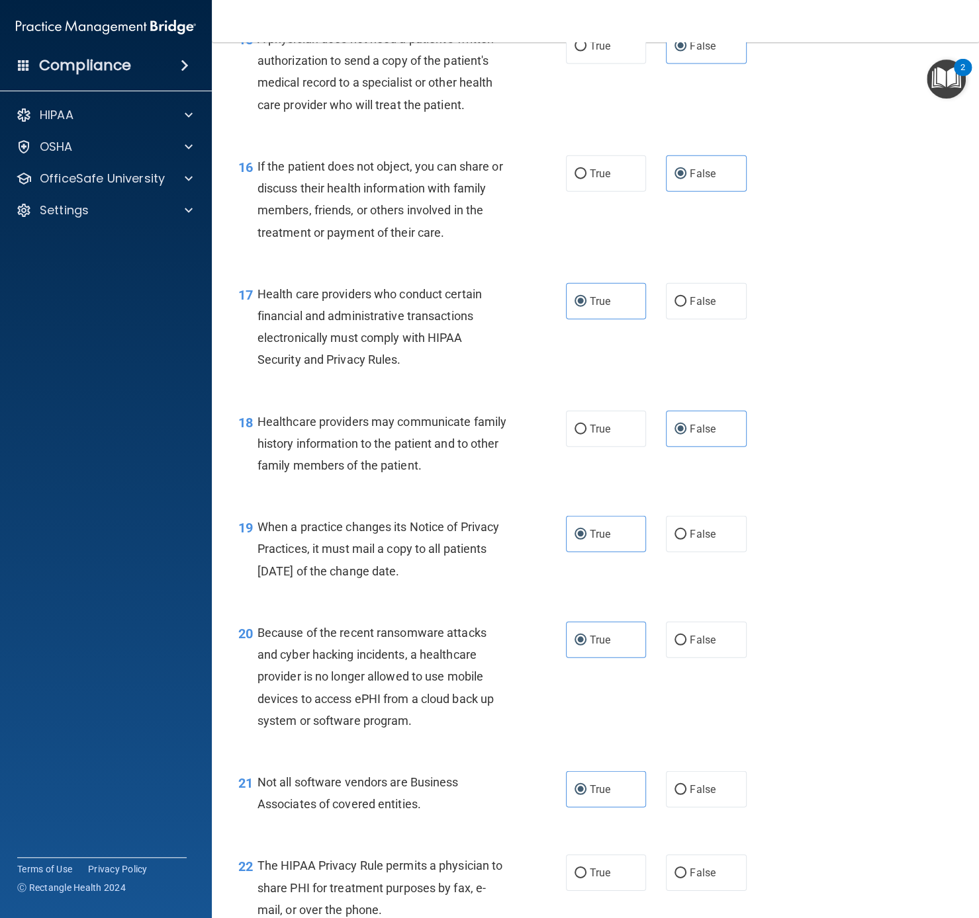
scroll to position [1800, 0]
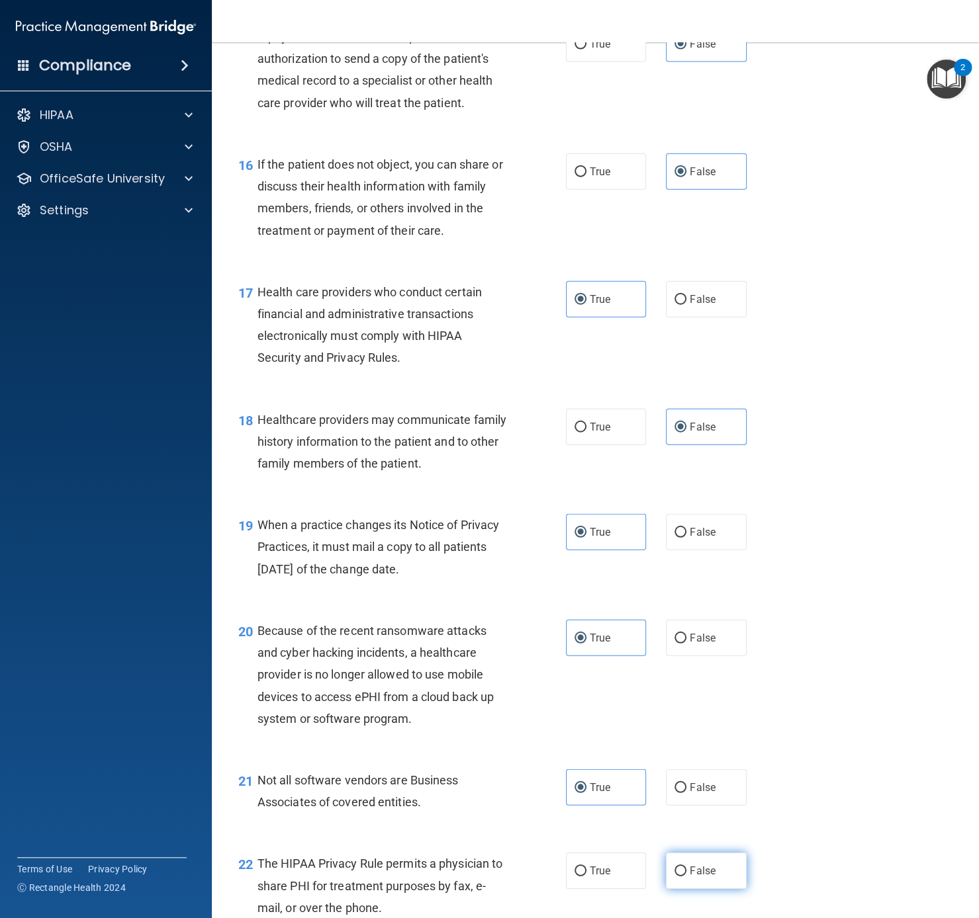
click at [703, 688] on span "False" at bounding box center [702, 871] width 26 height 13
click at [686, 688] on input "False" at bounding box center [680, 872] width 12 height 10
radio input "true"
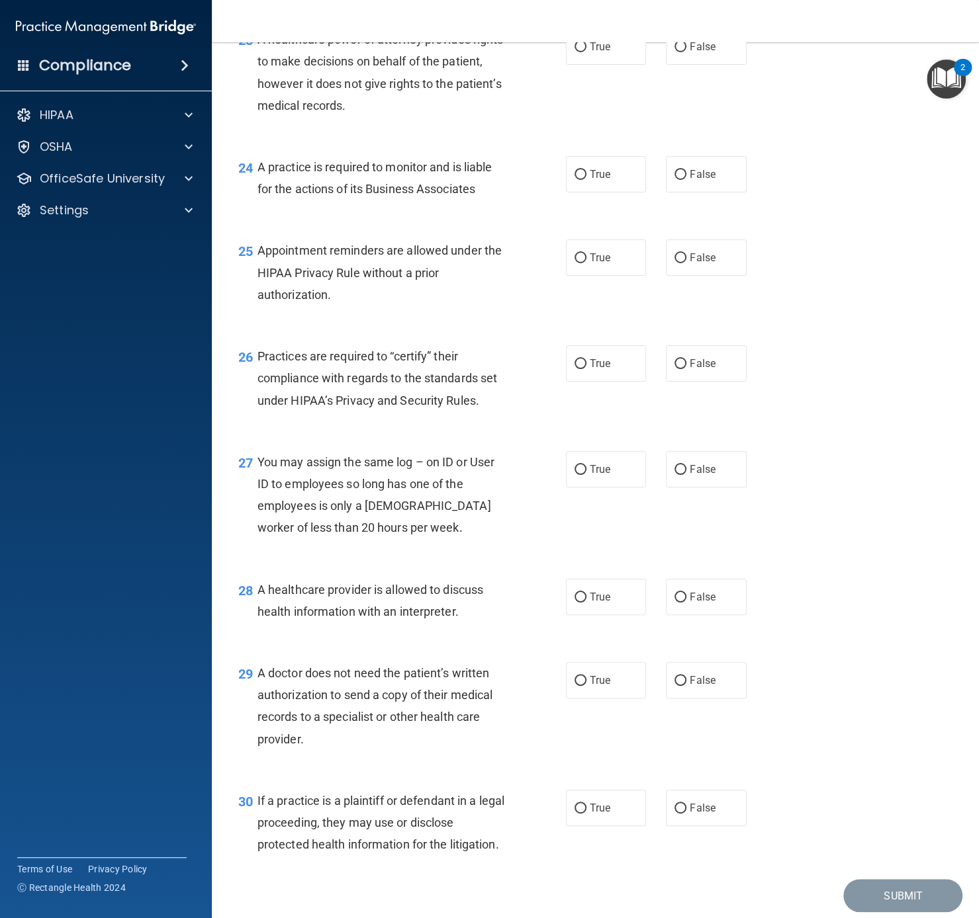
scroll to position [2731, 0]
click at [673, 64] on label "False" at bounding box center [706, 45] width 81 height 36
click at [674, 51] on input "False" at bounding box center [680, 46] width 12 height 10
radio input "true"
click at [604, 179] on span "True" at bounding box center [600, 173] width 21 height 13
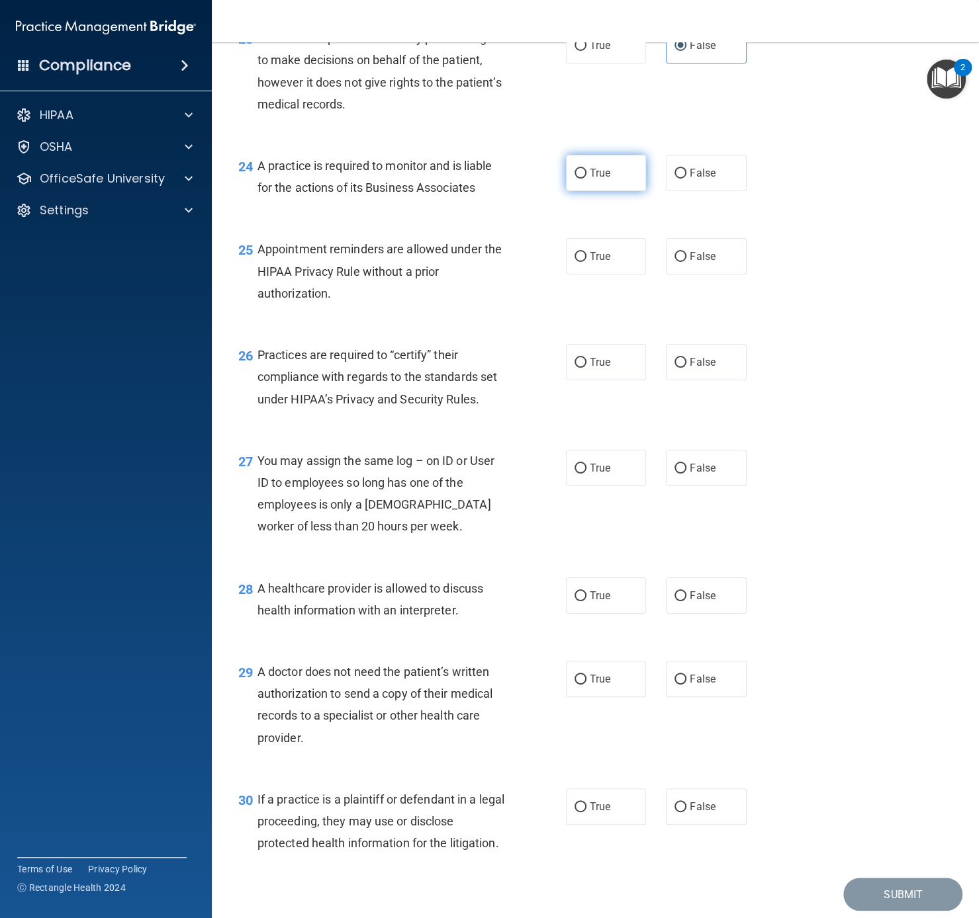
click at [586, 179] on input "True" at bounding box center [580, 174] width 12 height 10
radio input "true"
click at [604, 263] on span "True" at bounding box center [600, 256] width 21 height 13
click at [586, 262] on input "True" at bounding box center [580, 257] width 12 height 10
radio input "true"
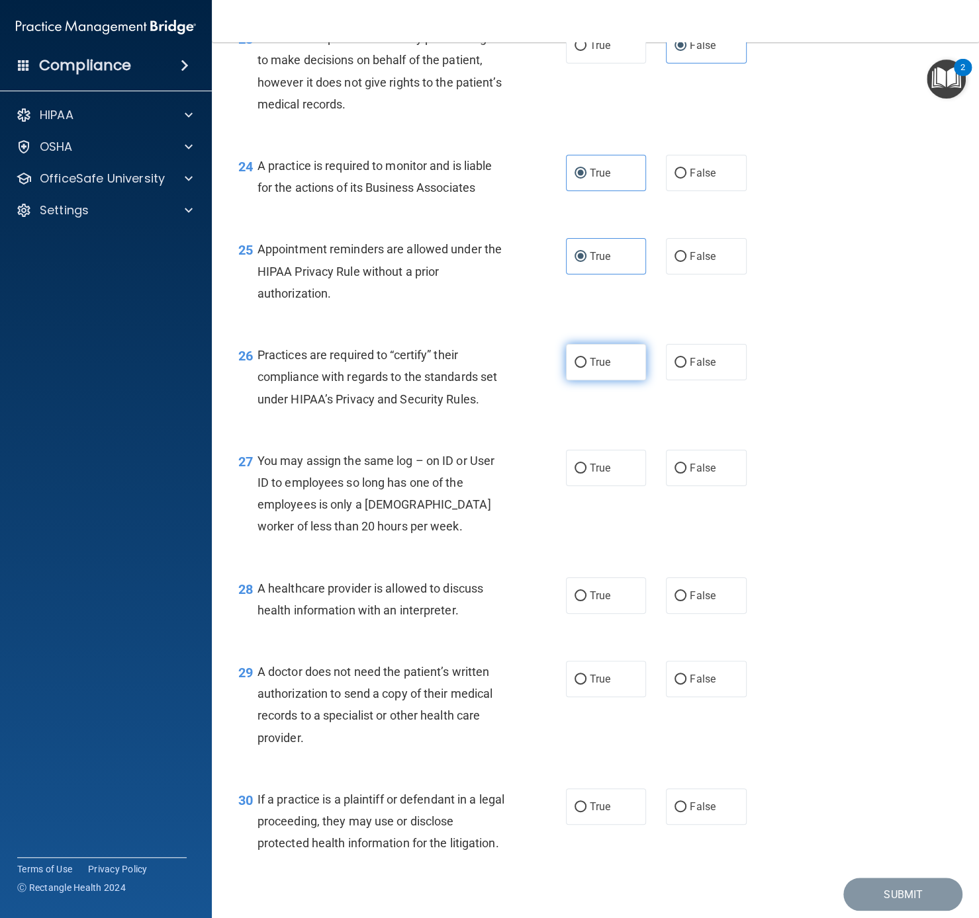
click at [593, 369] on span "True" at bounding box center [600, 362] width 21 height 13
click at [586, 368] on input "True" at bounding box center [580, 363] width 12 height 10
radio input "true"
click at [690, 486] on label "False" at bounding box center [706, 468] width 81 height 36
click at [686, 474] on input "False" at bounding box center [680, 469] width 12 height 10
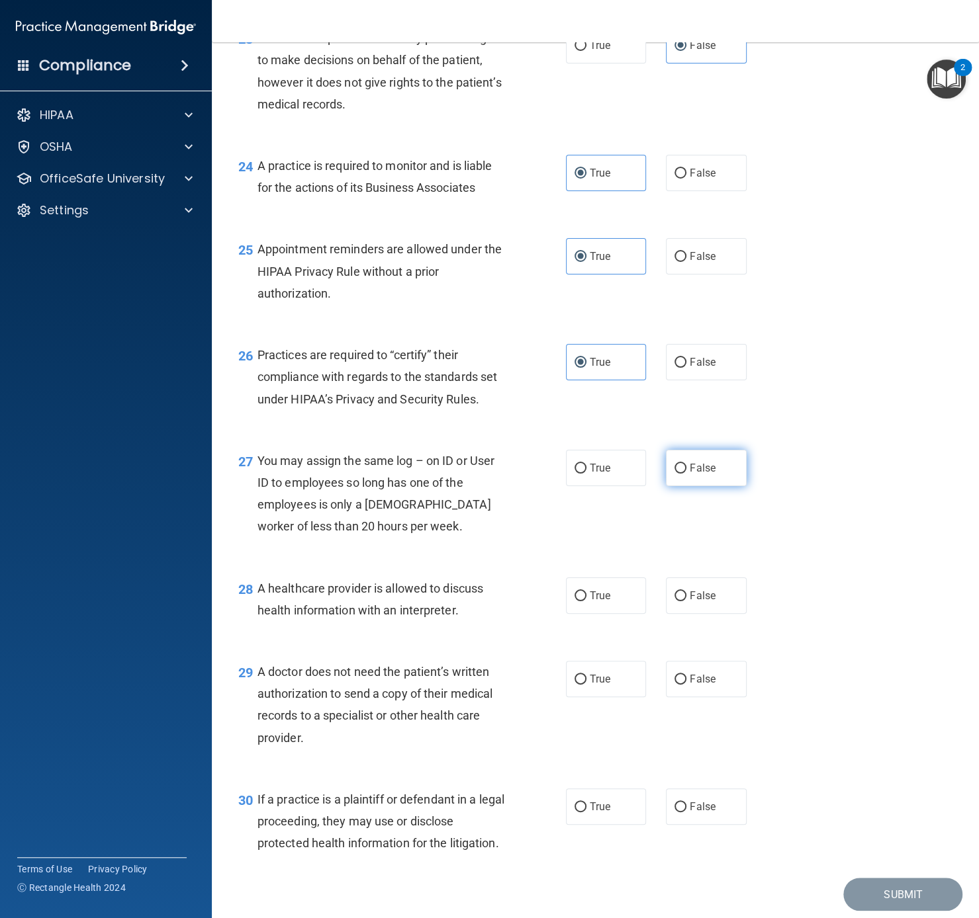
radio input "true"
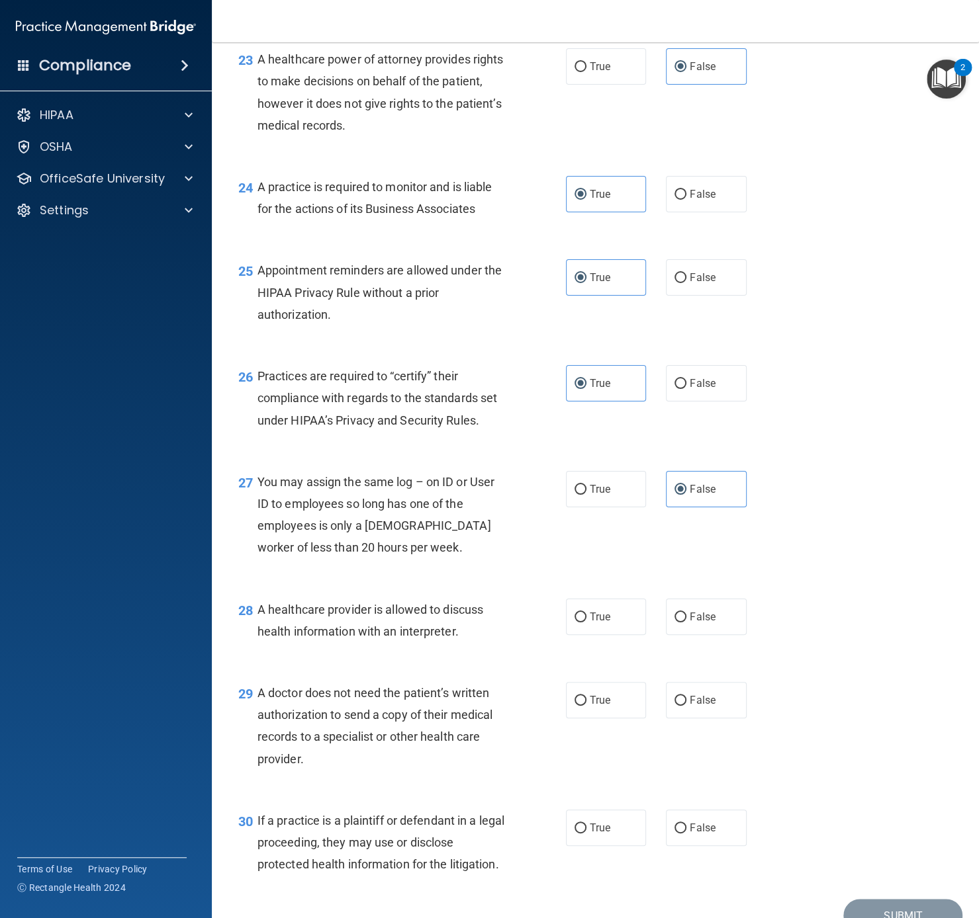
scroll to position [2707, 0]
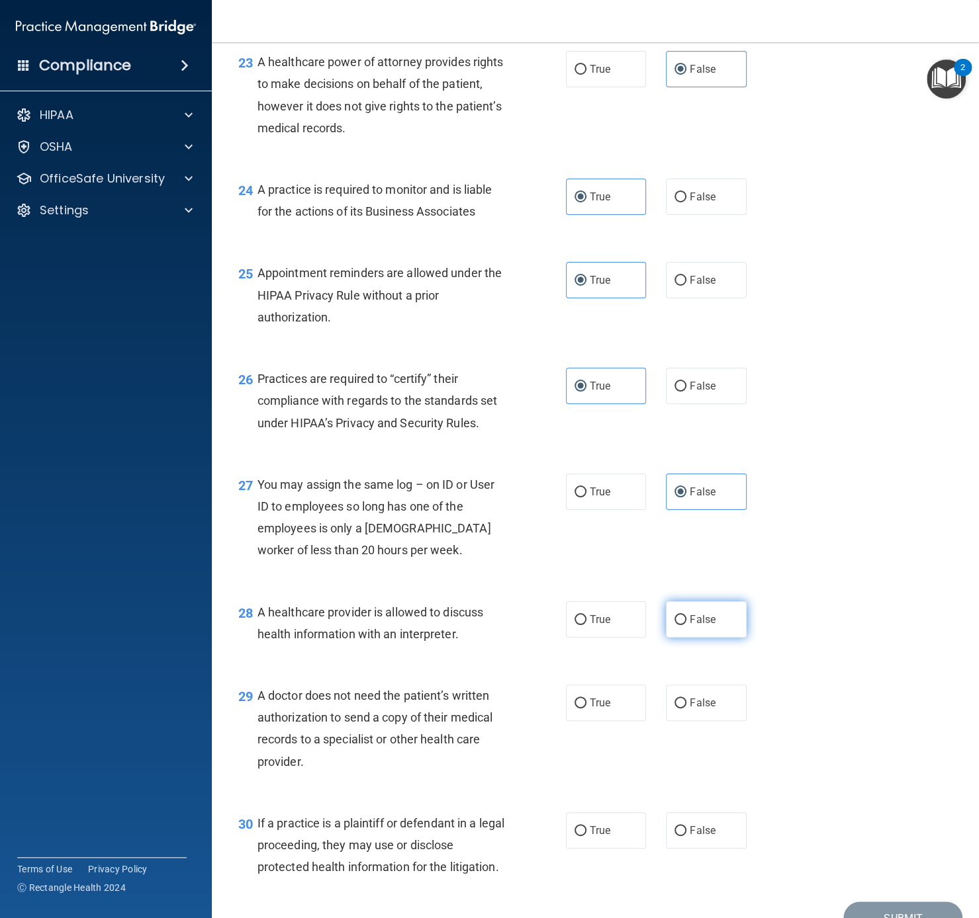
click at [677, 638] on label "False" at bounding box center [706, 619] width 81 height 36
click at [677, 625] on input "False" at bounding box center [680, 620] width 12 height 10
radio input "true"
click at [614, 688] on label "True" at bounding box center [606, 703] width 81 height 36
click at [586, 688] on input "True" at bounding box center [580, 704] width 12 height 10
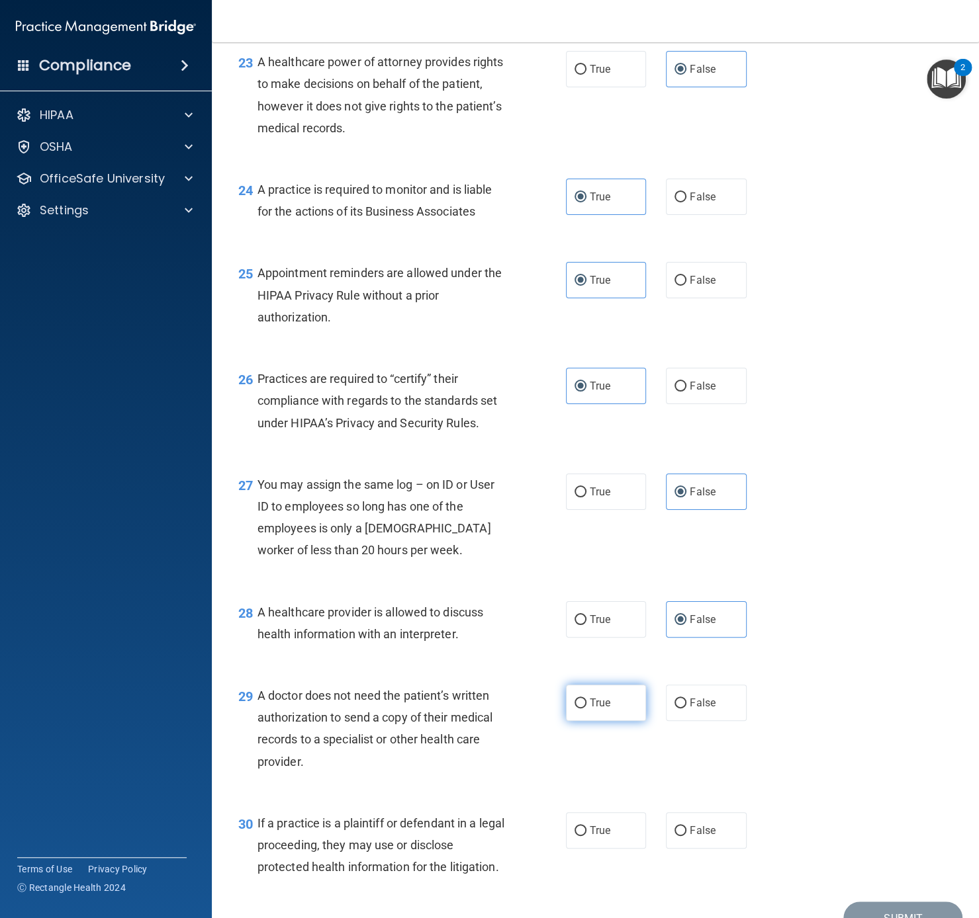
radio input "true"
click at [610, 688] on label "True" at bounding box center [606, 831] width 81 height 36
click at [586, 688] on input "True" at bounding box center [580, 831] width 12 height 10
radio input "true"
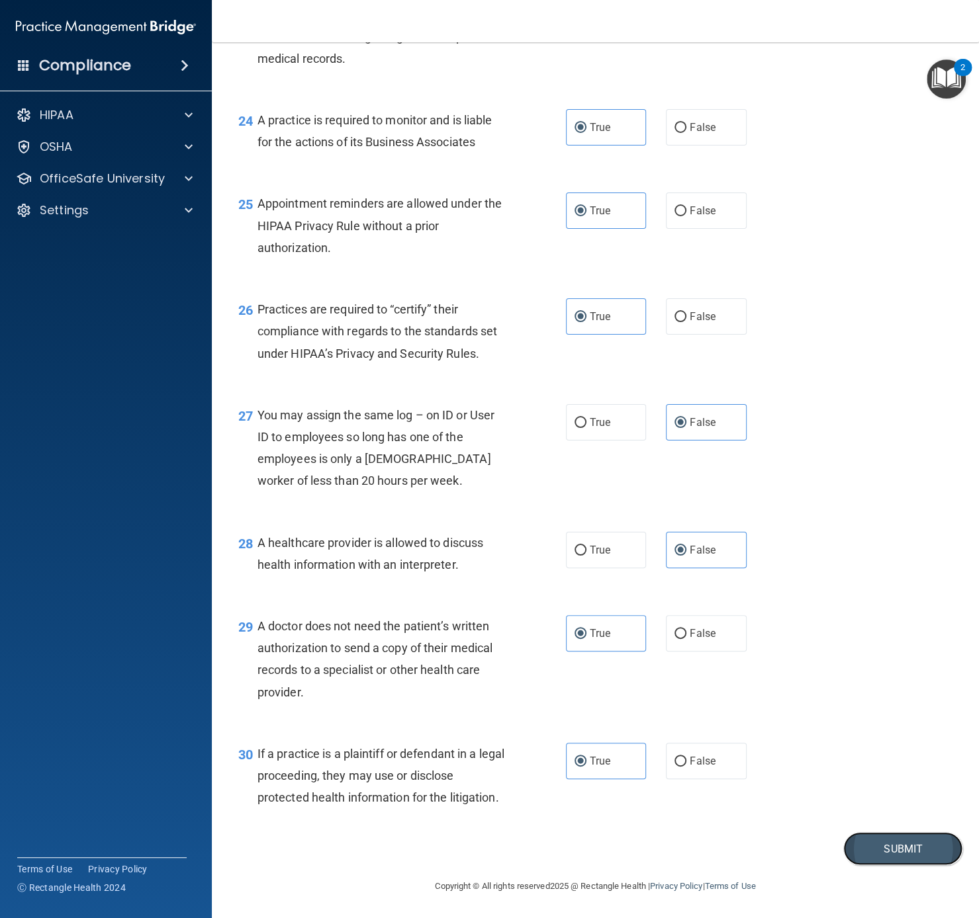
click at [733, 688] on button "Submit" at bounding box center [902, 849] width 119 height 34
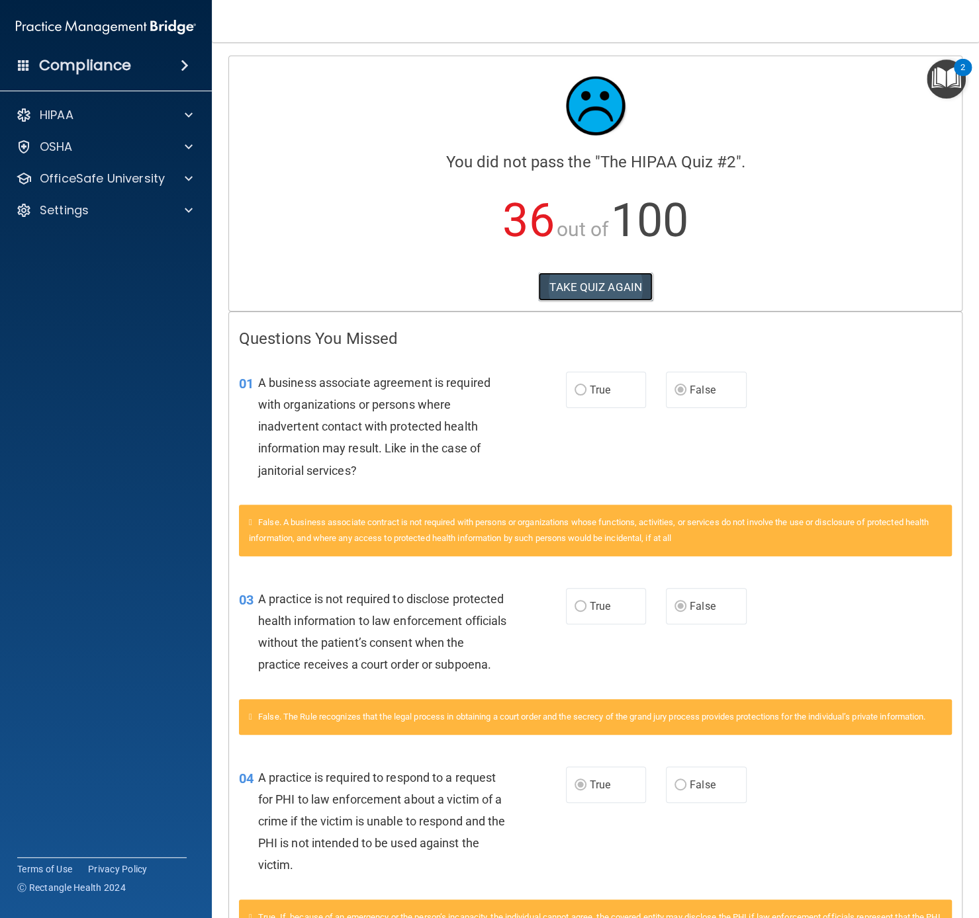
click at [580, 275] on button "TAKE QUIZ AGAIN" at bounding box center [595, 287] width 114 height 29
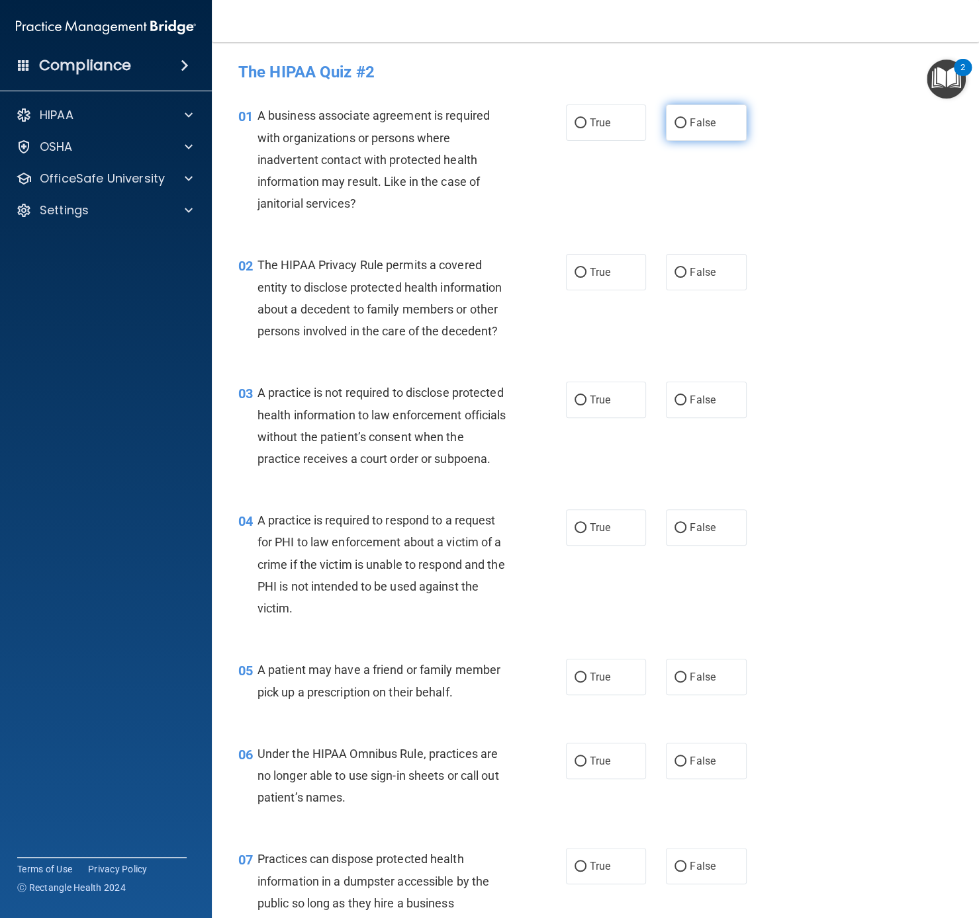
click at [690, 126] on span "False" at bounding box center [702, 122] width 26 height 13
click at [686, 126] on input "False" at bounding box center [680, 123] width 12 height 10
radio input "true"
click at [693, 402] on span "False" at bounding box center [702, 400] width 26 height 13
click at [686, 402] on input "False" at bounding box center [680, 401] width 12 height 10
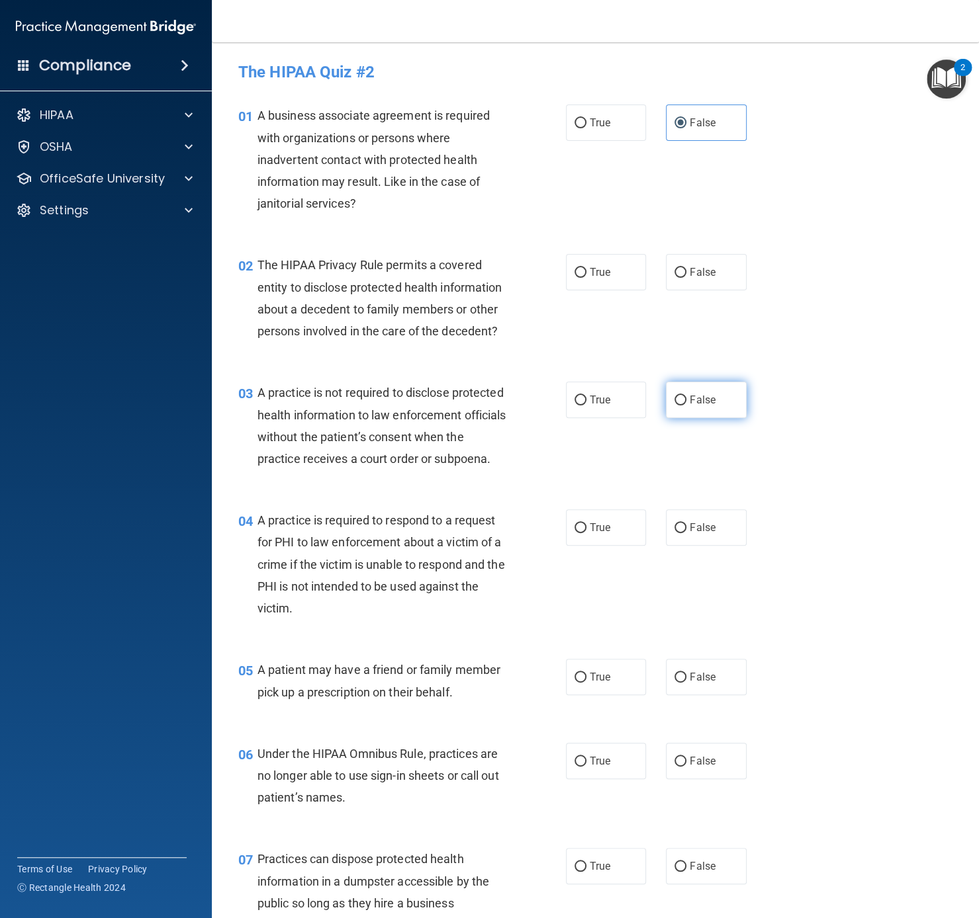
radio input "true"
click at [593, 534] on span "True" at bounding box center [600, 527] width 21 height 13
click at [586, 533] on input "True" at bounding box center [580, 528] width 12 height 10
radio input "true"
click at [588, 688] on label "True" at bounding box center [606, 677] width 81 height 36
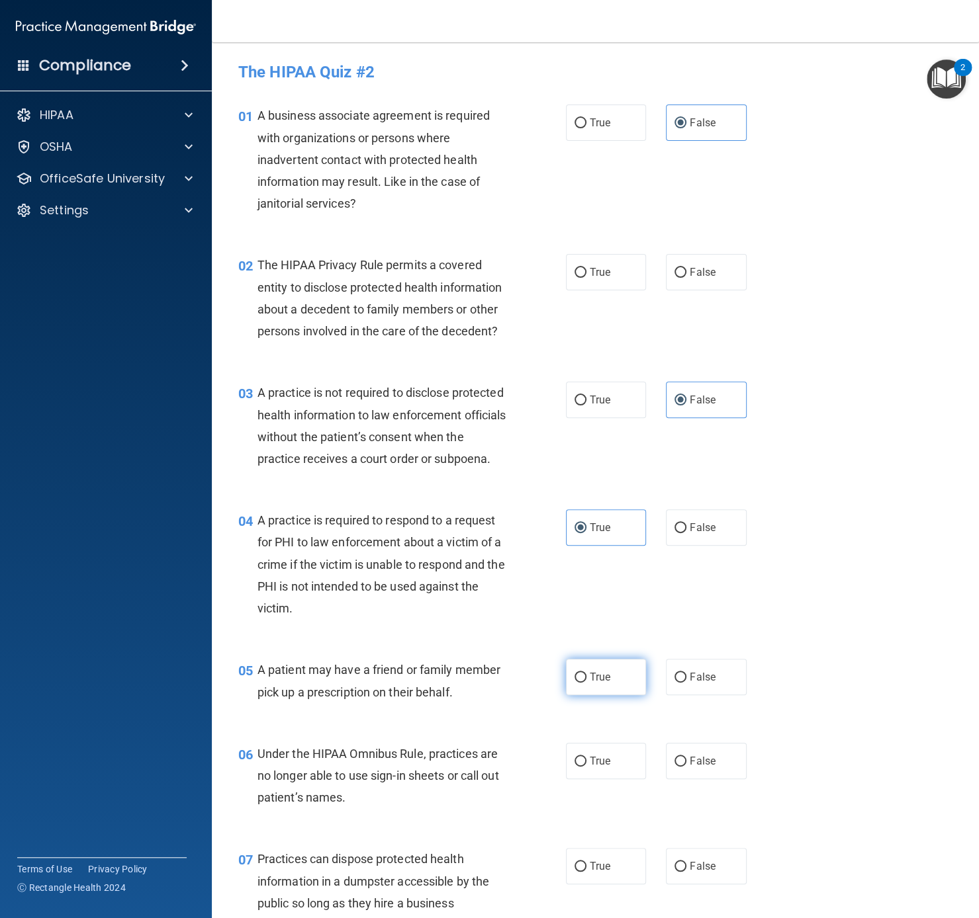
click at [586, 683] on input "True" at bounding box center [580, 678] width 12 height 10
radio input "true"
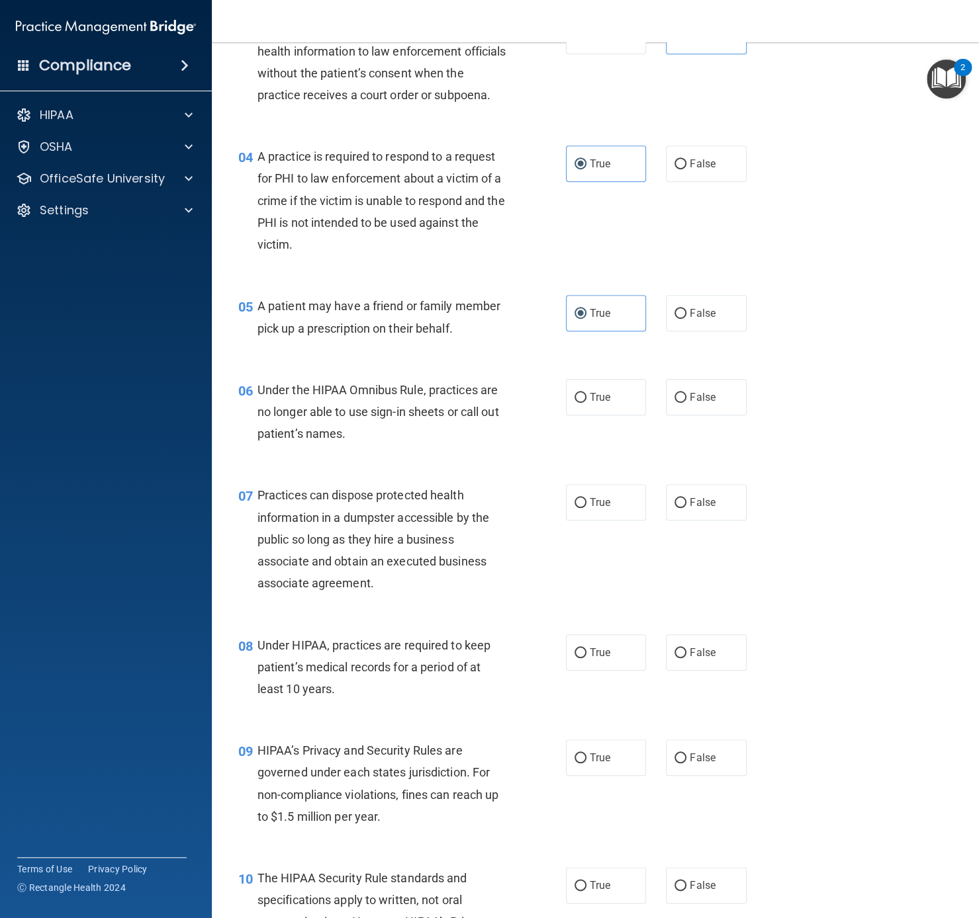
scroll to position [368, 0]
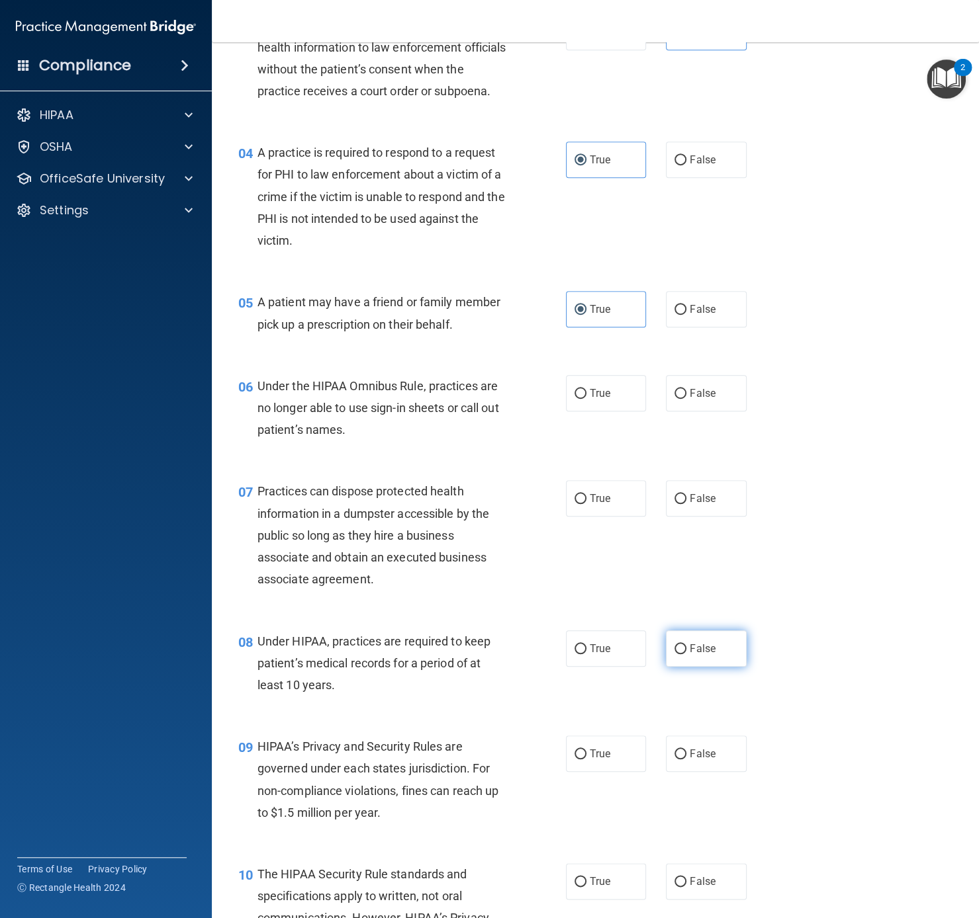
click at [683, 654] on input "False" at bounding box center [680, 649] width 12 height 10
radio input "true"
click at [698, 688] on label "False" at bounding box center [706, 754] width 81 height 36
click at [686, 688] on input "False" at bounding box center [680, 755] width 12 height 10
radio input "true"
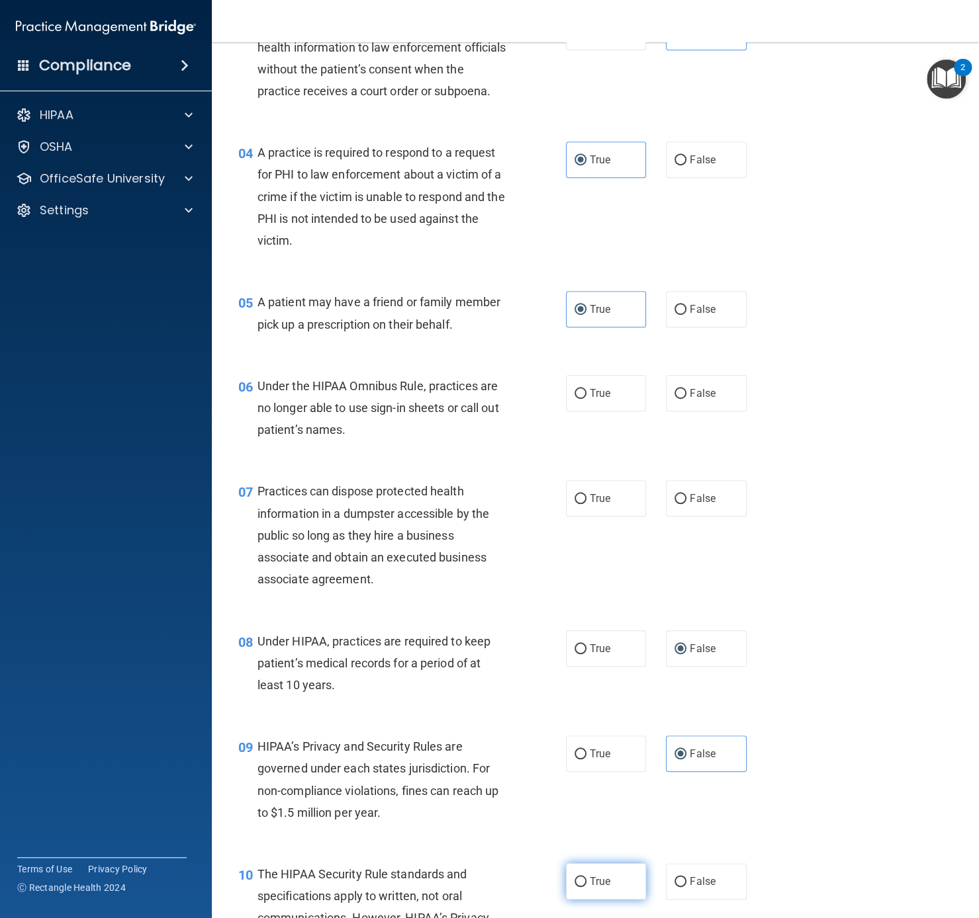
click at [601, 688] on label "True" at bounding box center [606, 881] width 81 height 36
click at [586, 688] on input "True" at bounding box center [580, 882] width 12 height 10
radio input "true"
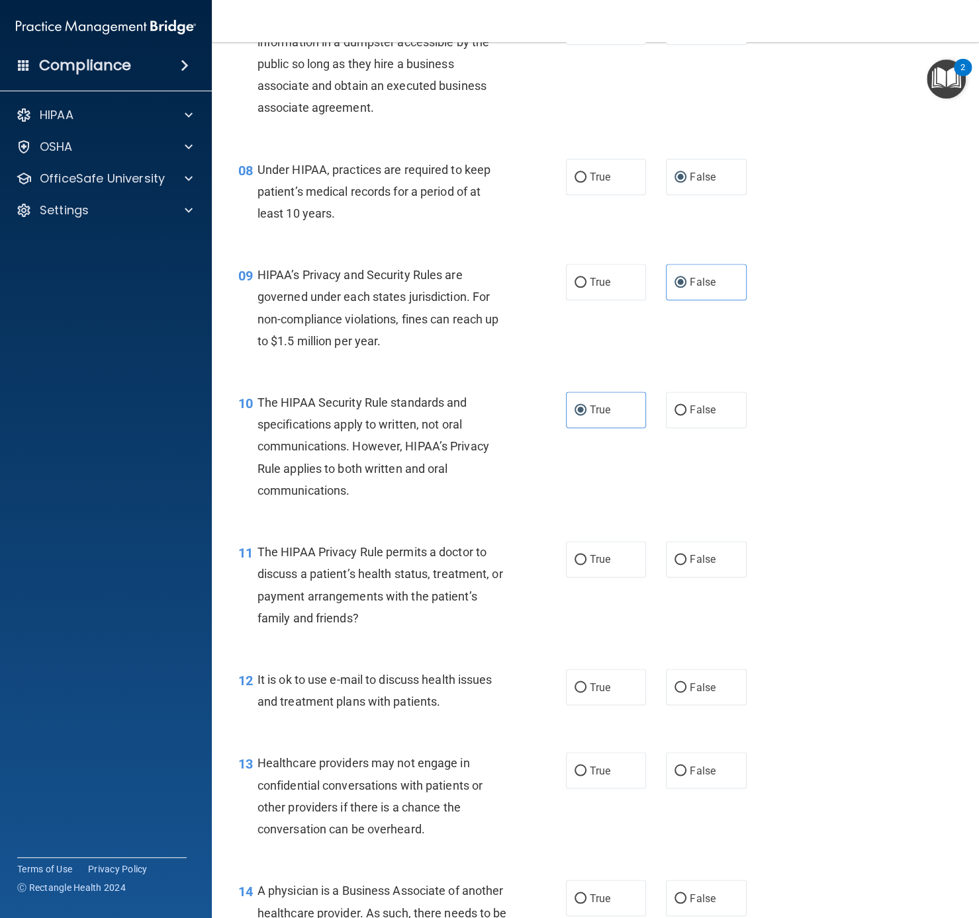
scroll to position [951, 0]
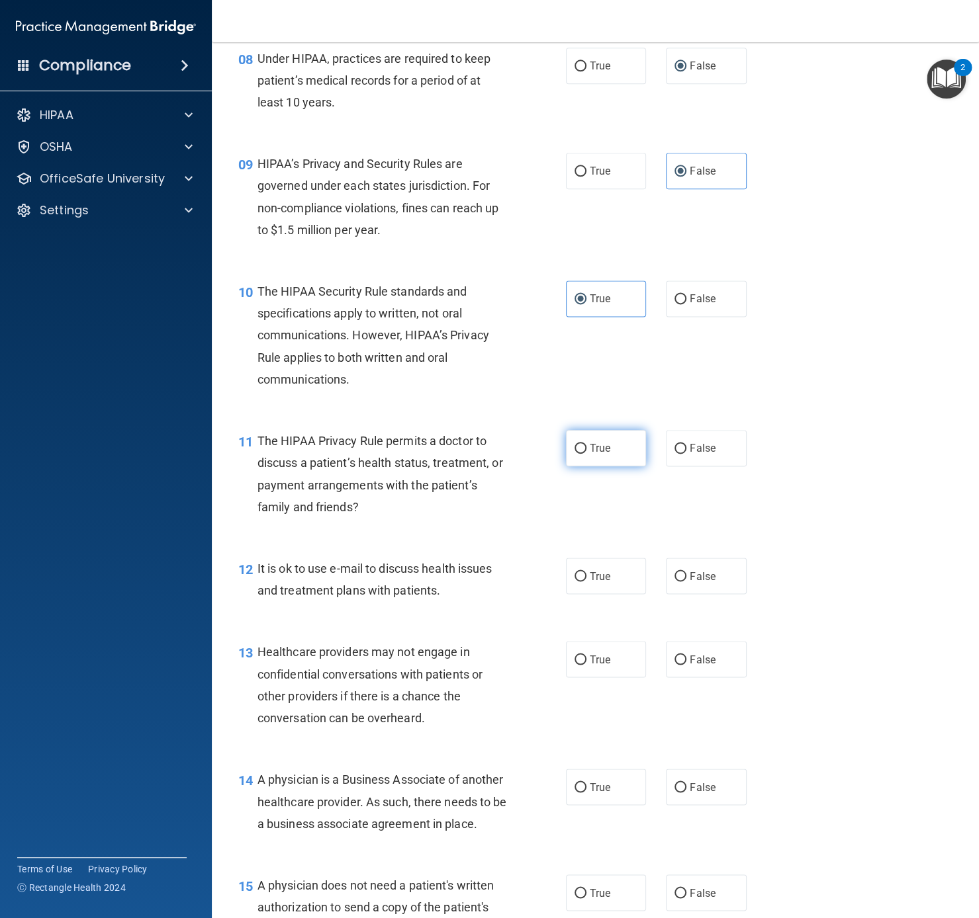
click at [586, 466] on label "True" at bounding box center [606, 448] width 81 height 36
click at [586, 454] on input "True" at bounding box center [580, 449] width 12 height 10
radio input "true"
click at [607, 582] on span "True" at bounding box center [600, 576] width 21 height 13
click at [586, 582] on input "True" at bounding box center [580, 577] width 12 height 10
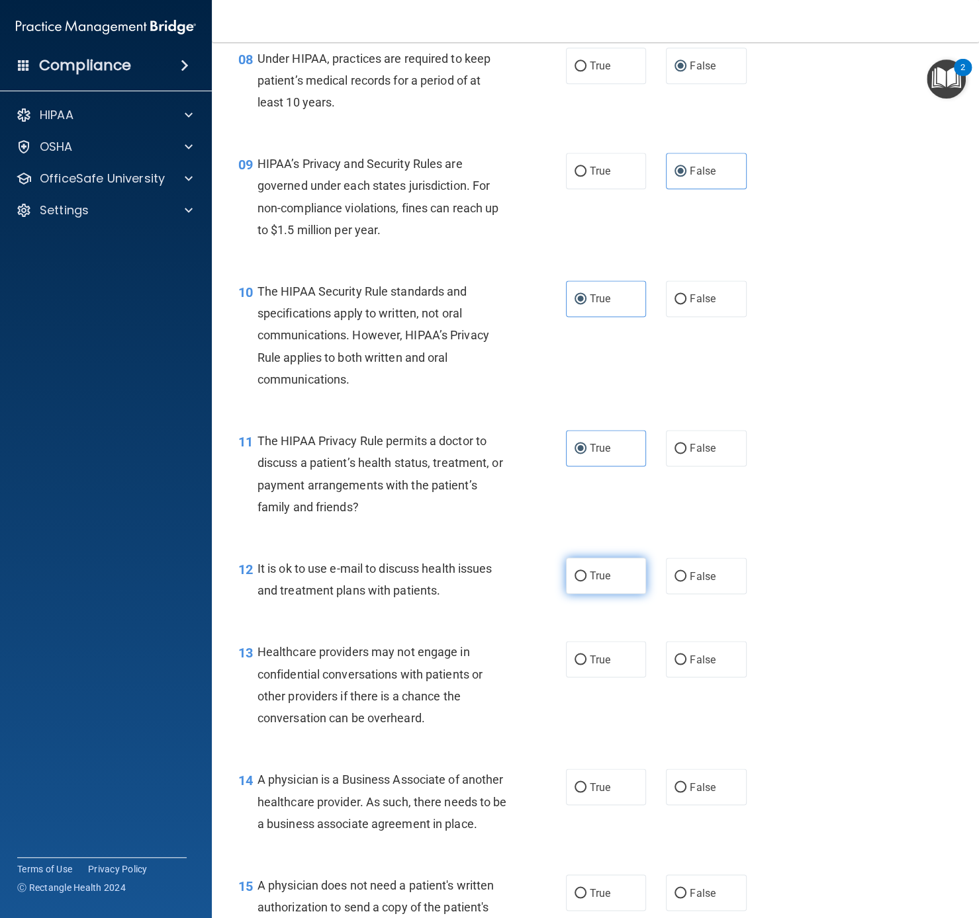
radio input "true"
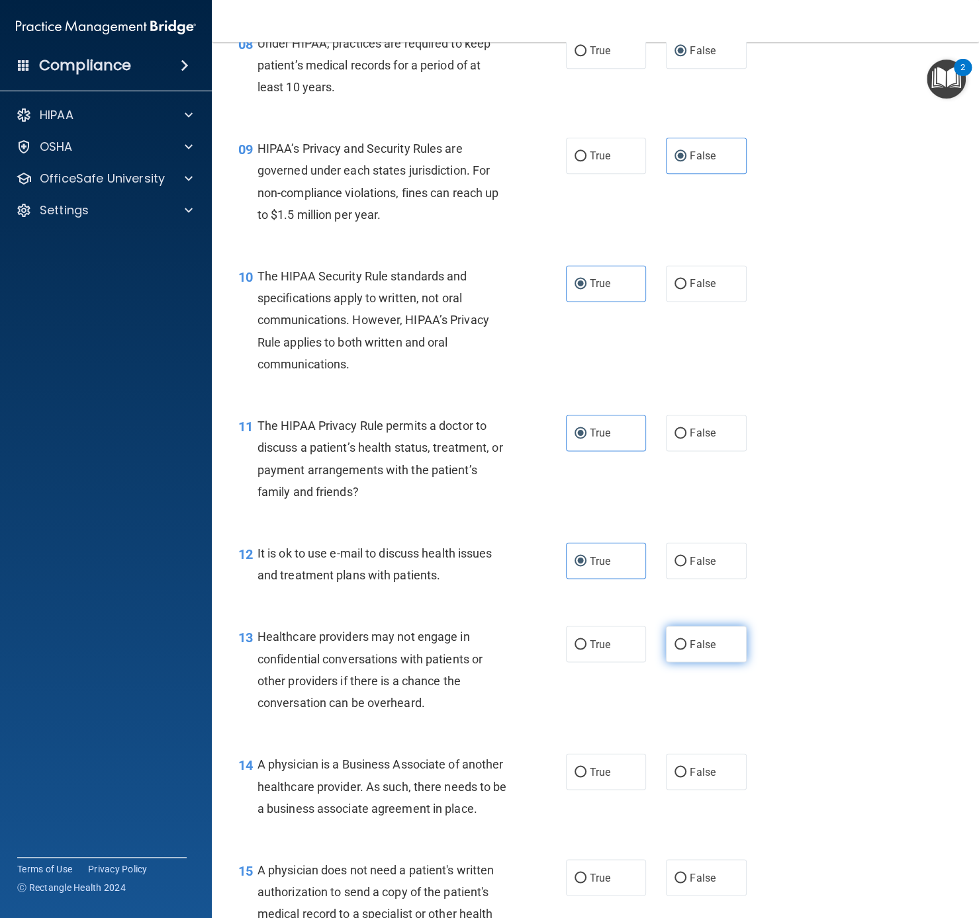
click at [681, 650] on input "False" at bounding box center [680, 645] width 12 height 10
radio input "true"
click at [704, 688] on span "False" at bounding box center [702, 772] width 26 height 13
click at [686, 688] on input "False" at bounding box center [680, 773] width 12 height 10
radio input "true"
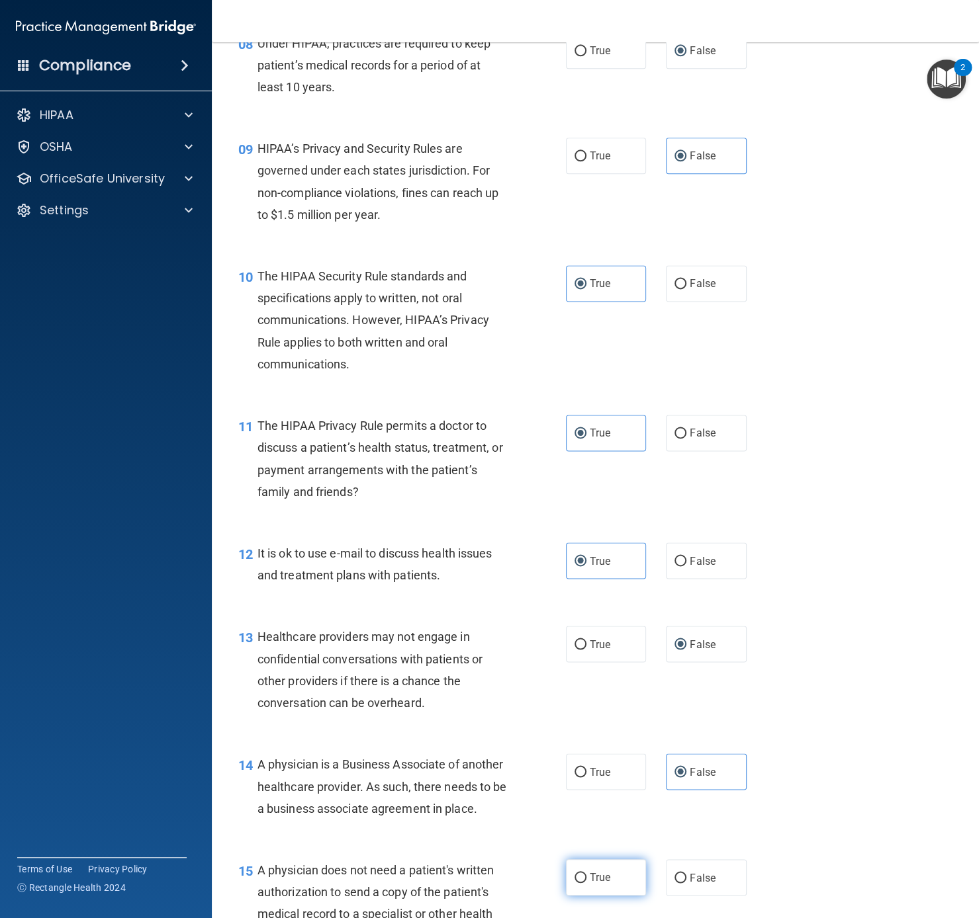
click at [599, 688] on label "True" at bounding box center [606, 877] width 81 height 36
click at [586, 688] on input "True" at bounding box center [580, 878] width 12 height 10
radio input "true"
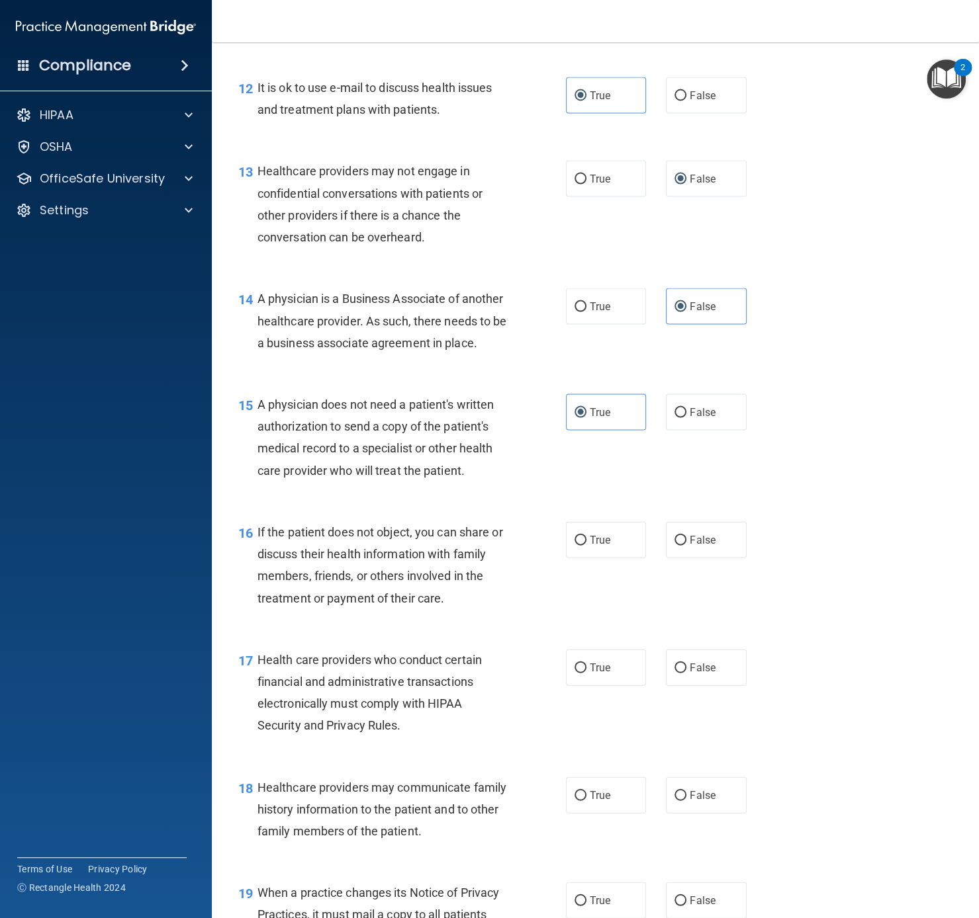
scroll to position [1520, 0]
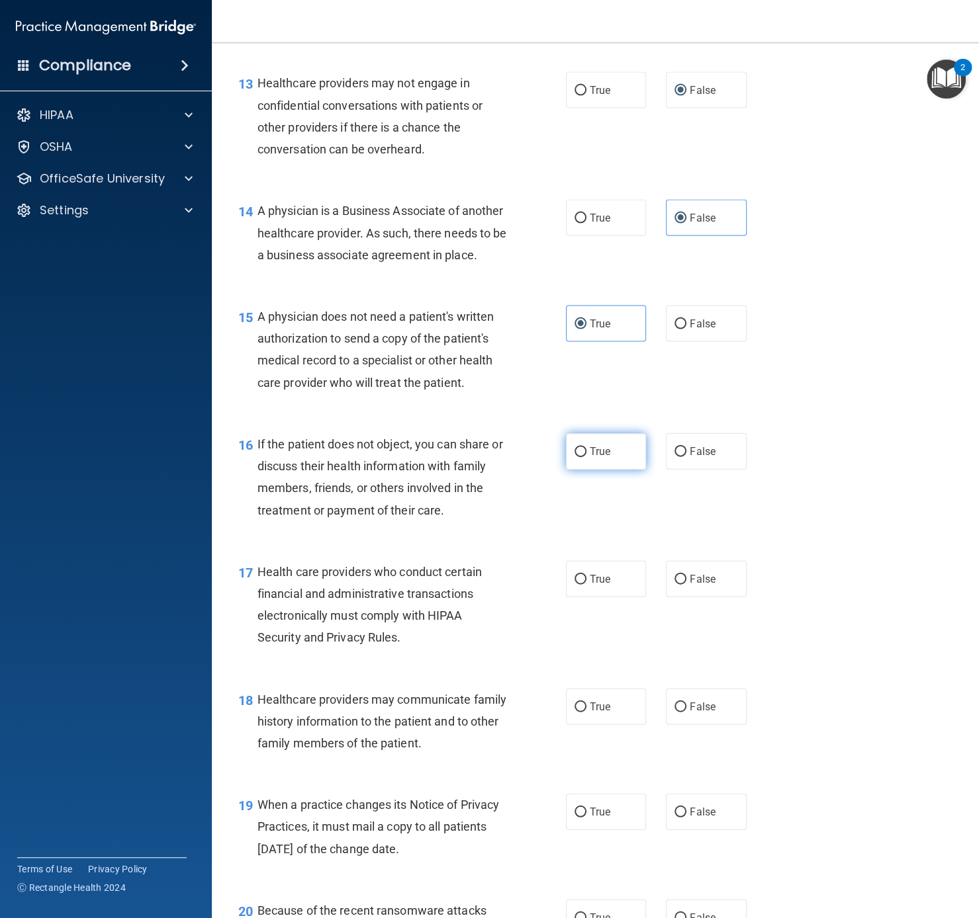
click at [590, 458] on span "True" at bounding box center [600, 451] width 21 height 13
click at [586, 457] on input "True" at bounding box center [580, 452] width 12 height 10
radio input "true"
click at [685, 688] on label "False" at bounding box center [706, 812] width 81 height 36
click at [685, 688] on input "False" at bounding box center [680, 813] width 12 height 10
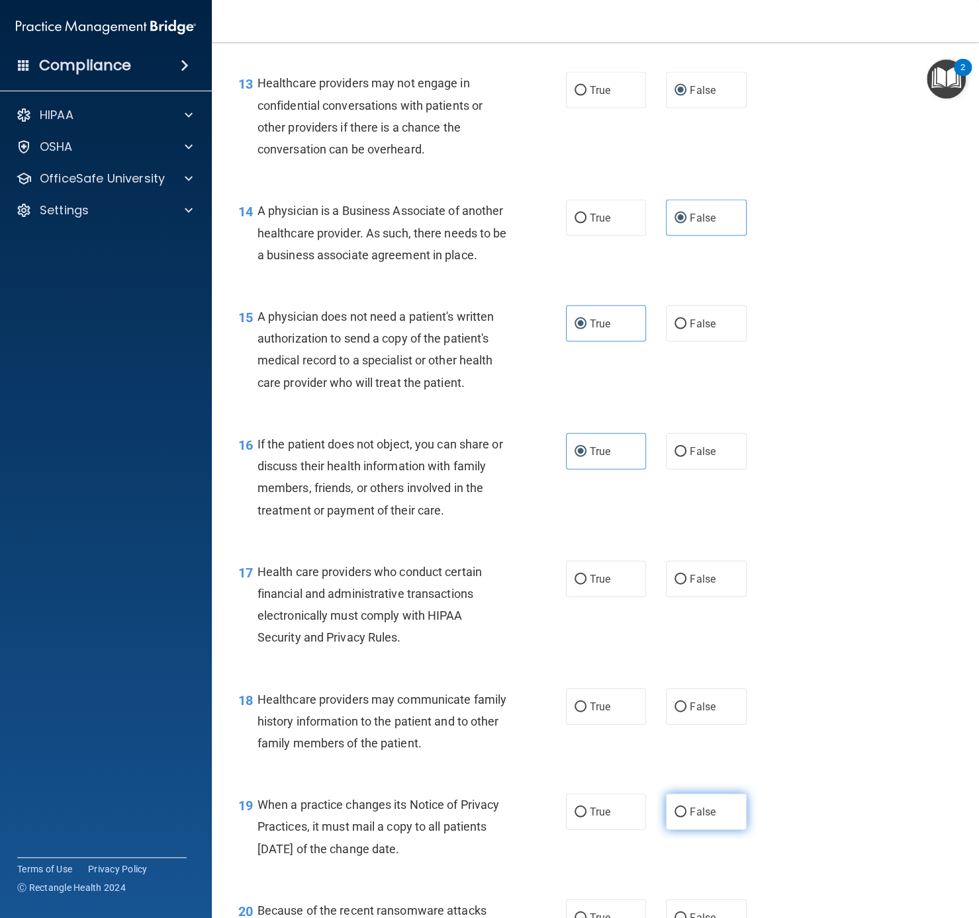
radio input "true"
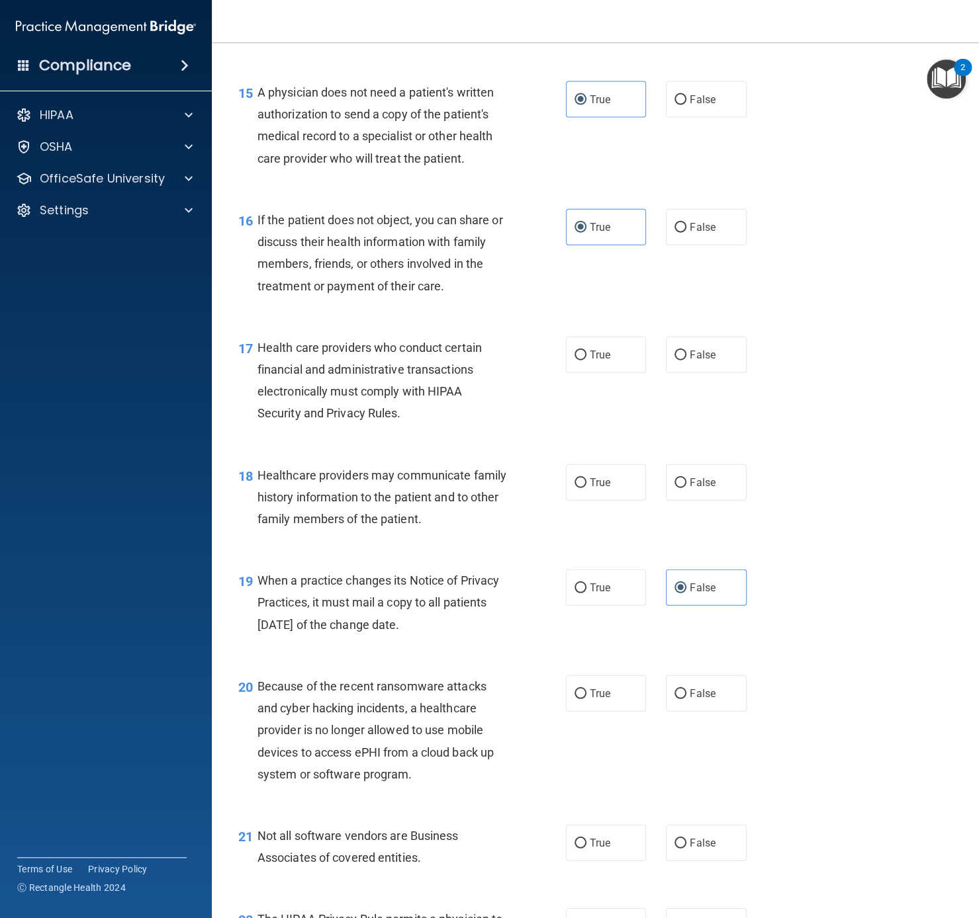
scroll to position [1747, 0]
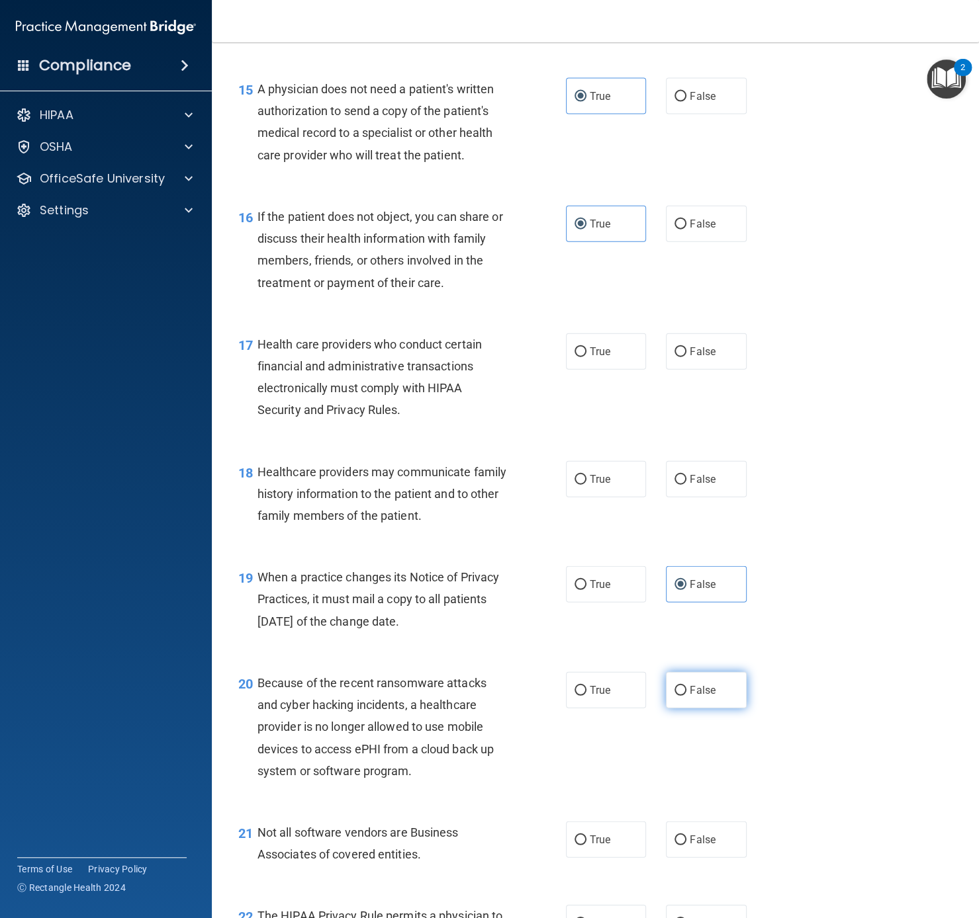
click at [681, 688] on input "False" at bounding box center [680, 691] width 12 height 10
radio input "true"
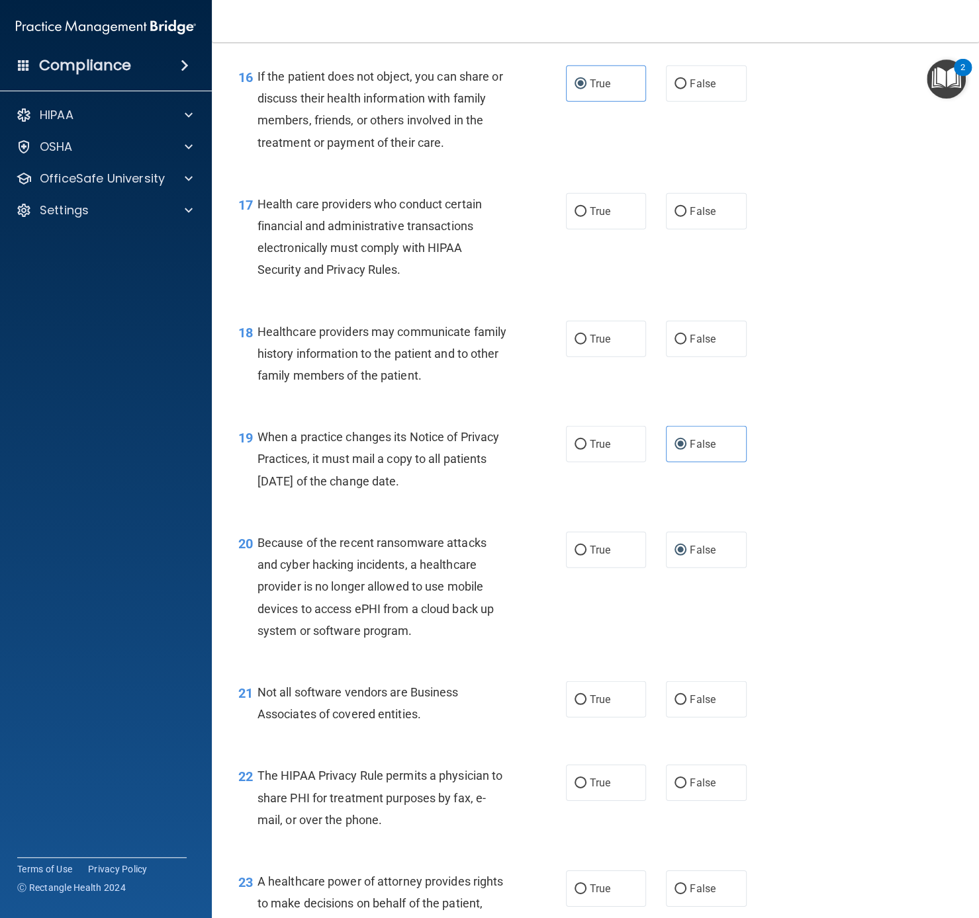
scroll to position [1931, 0]
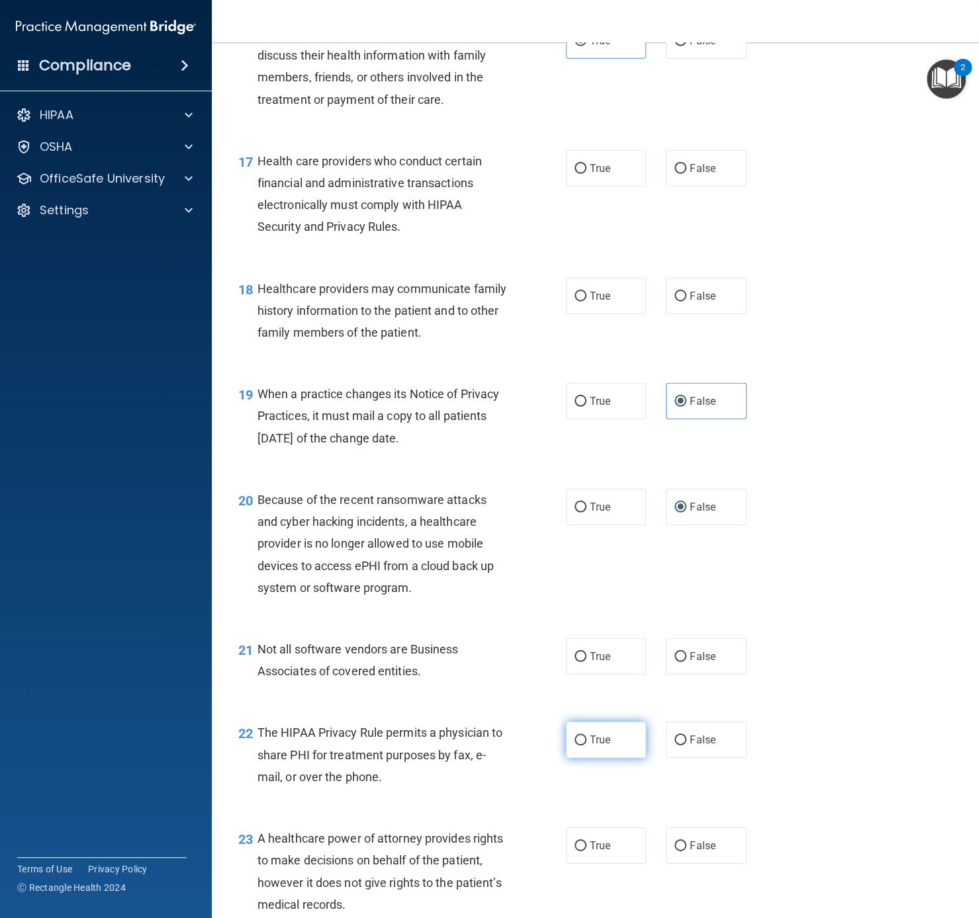
click at [590, 688] on span "True" at bounding box center [600, 740] width 21 height 13
click at [586, 688] on input "True" at bounding box center [580, 741] width 12 height 10
radio input "true"
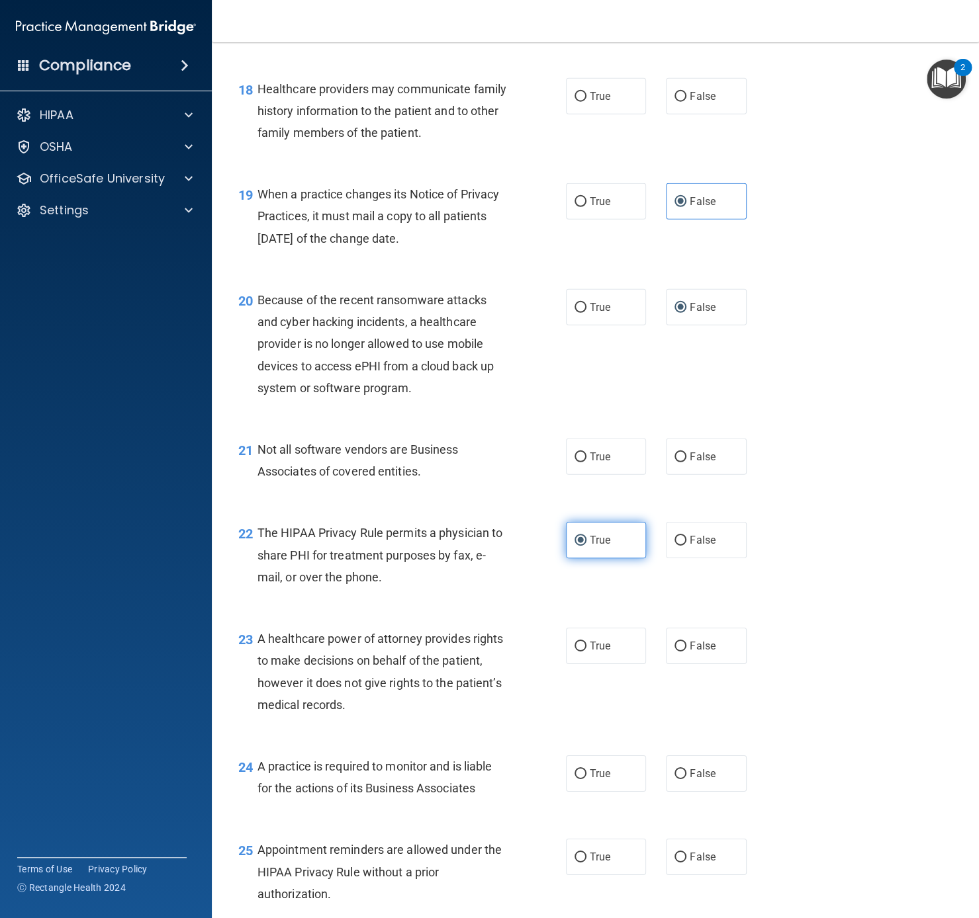
scroll to position [2161, 0]
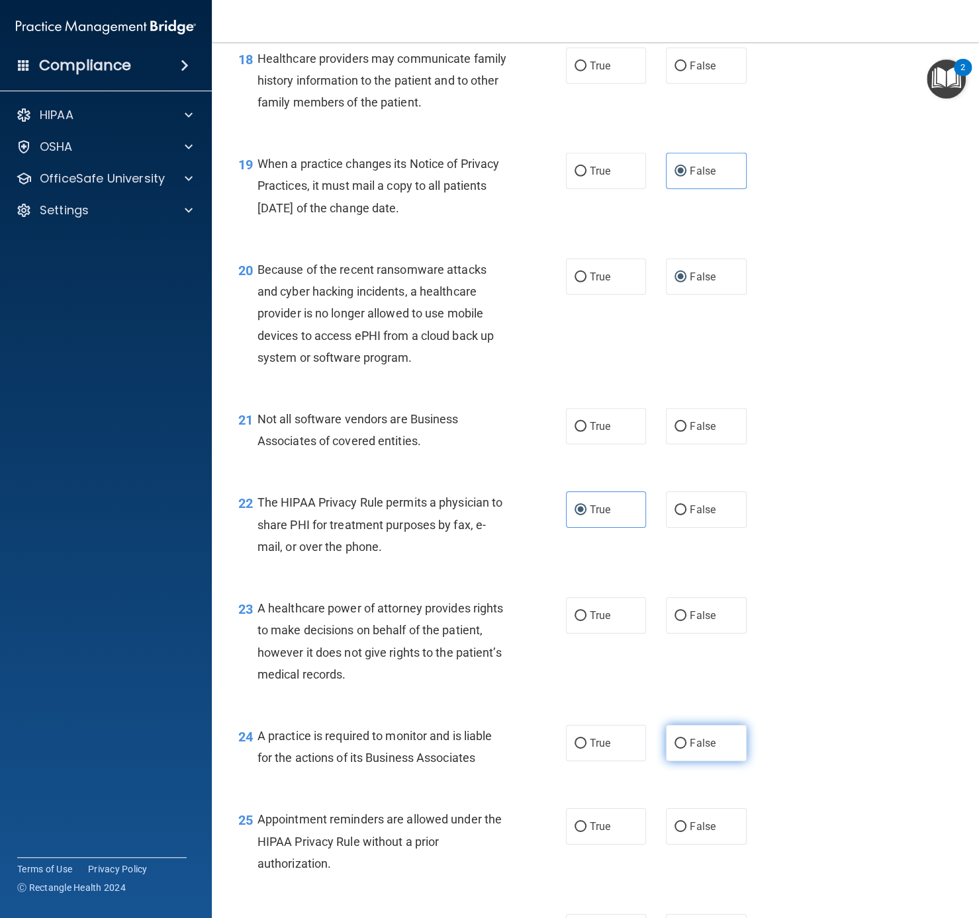
click at [672, 688] on label "False" at bounding box center [706, 743] width 81 height 36
click at [674, 688] on input "False" at bounding box center [680, 744] width 12 height 10
radio input "true"
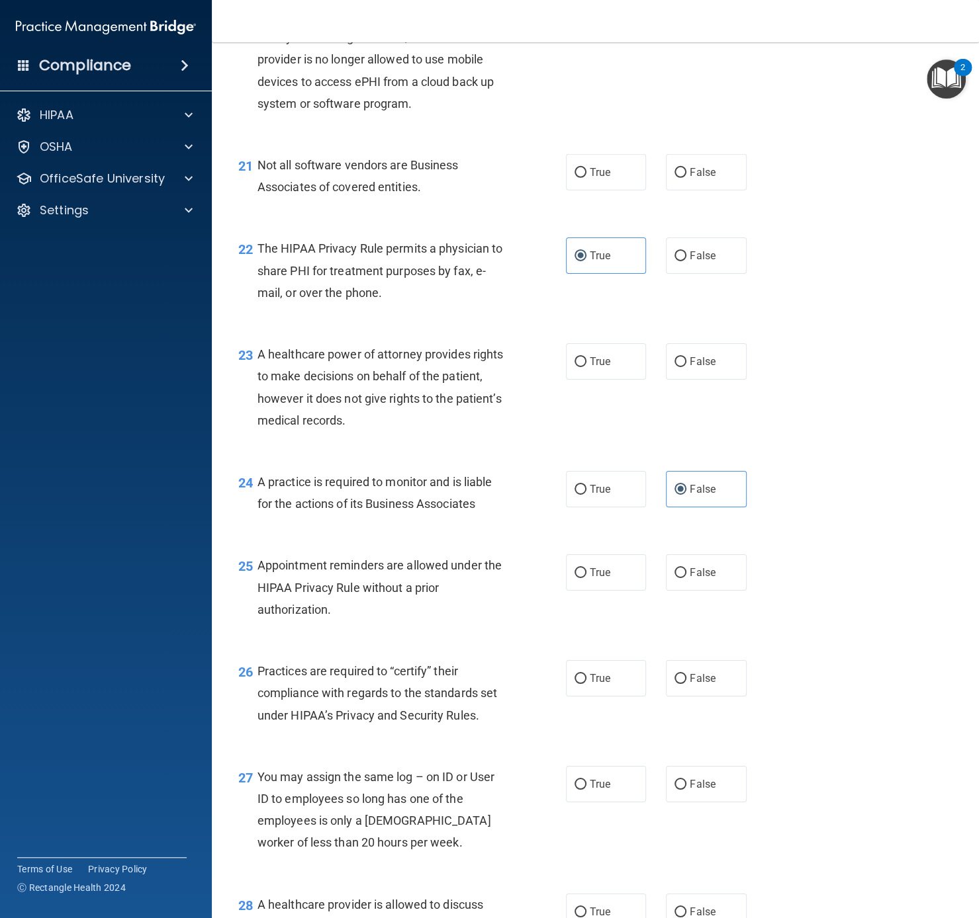
scroll to position [2432, 0]
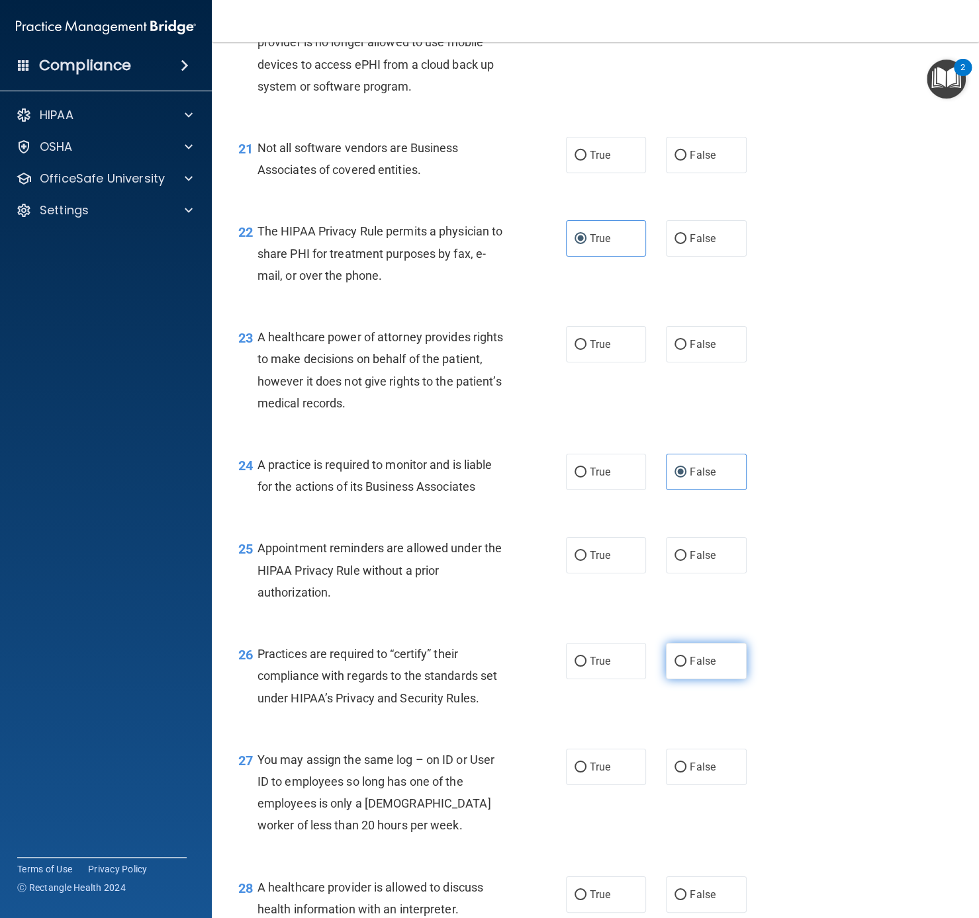
click at [689, 668] on span "False" at bounding box center [702, 661] width 26 height 13
click at [686, 667] on input "False" at bounding box center [680, 662] width 12 height 10
radio input "true"
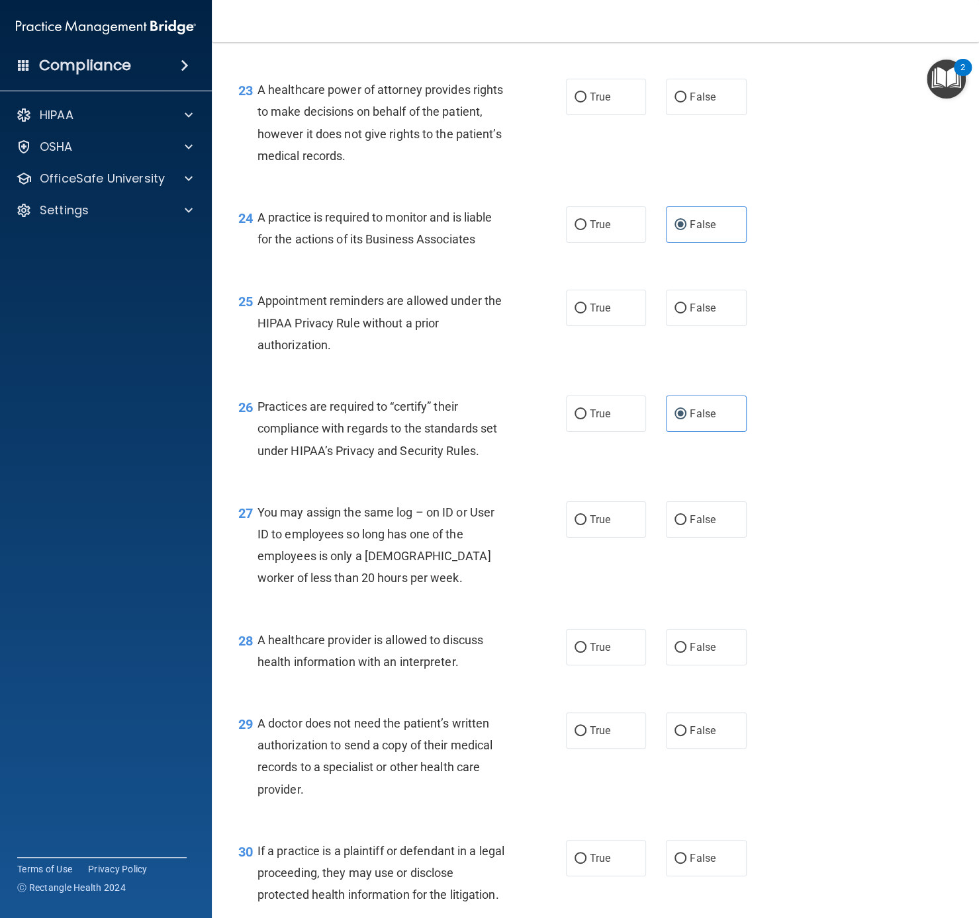
scroll to position [2682, 0]
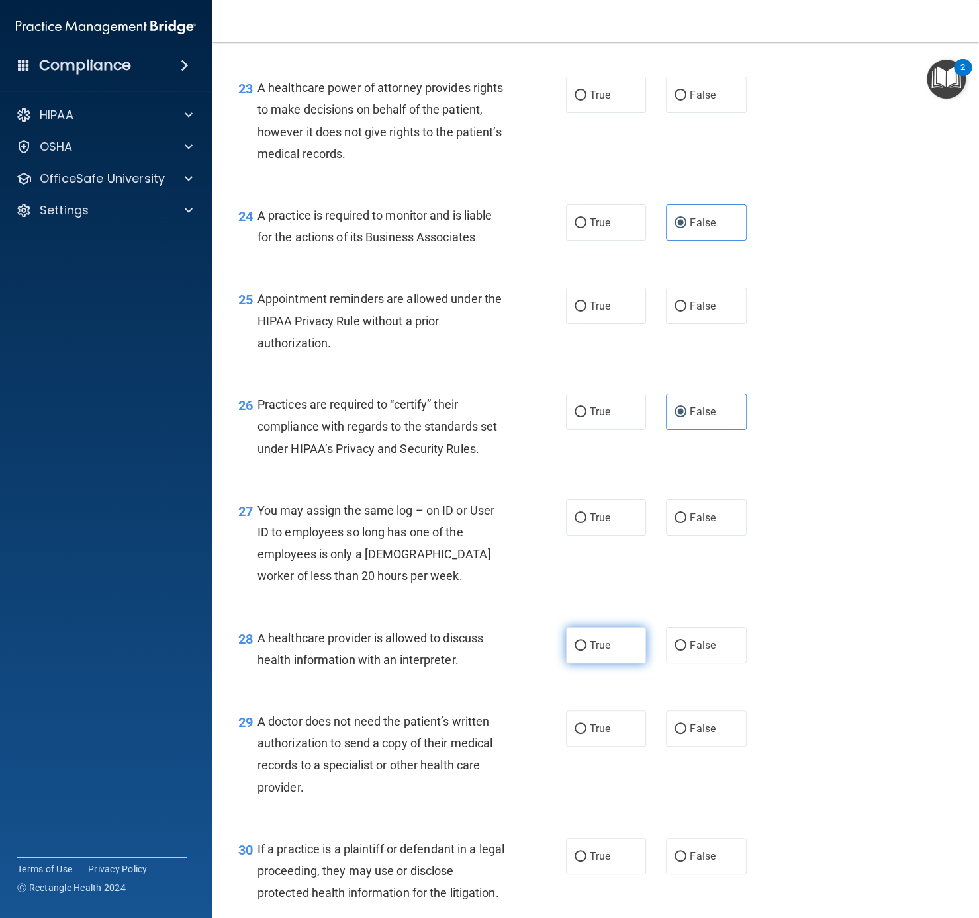
click at [597, 664] on label "True" at bounding box center [606, 645] width 81 height 36
click at [586, 651] on input "True" at bounding box center [580, 646] width 12 height 10
radio input "true"
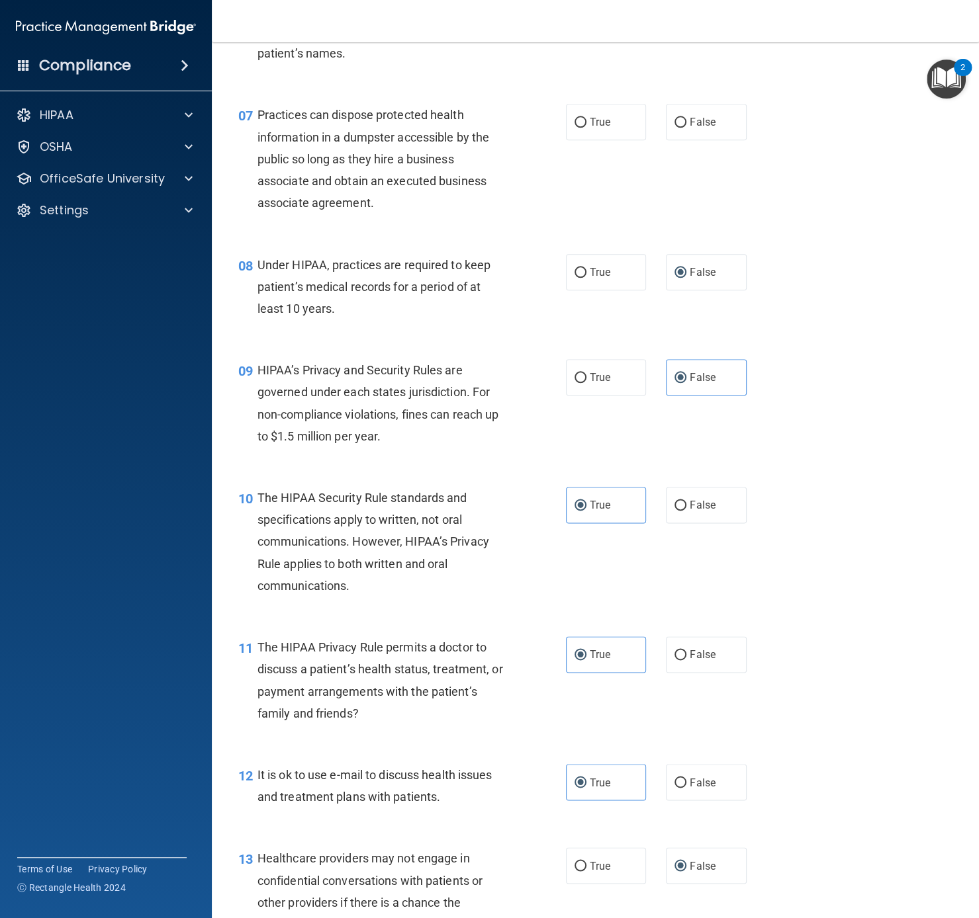
scroll to position [0, 0]
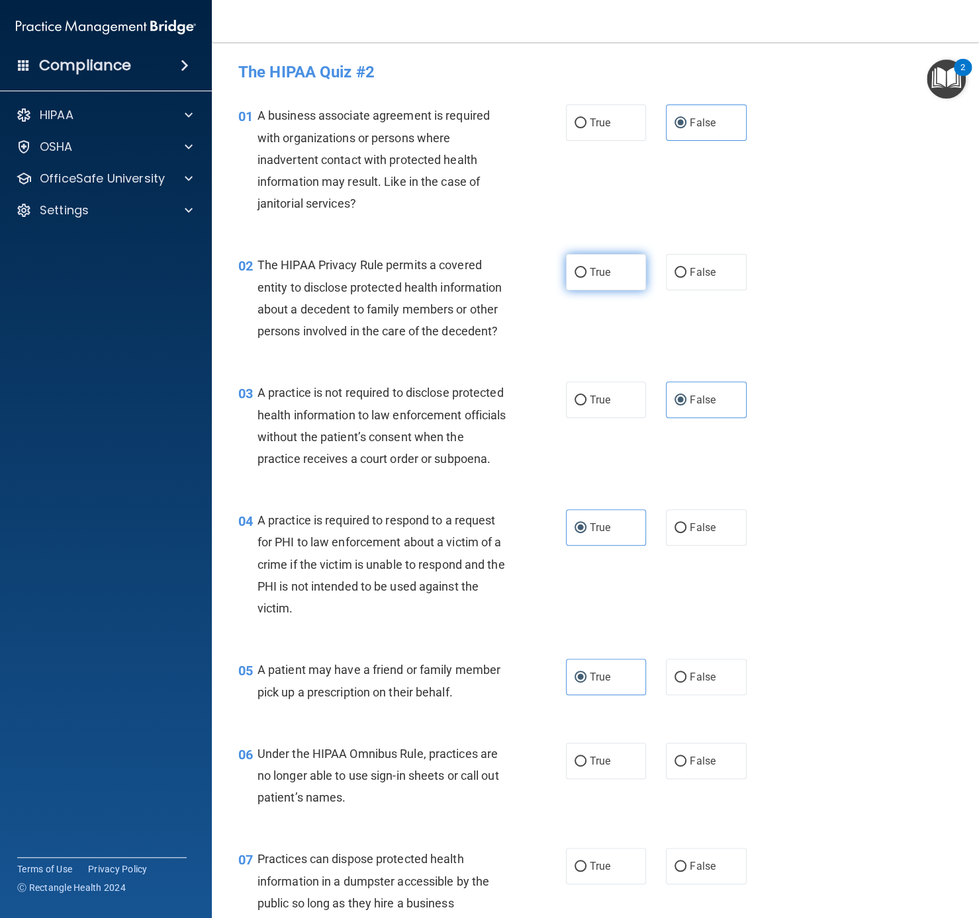
click at [606, 275] on span "True" at bounding box center [600, 272] width 21 height 13
click at [586, 275] on input "True" at bounding box center [580, 273] width 12 height 10
radio input "true"
click at [687, 688] on label "False" at bounding box center [706, 761] width 81 height 36
click at [686, 688] on input "False" at bounding box center [680, 762] width 12 height 10
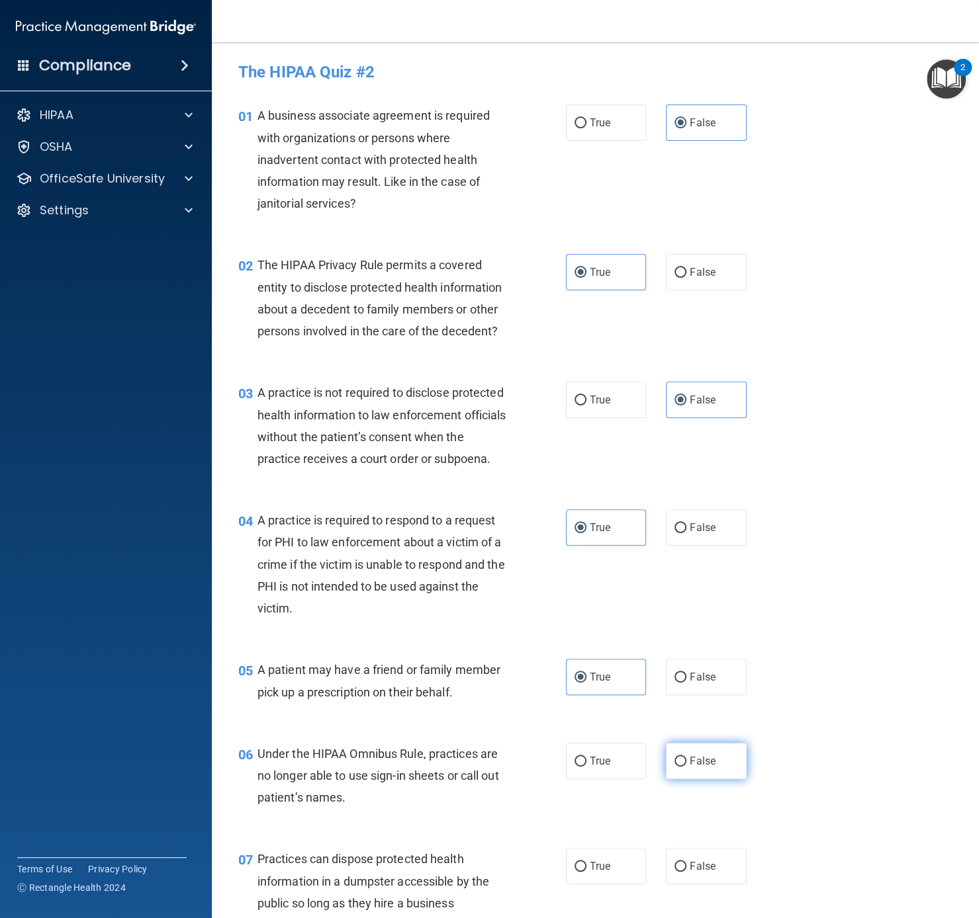
radio input "true"
click at [691, 688] on span "False" at bounding box center [702, 866] width 26 height 13
click at [686, 688] on input "False" at bounding box center [680, 867] width 12 height 10
radio input "true"
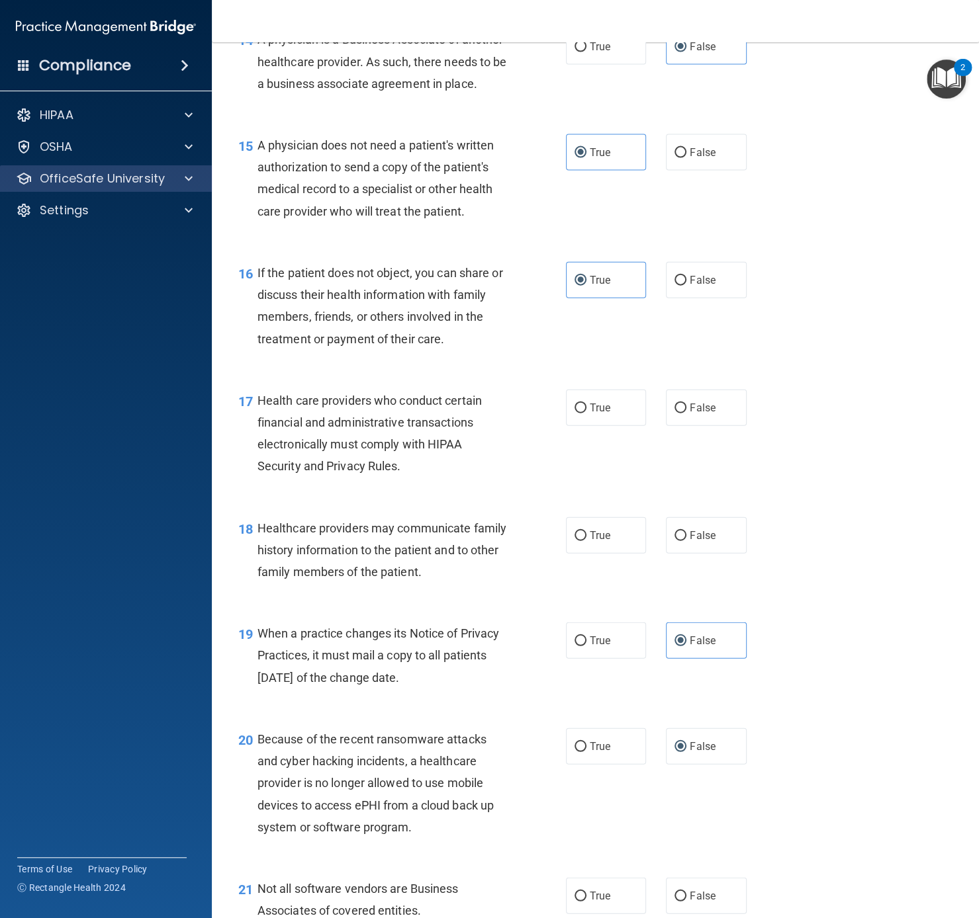
scroll to position [1694, 0]
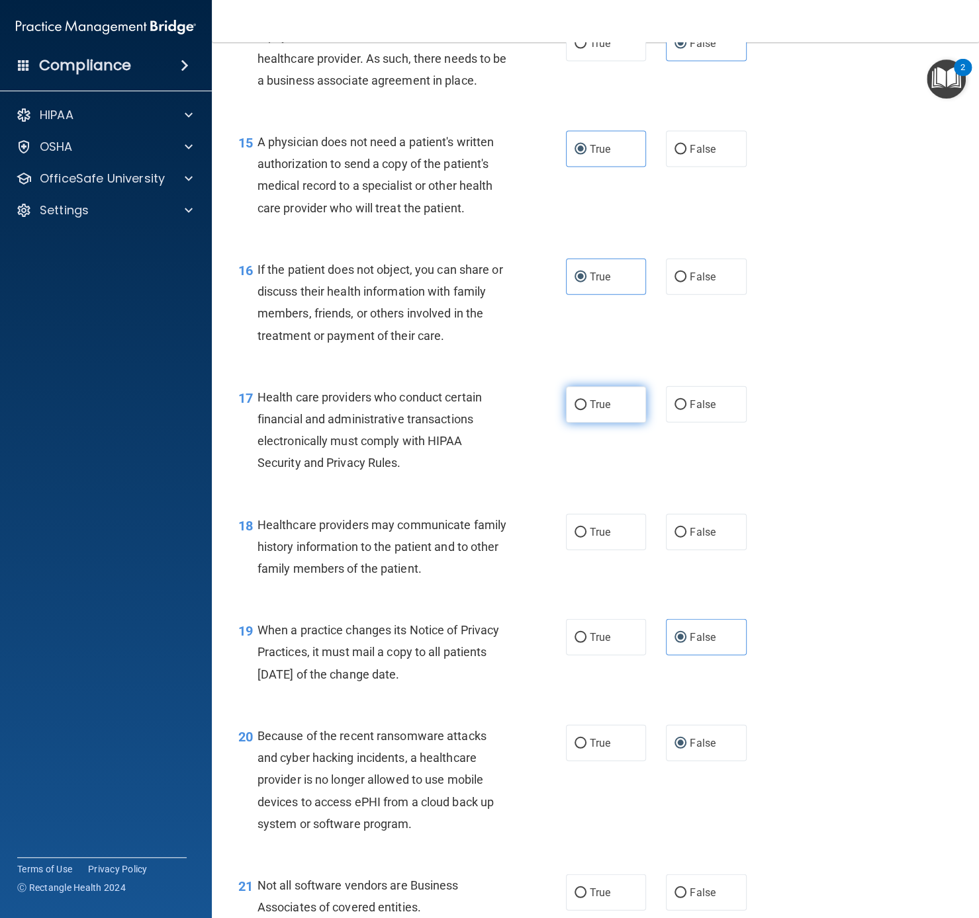
click at [587, 423] on label "True" at bounding box center [606, 404] width 81 height 36
click at [586, 410] on input "True" at bounding box center [580, 405] width 12 height 10
radio input "true"
click at [676, 550] on label "False" at bounding box center [706, 532] width 81 height 36
click at [676, 538] on input "False" at bounding box center [680, 533] width 12 height 10
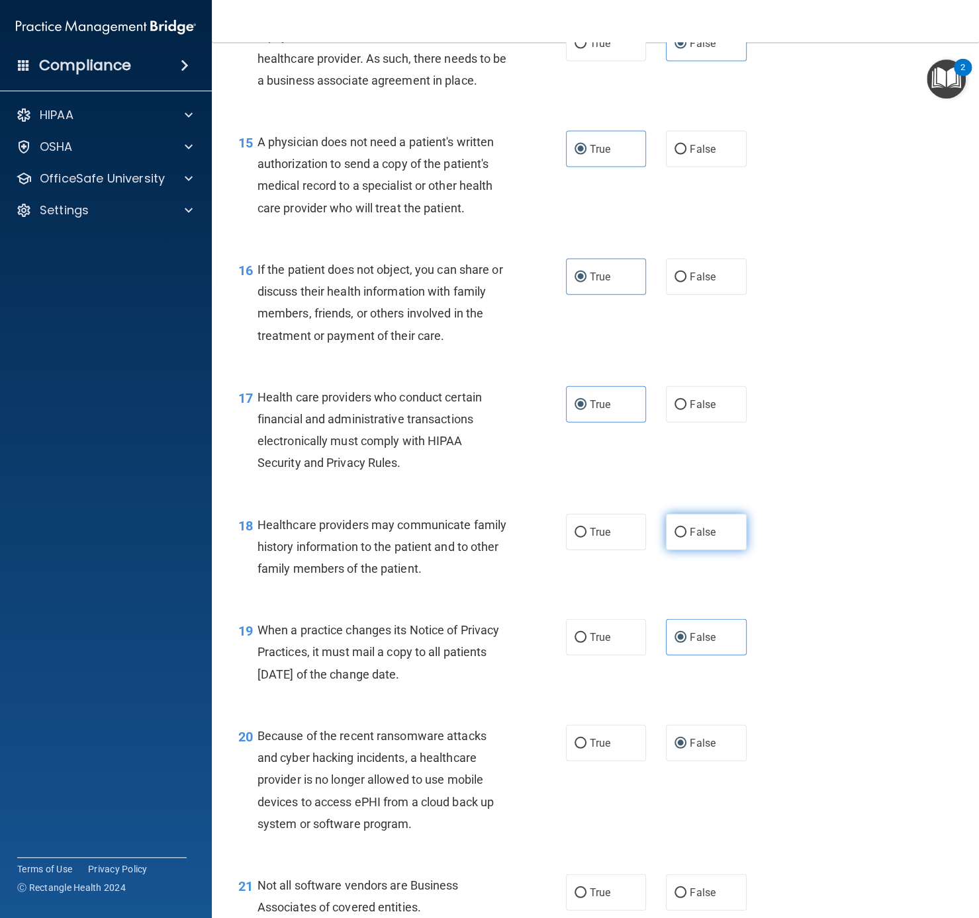
radio input "true"
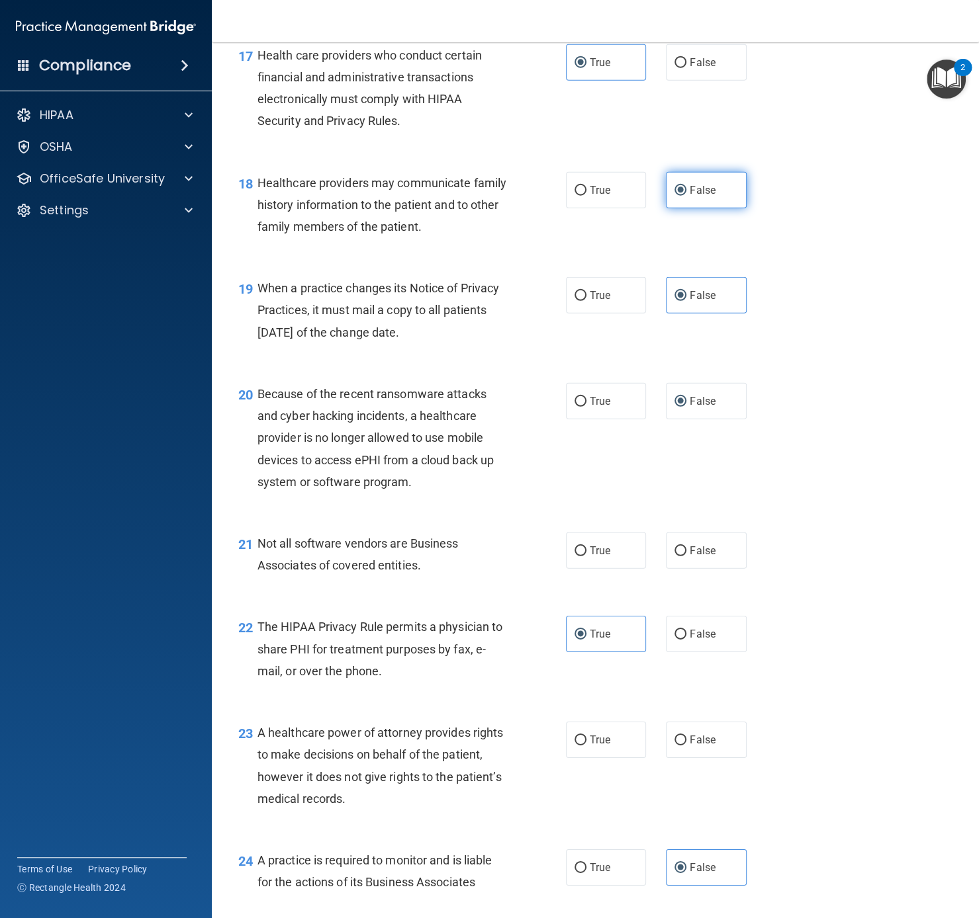
scroll to position [2041, 0]
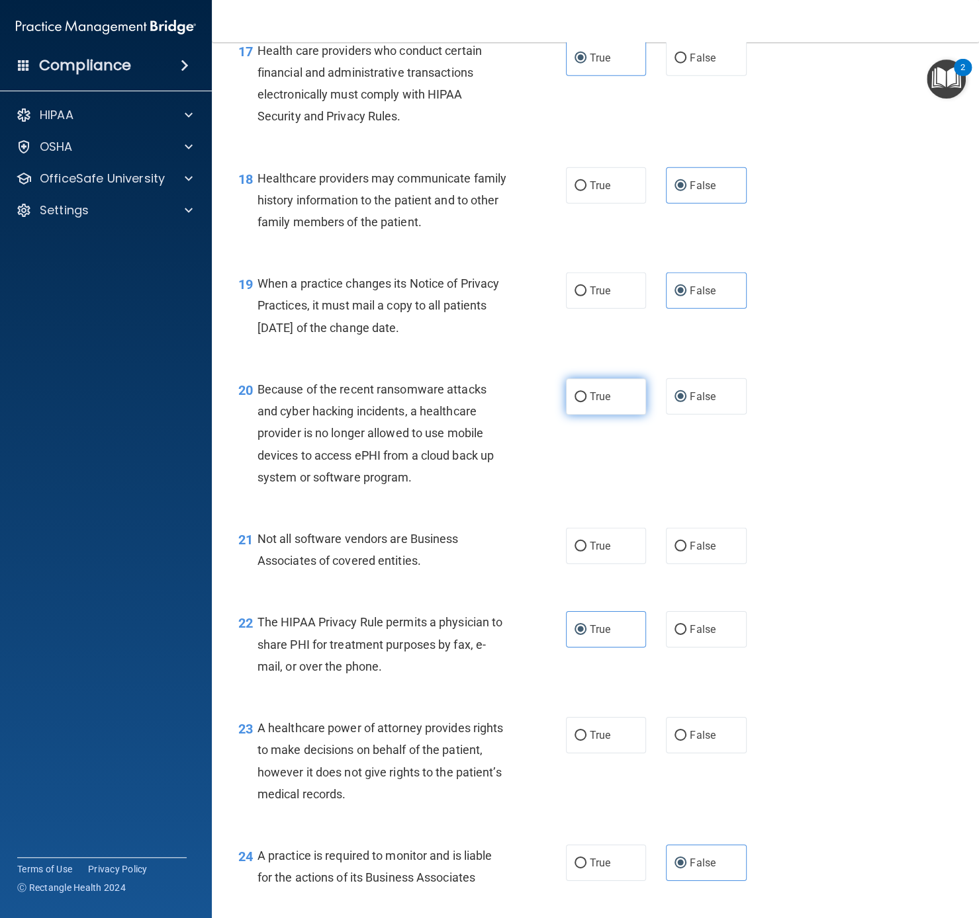
click at [609, 403] on span "True" at bounding box center [600, 396] width 21 height 13
click at [586, 402] on input "True" at bounding box center [580, 397] width 12 height 10
radio input "true"
radio input "false"
click at [623, 556] on label "True" at bounding box center [606, 546] width 81 height 36
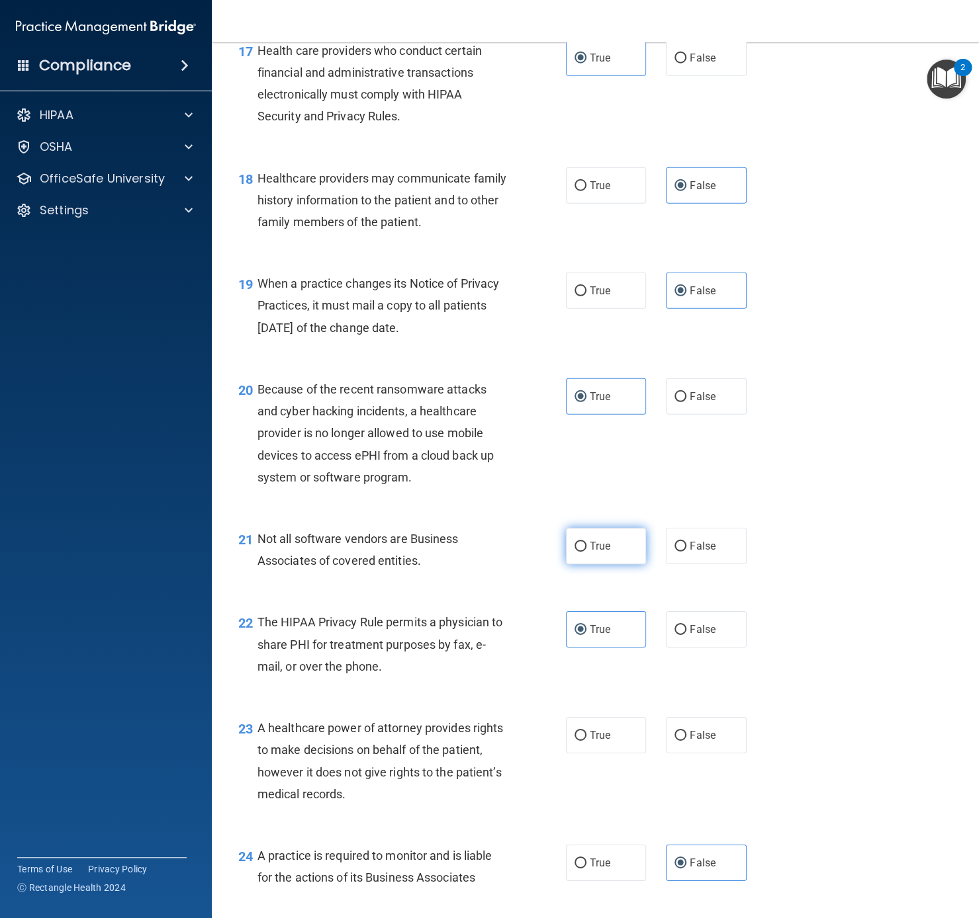
click at [586, 552] on input "True" at bounding box center [580, 547] width 12 height 10
radio input "true"
click at [682, 688] on input "False" at bounding box center [680, 736] width 12 height 10
radio input "true"
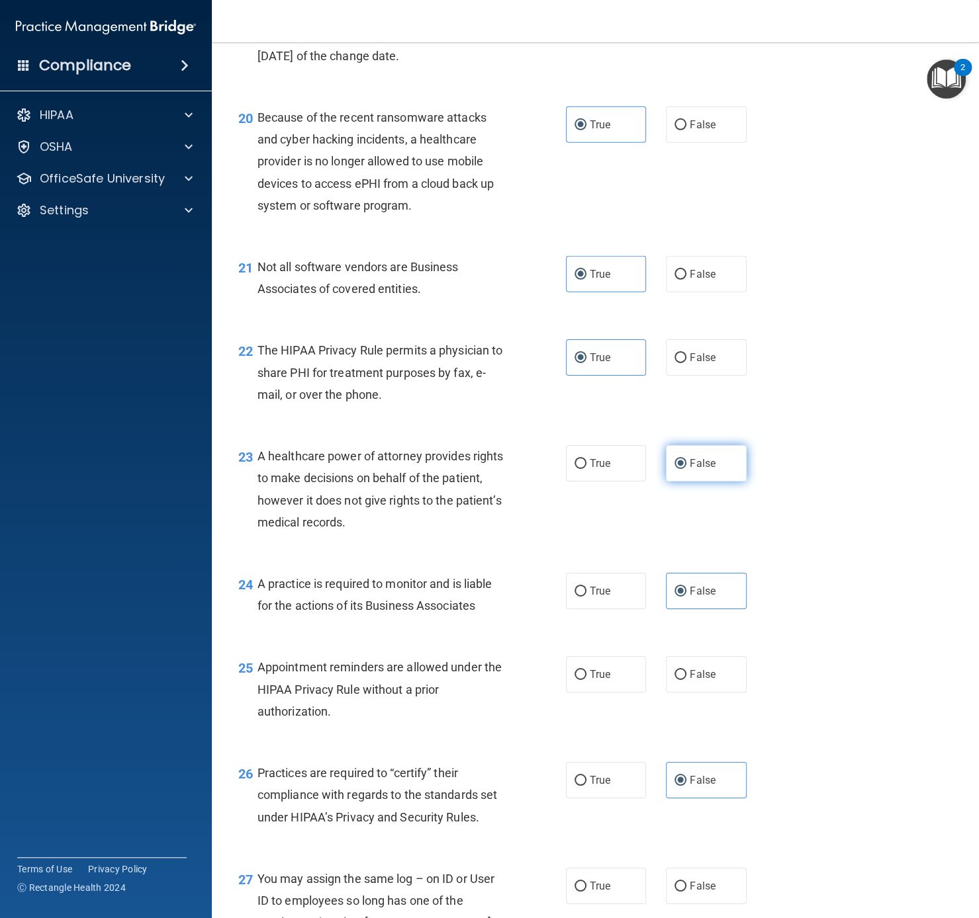
scroll to position [2312, 0]
click at [625, 688] on label "True" at bounding box center [606, 676] width 81 height 36
click at [586, 681] on input "True" at bounding box center [580, 677] width 12 height 10
radio input "true"
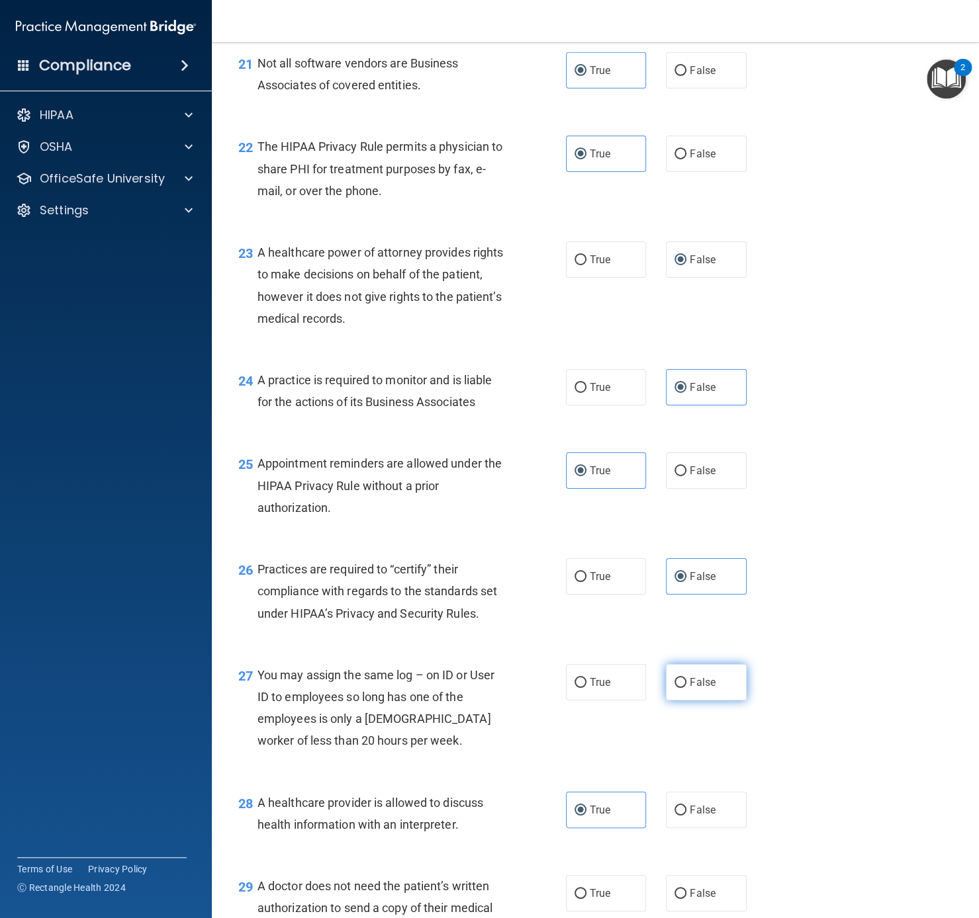
click at [715, 688] on label "False" at bounding box center [706, 682] width 81 height 36
click at [686, 688] on input "False" at bounding box center [680, 683] width 12 height 10
radio input "true"
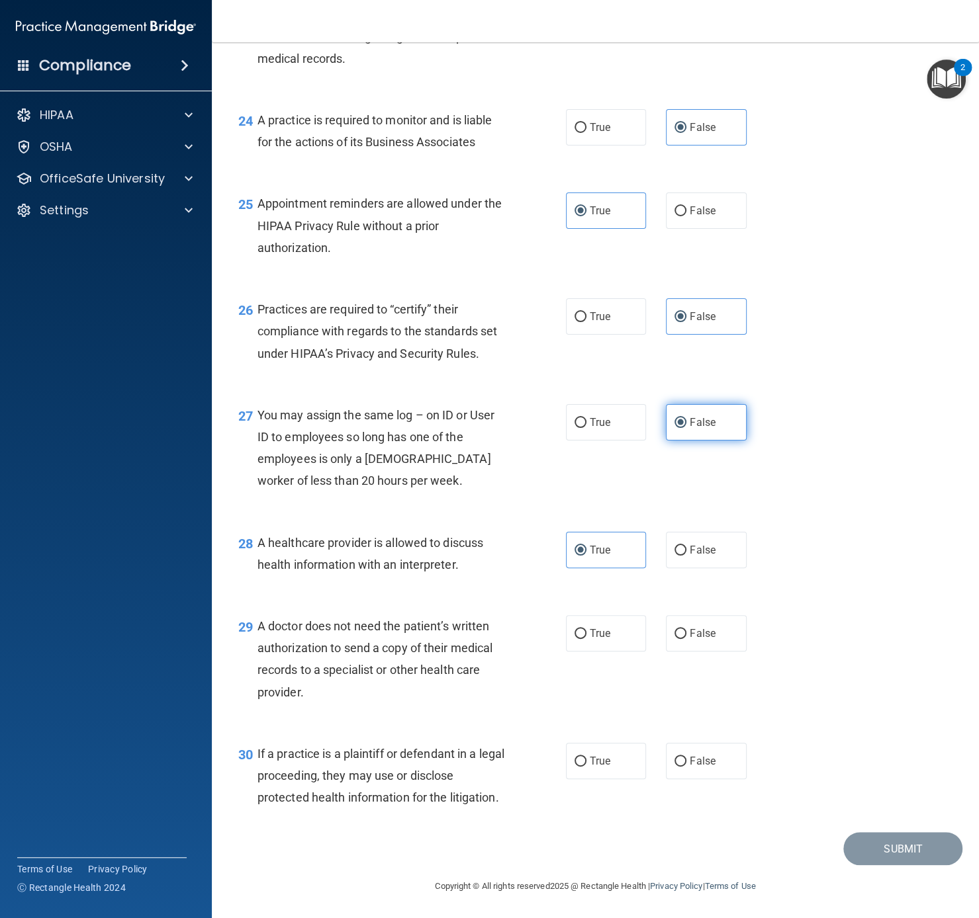
scroll to position [2799, 0]
click at [618, 632] on label "True" at bounding box center [606, 633] width 81 height 36
click at [586, 632] on input "True" at bounding box center [580, 634] width 12 height 10
radio input "true"
click at [623, 688] on label "True" at bounding box center [606, 761] width 81 height 36
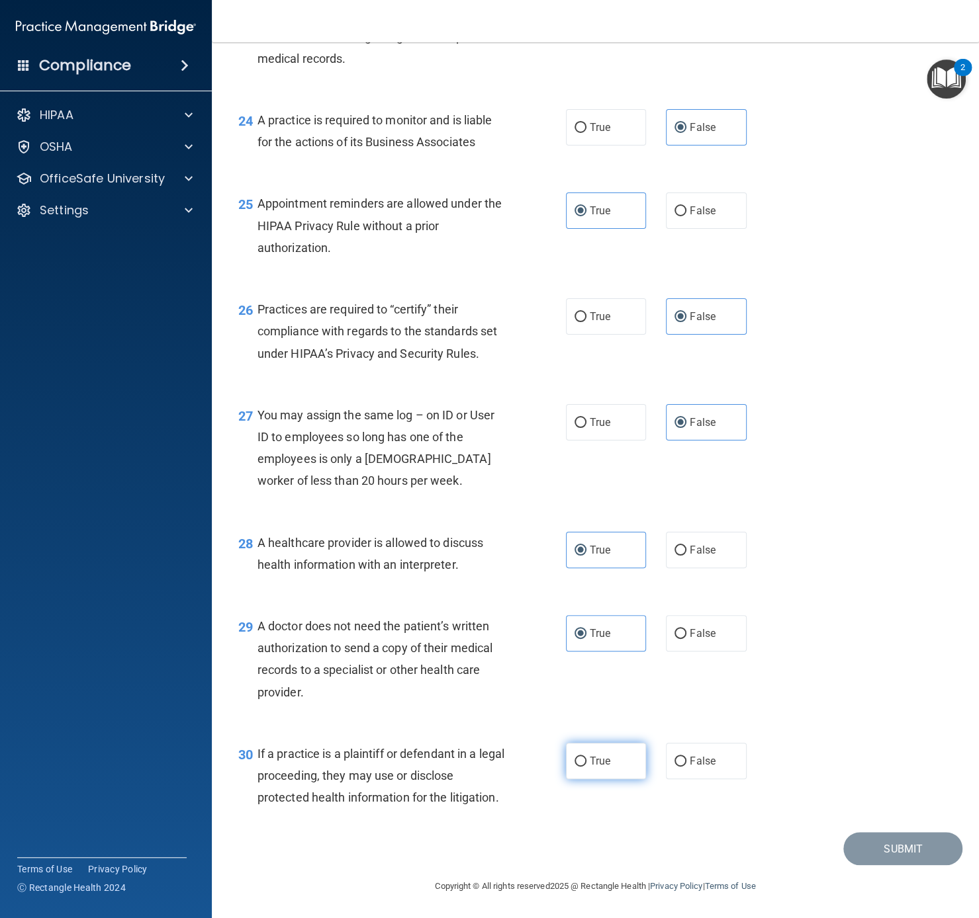
click at [586, 688] on input "True" at bounding box center [580, 762] width 12 height 10
radio input "true"
click at [733, 688] on button "Submit" at bounding box center [902, 849] width 119 height 34
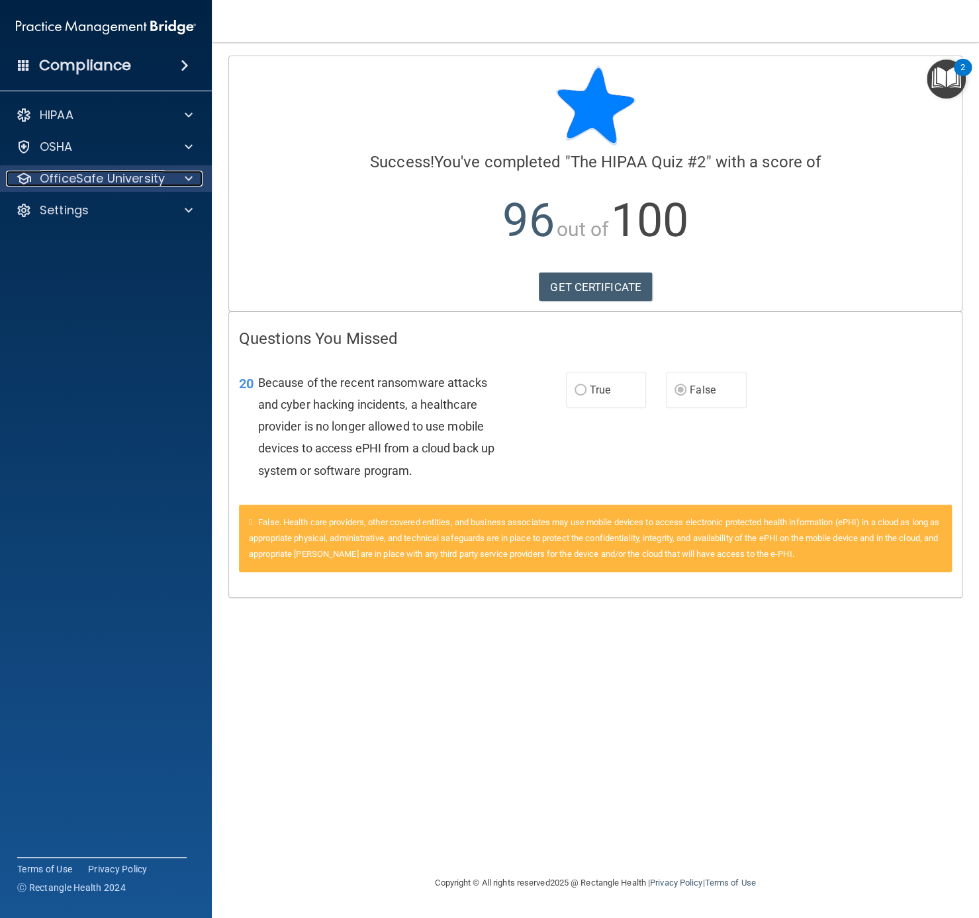
click at [79, 177] on p "OfficeSafe University" at bounding box center [102, 179] width 125 height 16
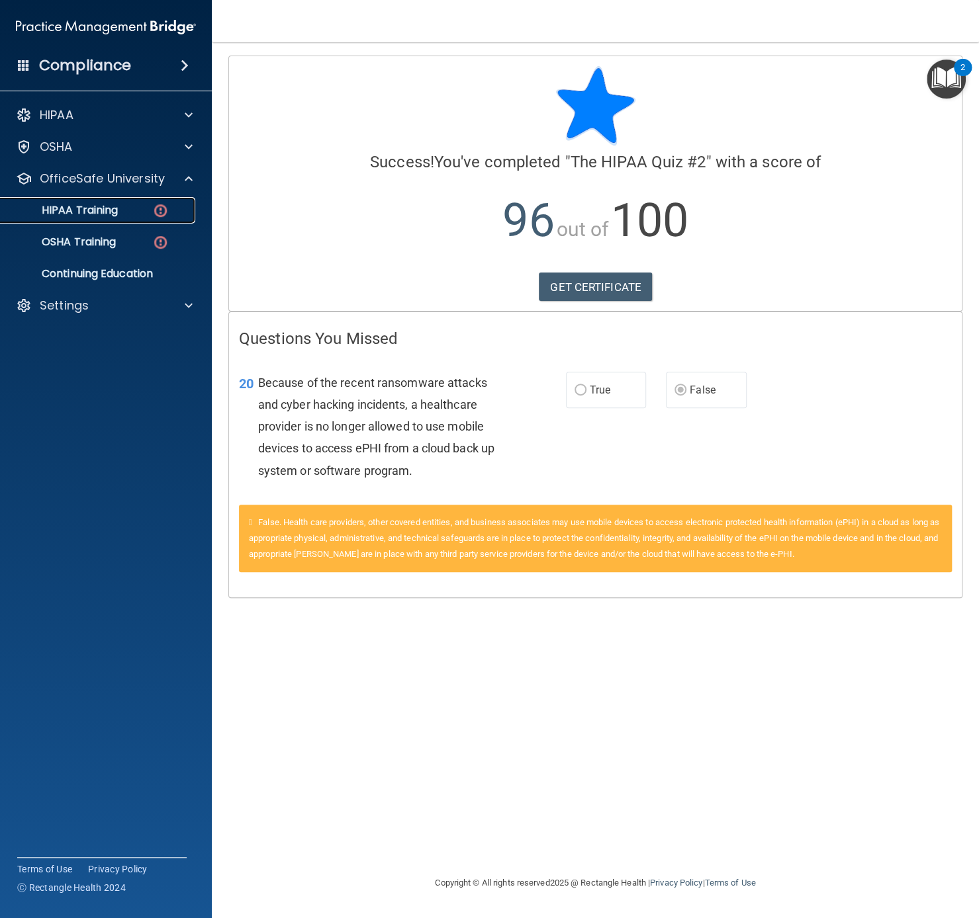
click at [113, 208] on p "HIPAA Training" at bounding box center [63, 210] width 109 height 13
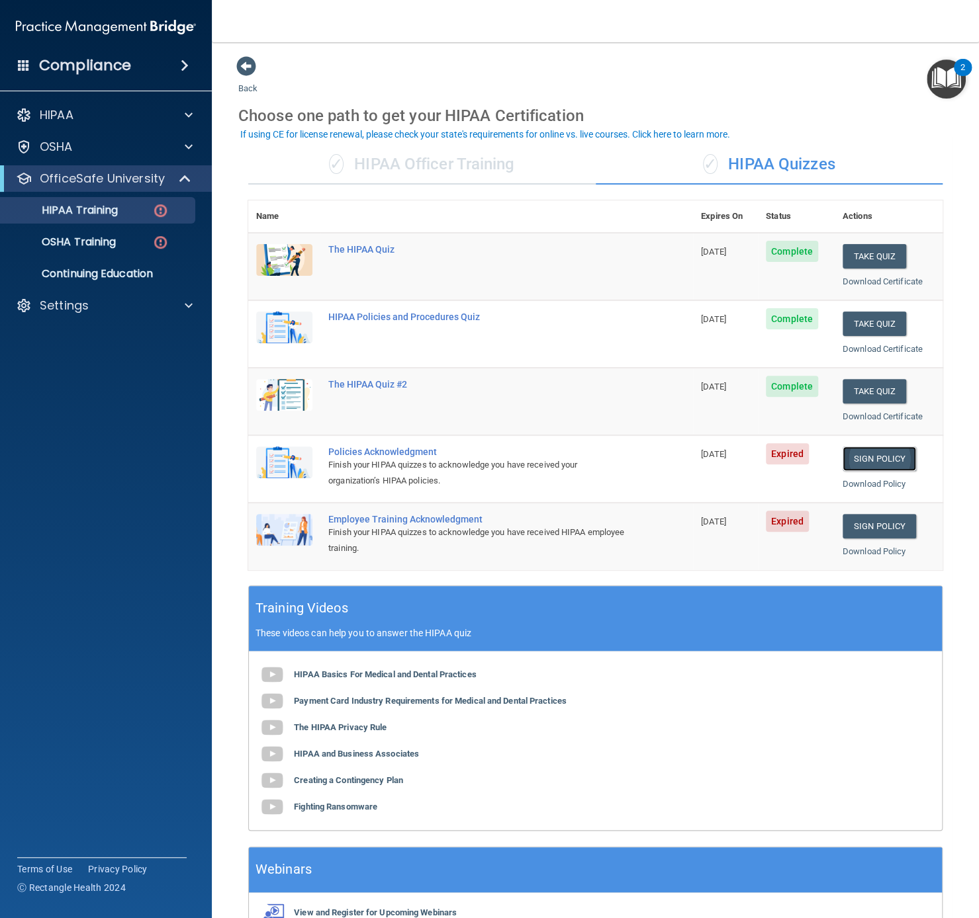
click at [733, 465] on link "Sign Policy" at bounding box center [878, 459] width 73 height 24
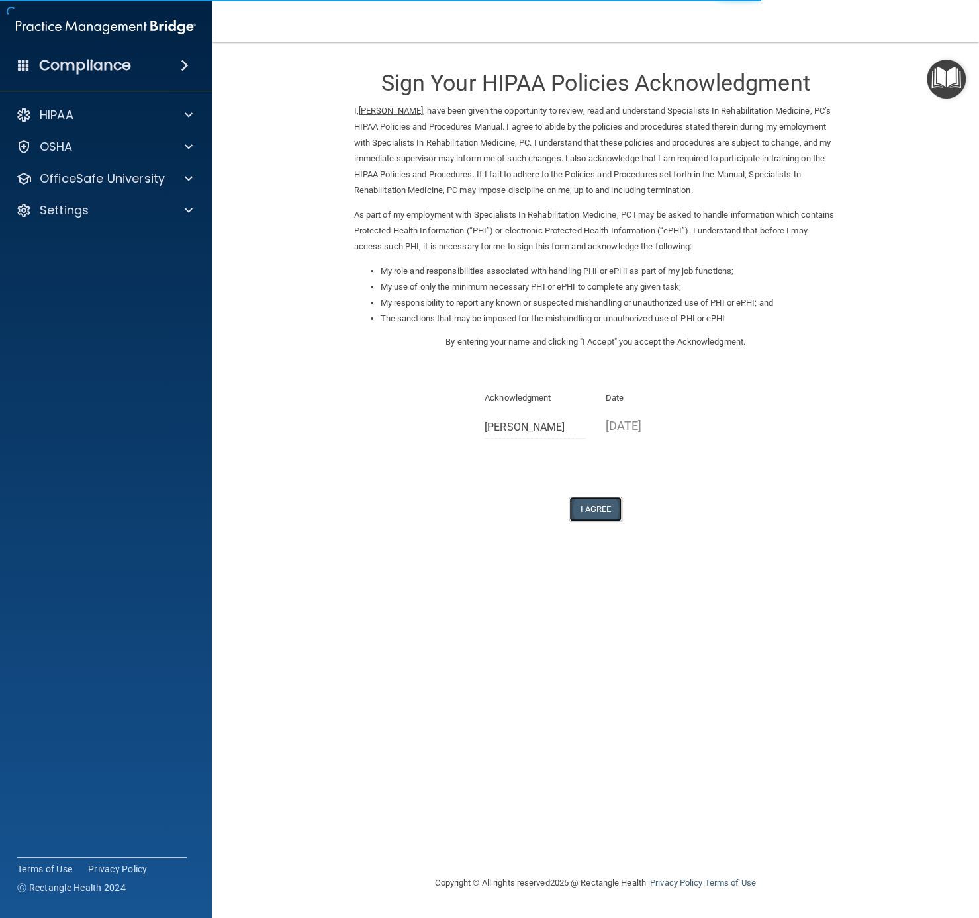
click at [608, 515] on button "I Agree" at bounding box center [595, 509] width 53 height 24
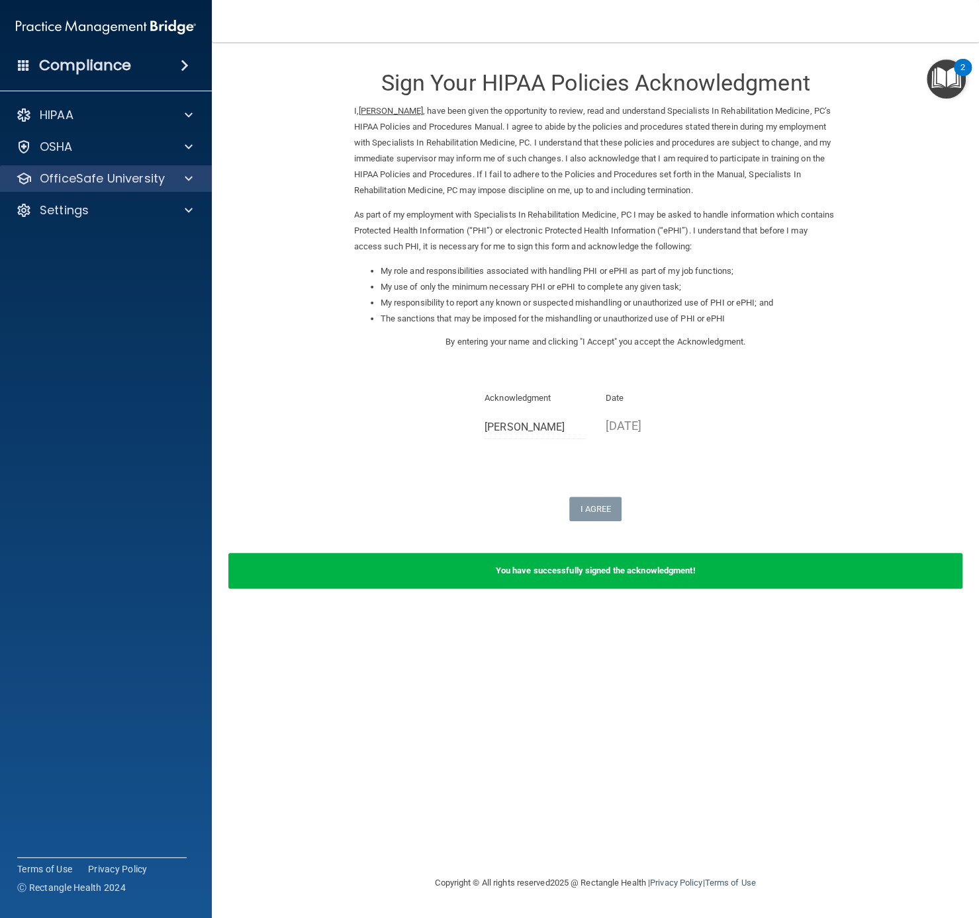
drag, startPoint x: 87, startPoint y: 165, endPoint x: 102, endPoint y: 187, distance: 25.7
click at [87, 165] on div "OfficeSafe University" at bounding box center [106, 178] width 212 height 26
click at [165, 179] on div "OfficeSafe University" at bounding box center [88, 179] width 164 height 16
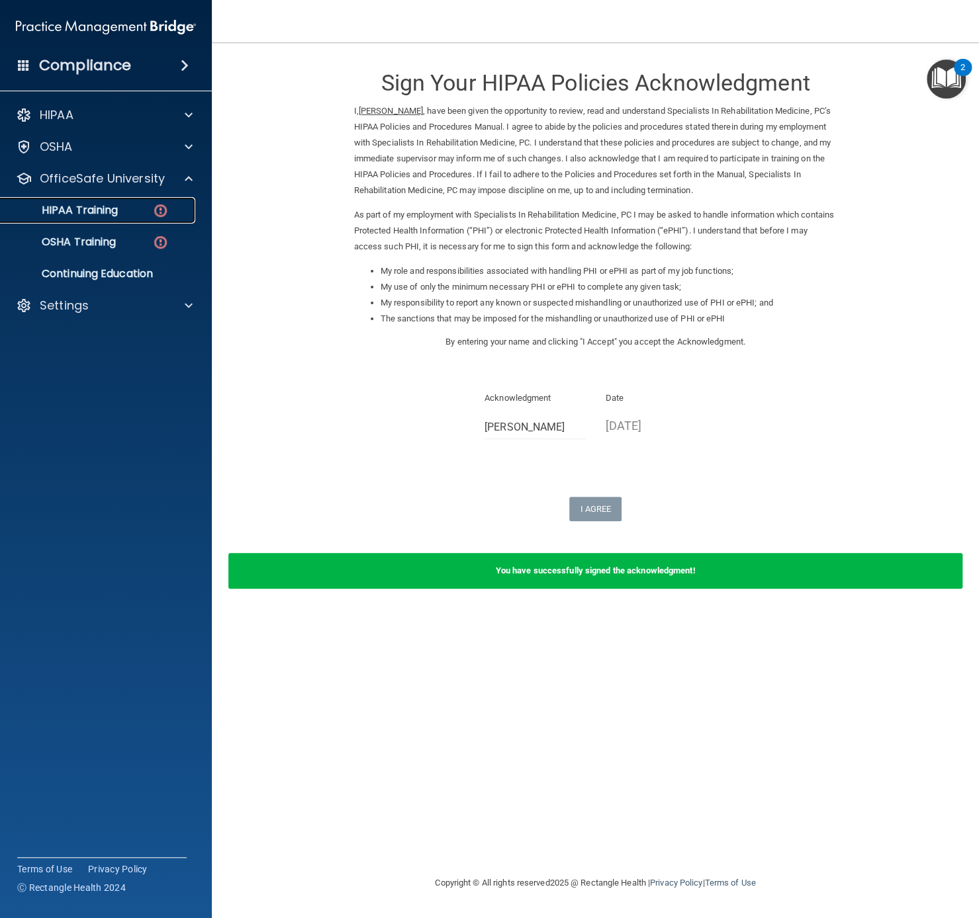
click at [145, 210] on div "HIPAA Training" at bounding box center [99, 210] width 181 height 13
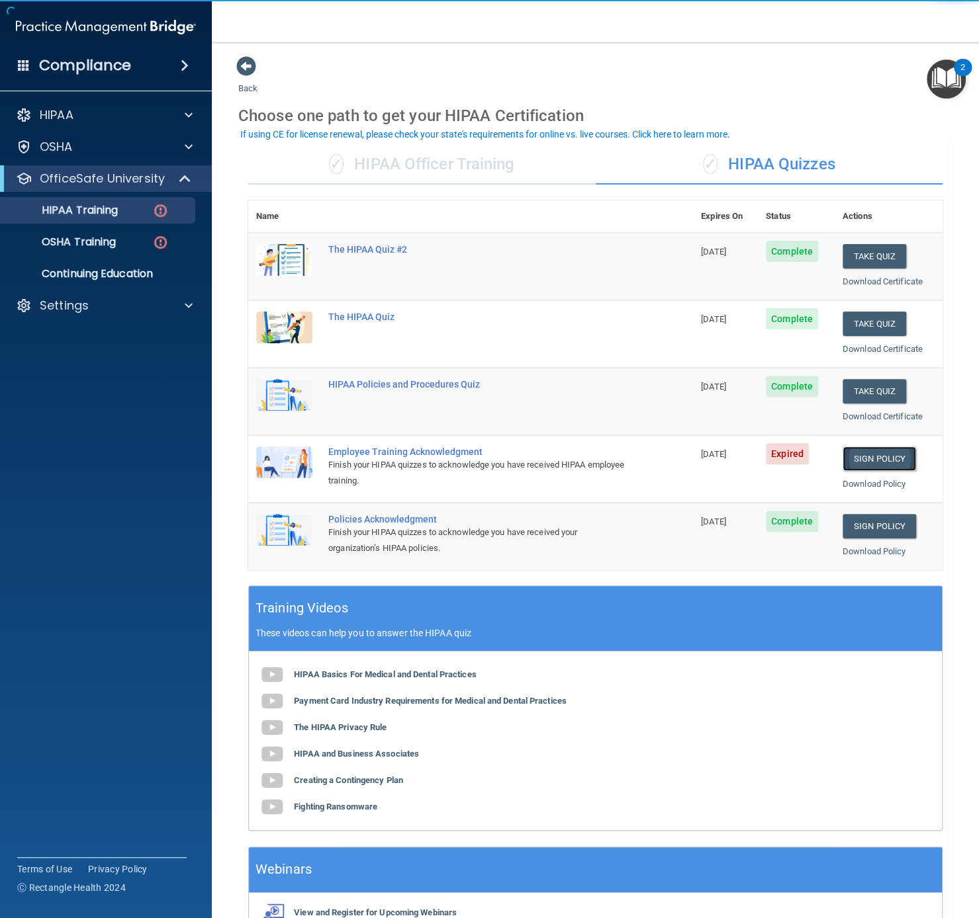
click at [889, 459] on link "Sign Policy" at bounding box center [878, 459] width 73 height 24
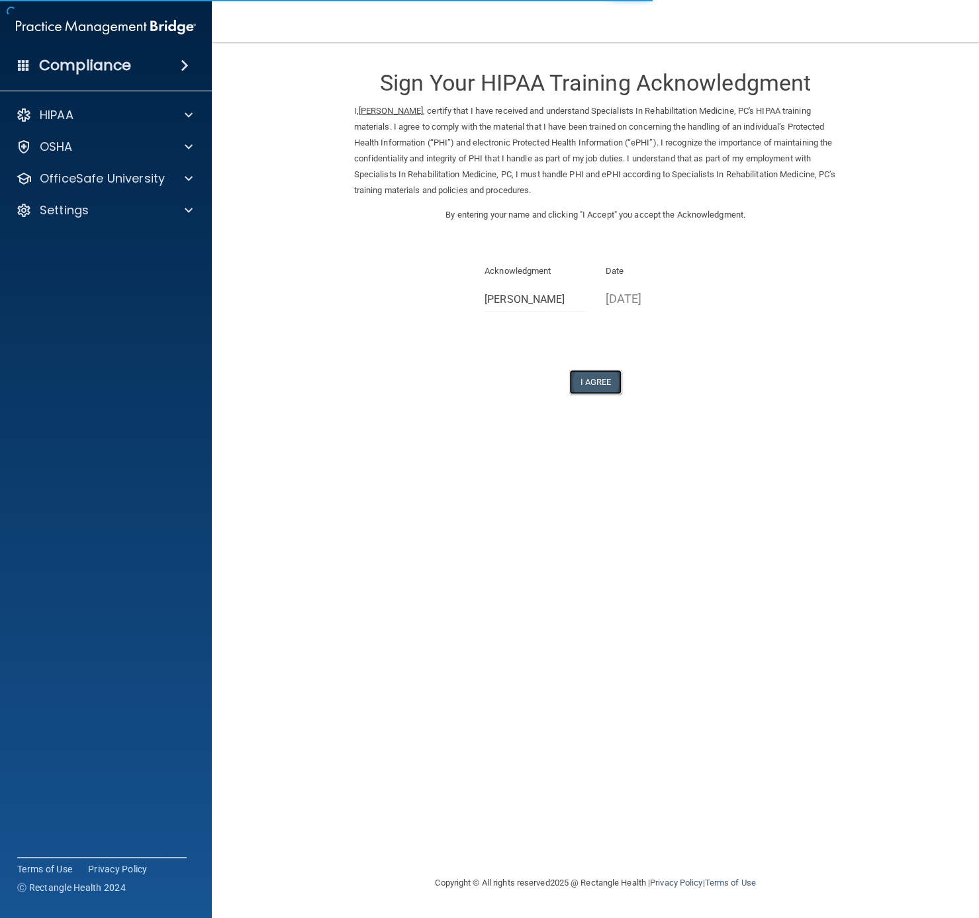
click at [610, 378] on button "I Agree" at bounding box center [595, 382] width 53 height 24
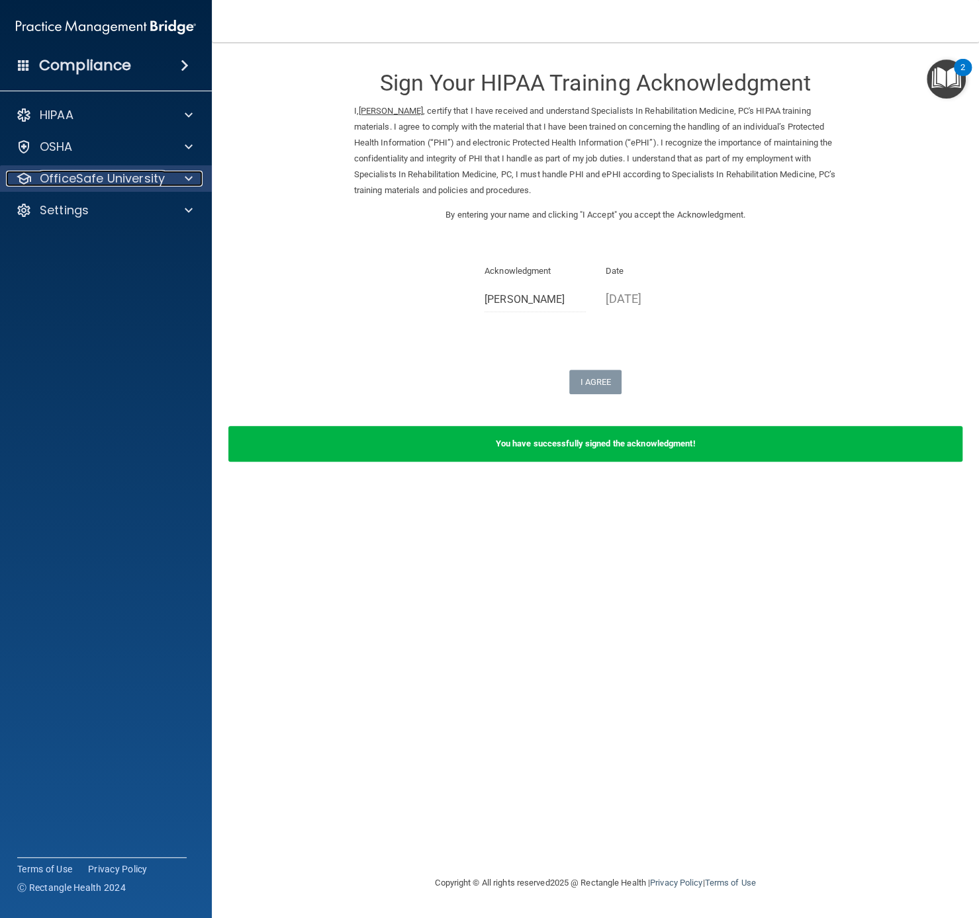
click at [85, 175] on p "OfficeSafe University" at bounding box center [102, 179] width 125 height 16
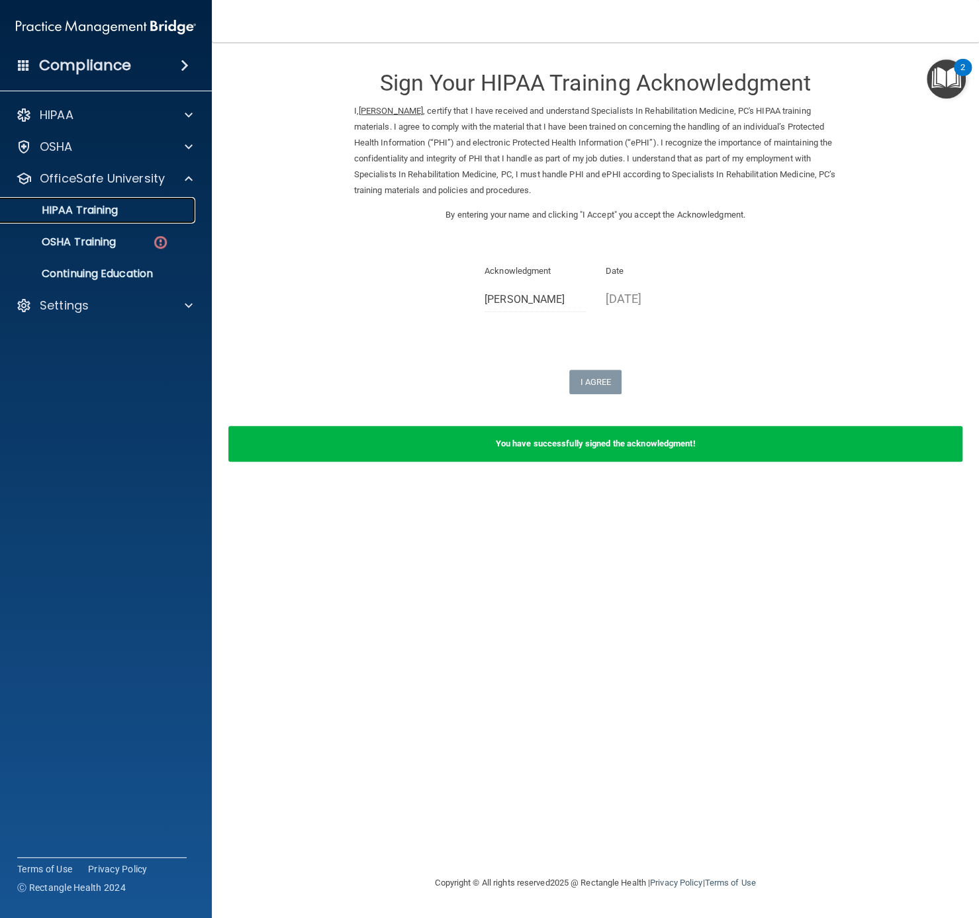
click at [138, 216] on div "HIPAA Training" at bounding box center [99, 210] width 181 height 13
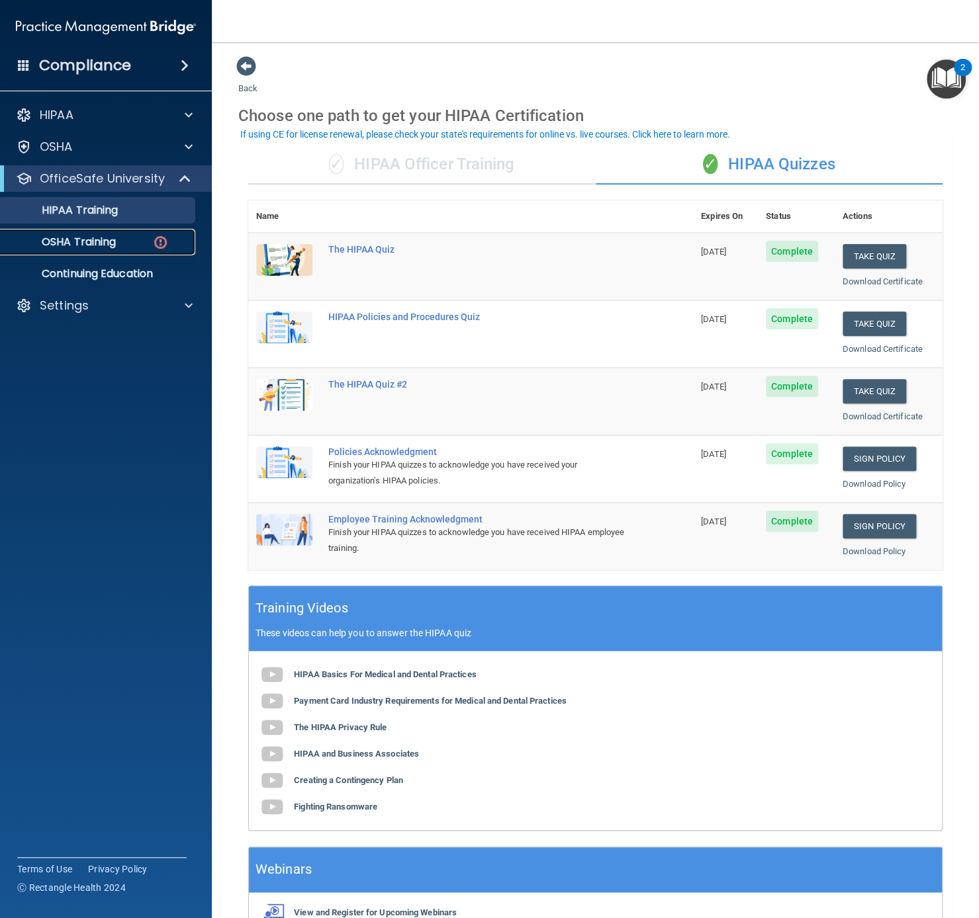
click at [104, 240] on p "OSHA Training" at bounding box center [62, 242] width 107 height 13
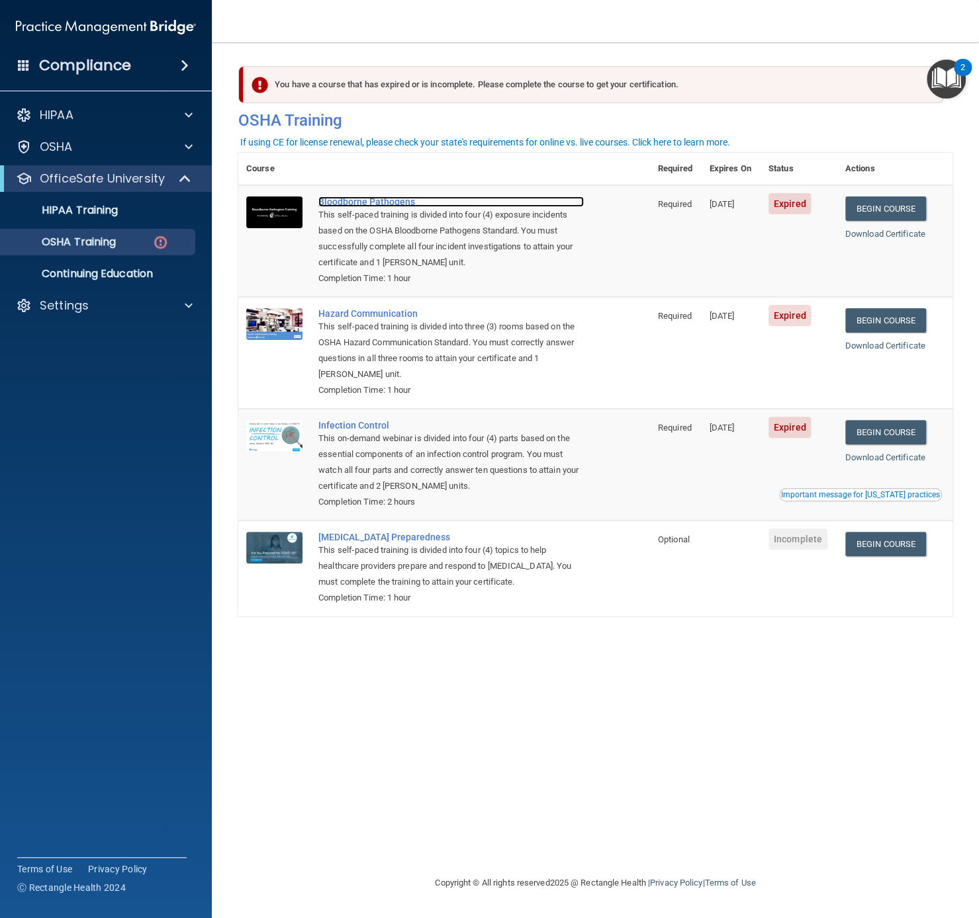
click at [354, 202] on div "Bloodborne Pathogens" at bounding box center [450, 202] width 265 height 11
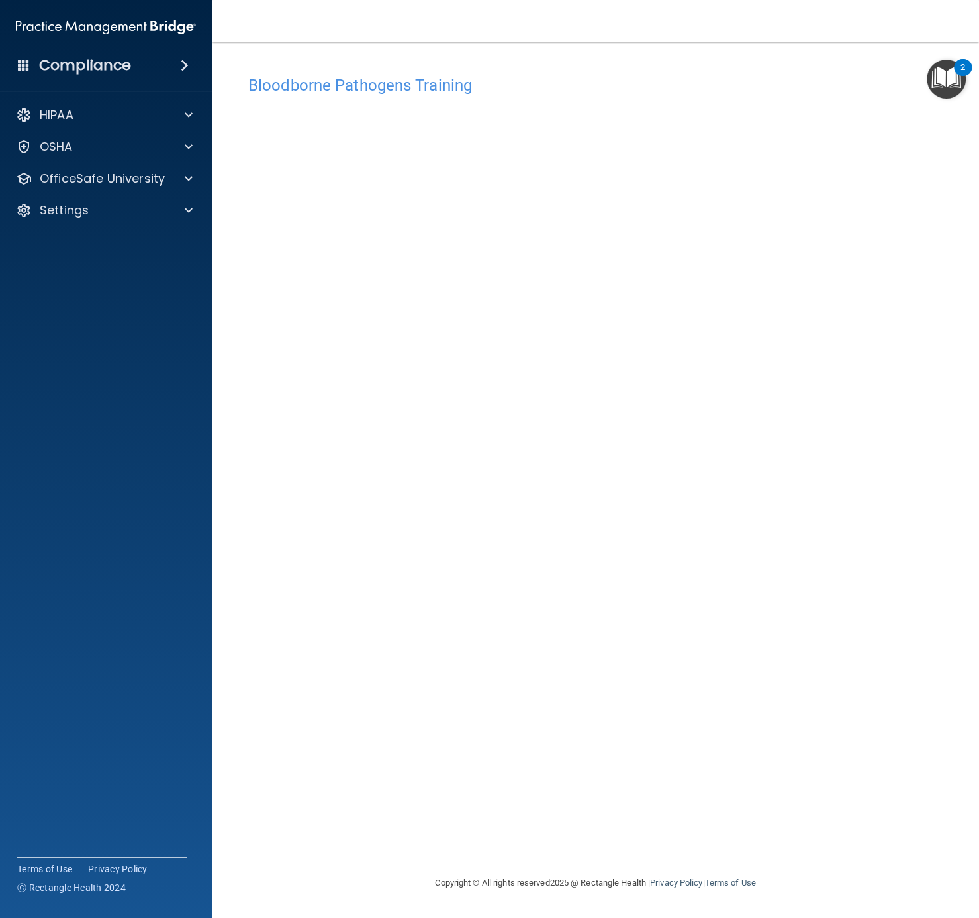
click at [718, 540] on div "Bloodborne Pathogens Training This course doesn’t expire until 08/31/2024. Are …" at bounding box center [595, 472] width 714 height 807
click at [128, 182] on p "OfficeSafe University" at bounding box center [102, 179] width 125 height 16
click at [107, 248] on p "OSHA Training" at bounding box center [62, 242] width 107 height 13
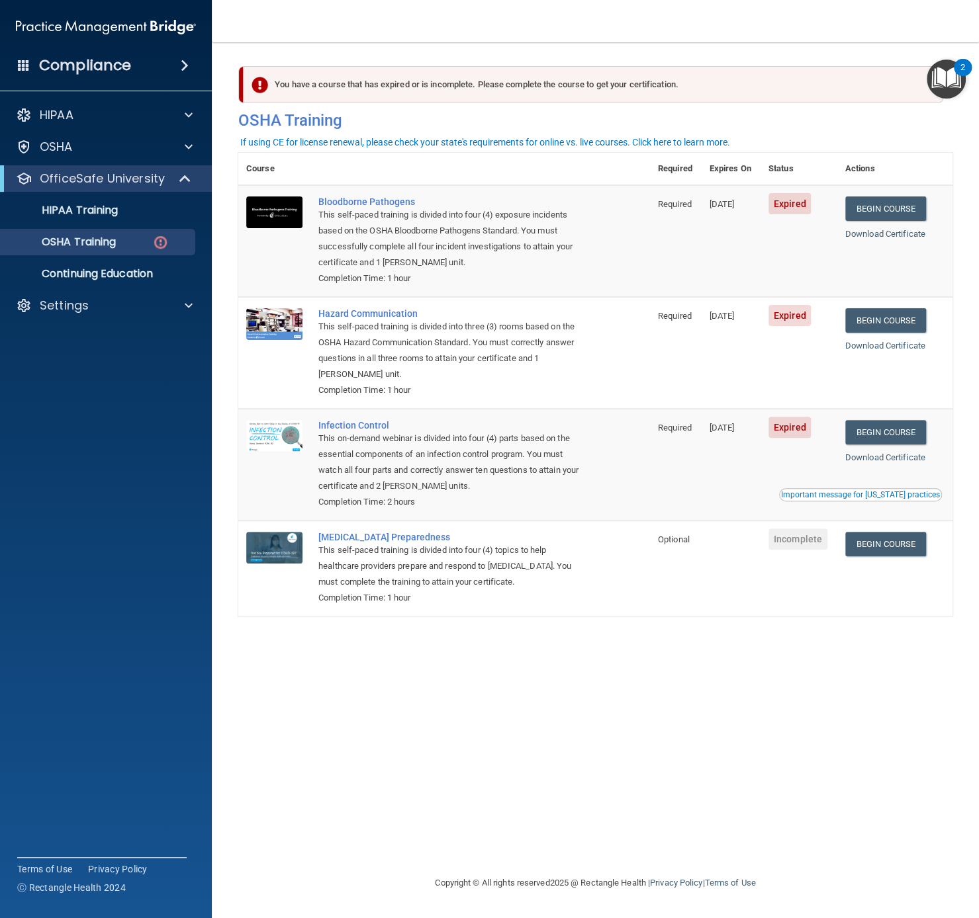
click at [388, 192] on td "Bloodborne Pathogens This self-paced training is divided into four (4) exposure…" at bounding box center [479, 241] width 339 height 112
click at [383, 197] on div "Bloodborne Pathogens" at bounding box center [450, 202] width 265 height 11
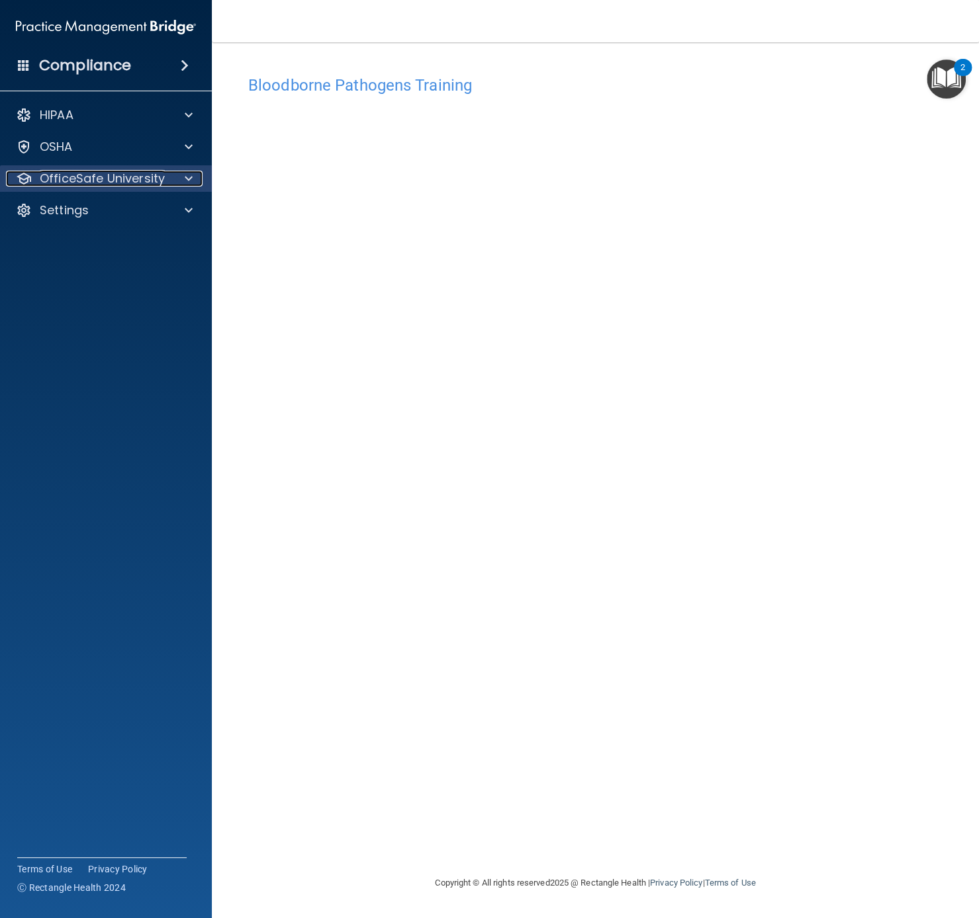
click at [99, 174] on p "OfficeSafe University" at bounding box center [102, 179] width 125 height 16
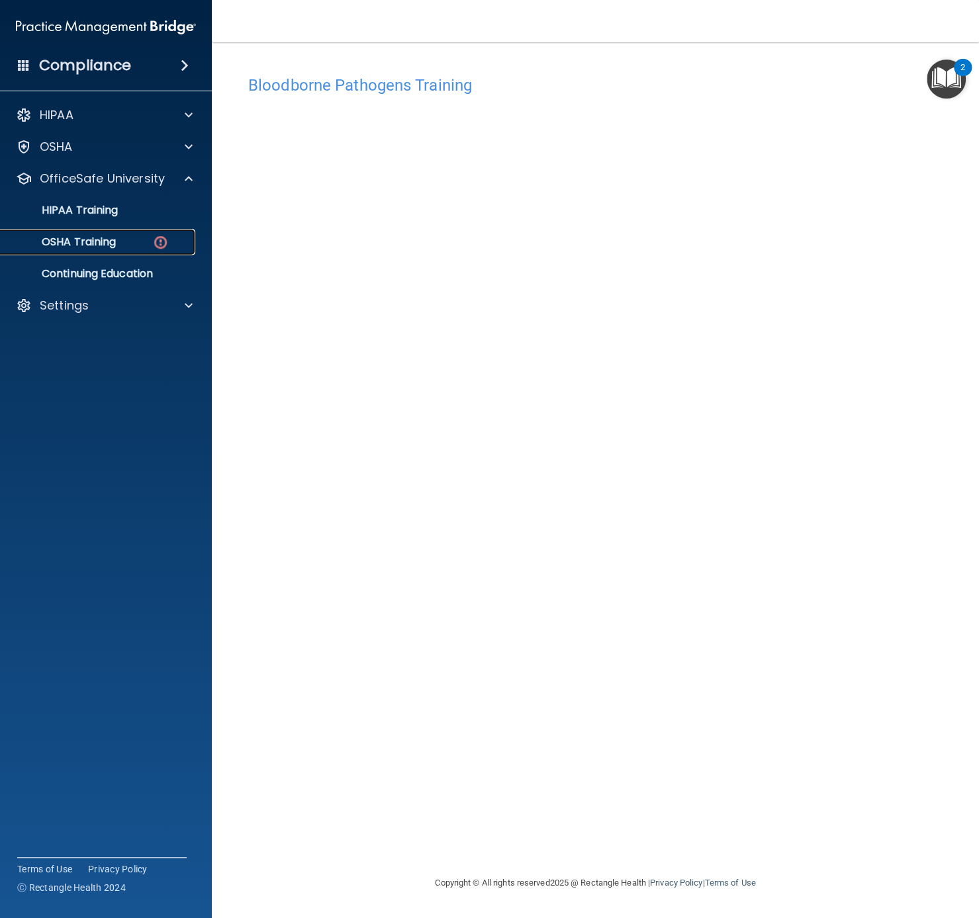
click at [97, 236] on p "OSHA Training" at bounding box center [62, 242] width 107 height 13
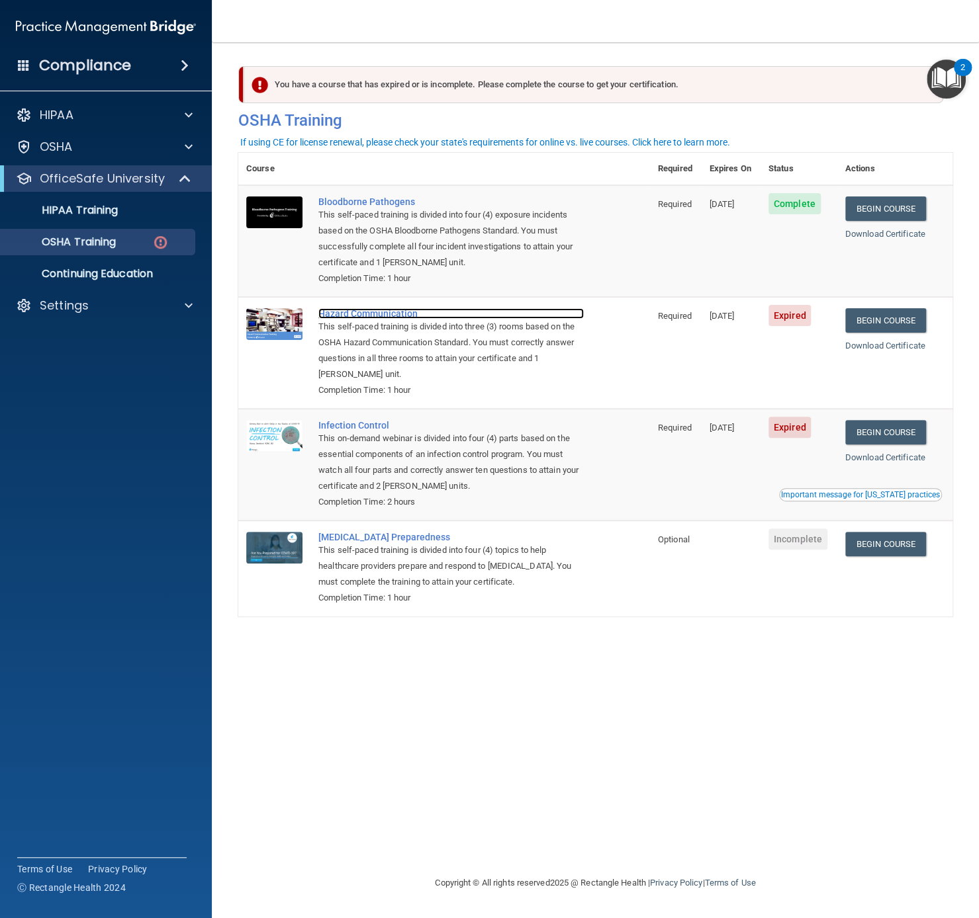
click at [388, 315] on div "Hazard Communication" at bounding box center [450, 313] width 265 height 11
